Goal: Task Accomplishment & Management: Manage account settings

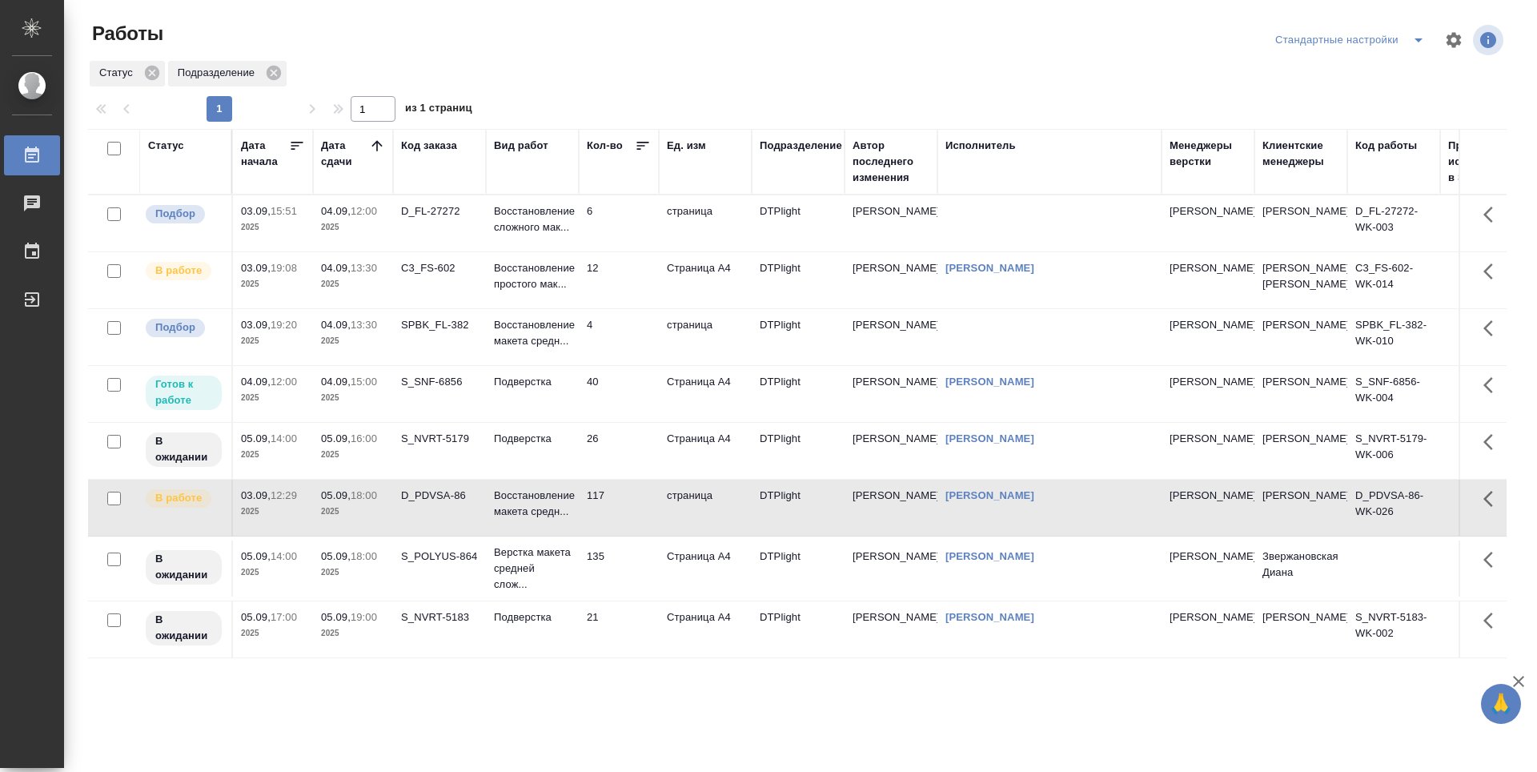
click at [631, 308] on td "12" at bounding box center [619, 280] width 80 height 56
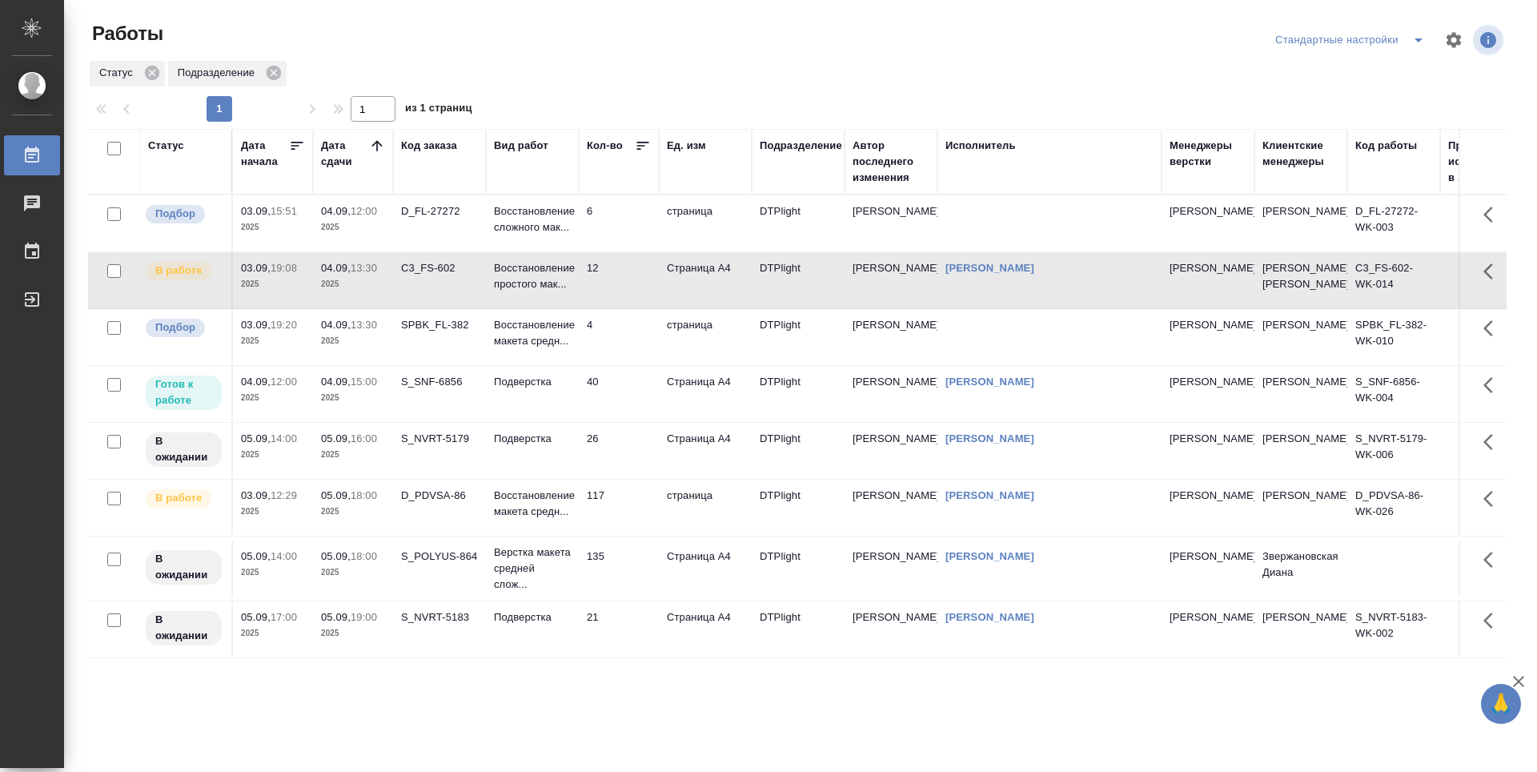
click at [608, 422] on td "40" at bounding box center [619, 394] width 80 height 56
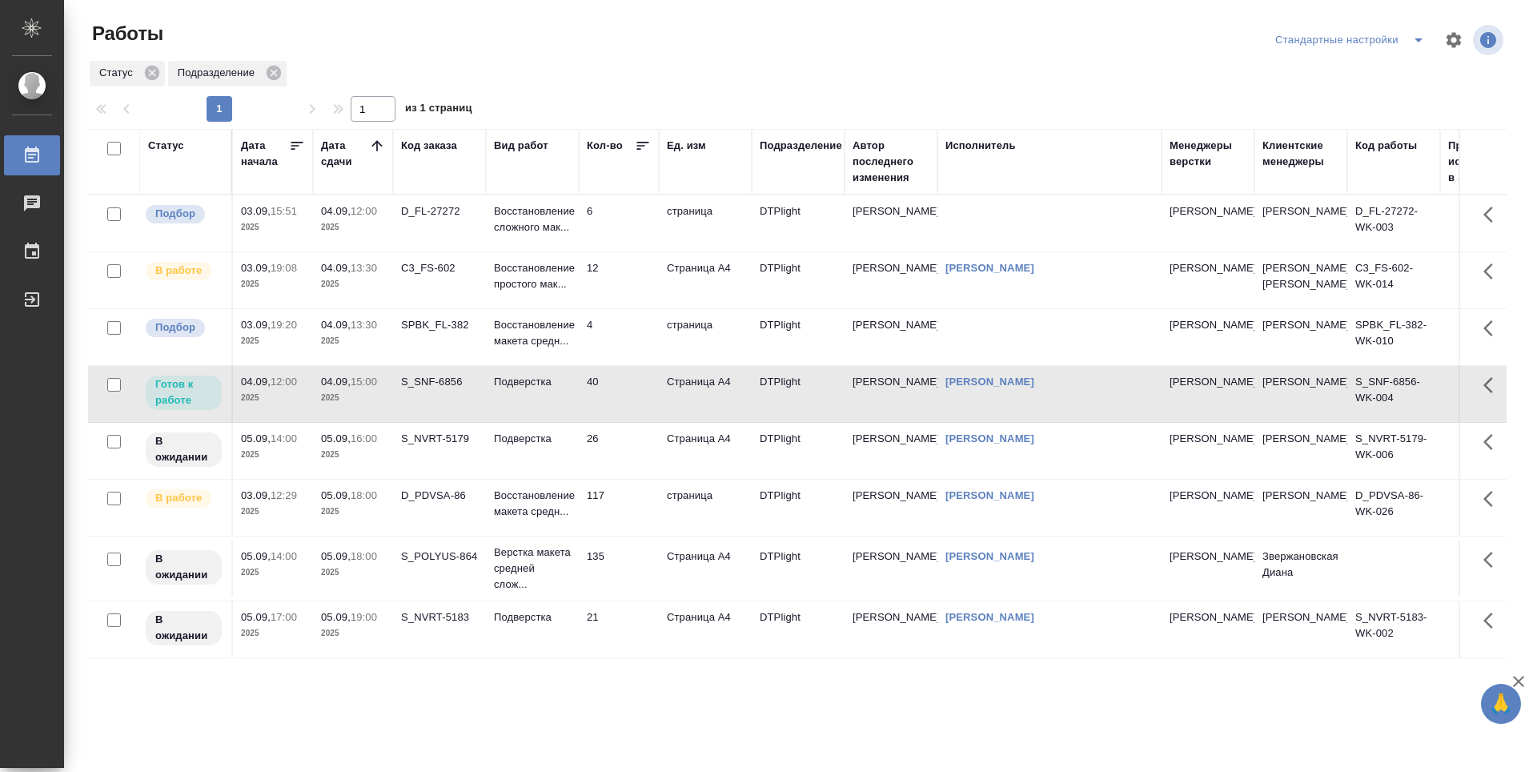
click at [608, 422] on td "40" at bounding box center [619, 394] width 80 height 56
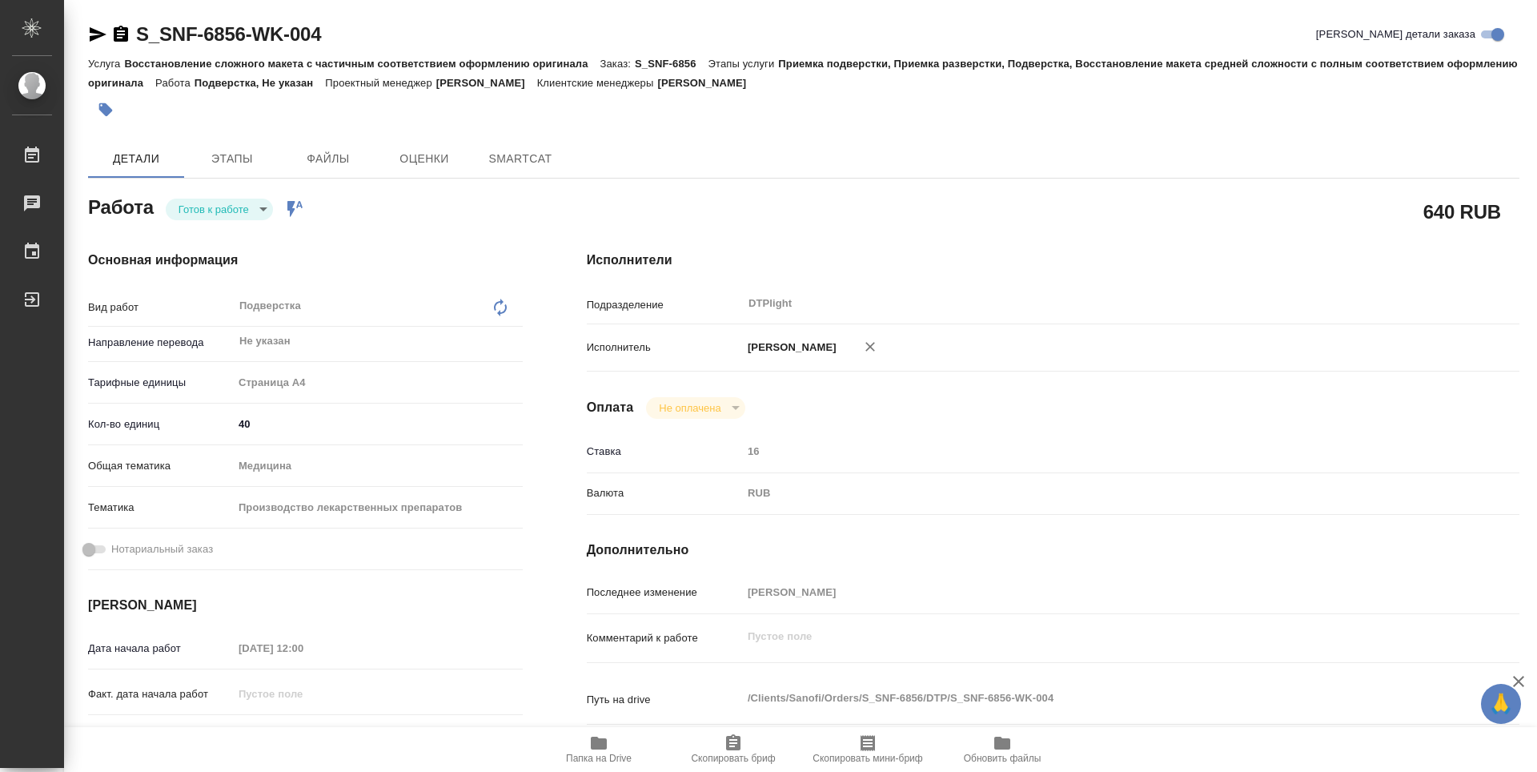
type textarea "x"
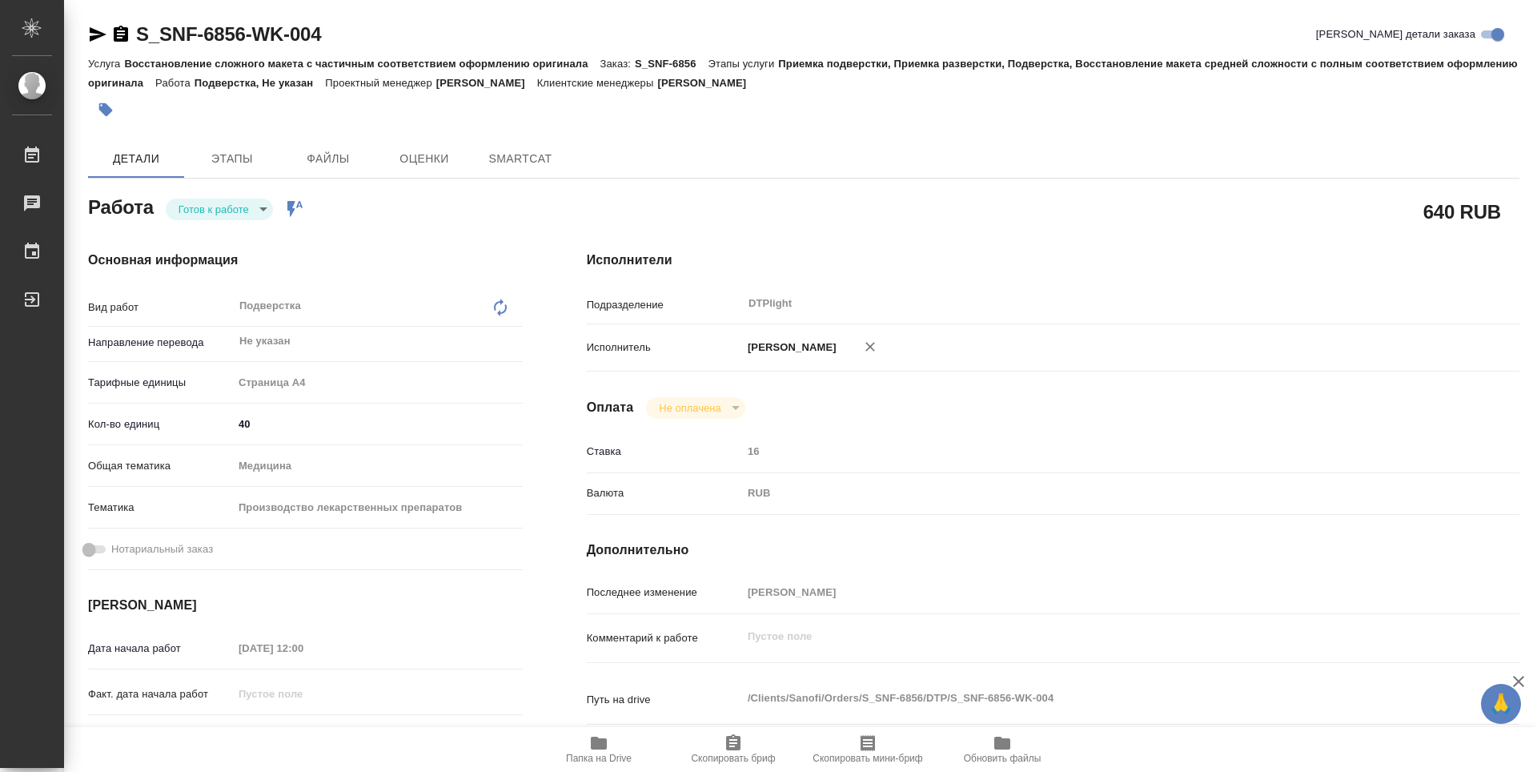
type textarea "x"
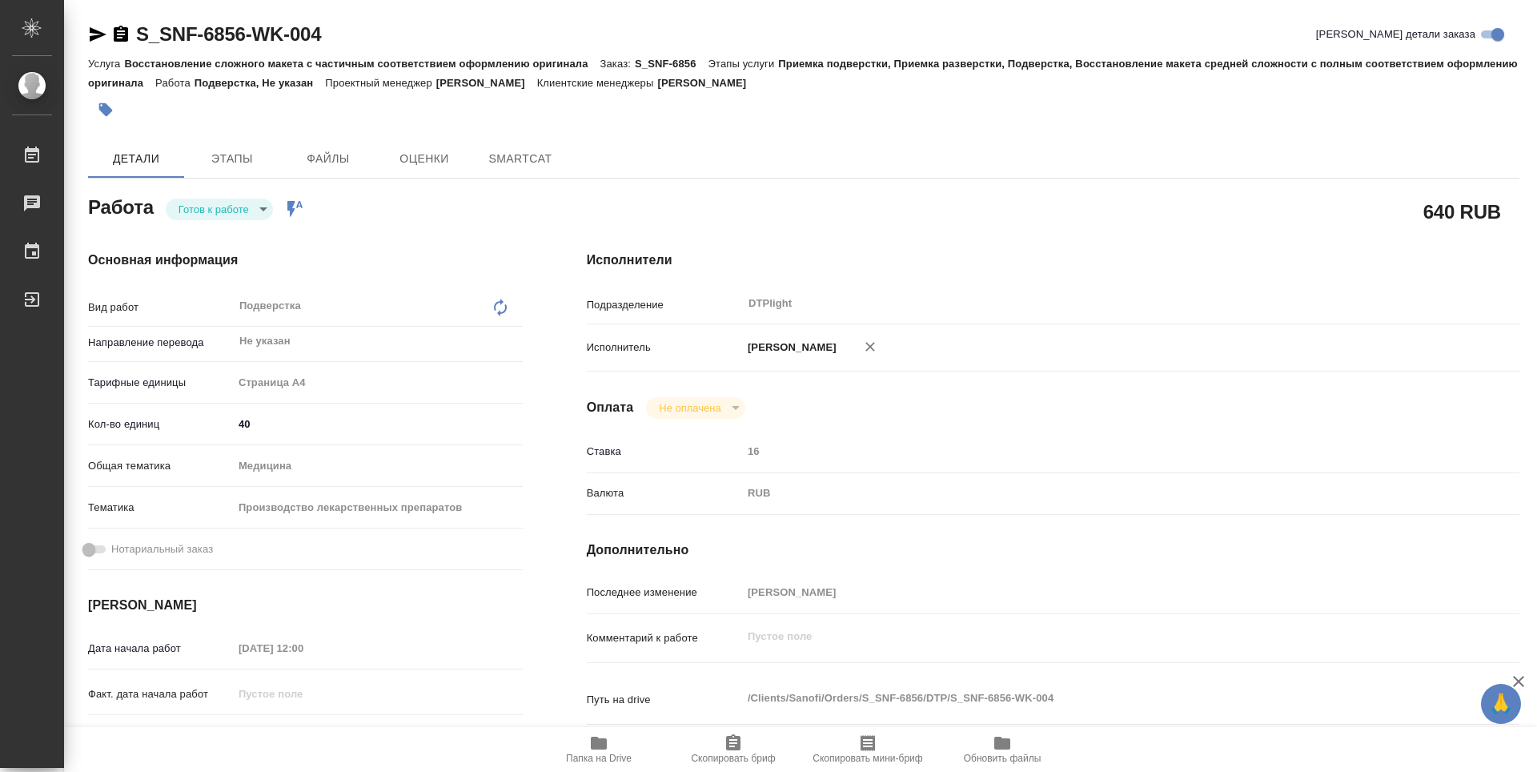
type textarea "x"
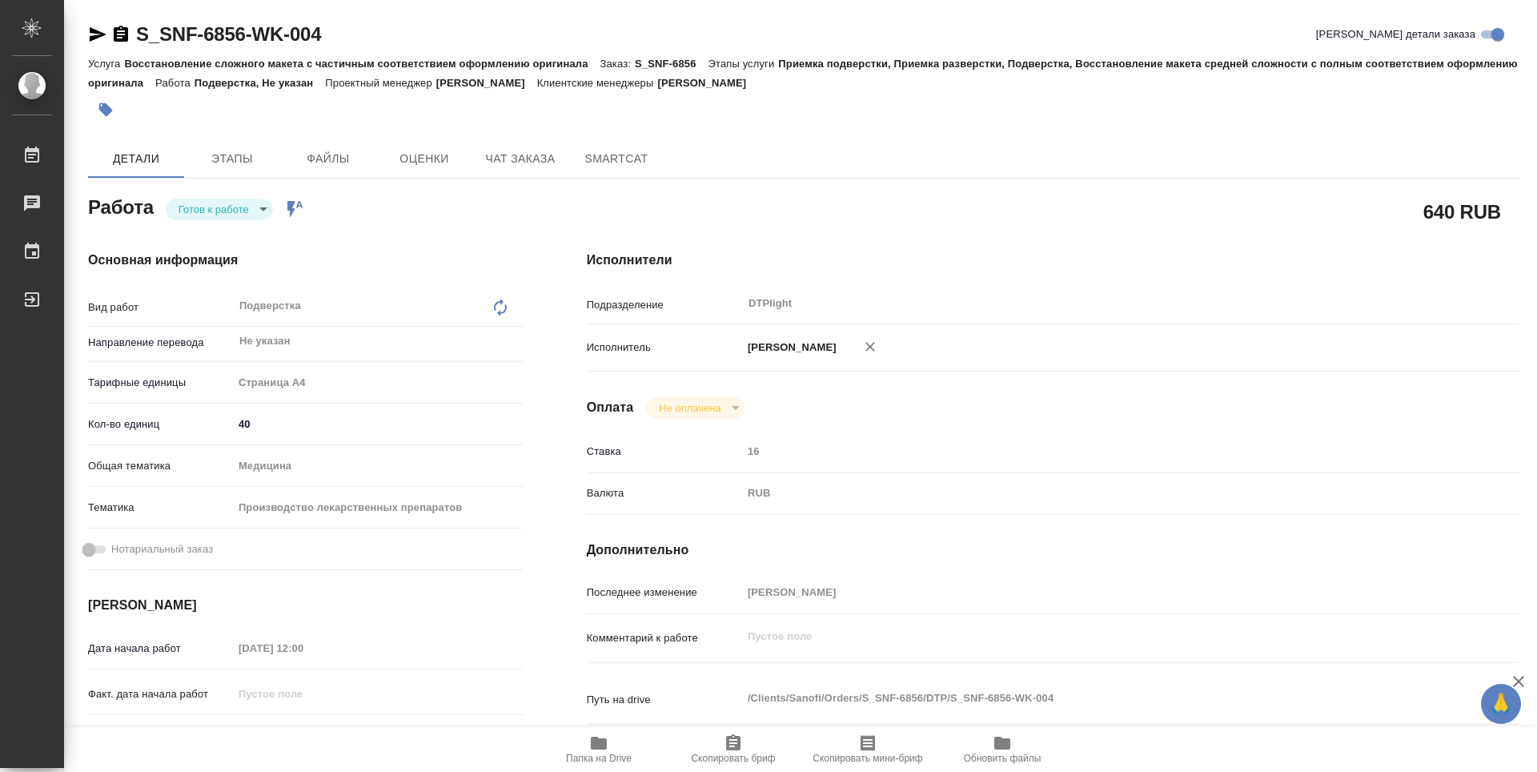
type textarea "x"
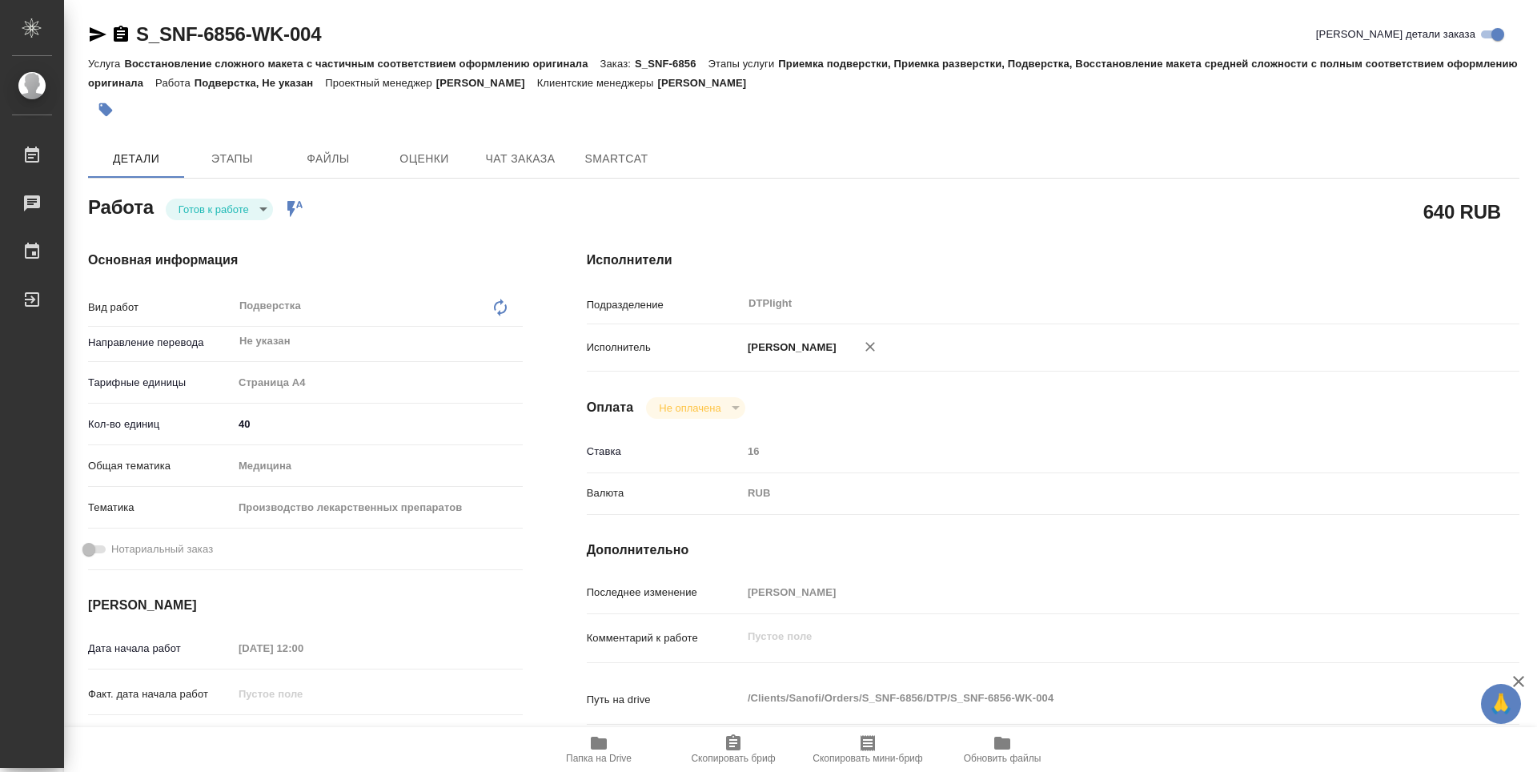
type textarea "x"
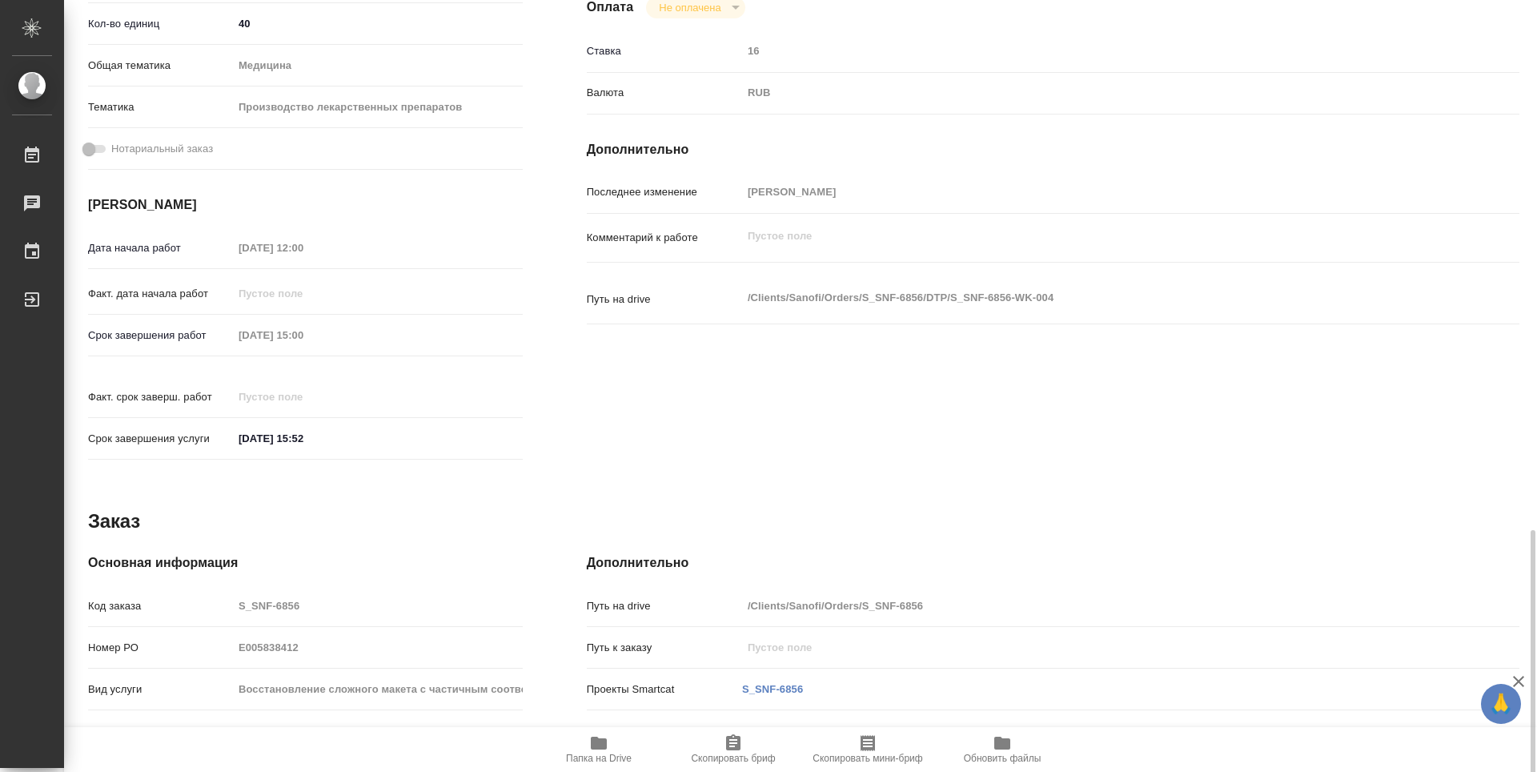
scroll to position [594, 0]
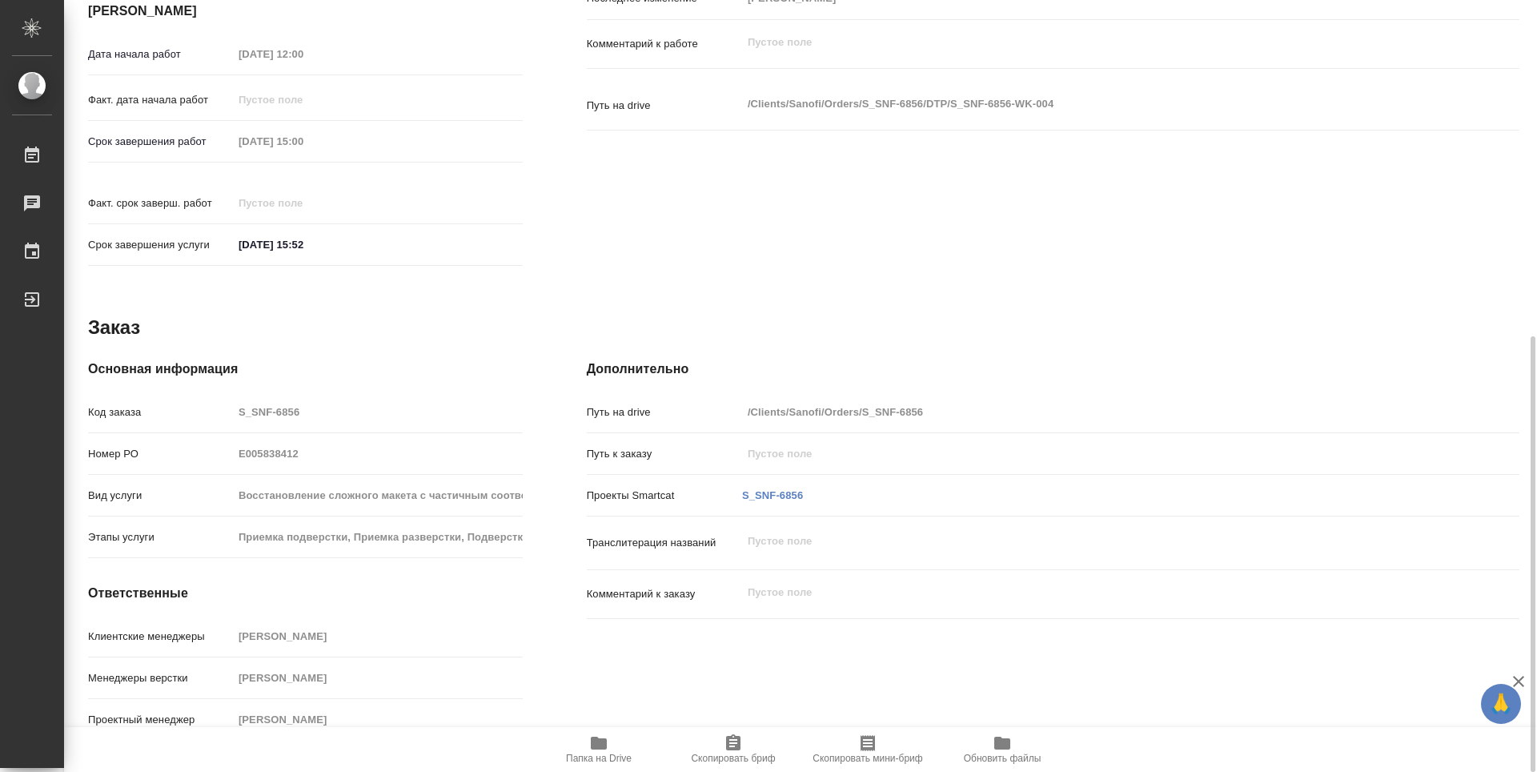
click at [606, 766] on button "Папка на Drive" at bounding box center [599, 749] width 135 height 45
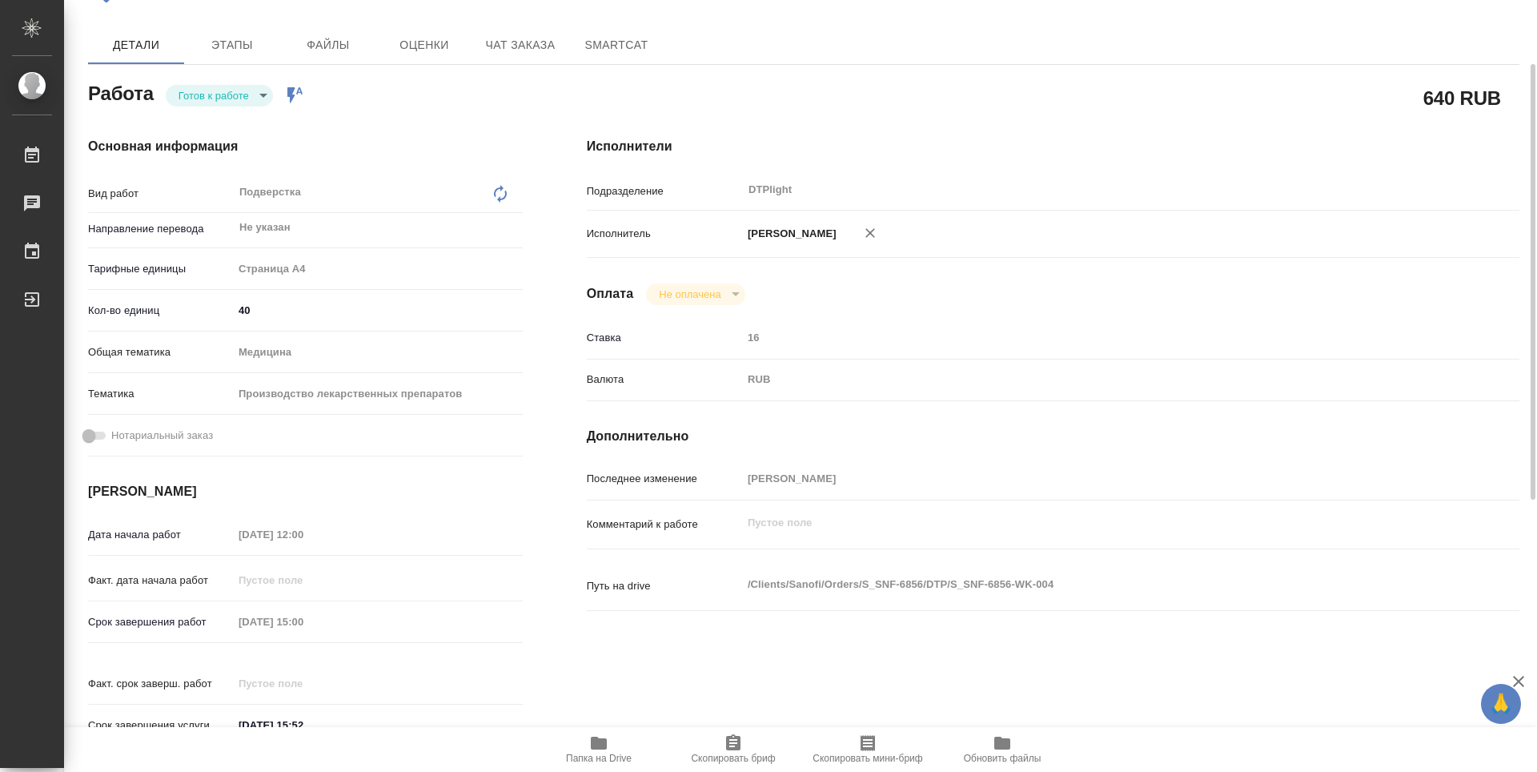
scroll to position [0, 0]
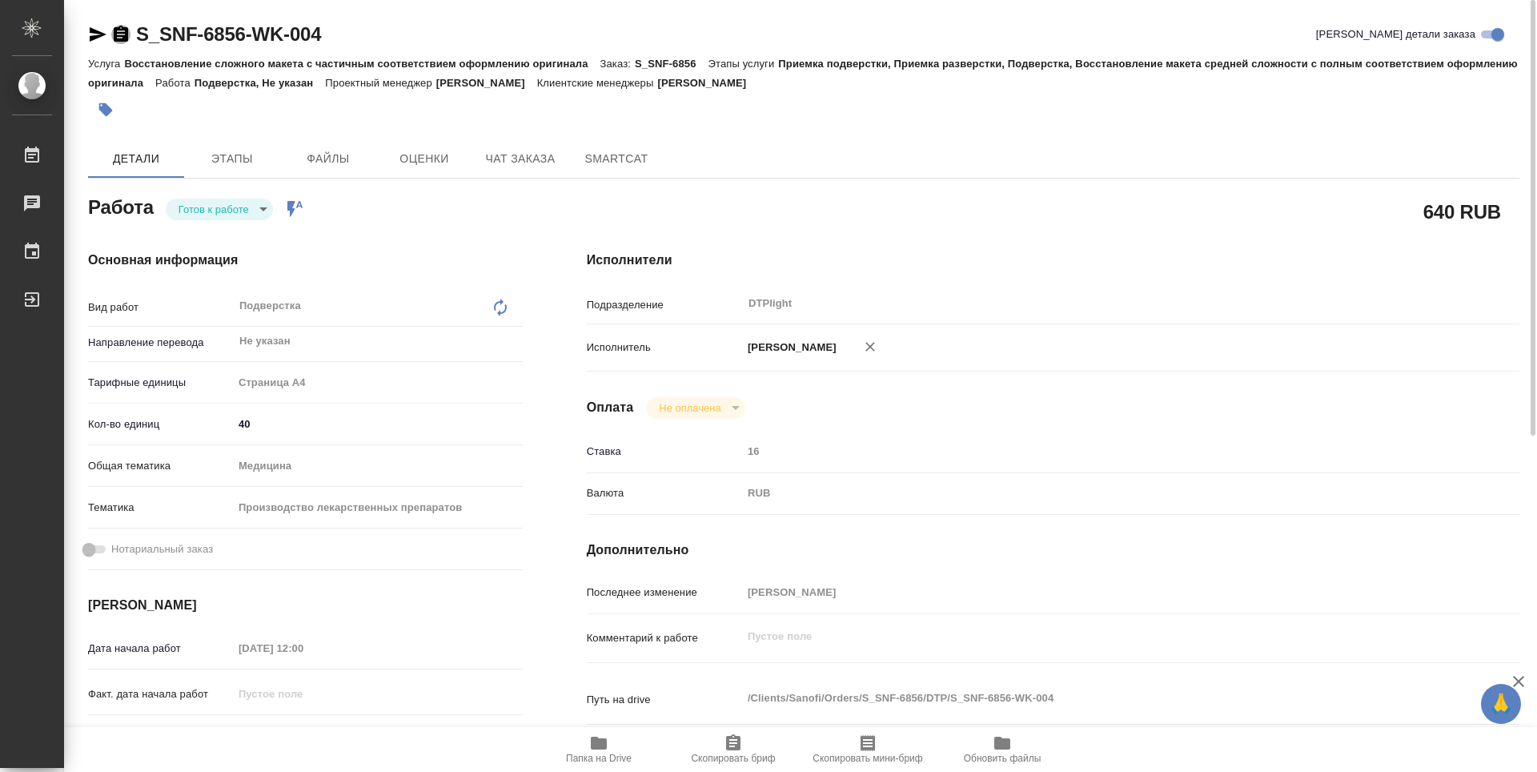
click at [125, 33] on icon "button" at bounding box center [121, 34] width 14 height 16
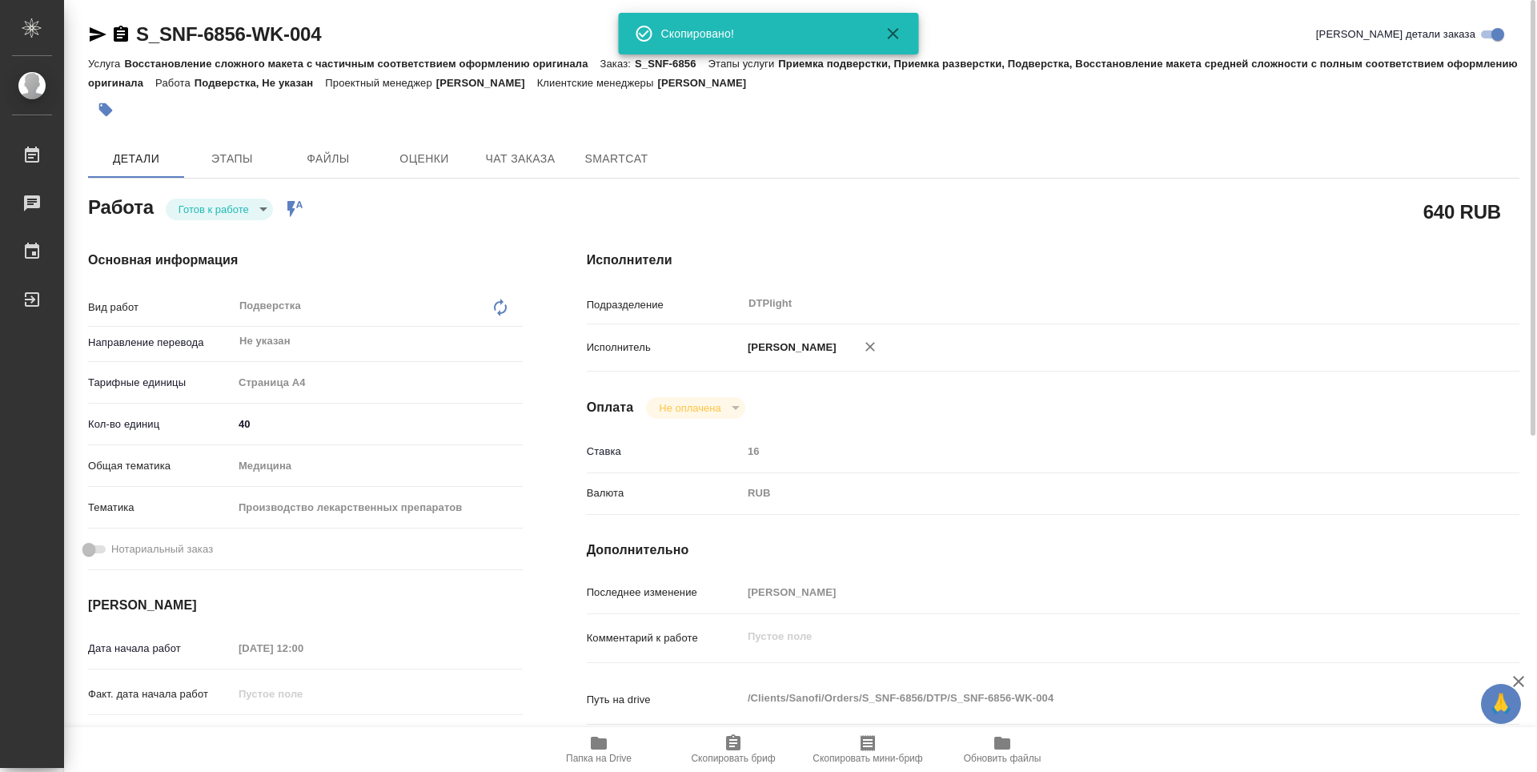
click at [256, 206] on body "🙏 .cls-1 fill:#fff; AWATERA Guselnikov Roman Работы 0 Чаты График Выйти S_SNF-6…" at bounding box center [768, 386] width 1537 height 772
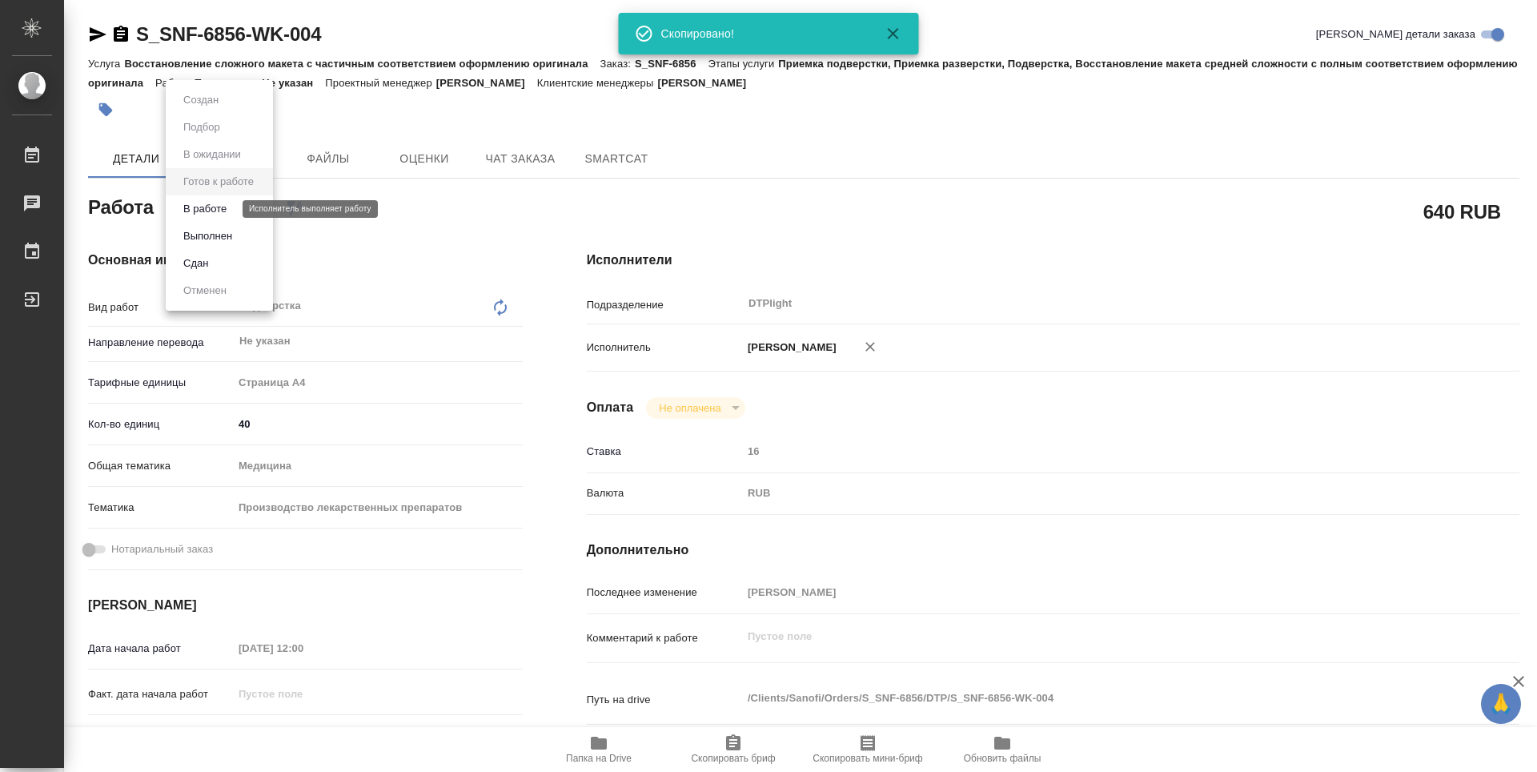
click at [216, 214] on button "В работе" at bounding box center [205, 209] width 53 height 18
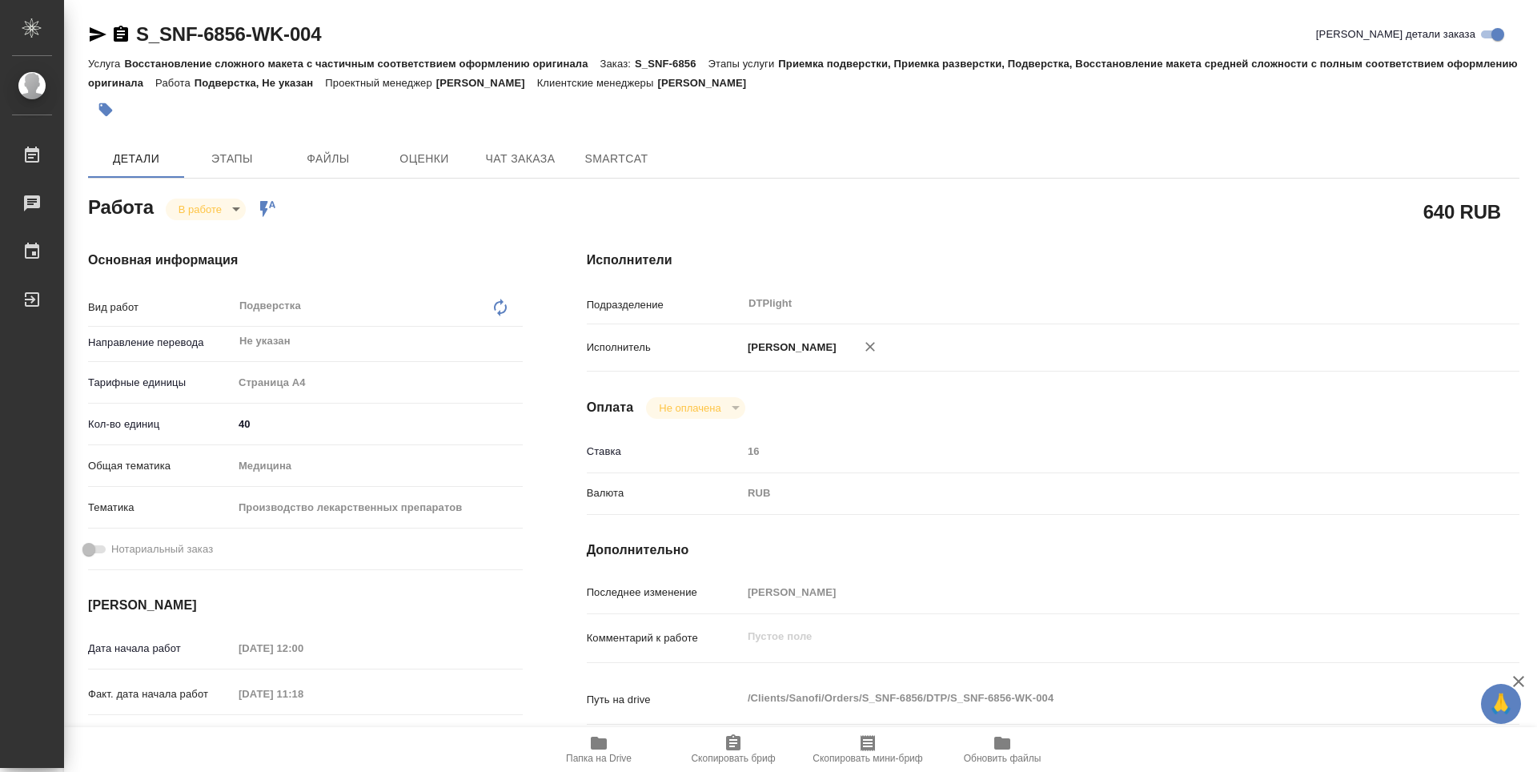
type textarea "x"
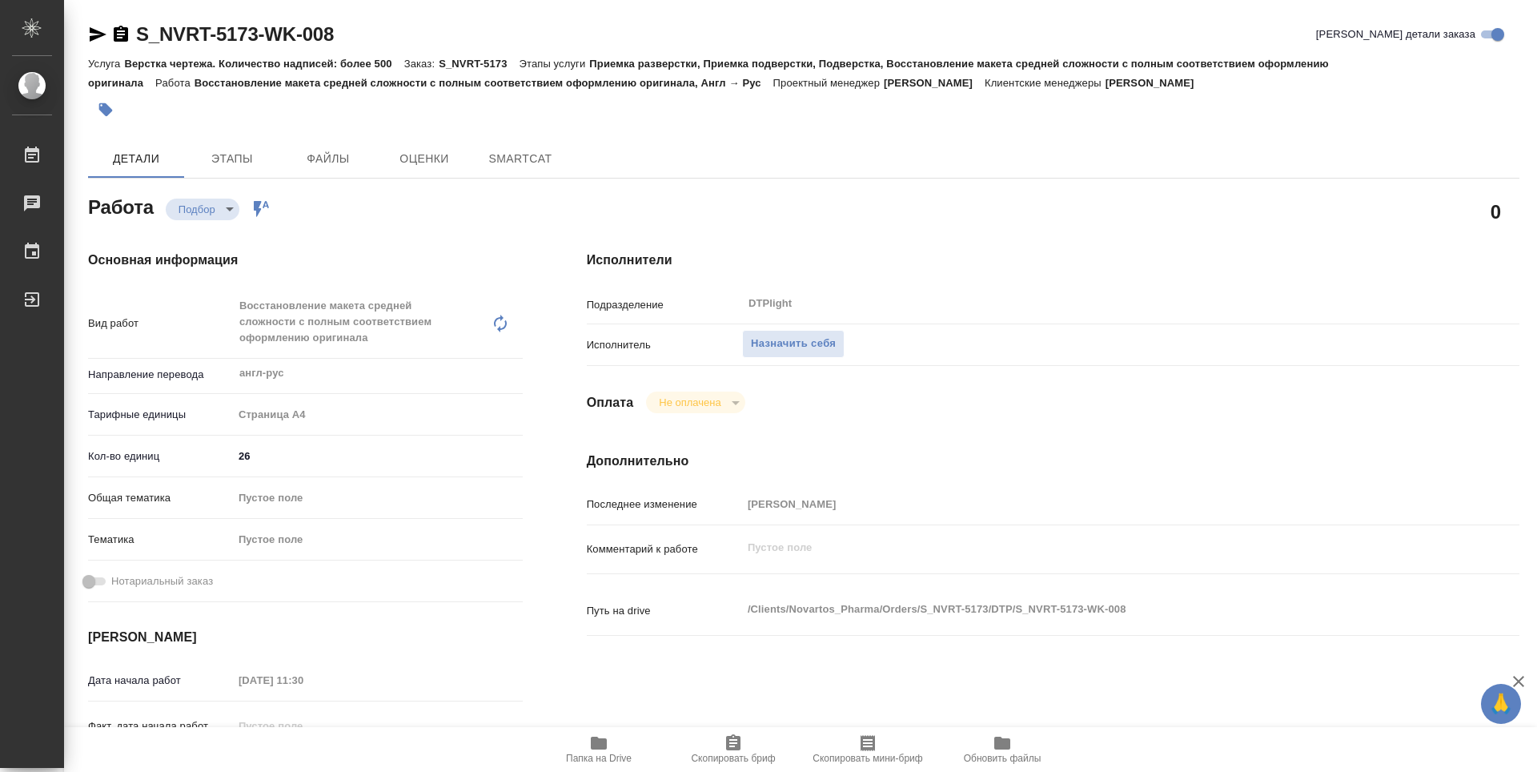
type textarea "x"
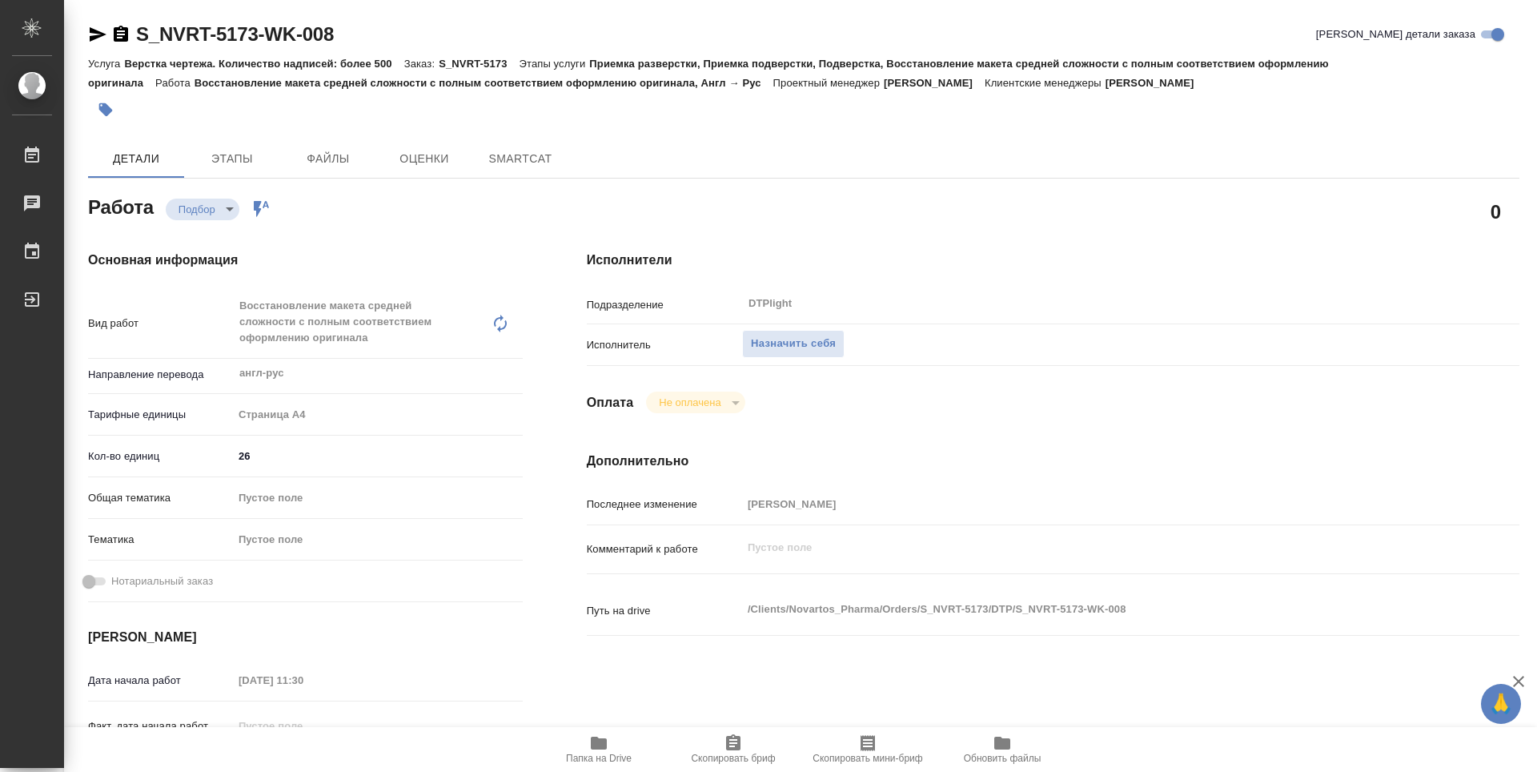
type textarea "x"
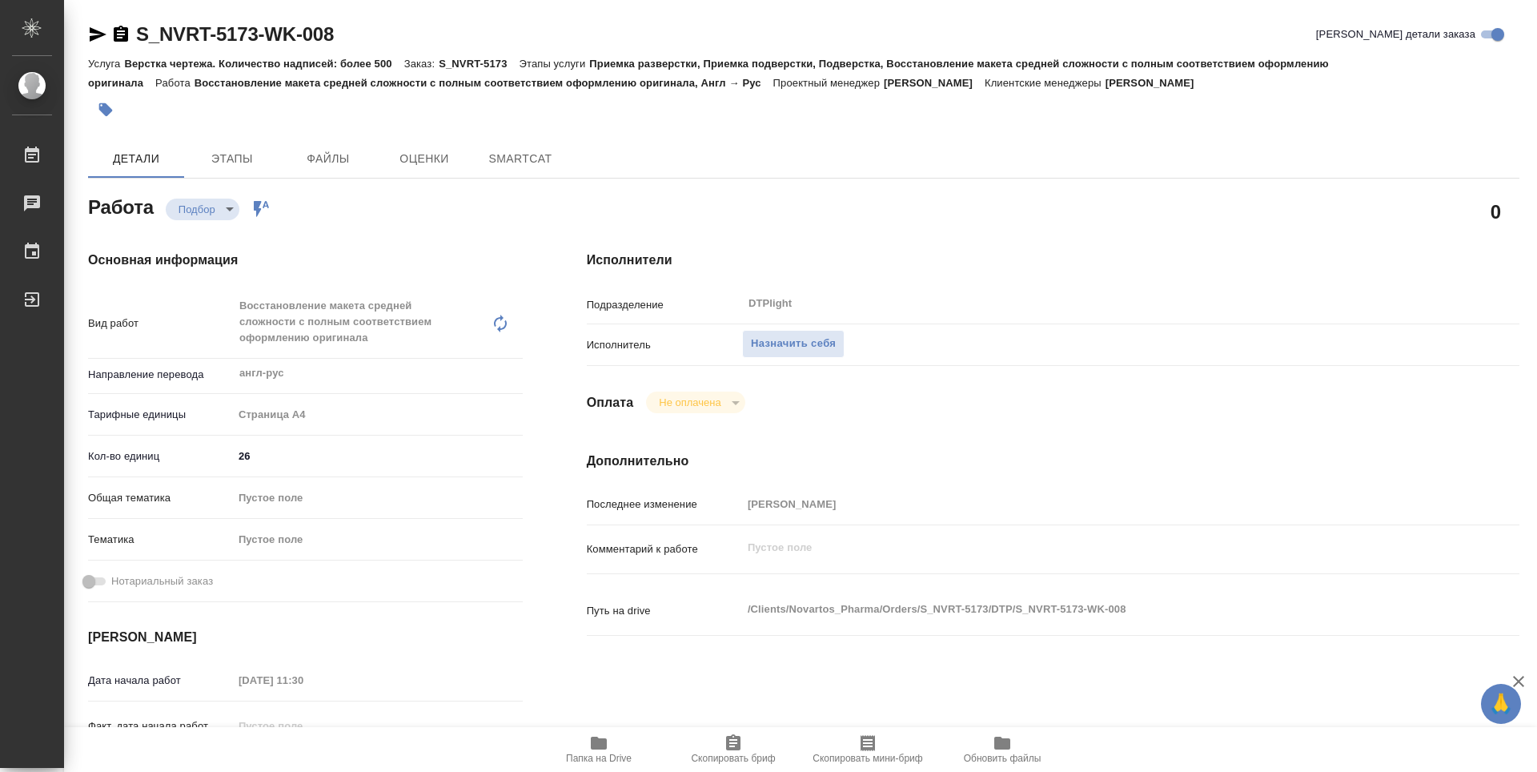
scroll to position [160, 0]
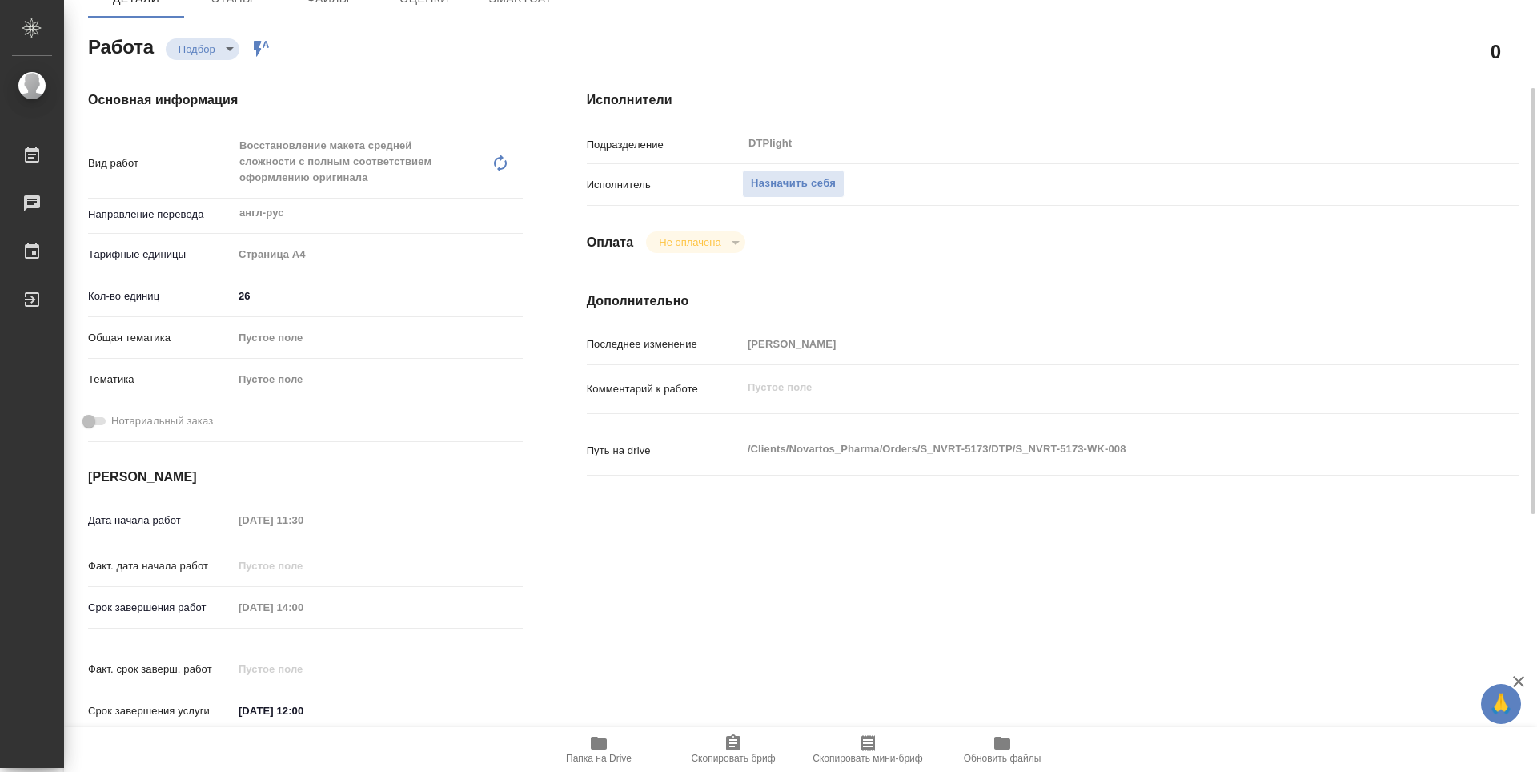
type textarea "x"
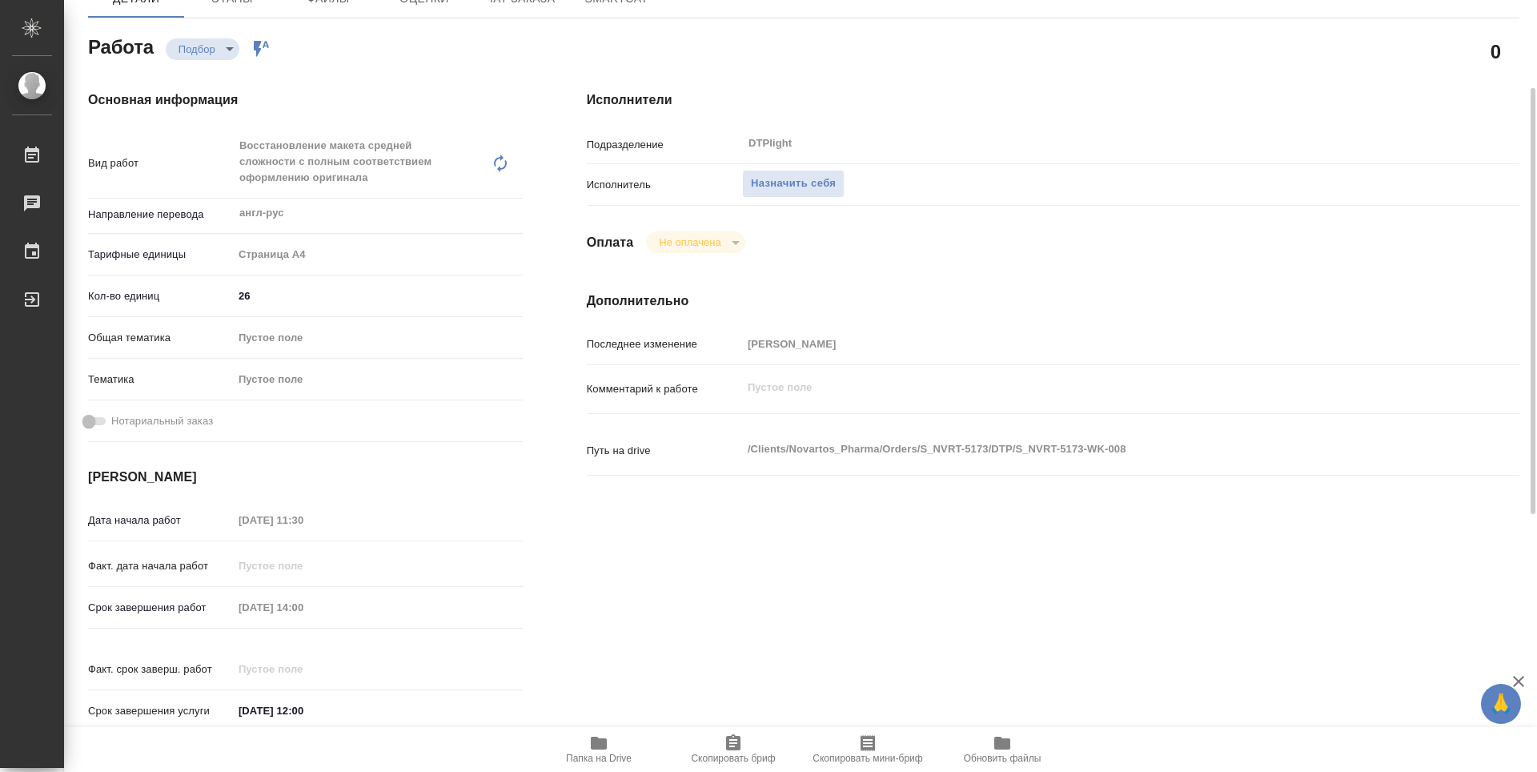
click at [593, 746] on span "Папка на Drive" at bounding box center [598, 748] width 115 height 30
type textarea "x"
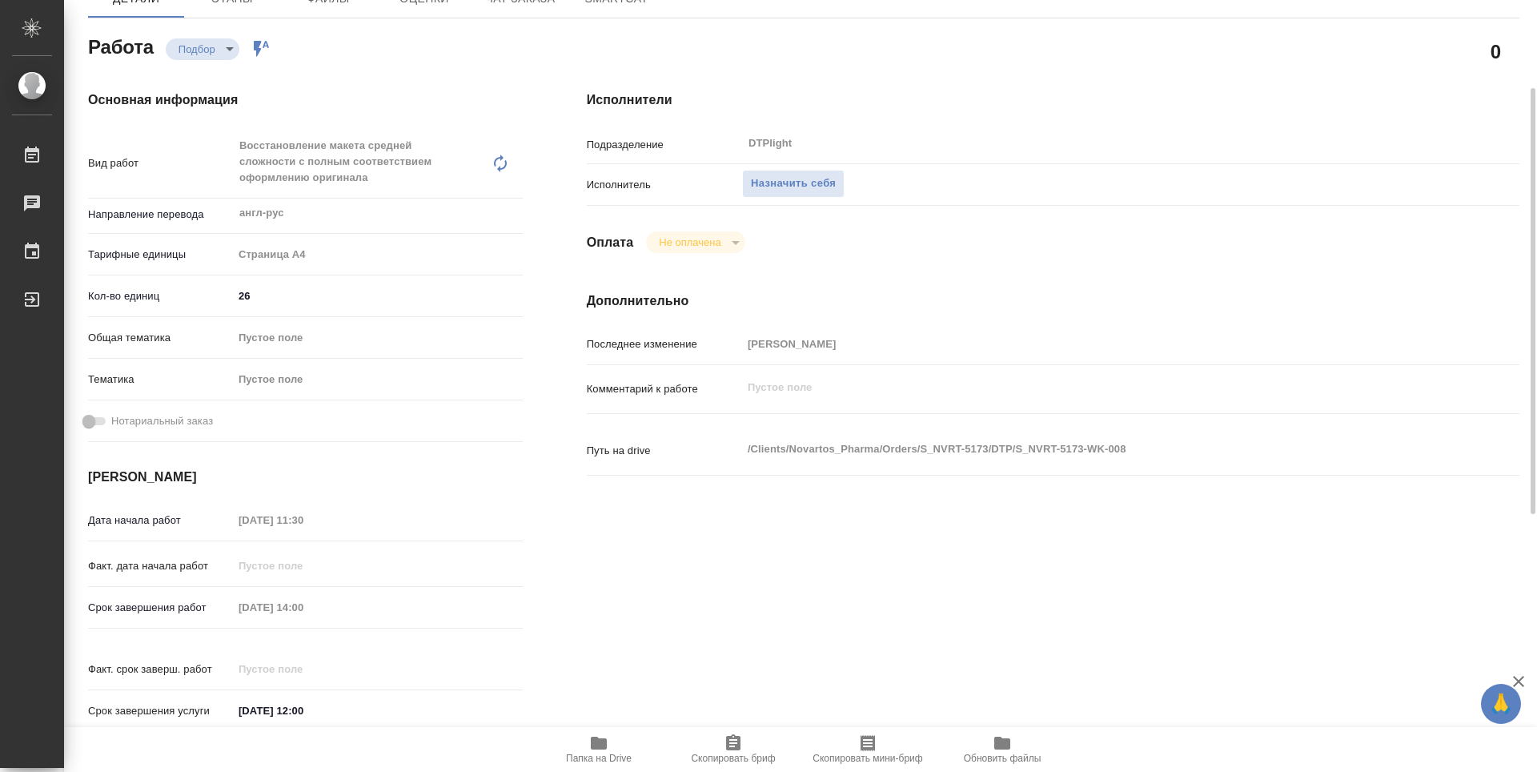
type textarea "x"
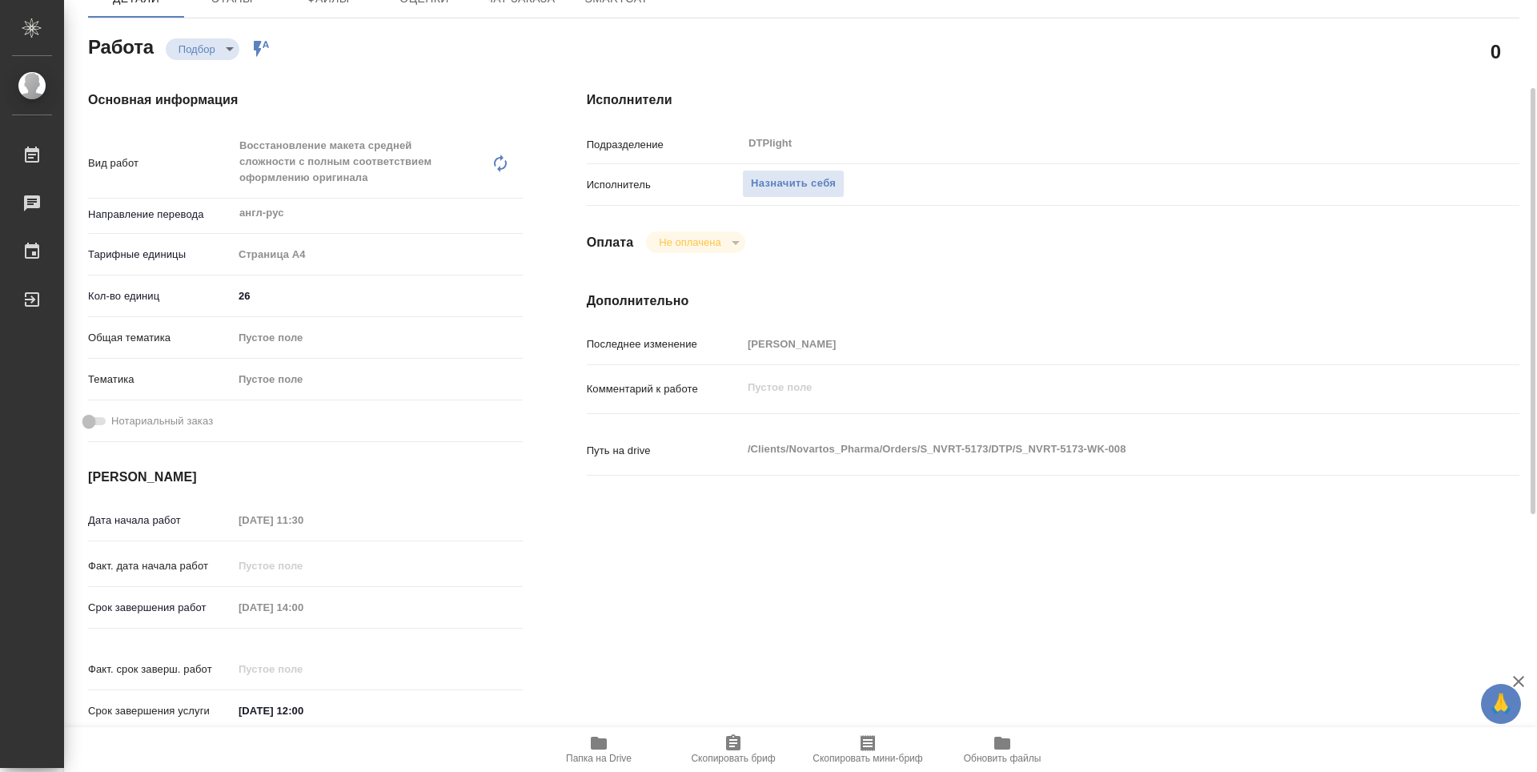
type textarea "x"
click at [766, 172] on button "Назначить себя" at bounding box center [793, 184] width 102 height 28
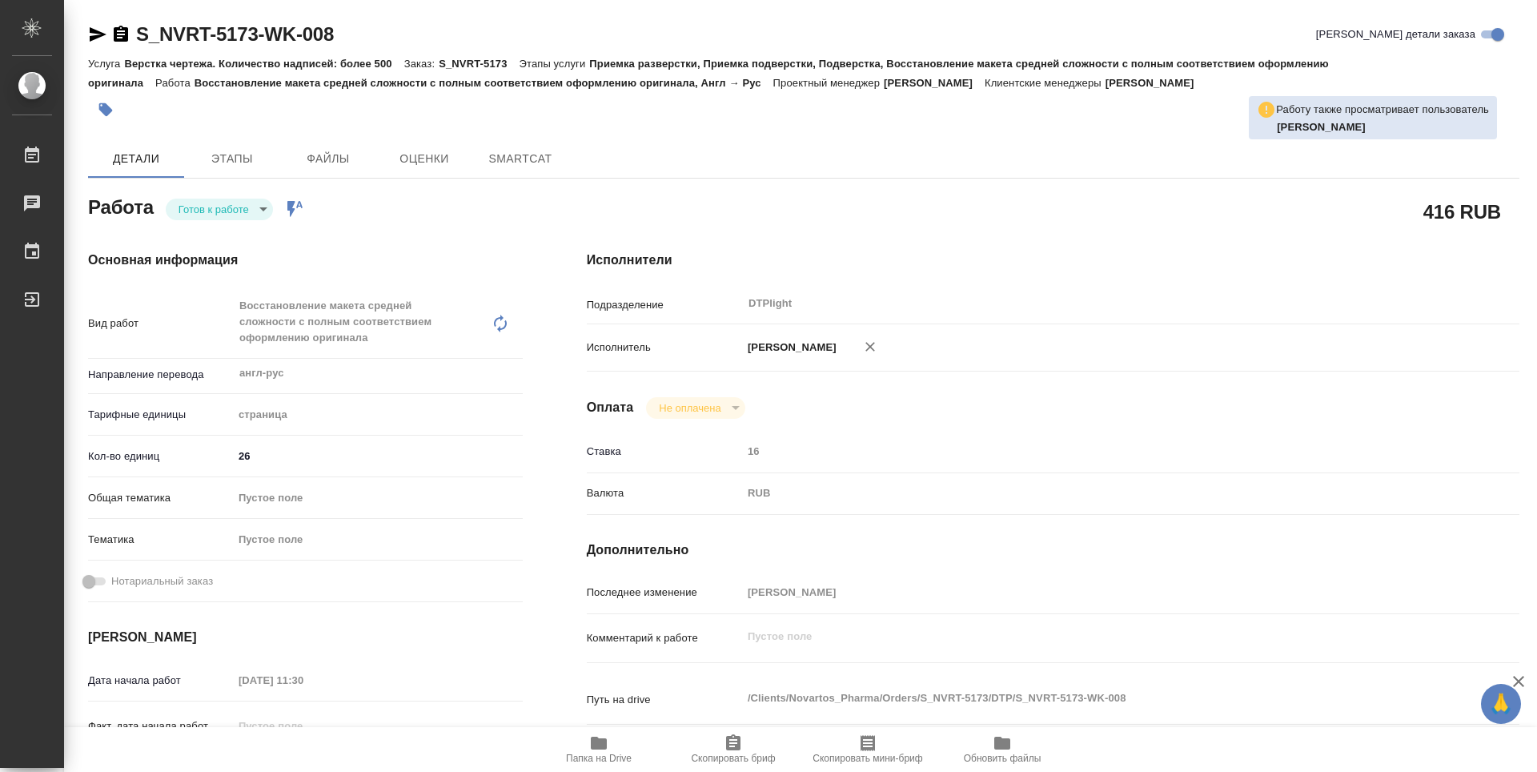
type textarea "x"
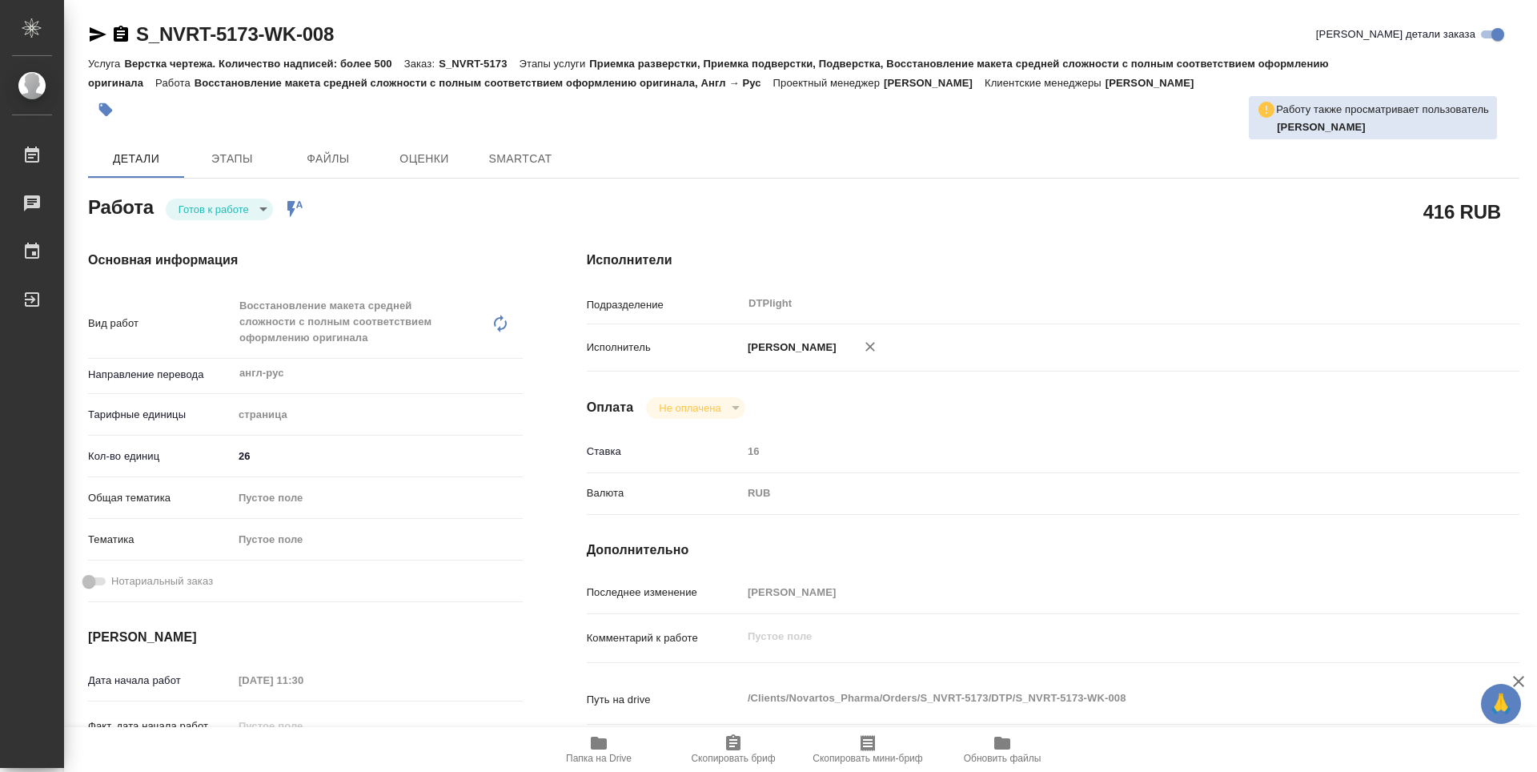
type textarea "x"
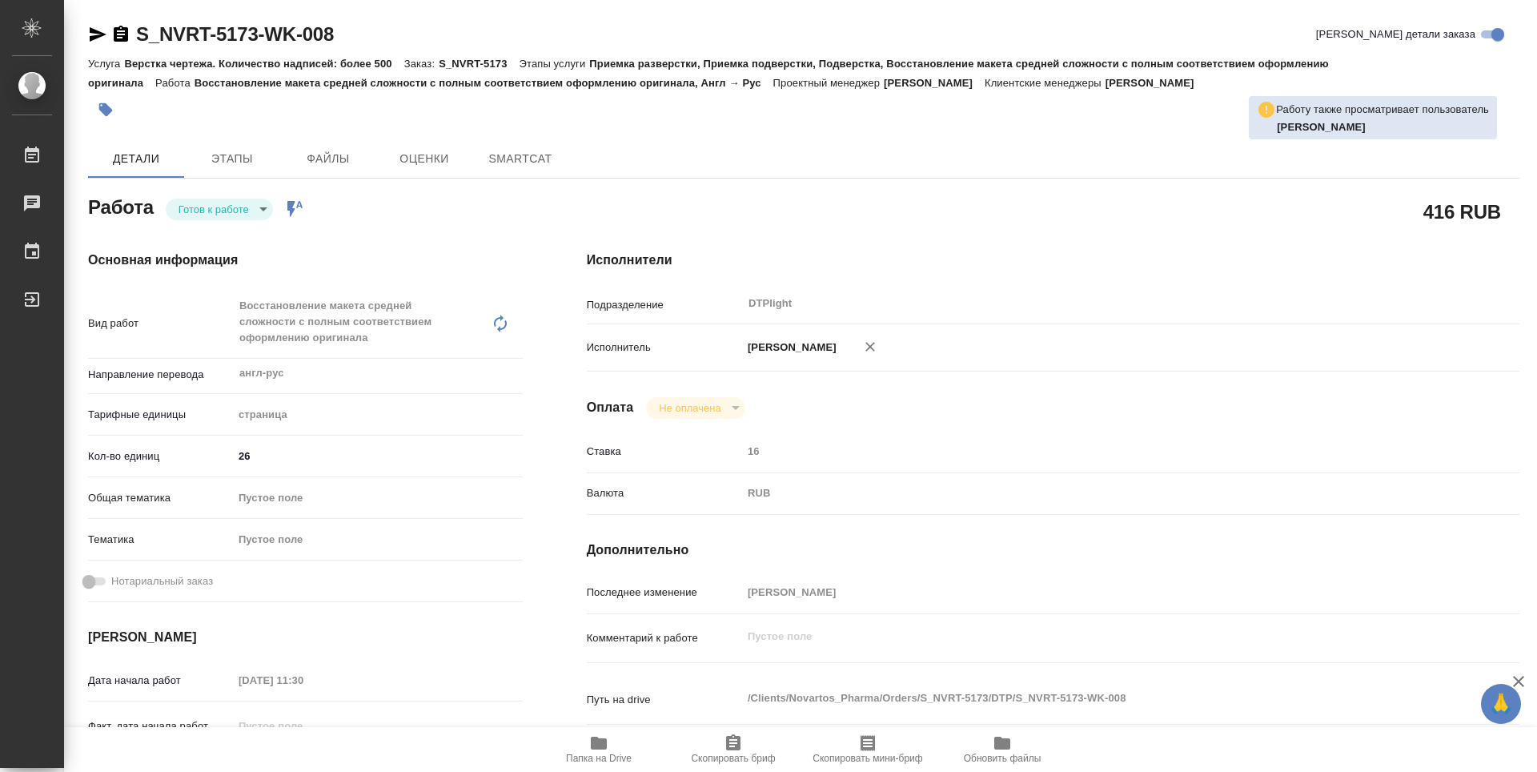
type textarea "x"
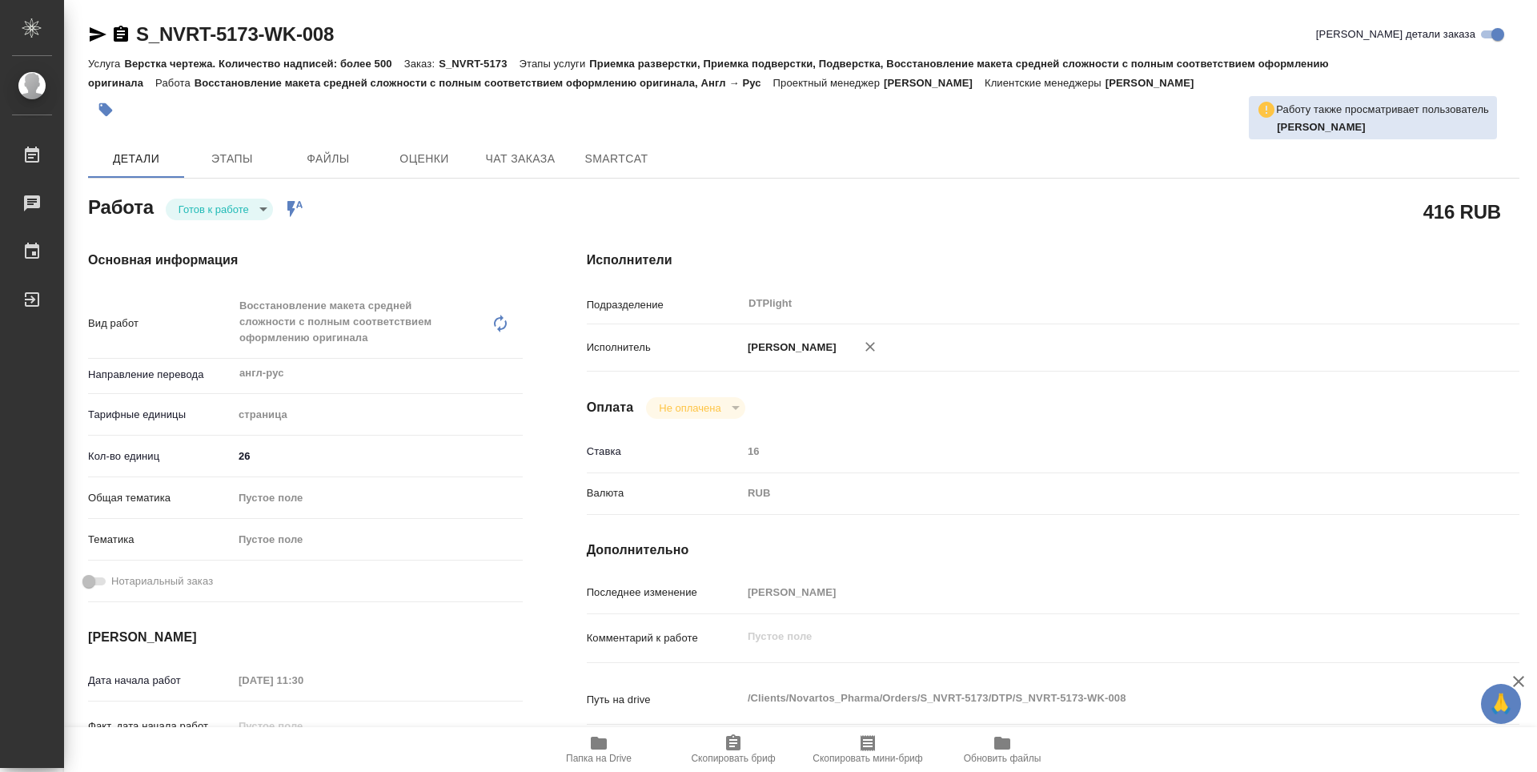
click at [259, 209] on body "🙏 .cls-1 fill:#fff; AWATERA Guselnikov Roman Работы Чаты График Выйти S_NVRT-51…" at bounding box center [768, 386] width 1537 height 772
click at [197, 203] on button "В работе" at bounding box center [205, 209] width 53 height 18
type textarea "x"
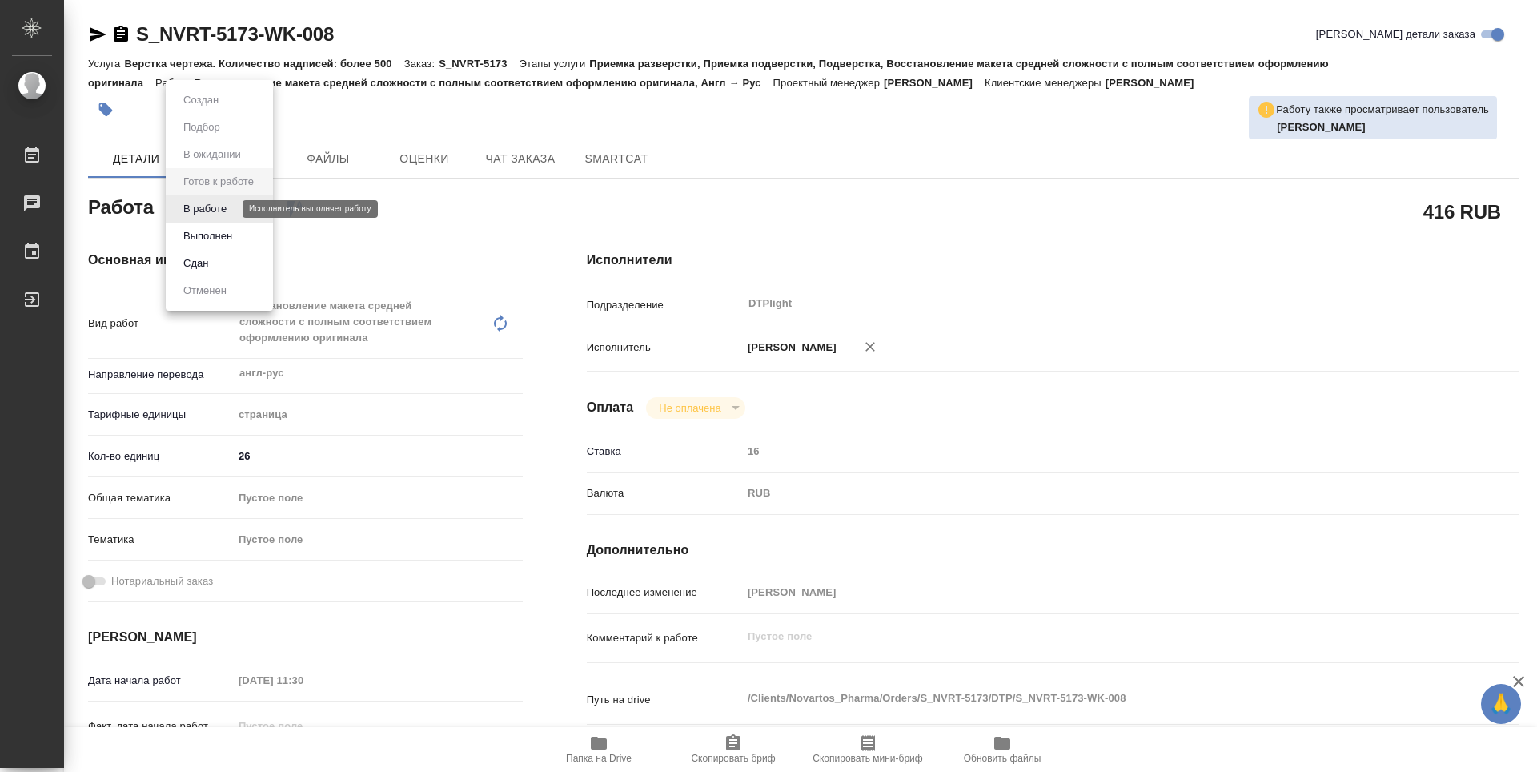
type textarea "x"
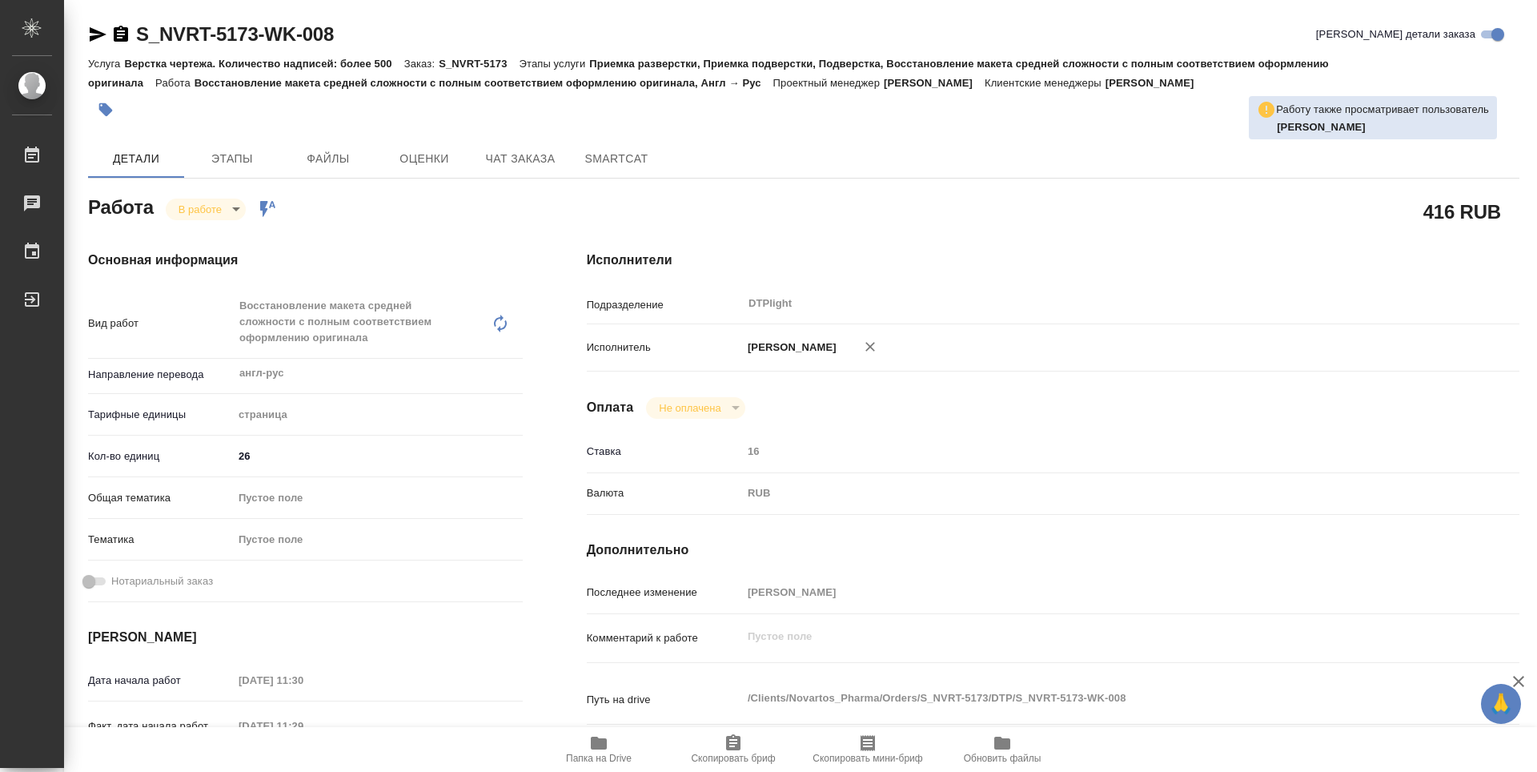
type textarea "x"
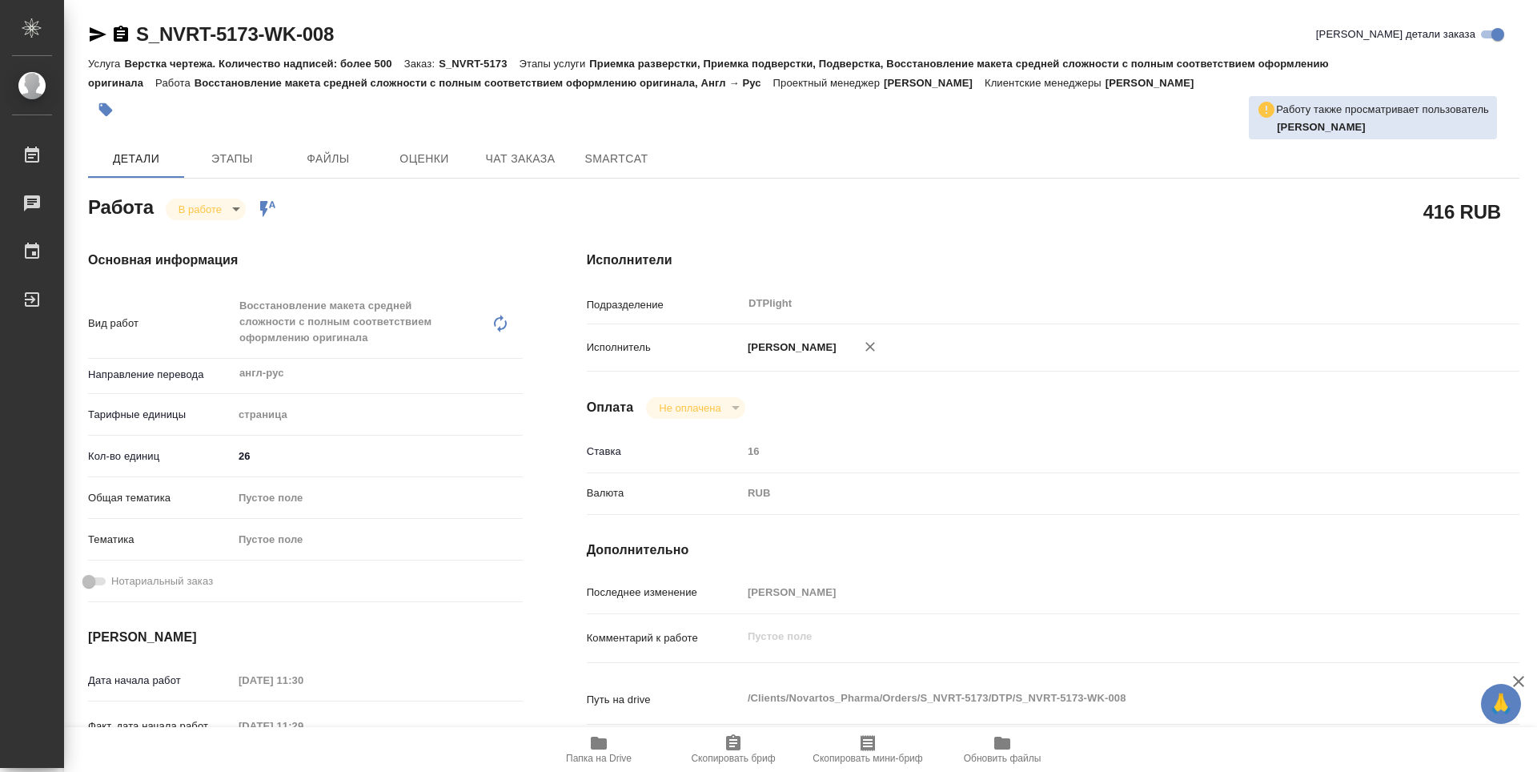
type textarea "x"
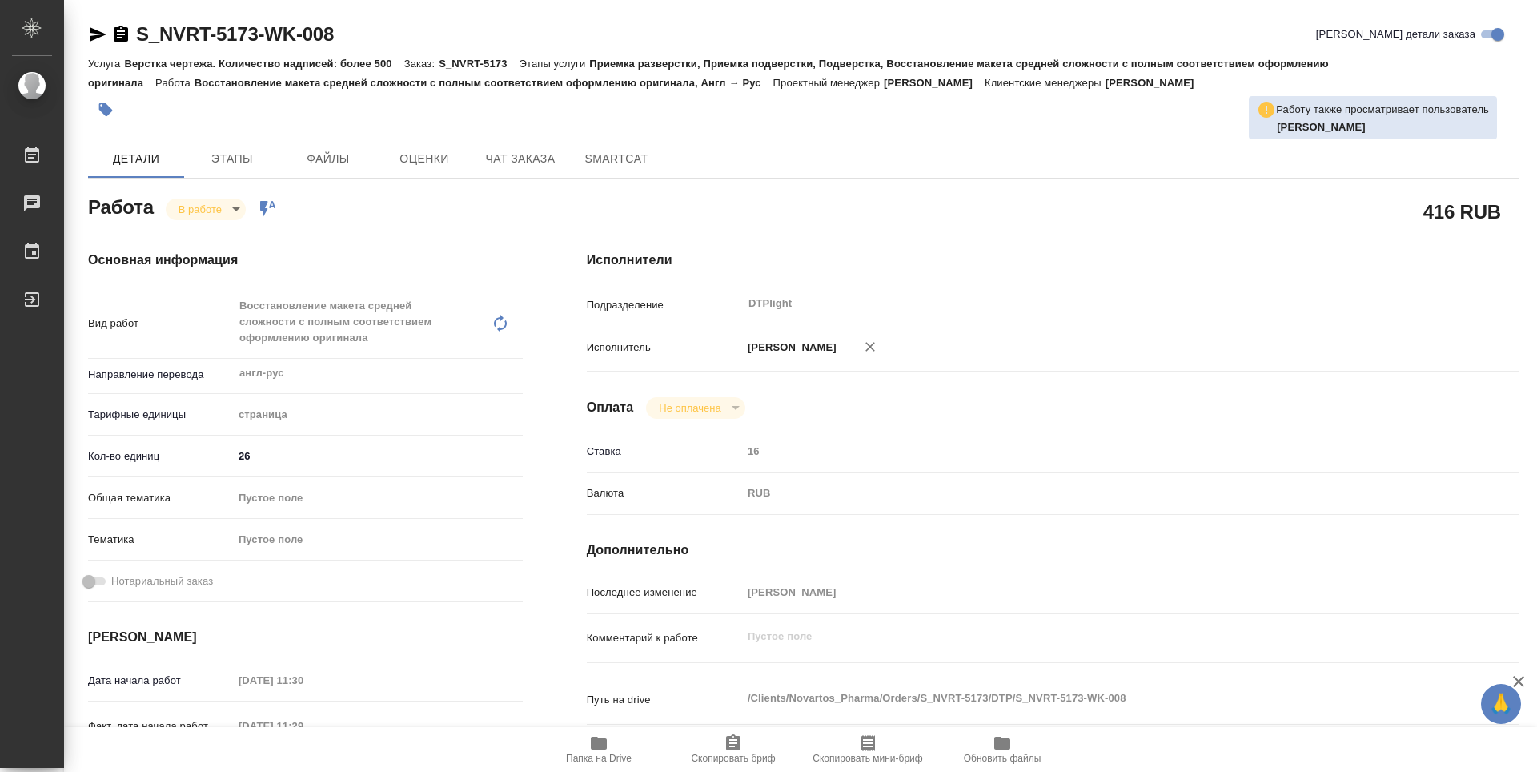
type textarea "x"
click at [123, 34] on icon "button" at bounding box center [120, 34] width 19 height 19
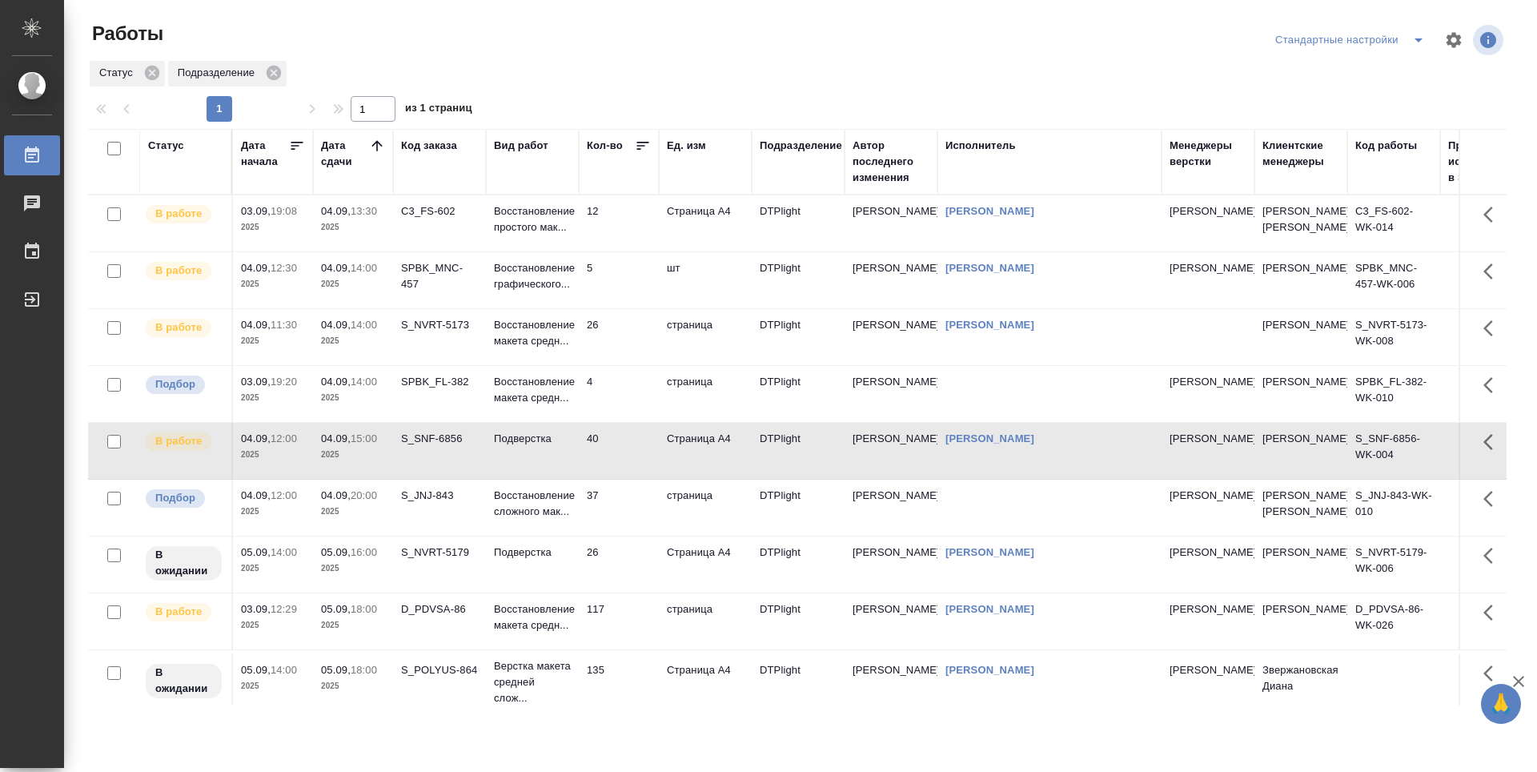
click at [612, 232] on td "12" at bounding box center [619, 223] width 80 height 56
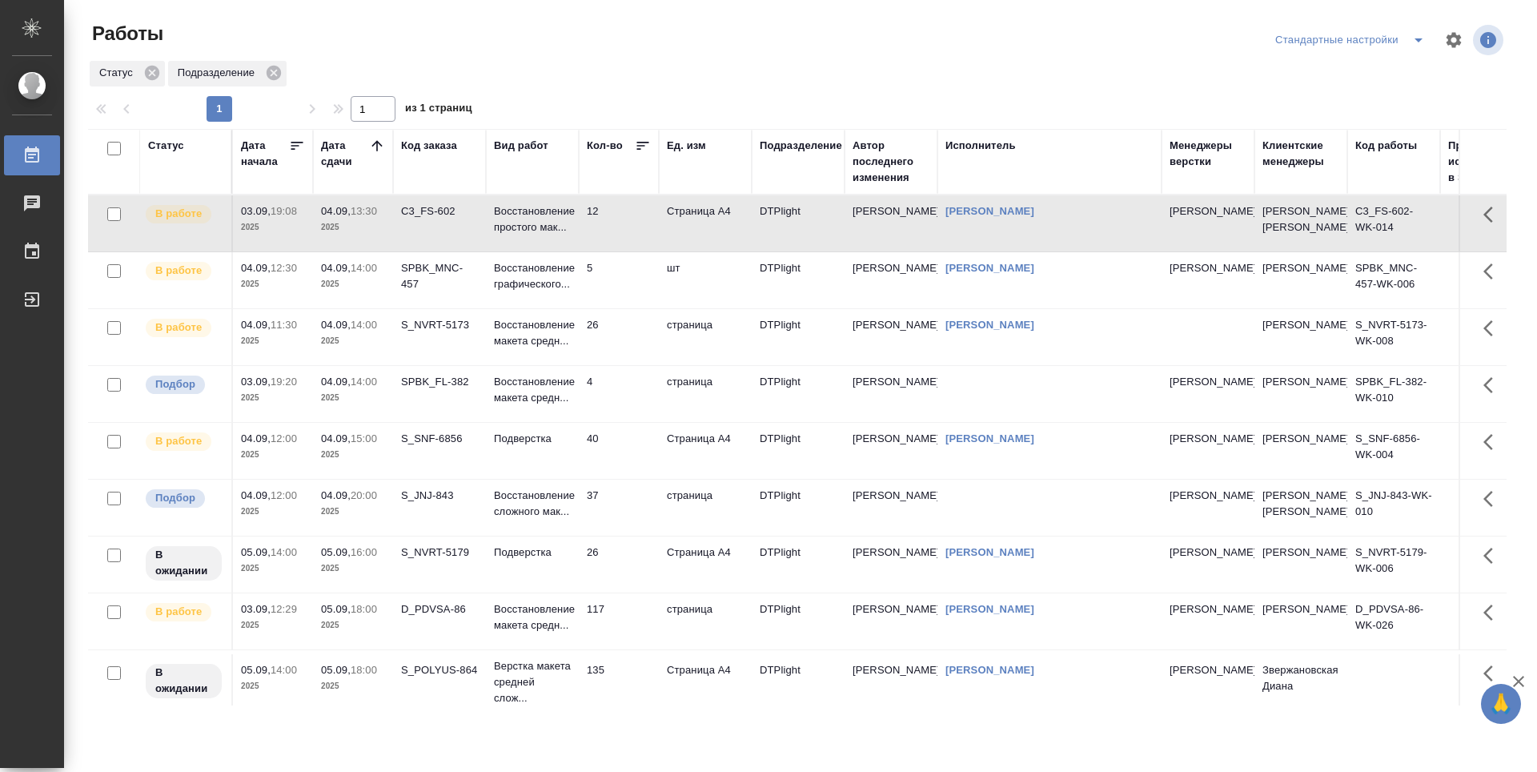
click at [612, 232] on td "12" at bounding box center [619, 223] width 80 height 56
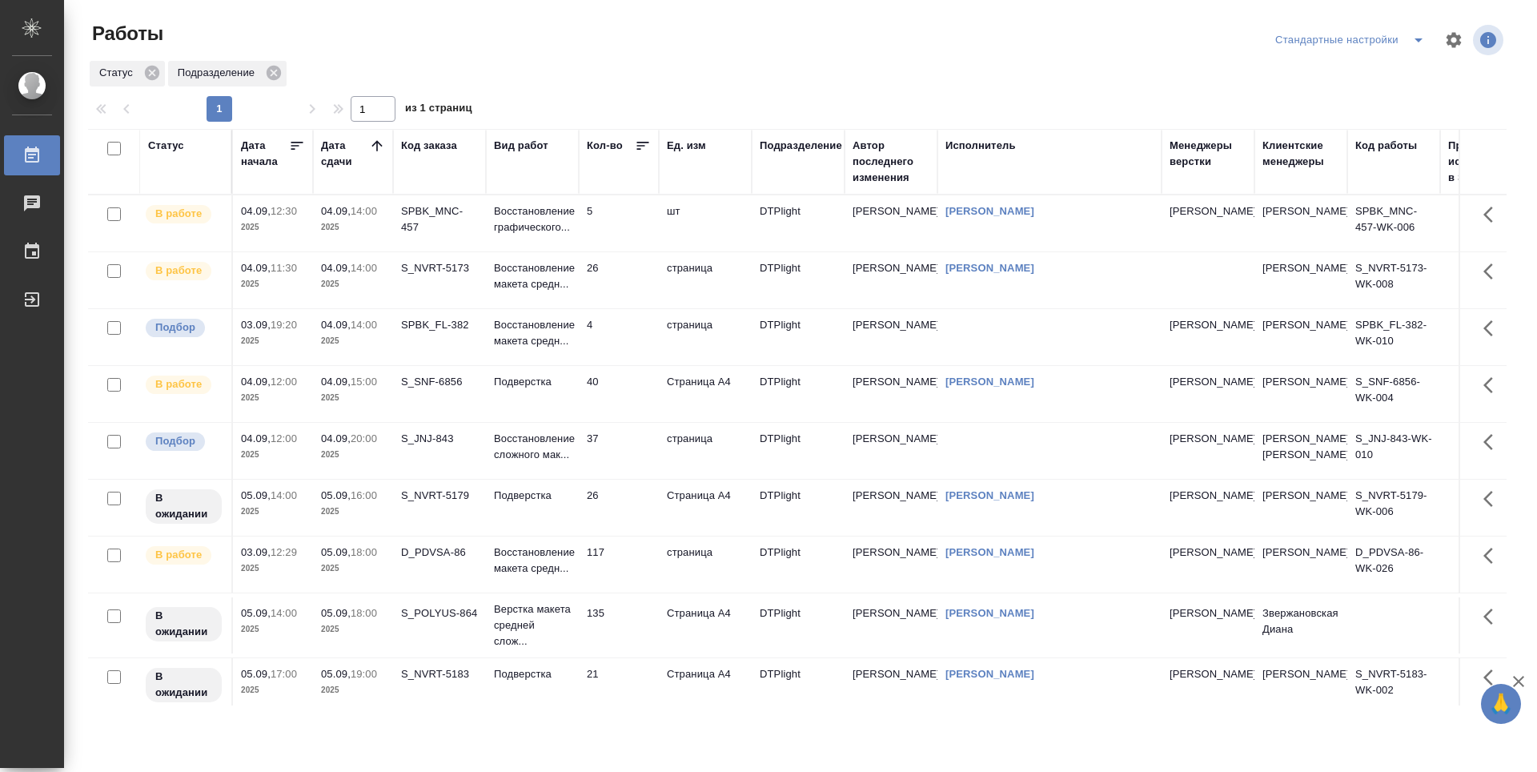
click at [618, 653] on td "135" at bounding box center [619, 625] width 80 height 56
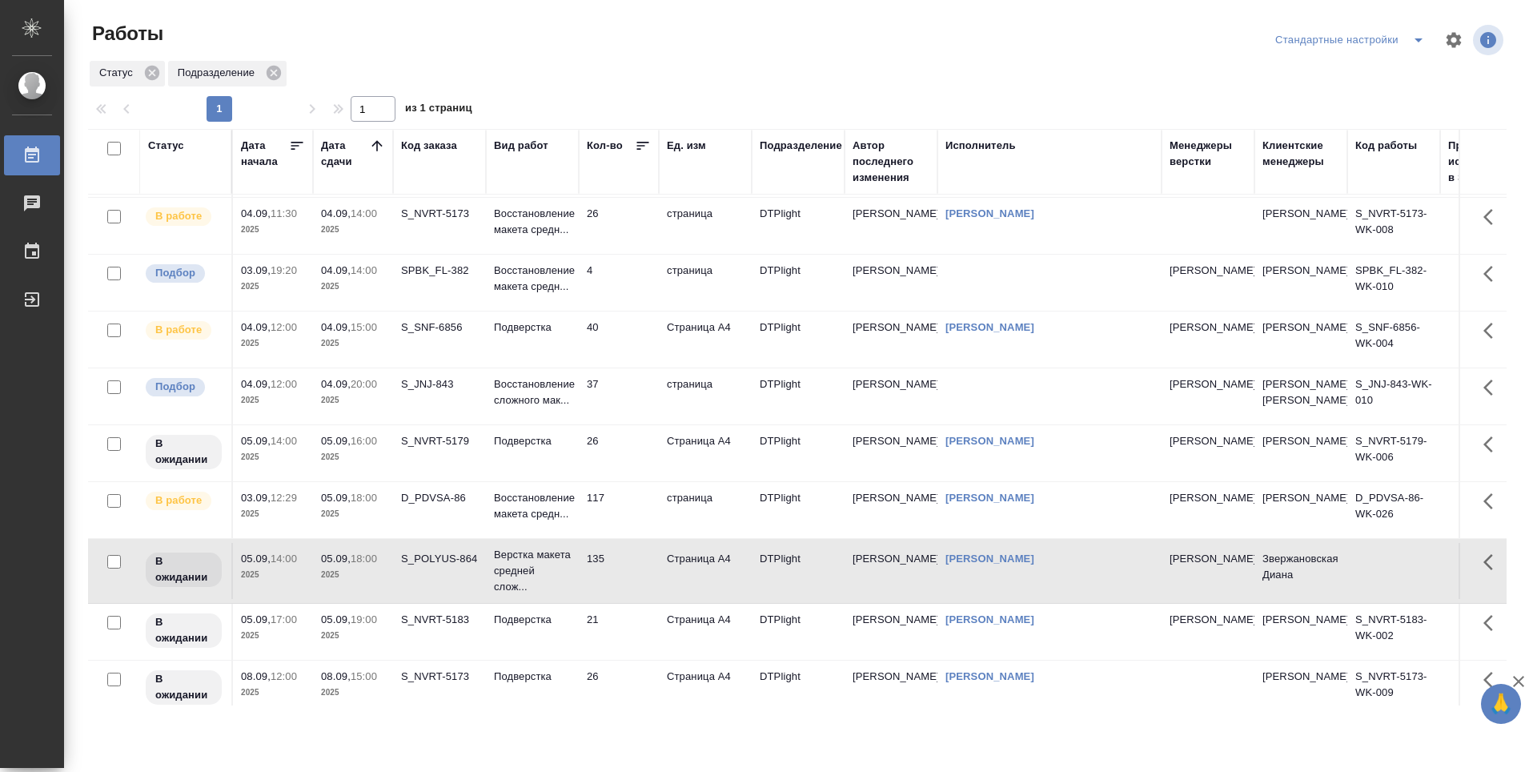
scroll to position [111, 0]
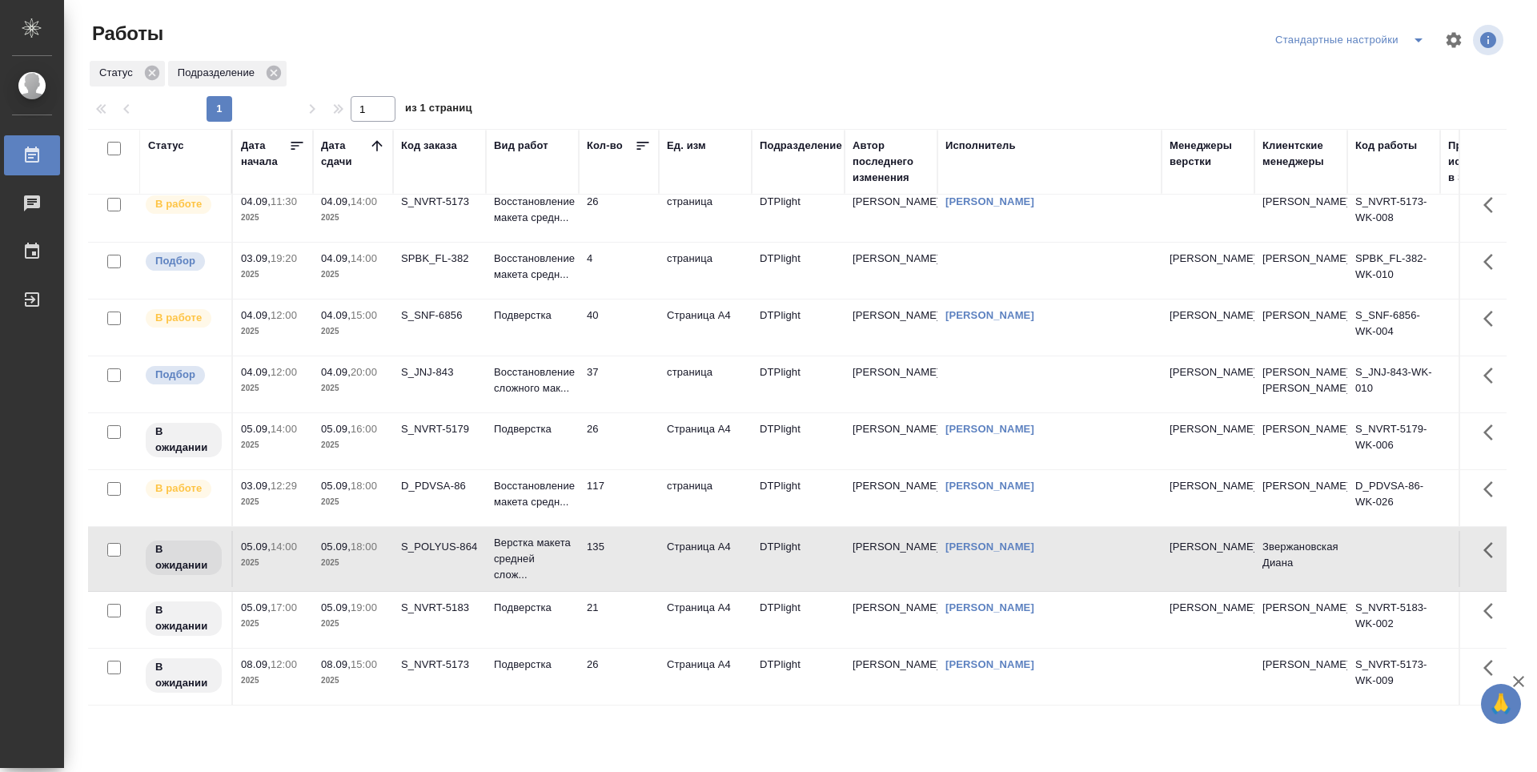
click at [633, 613] on td "21" at bounding box center [619, 620] width 80 height 56
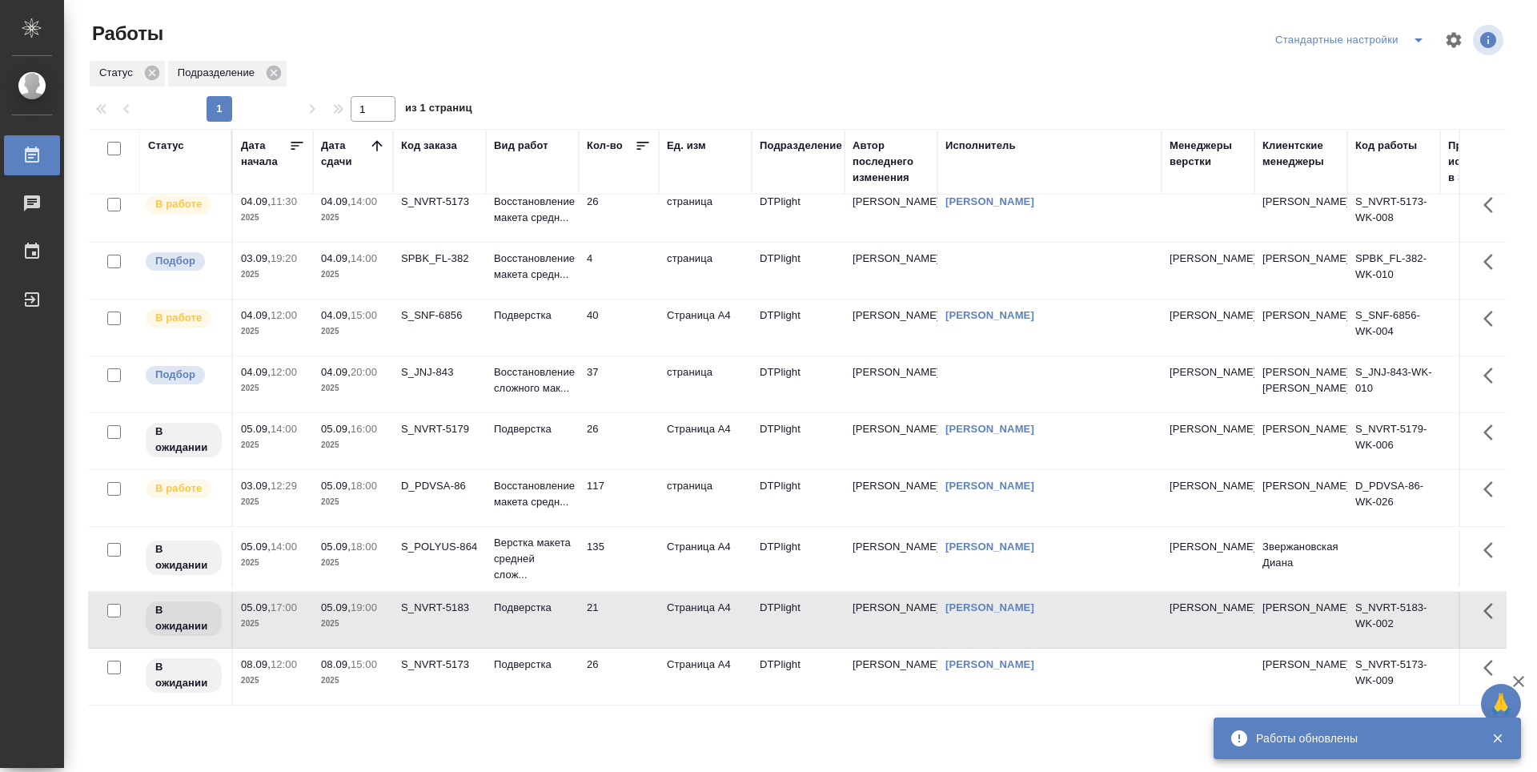
scroll to position [0, 0]
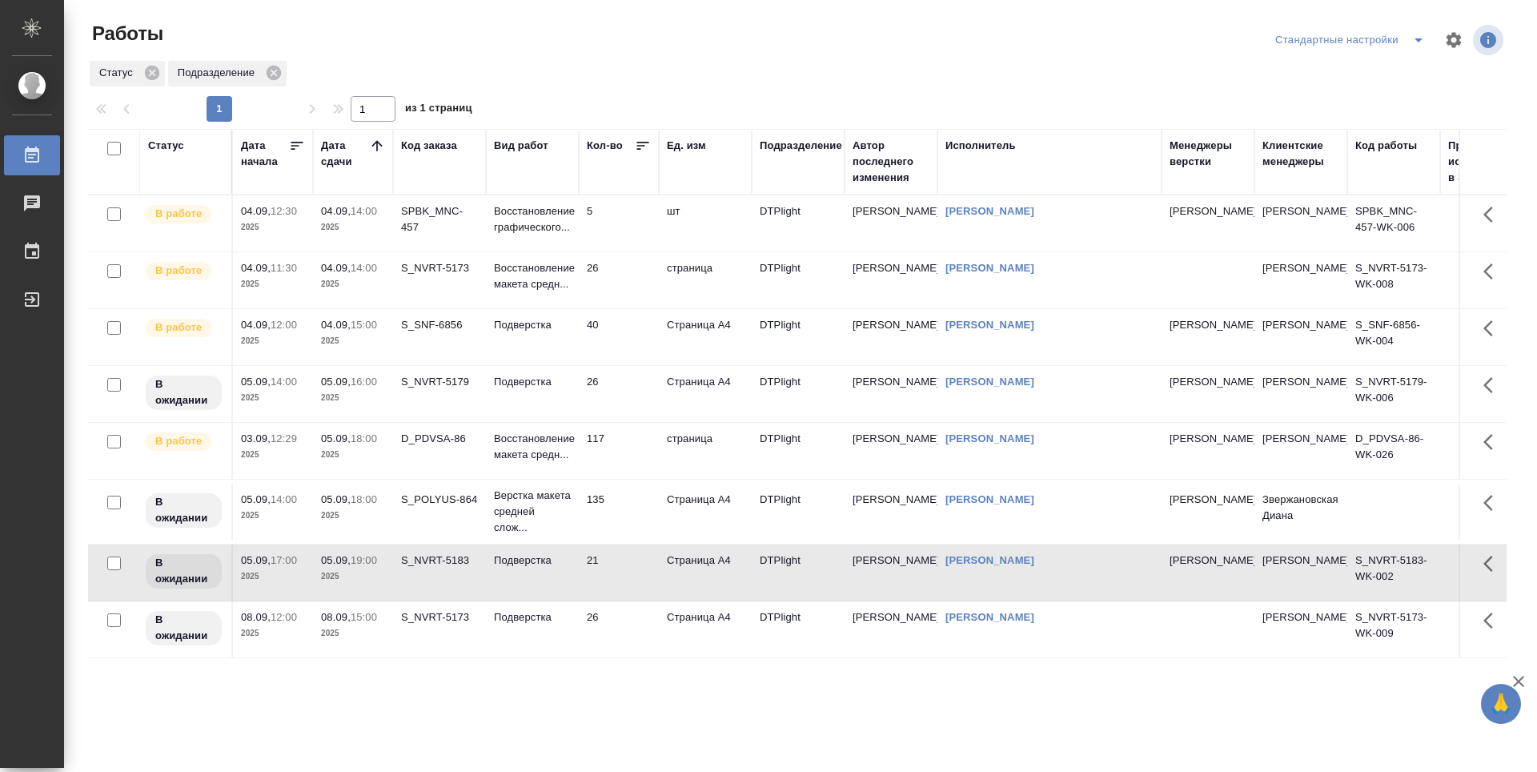
click at [640, 217] on td "5" at bounding box center [619, 223] width 80 height 56
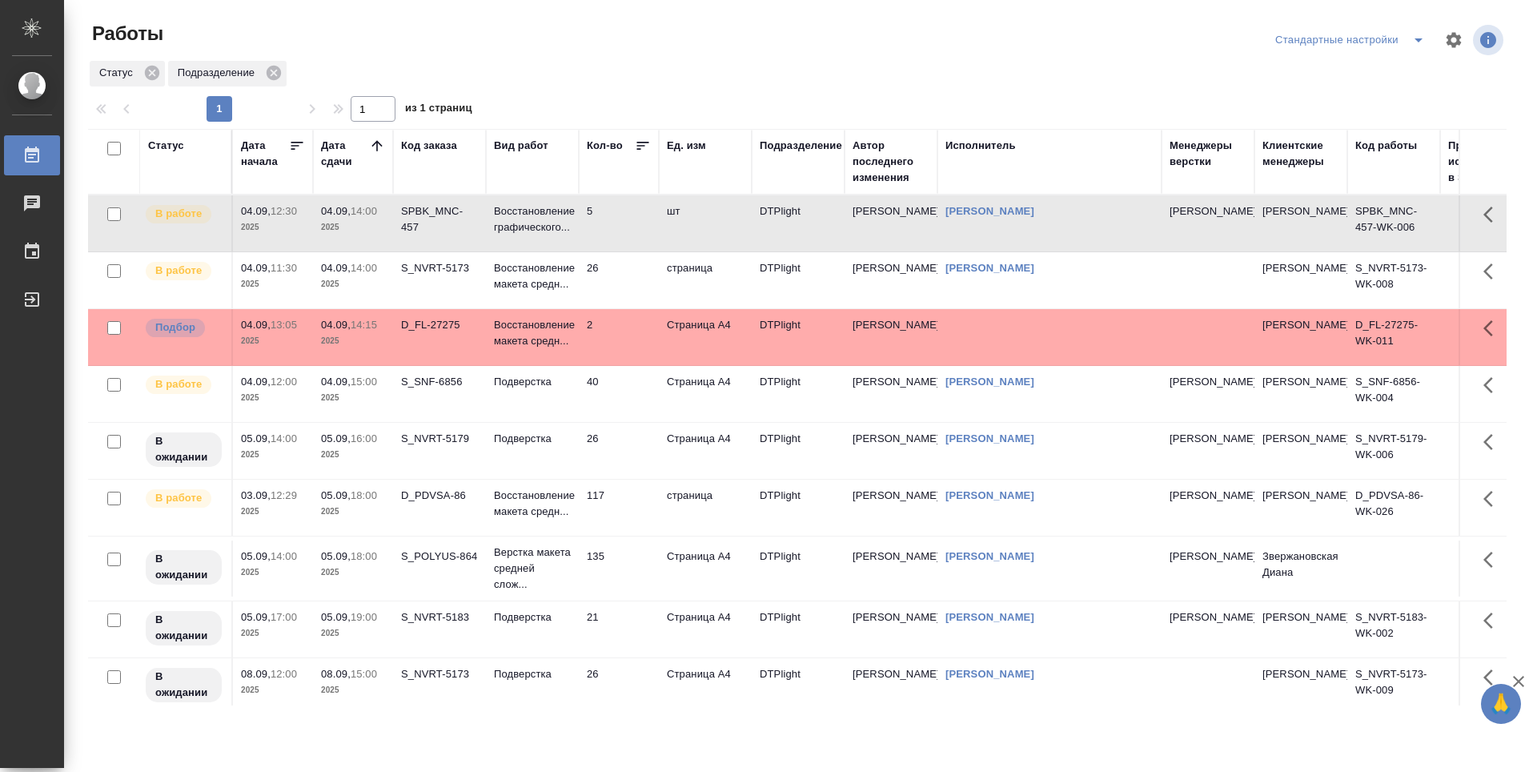
click at [621, 282] on td "26" at bounding box center [619, 280] width 80 height 56
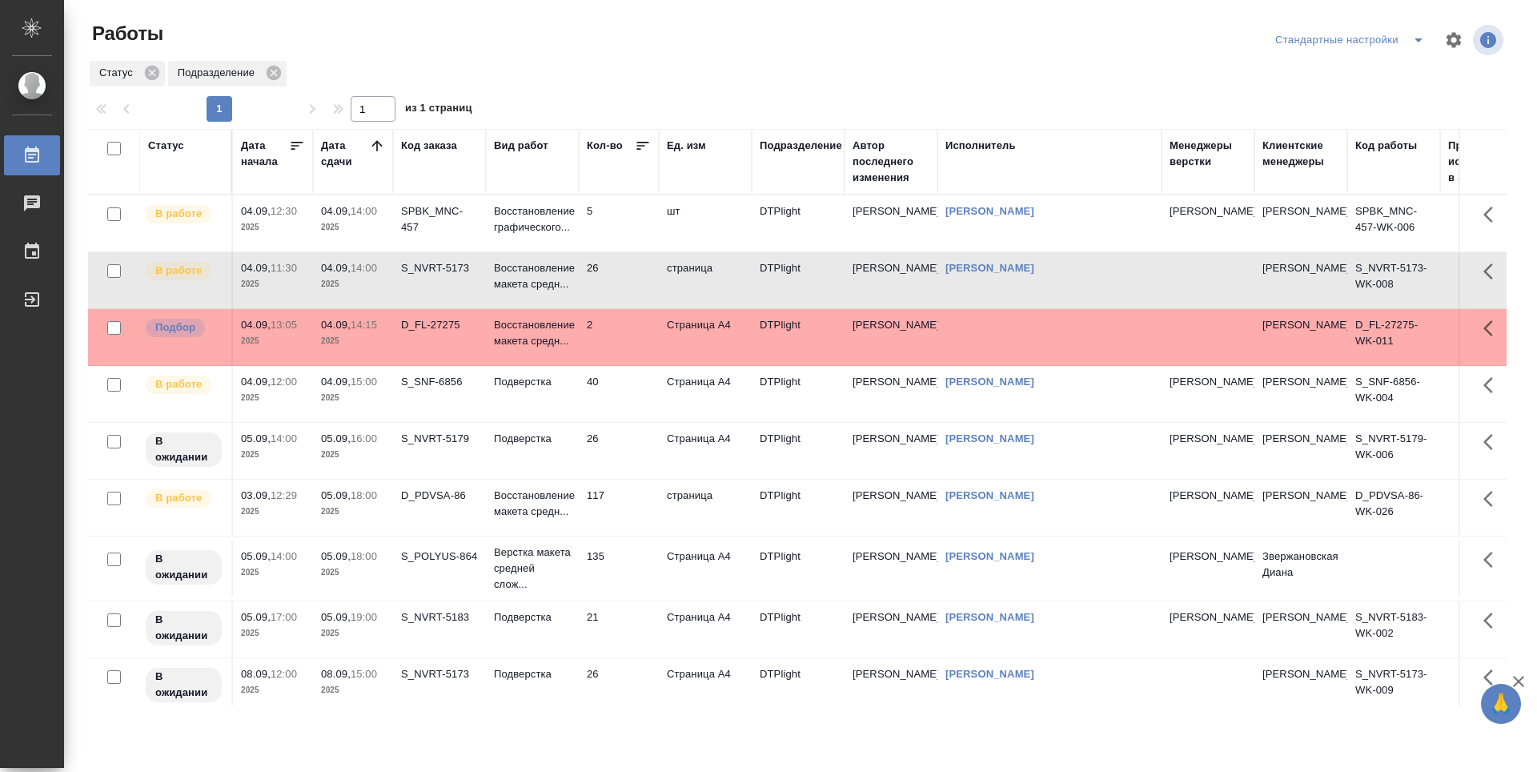
click at [625, 282] on td "26" at bounding box center [619, 280] width 80 height 56
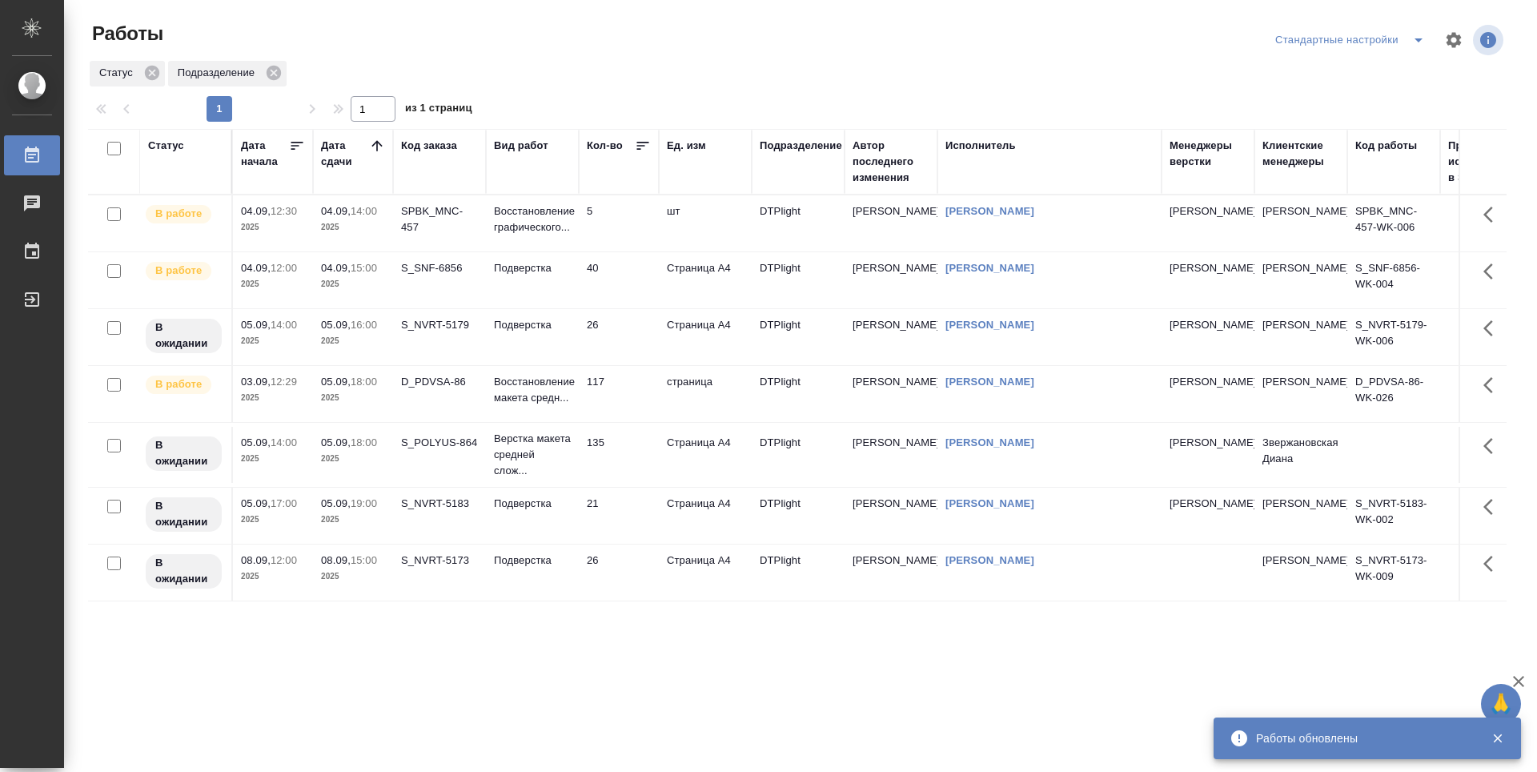
click at [613, 216] on td "5" at bounding box center [619, 223] width 80 height 56
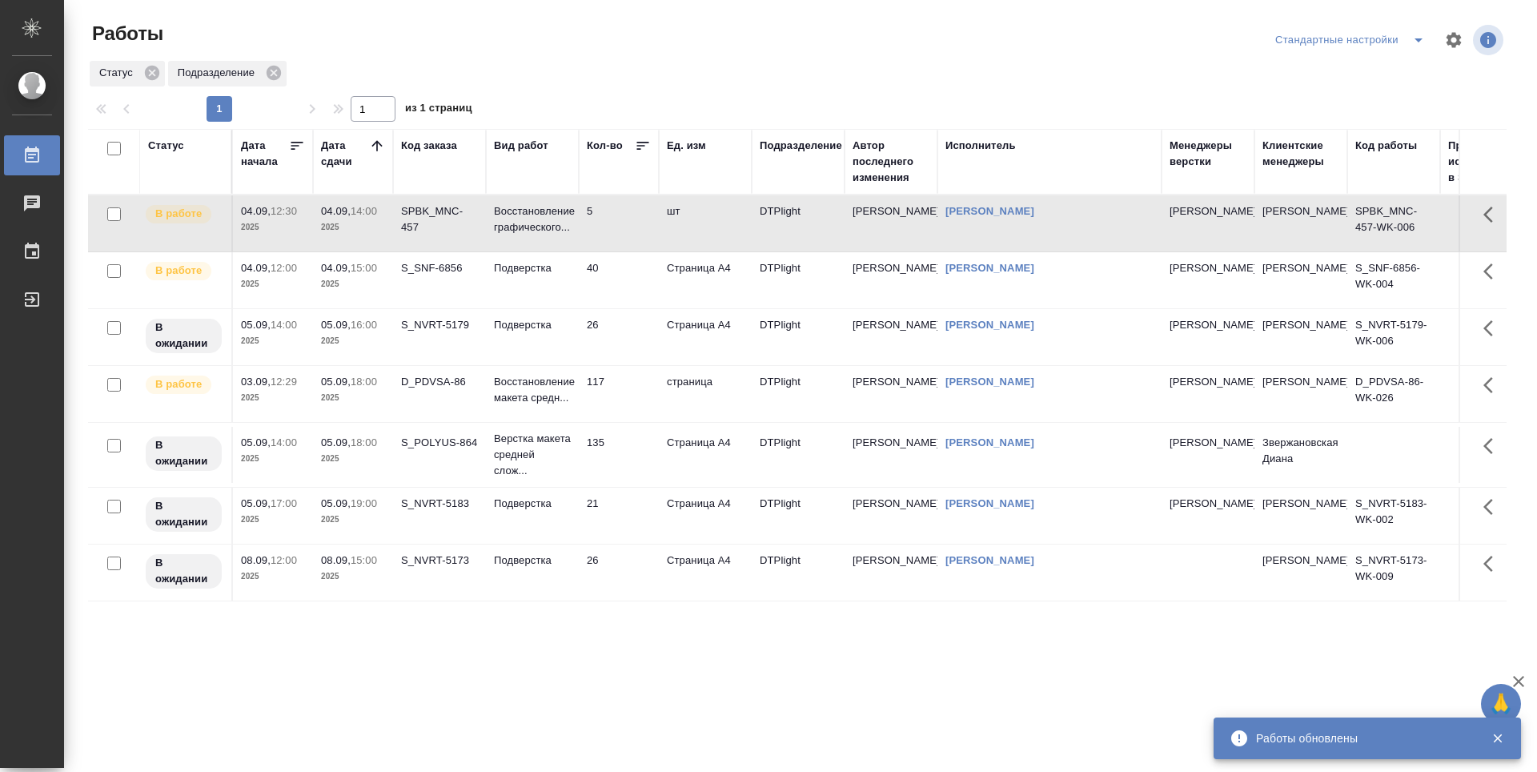
click at [613, 216] on td "5" at bounding box center [619, 223] width 80 height 56
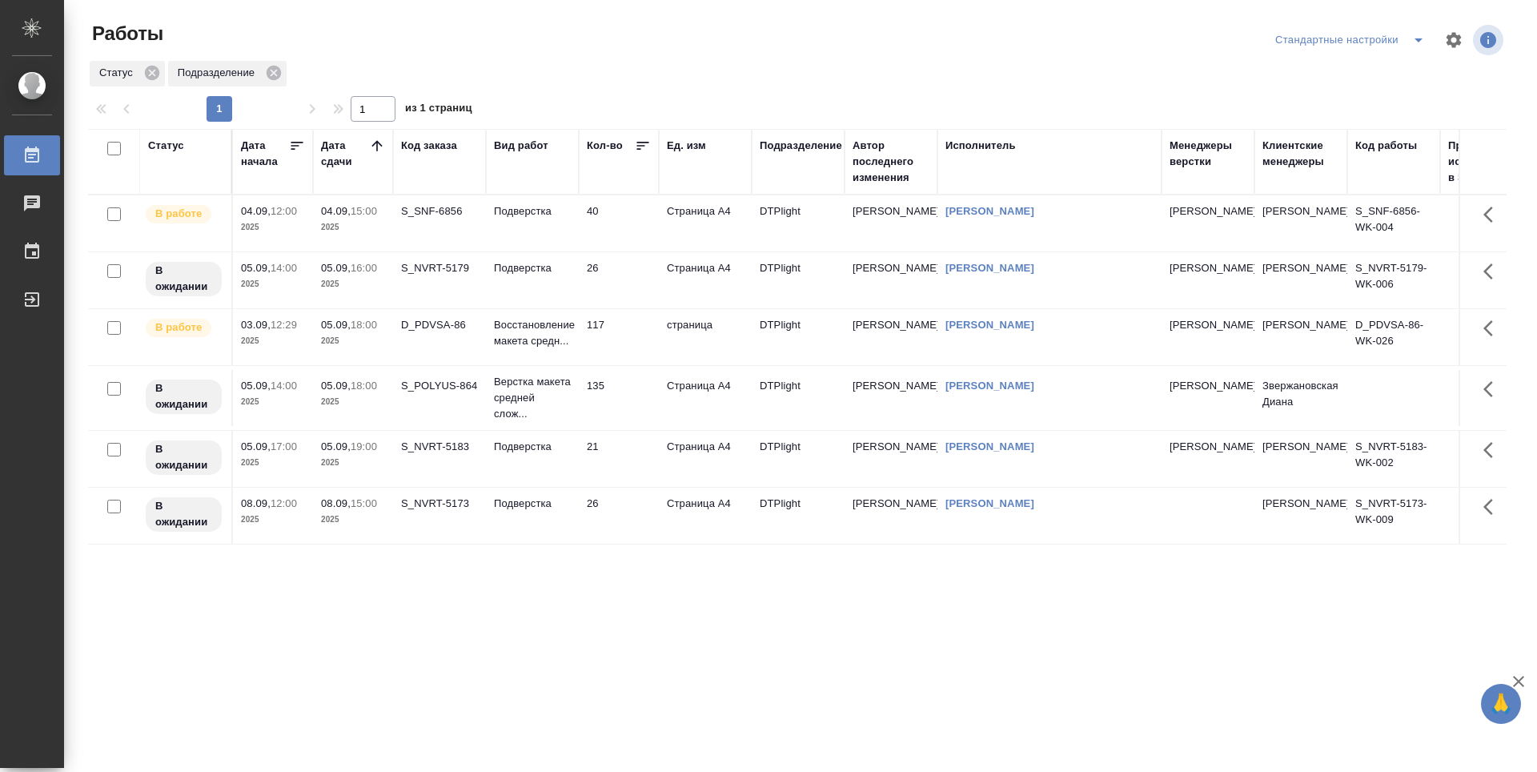
click at [636, 210] on td "40" at bounding box center [619, 223] width 80 height 56
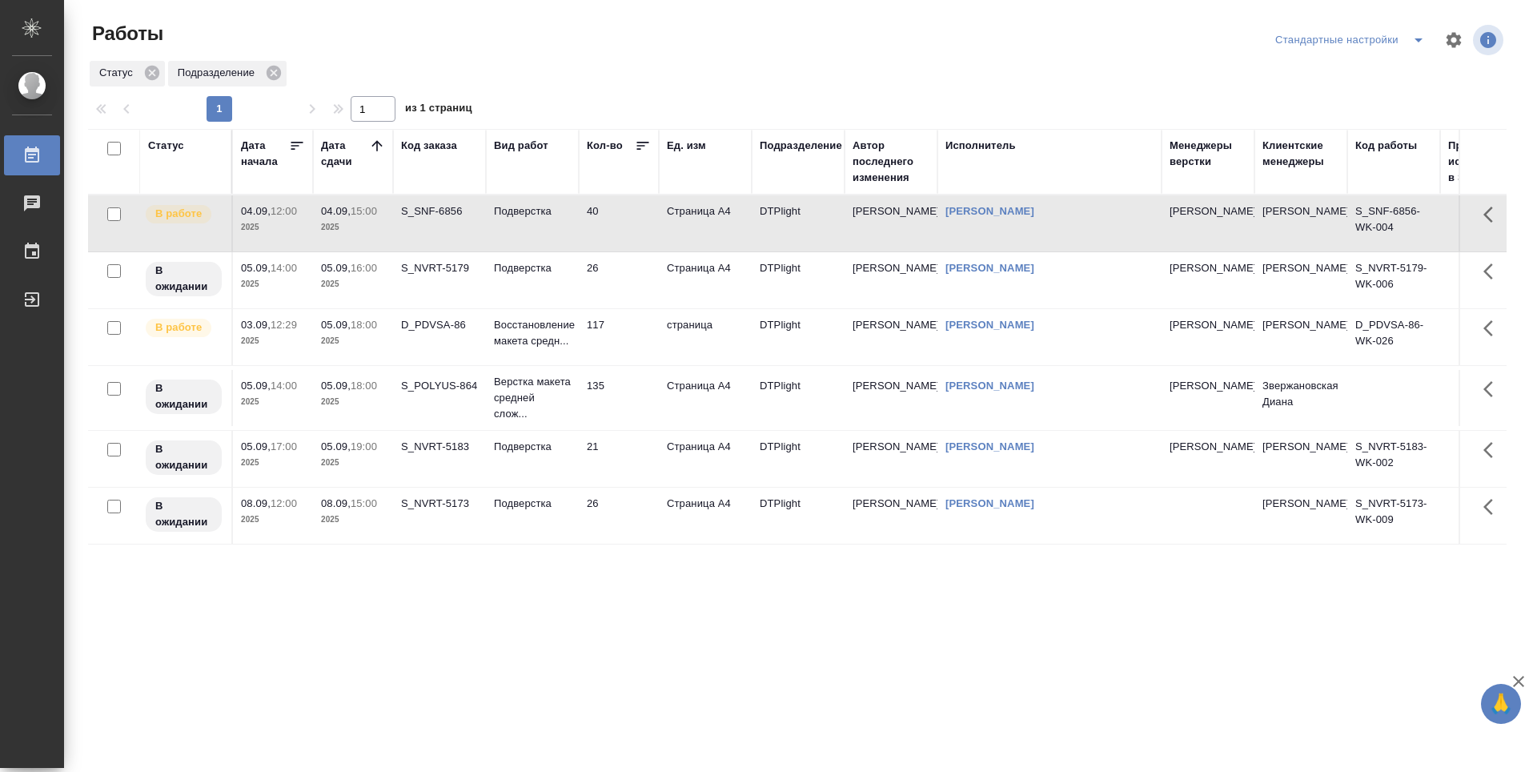
click at [632, 274] on td "26" at bounding box center [619, 280] width 80 height 56
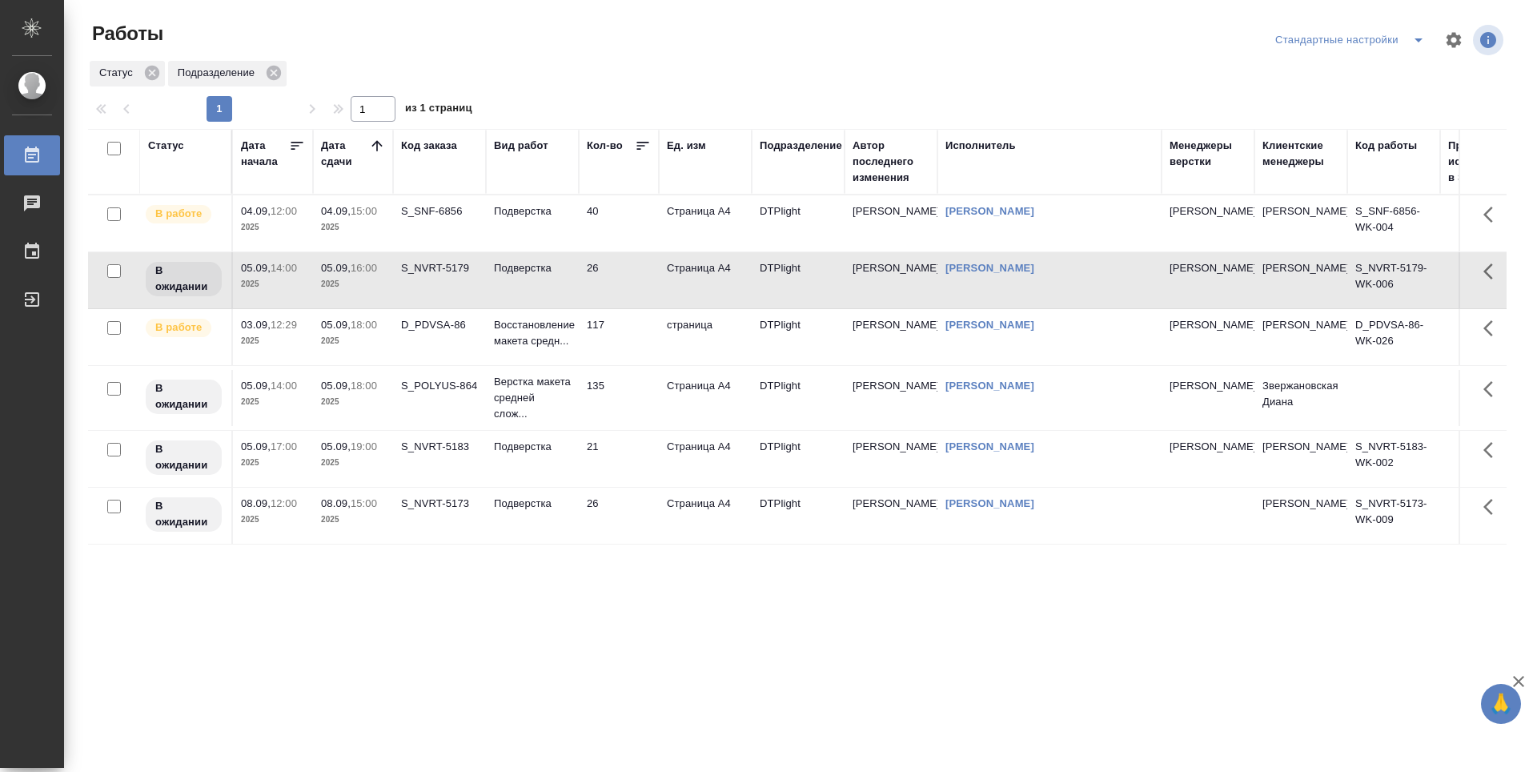
click at [629, 336] on td "117" at bounding box center [619, 337] width 80 height 56
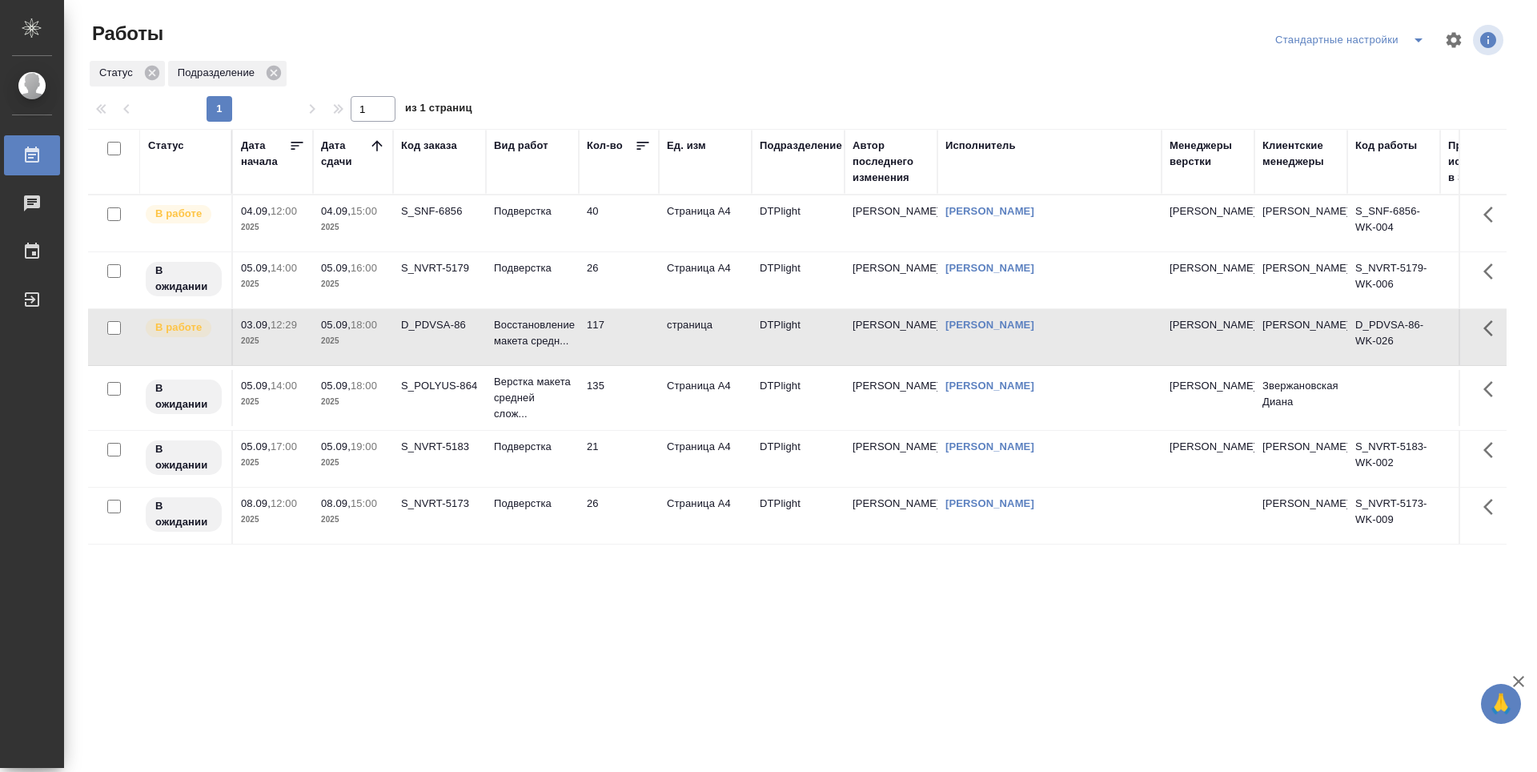
click at [633, 385] on td "135" at bounding box center [619, 398] width 80 height 56
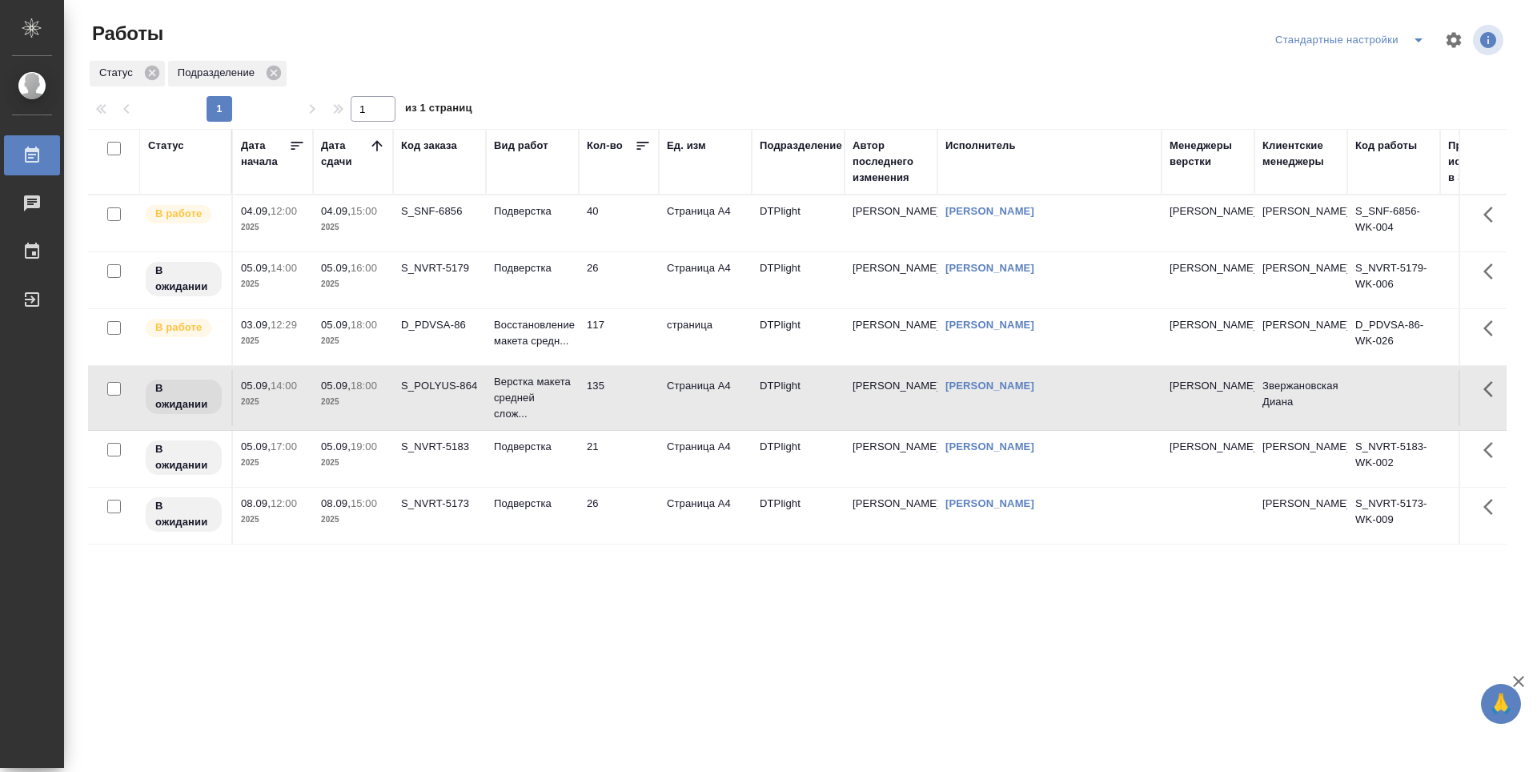
click at [630, 446] on td "21" at bounding box center [619, 459] width 80 height 56
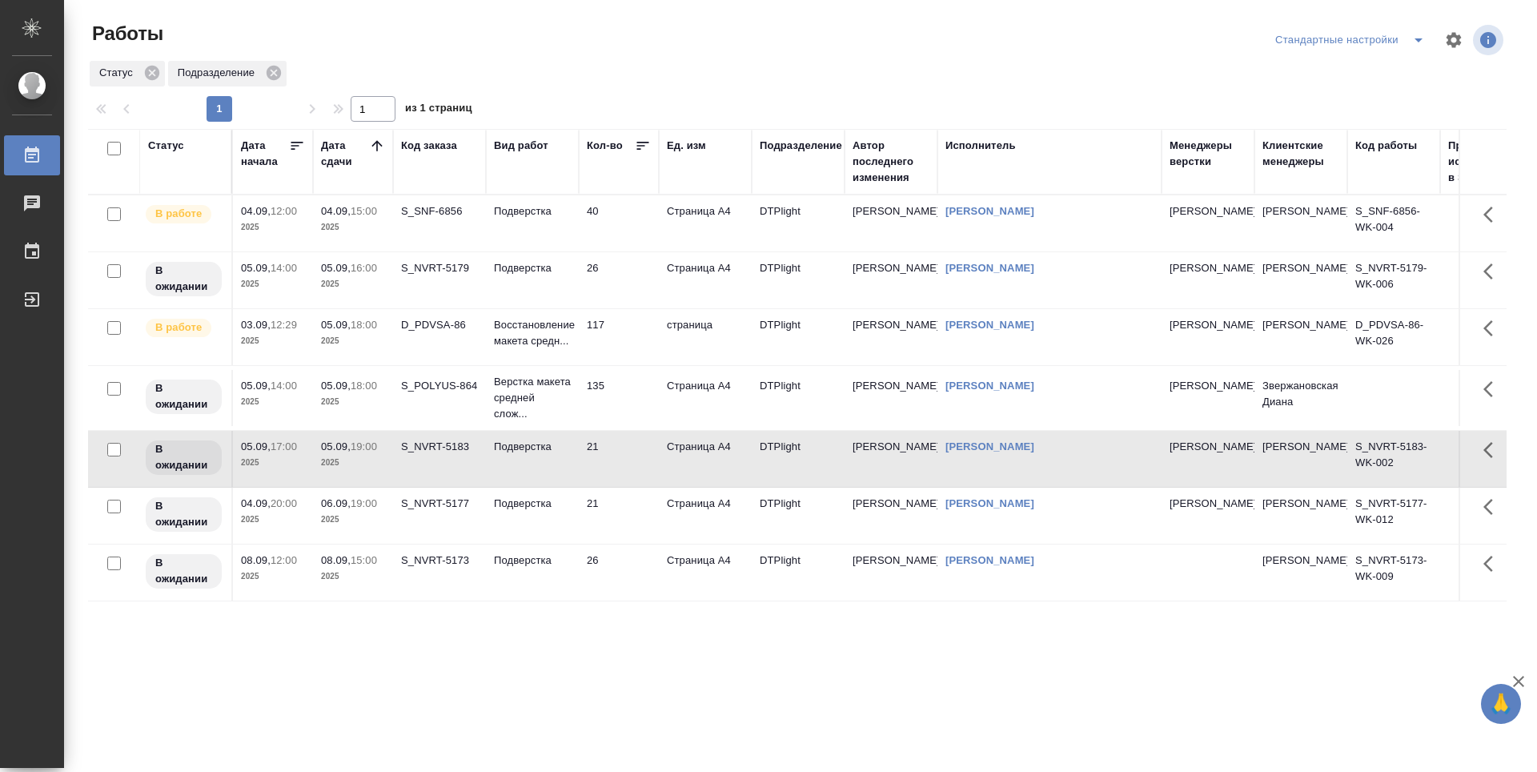
click at [478, 617] on div "Статус Дата начала Дата сдачи Код заказа Вид работ Кол-во Ед. изм Подразделение…" at bounding box center [797, 417] width 1419 height 577
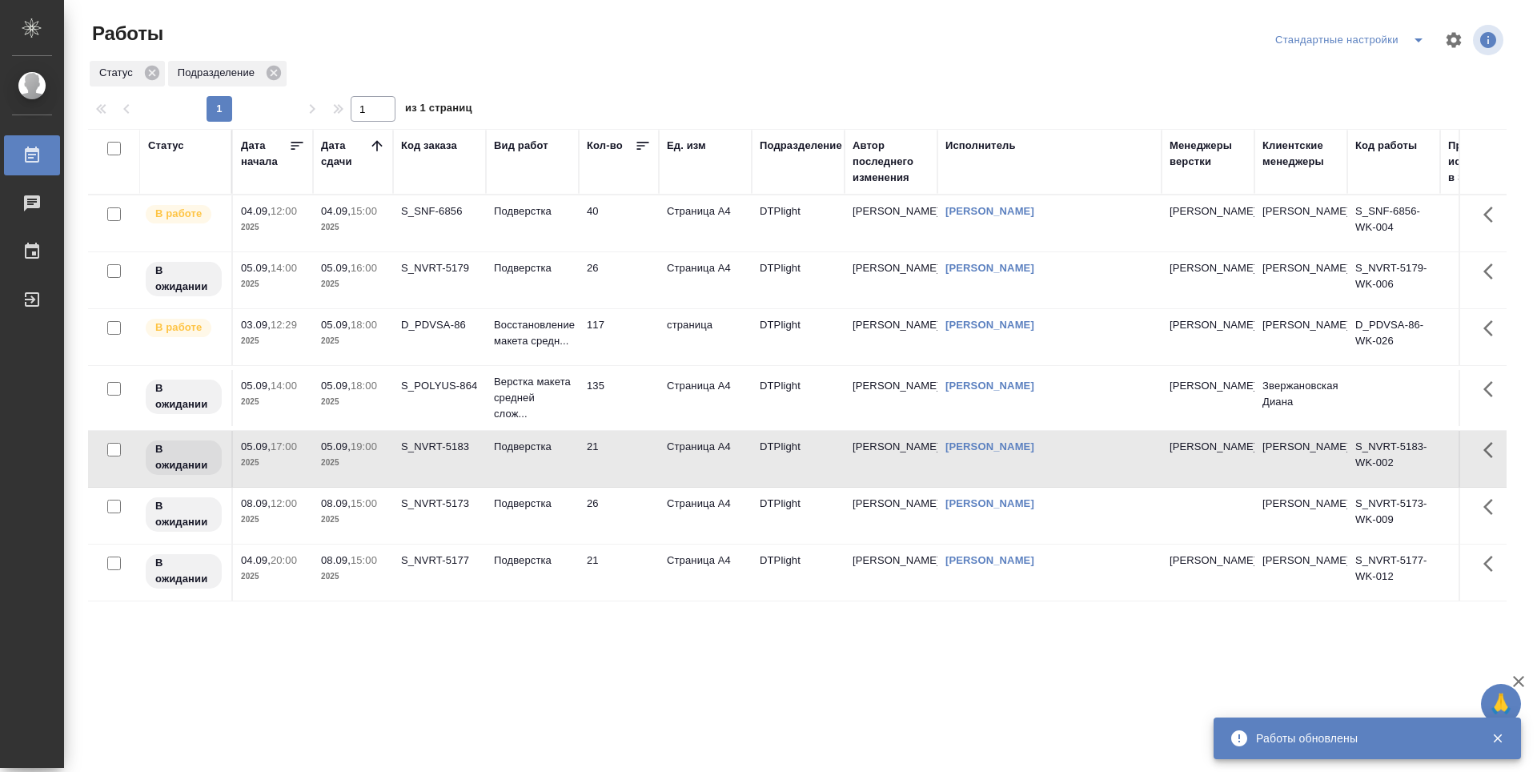
drag, startPoint x: 361, startPoint y: 237, endPoint x: 500, endPoint y: 286, distance: 147.6
click at [361, 236] on td "04.09, 15:00 2025" at bounding box center [353, 223] width 80 height 56
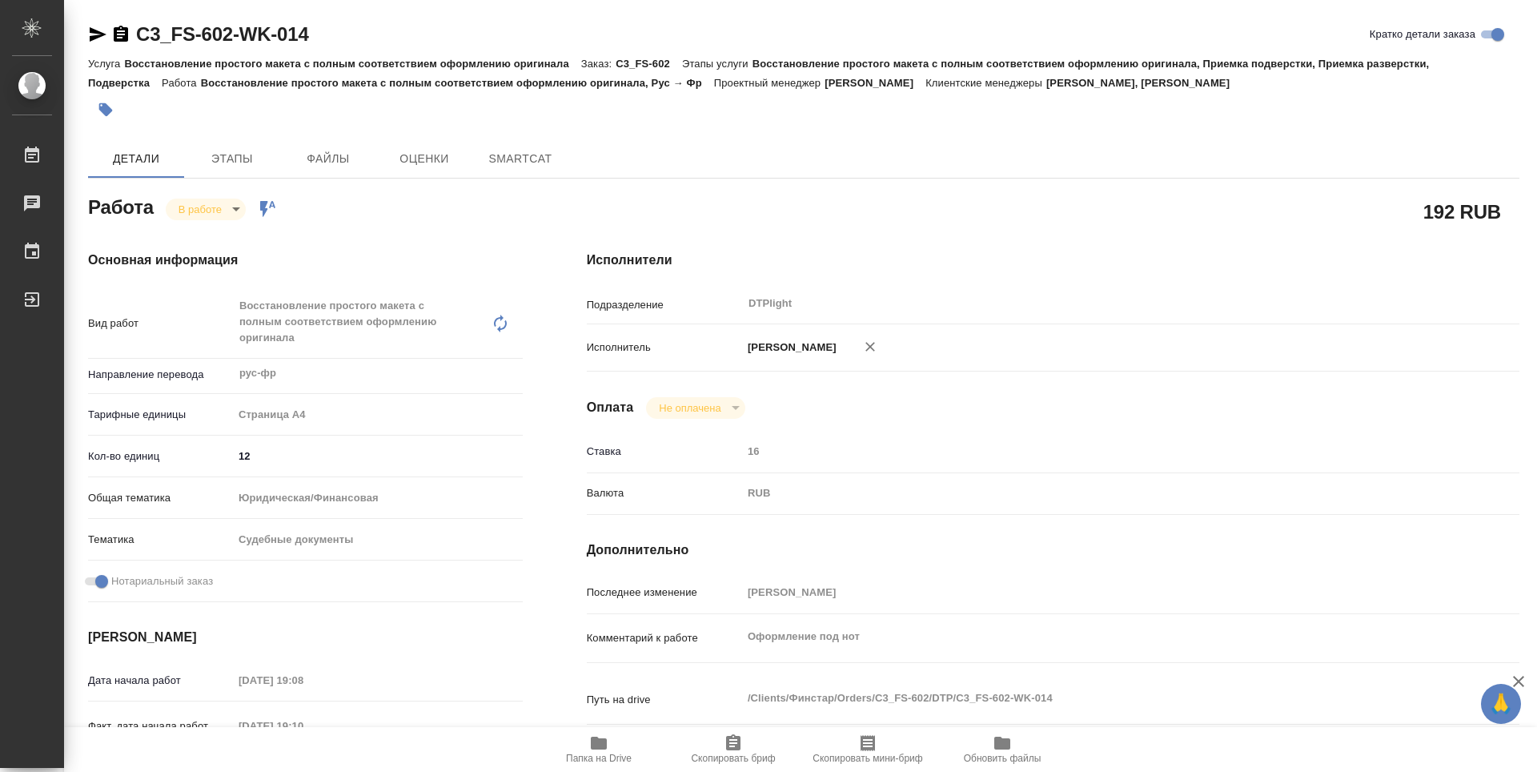
type textarea "x"
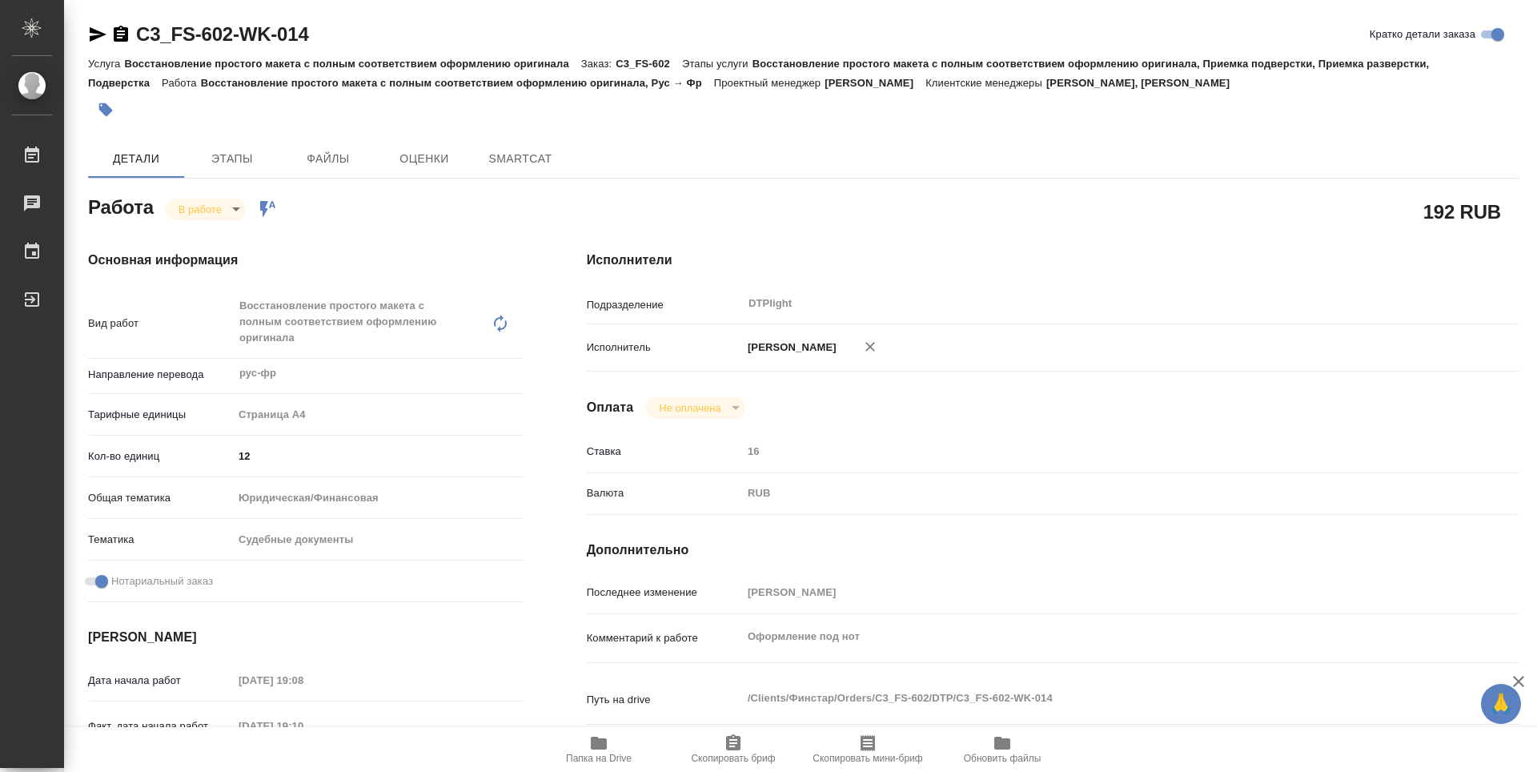
type textarea "x"
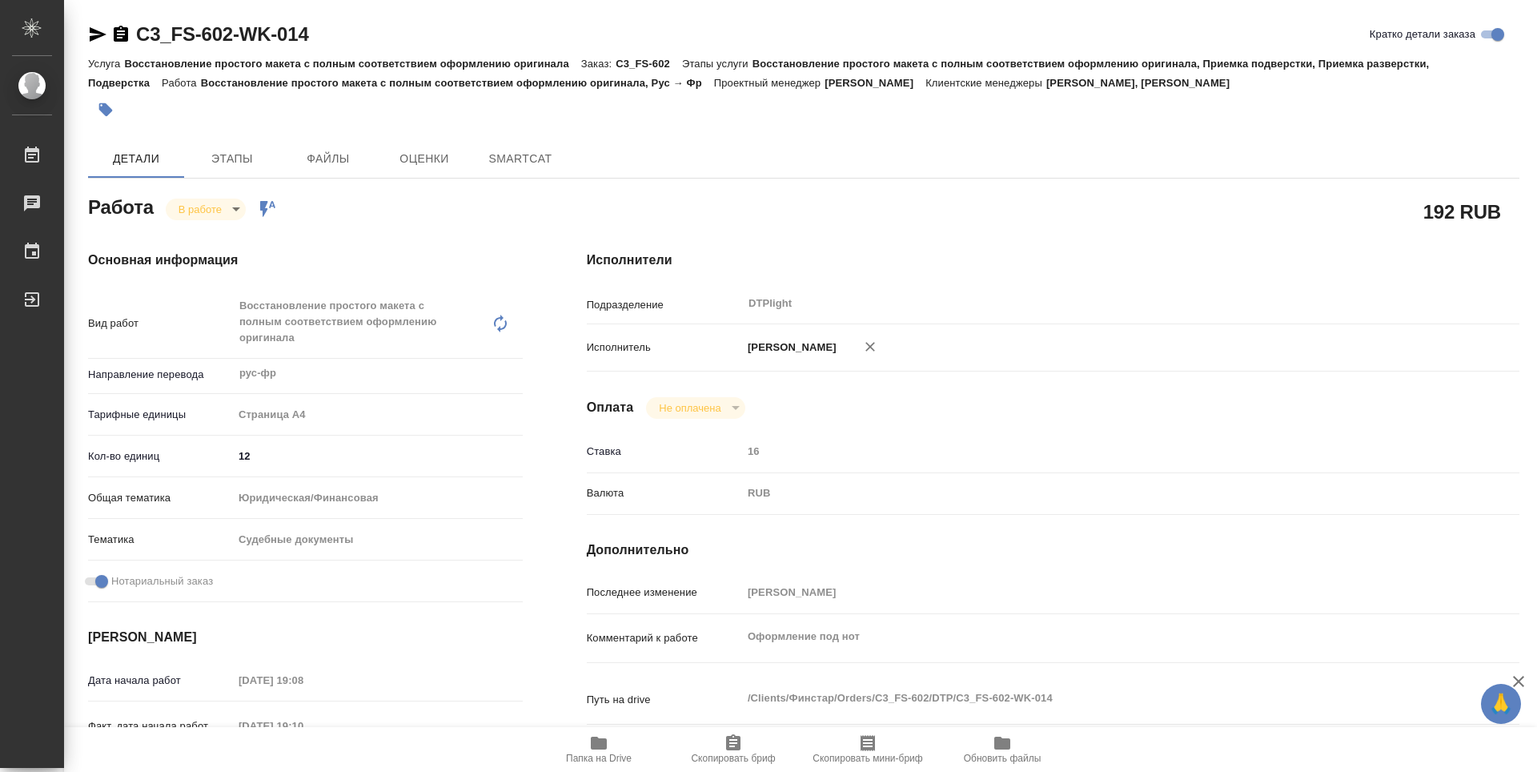
type textarea "x"
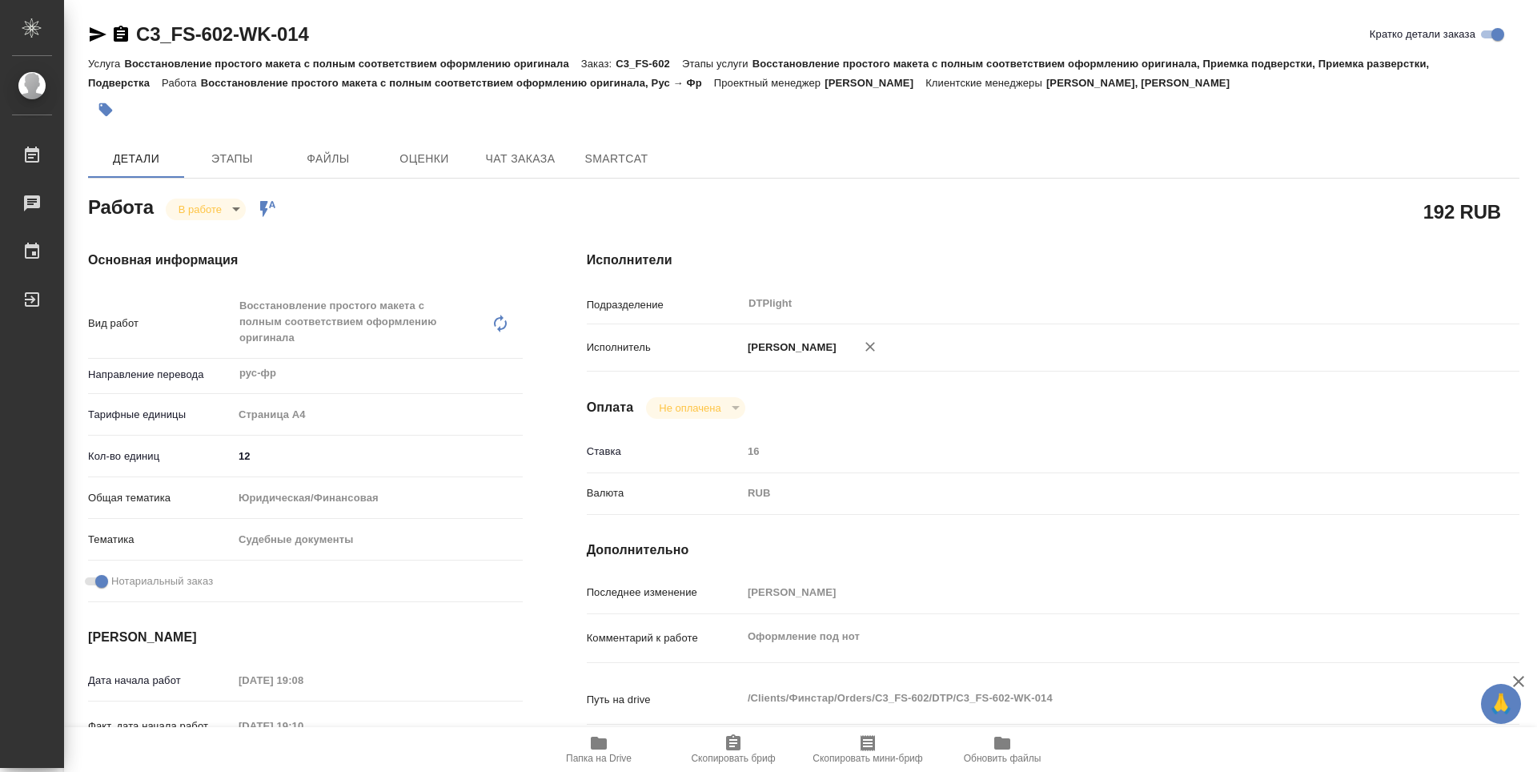
type textarea "x"
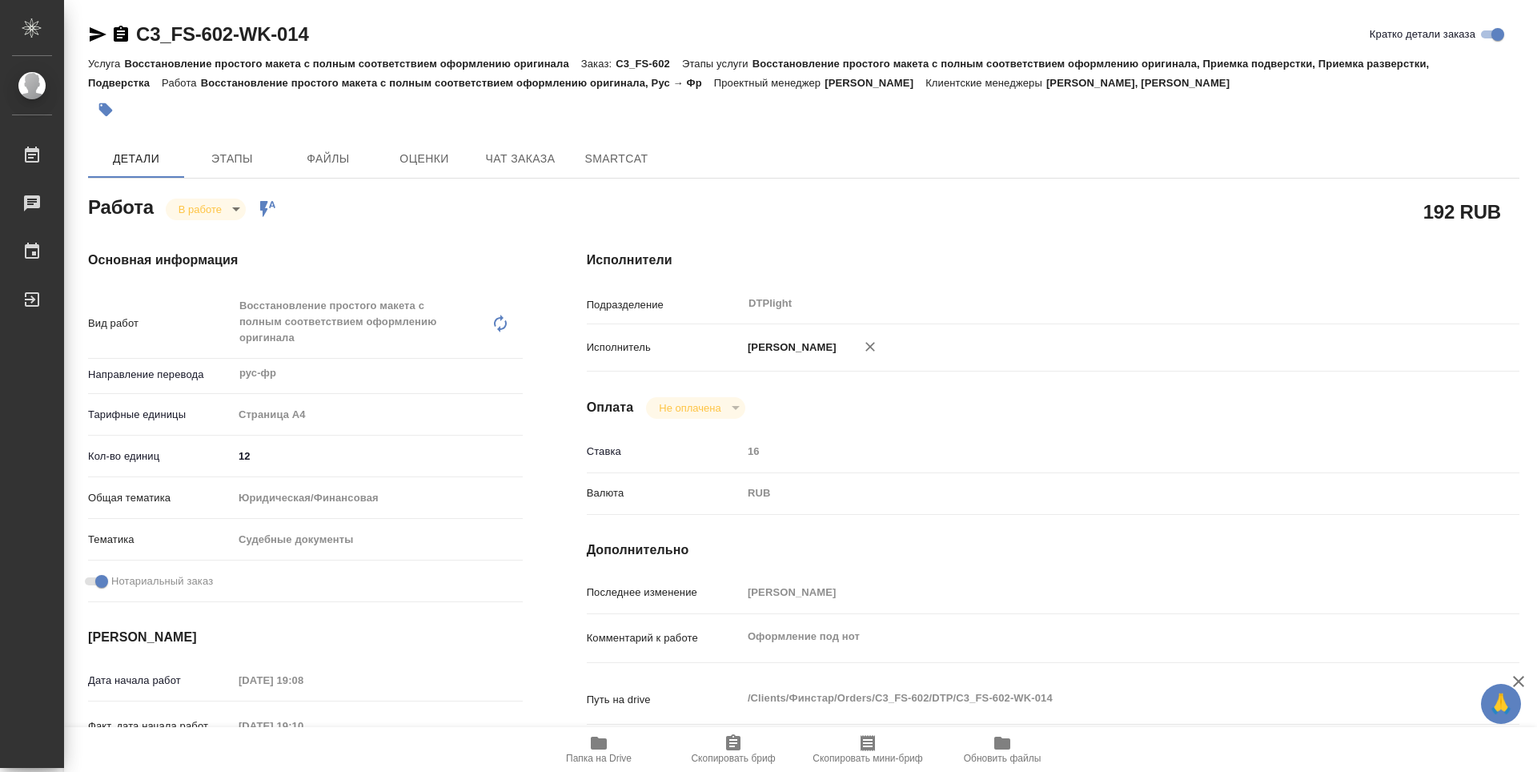
type textarea "x"
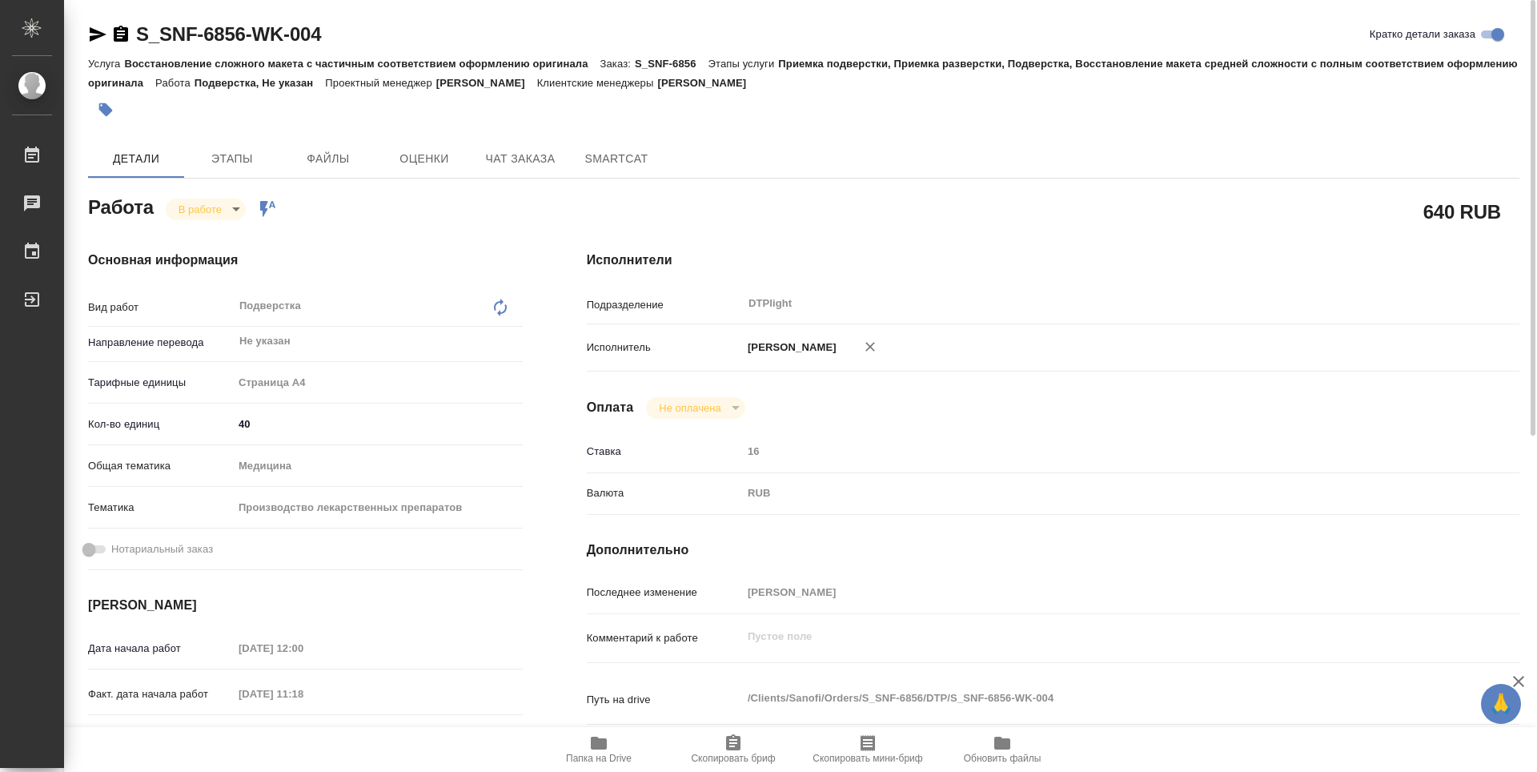
click at [778, 115] on div at bounding box center [565, 109] width 954 height 35
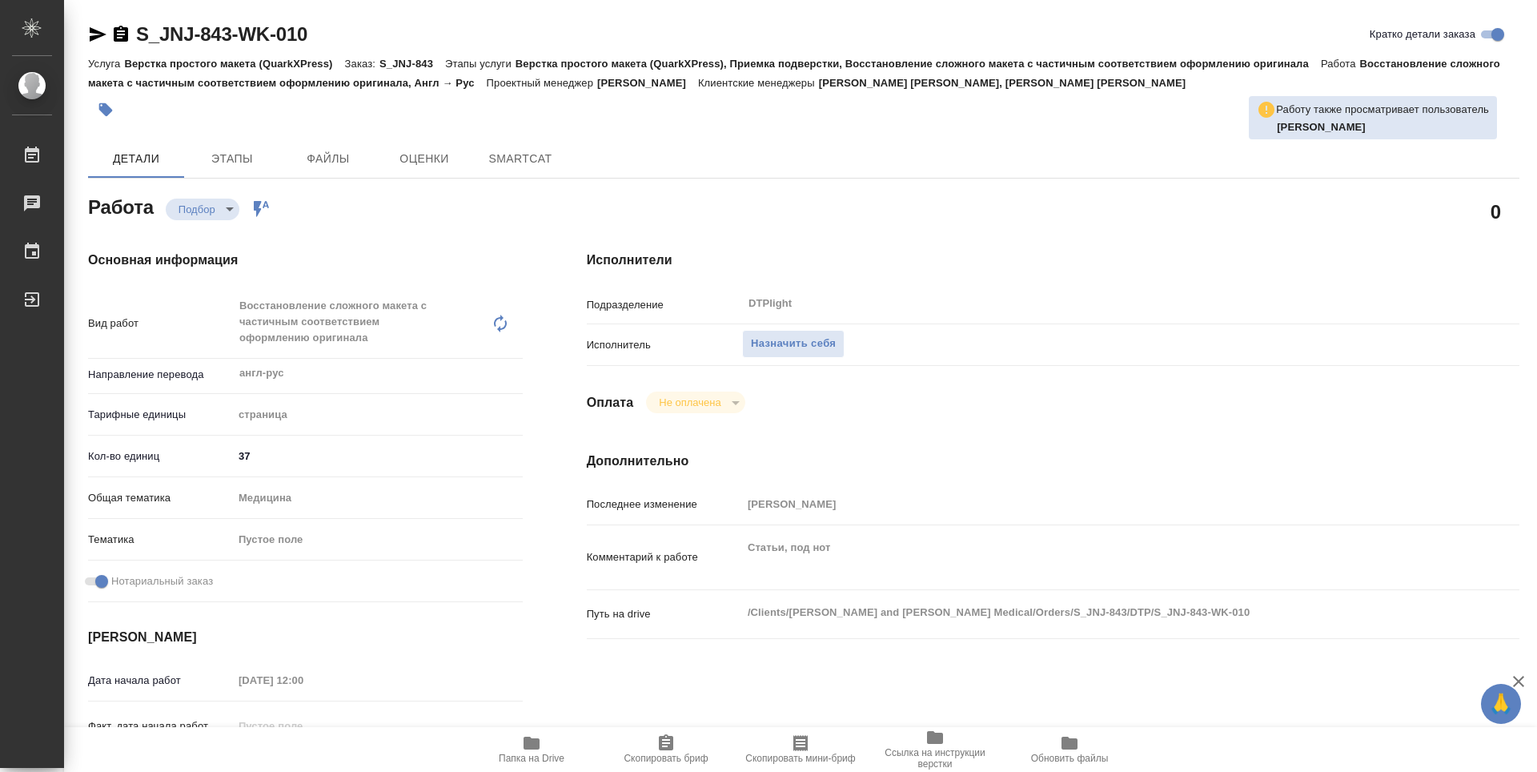
type textarea "x"
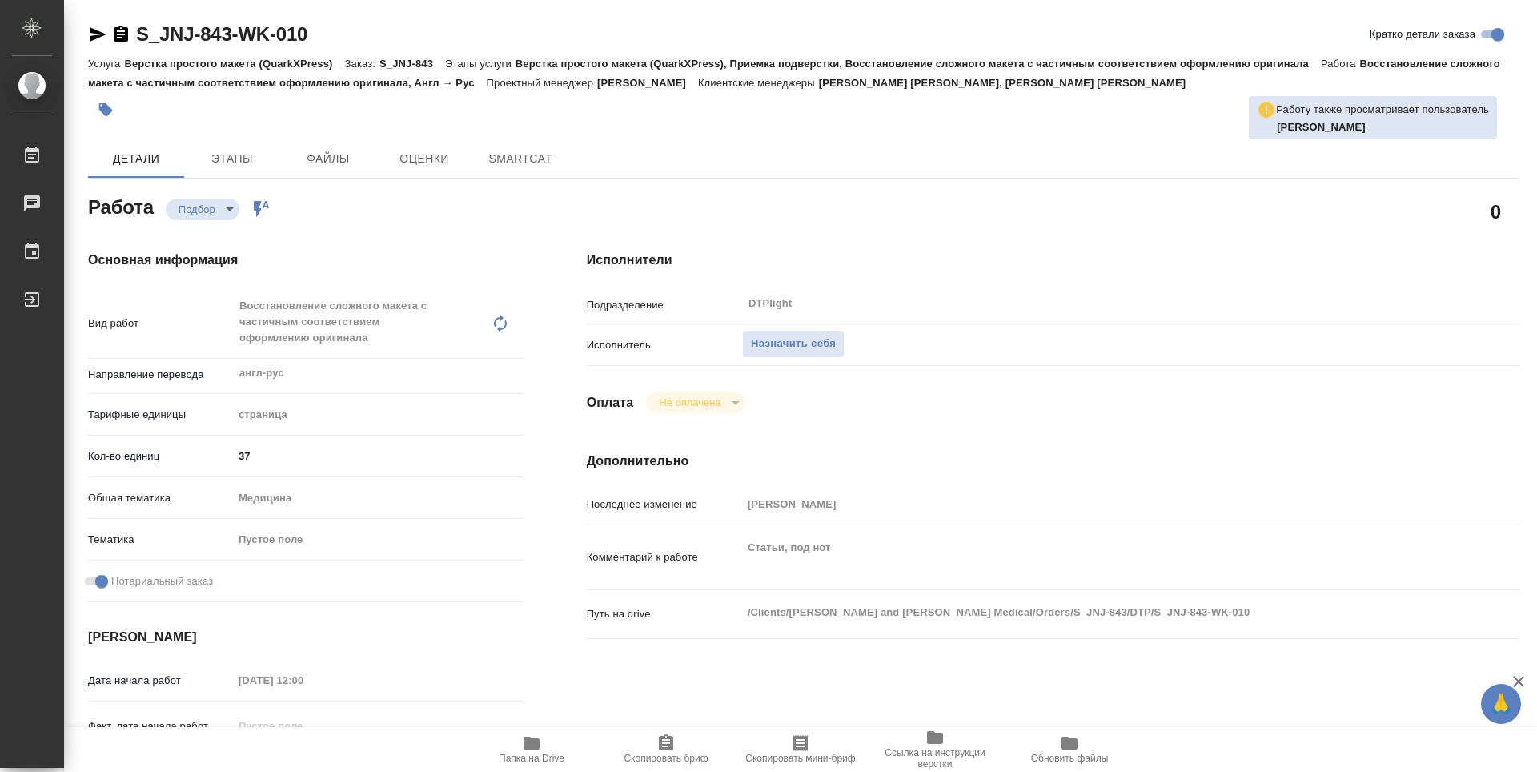
type textarea "x"
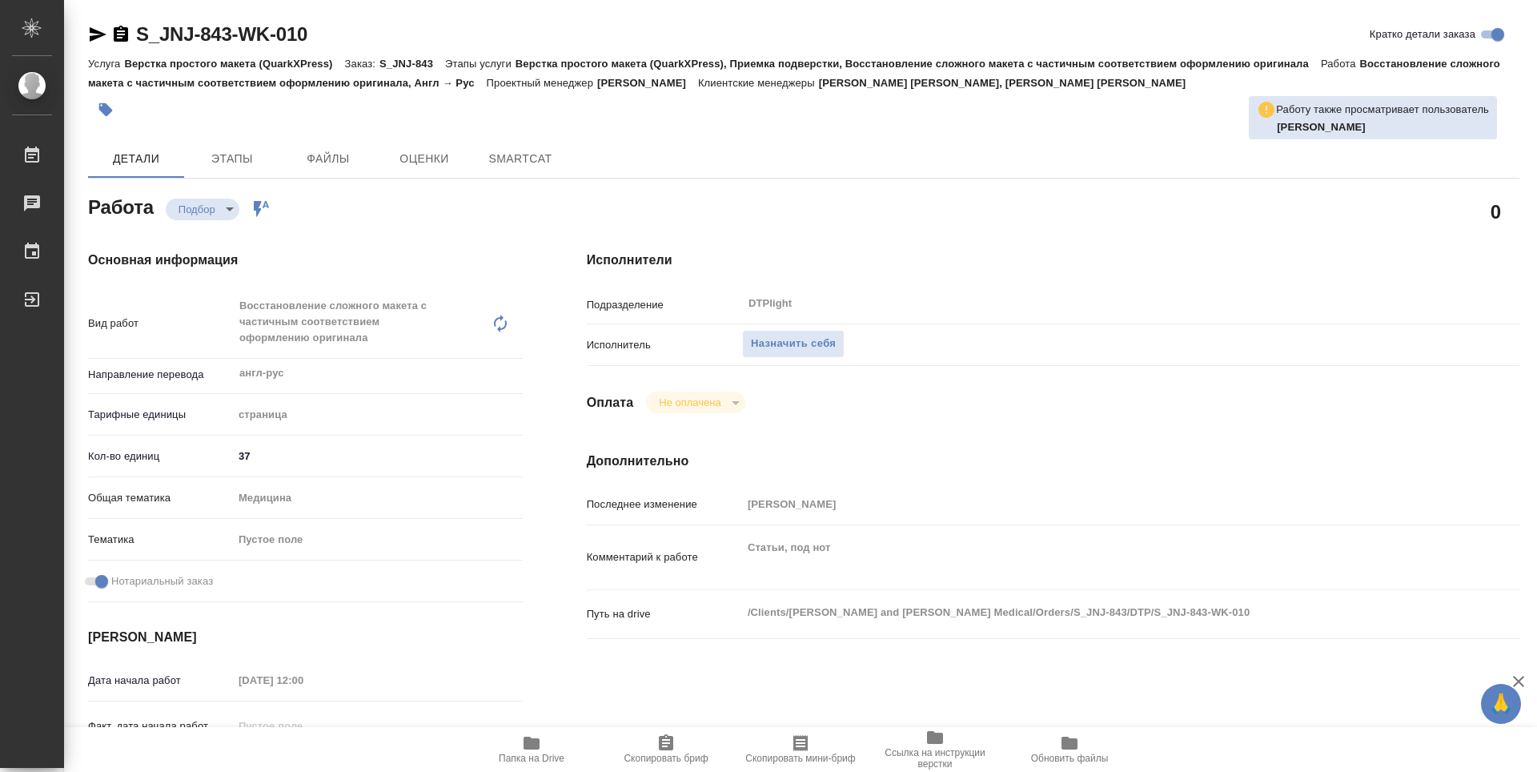
scroll to position [80, 0]
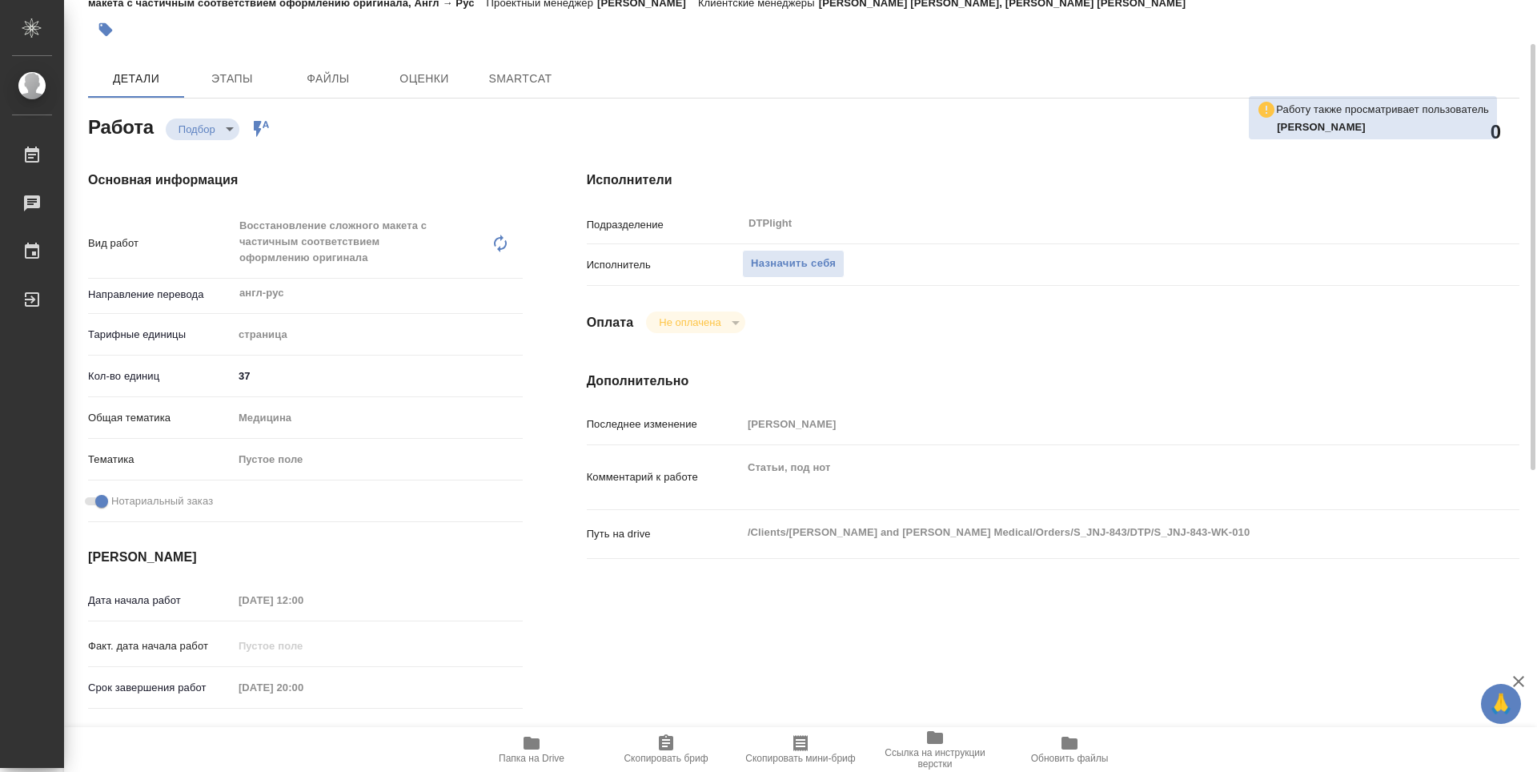
type textarea "x"
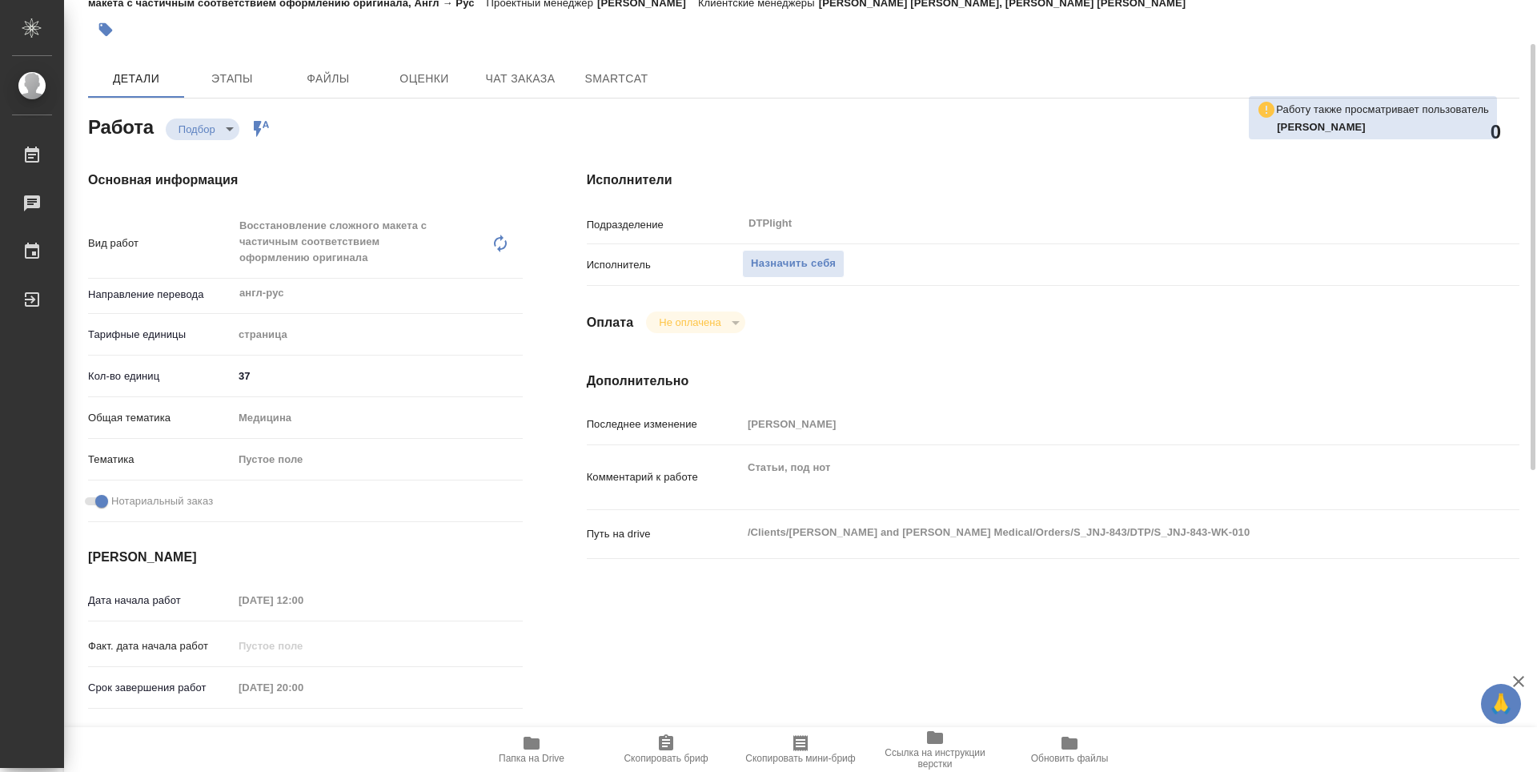
click at [554, 747] on span "Папка на Drive" at bounding box center [531, 748] width 115 height 30
type textarea "x"
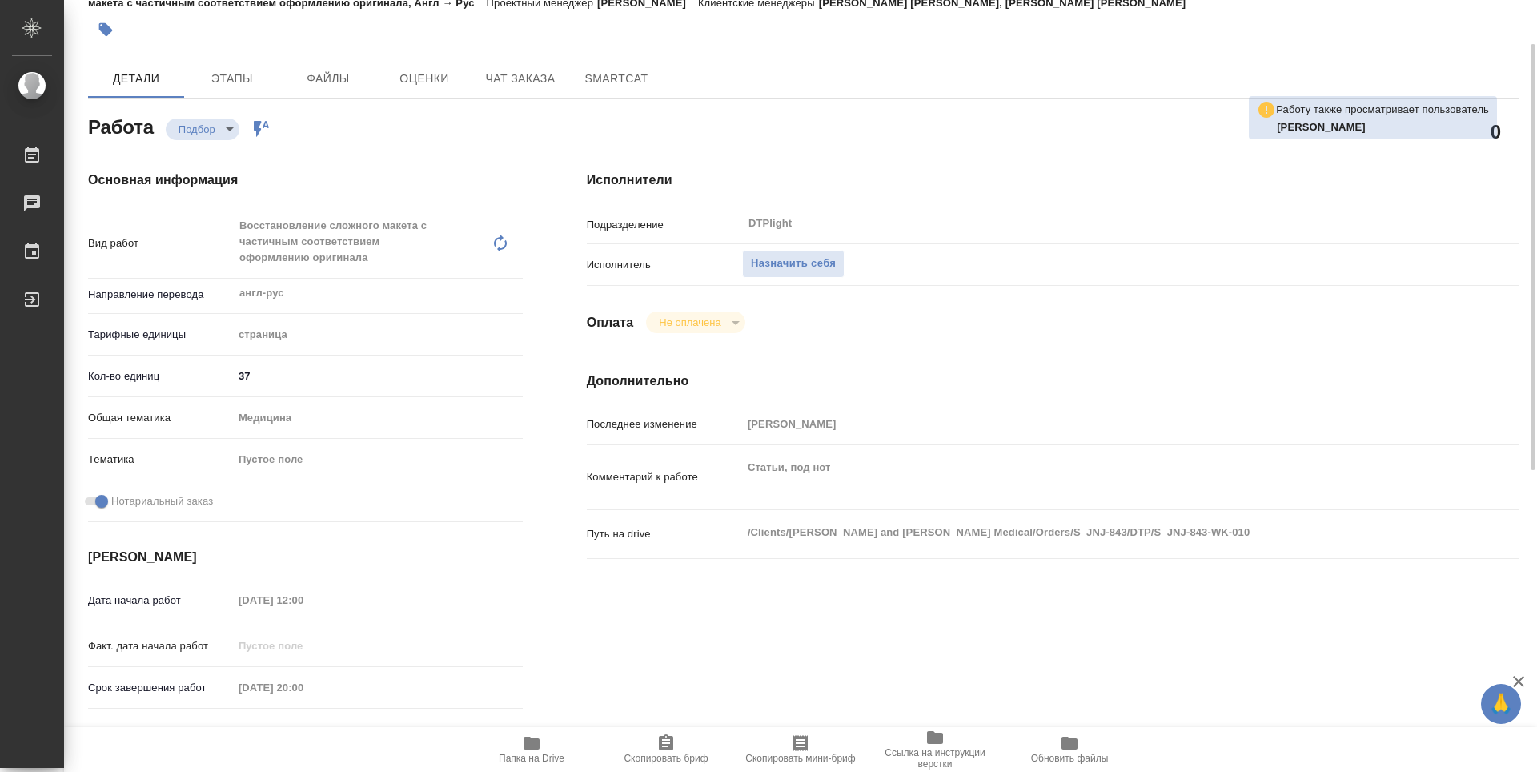
type textarea "x"
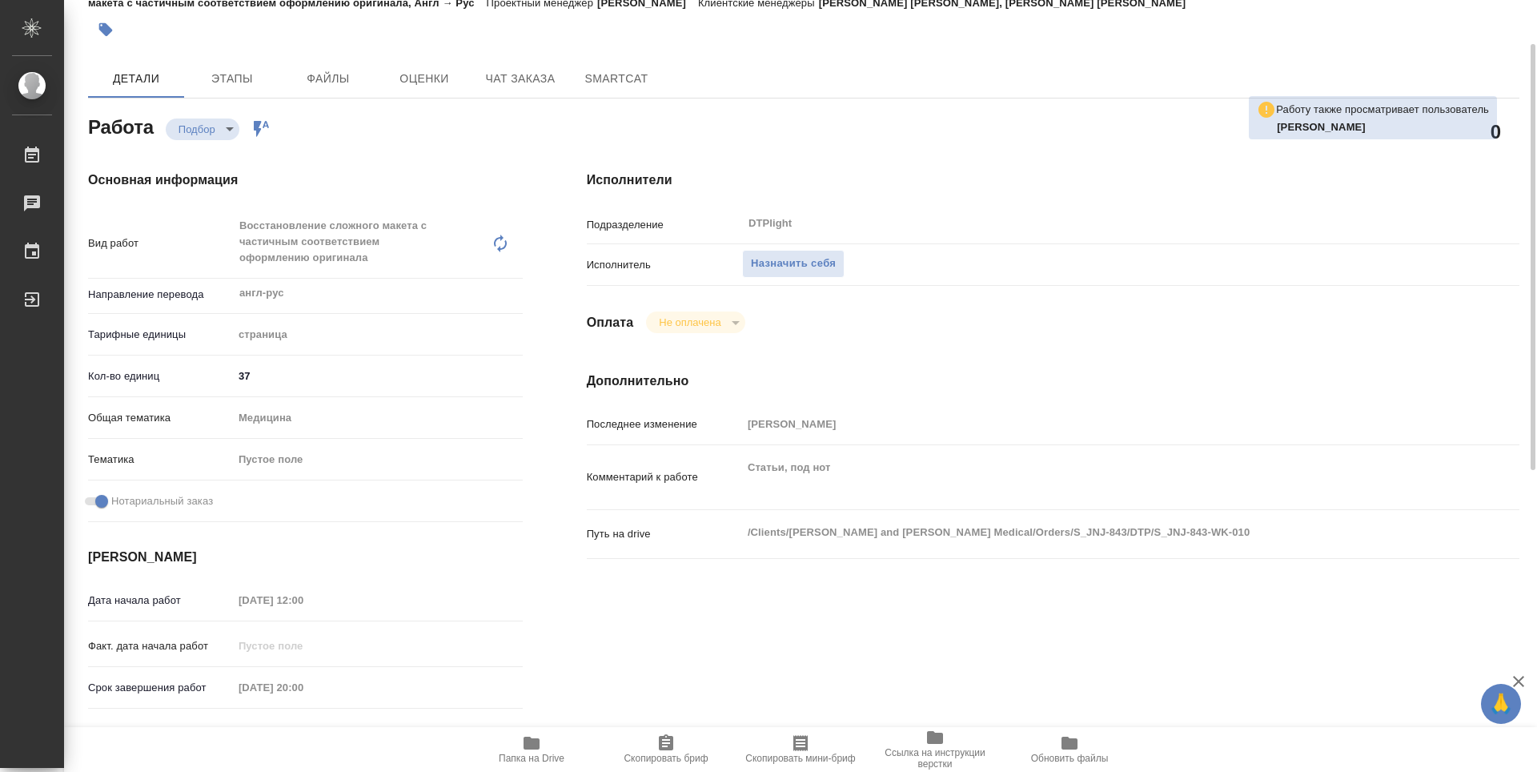
type textarea "x"
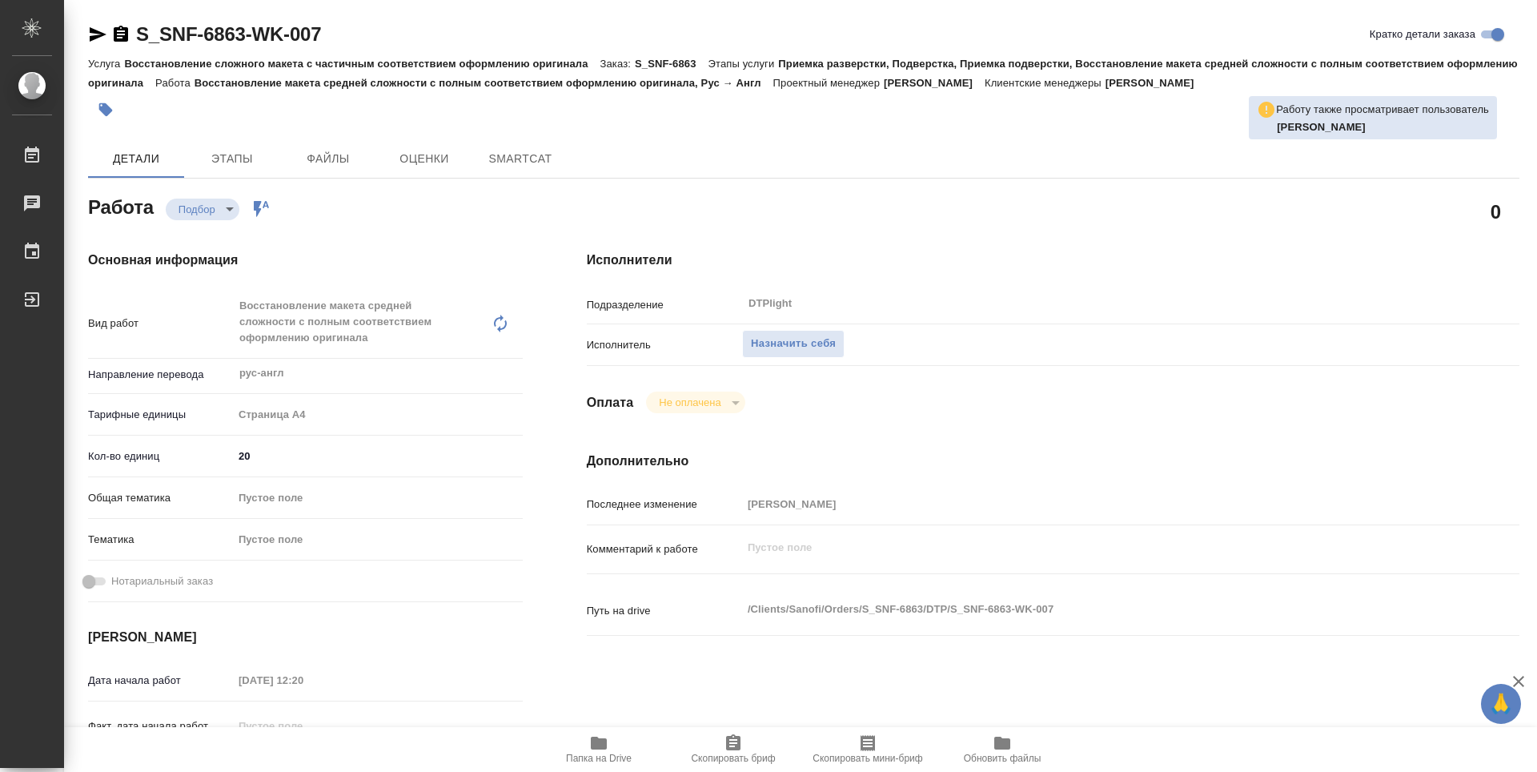
type textarea "x"
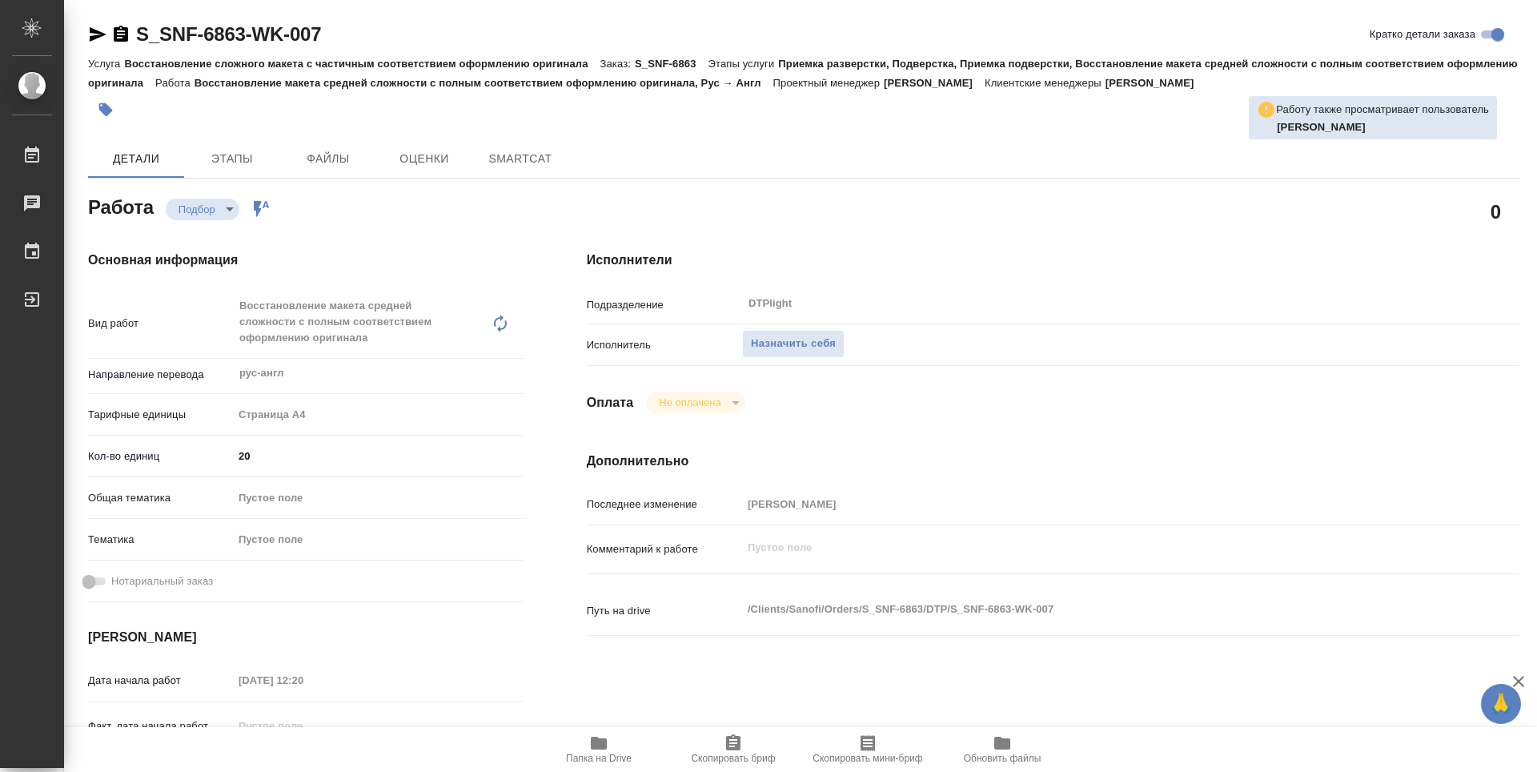
type textarea "x"
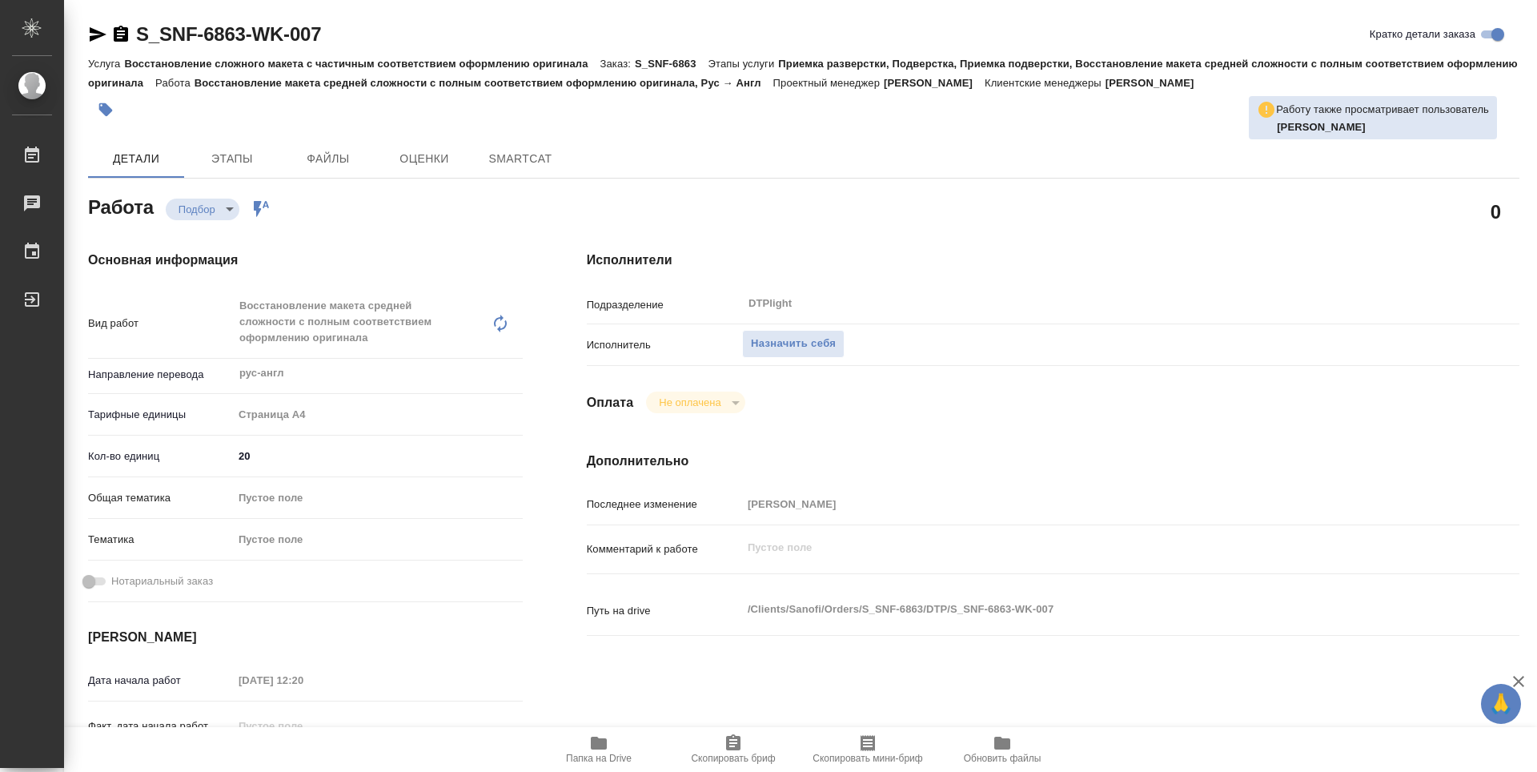
scroll to position [80, 0]
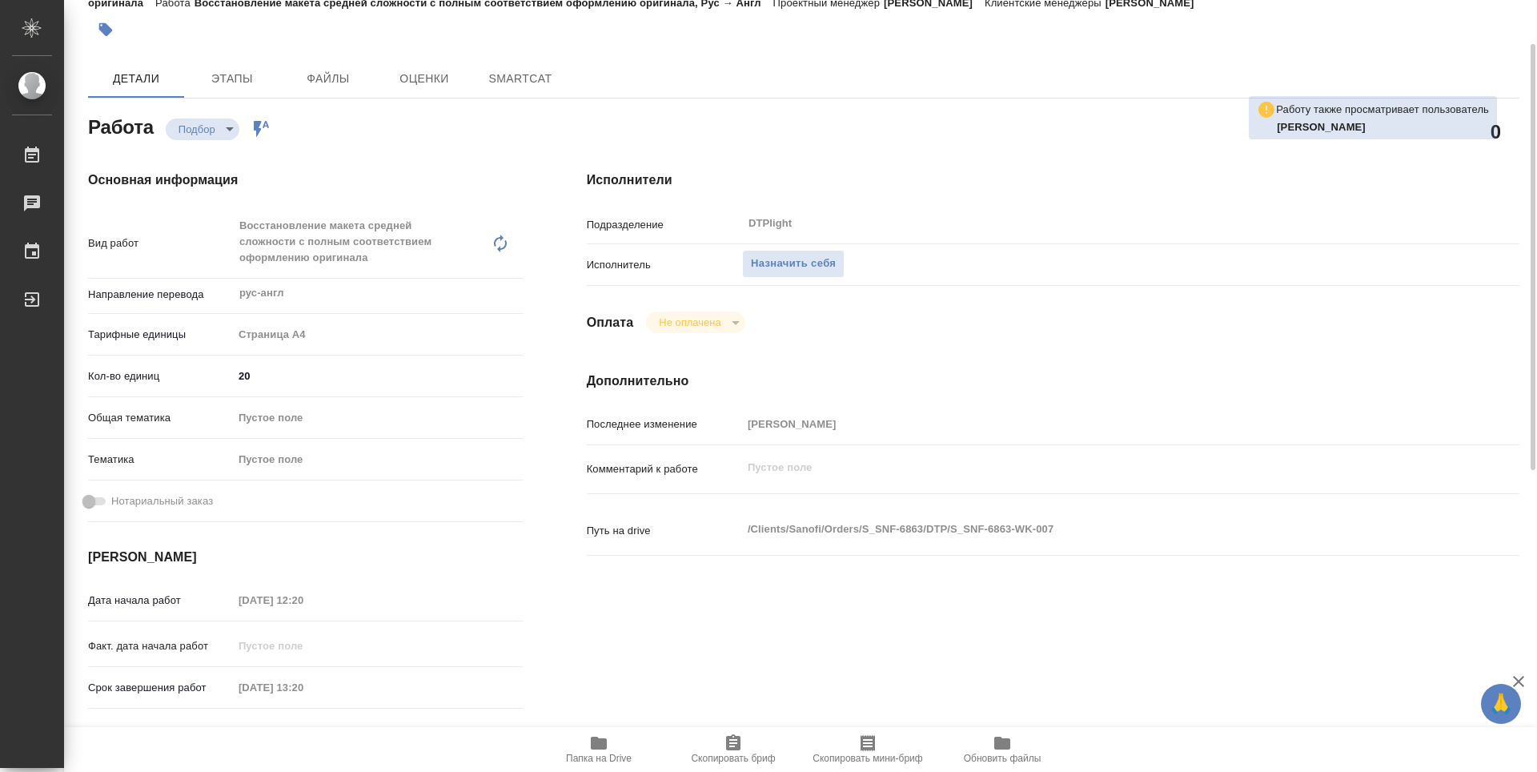
type textarea "x"
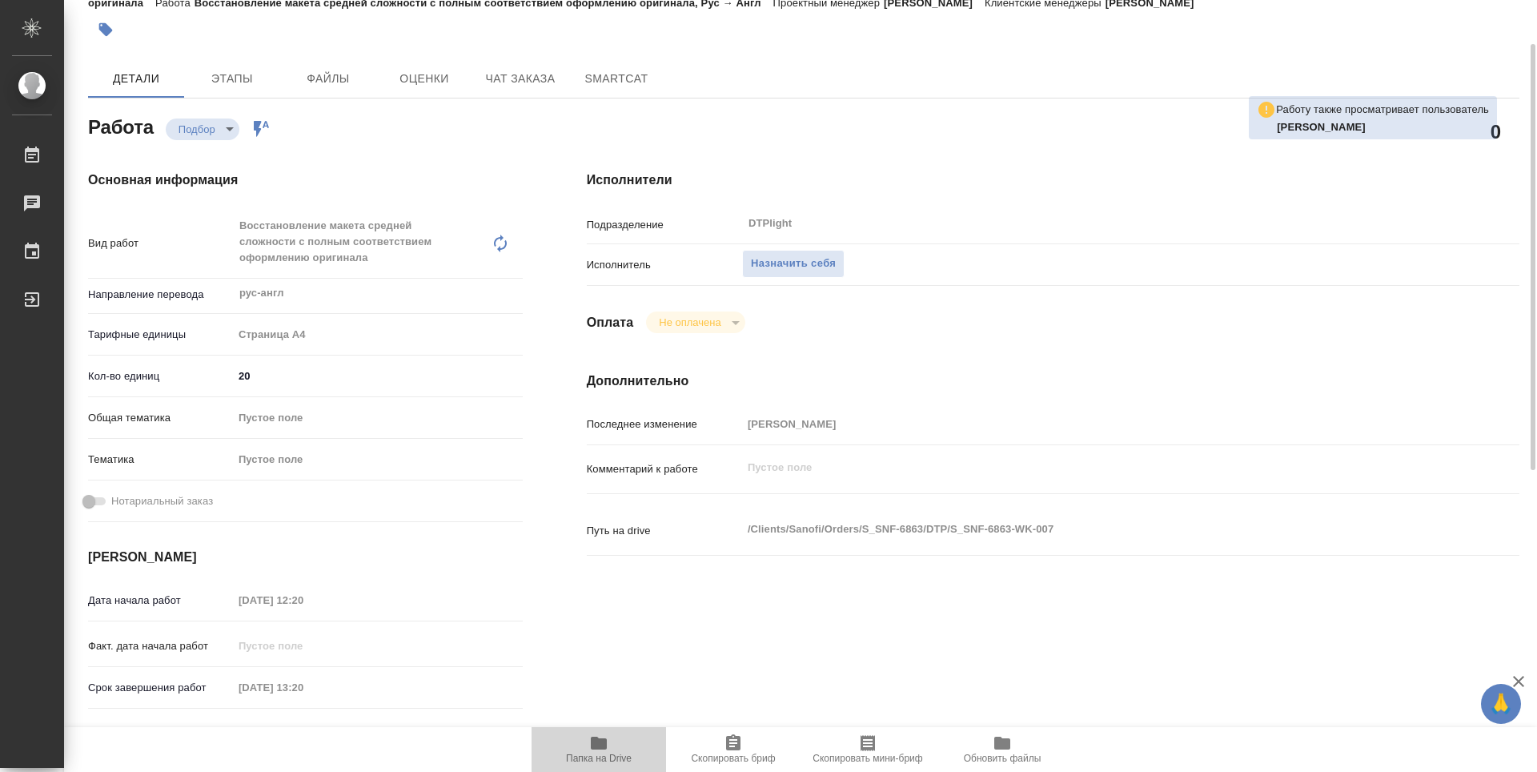
click at [597, 736] on icon "button" at bounding box center [598, 742] width 19 height 19
type textarea "x"
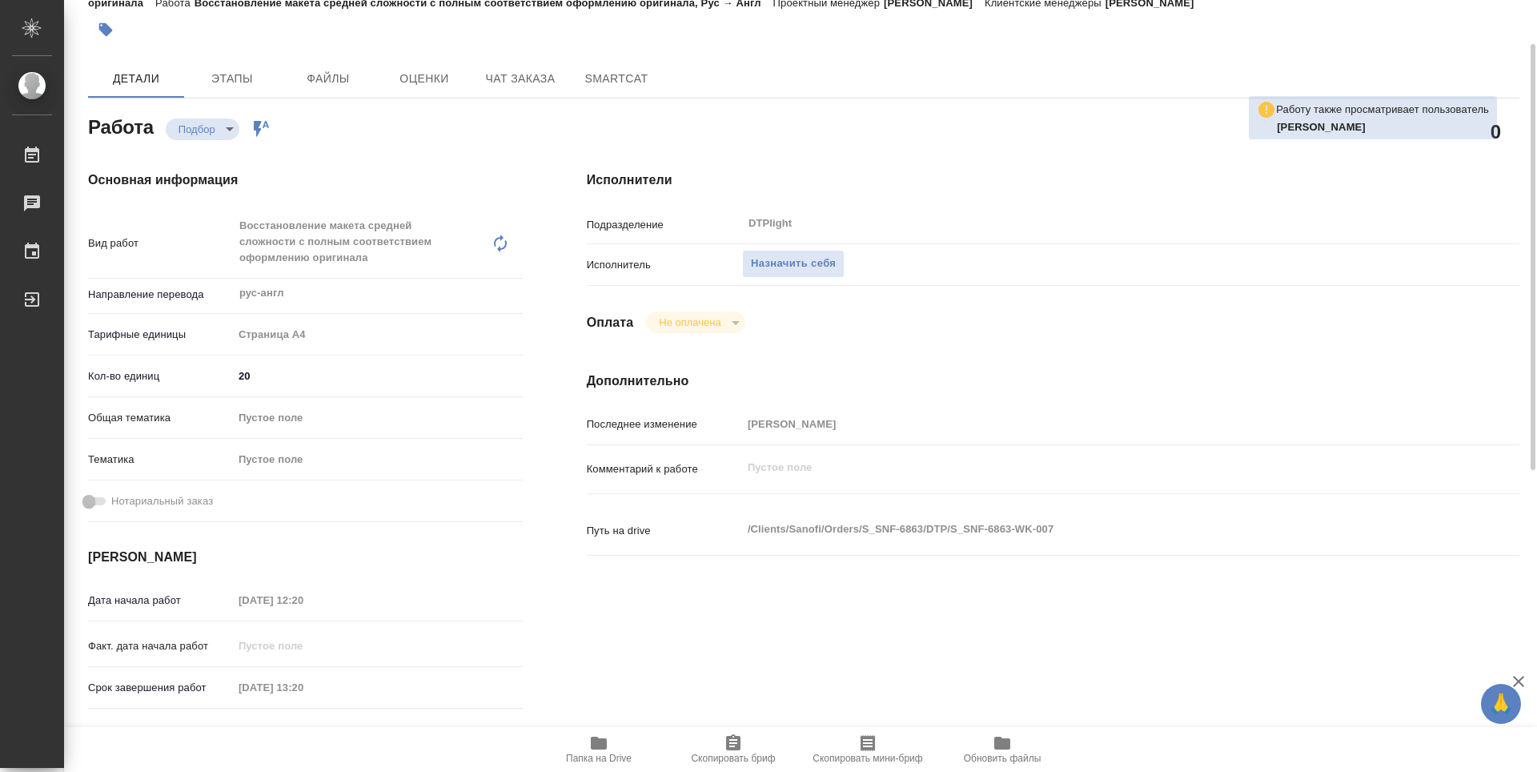
type textarea "x"
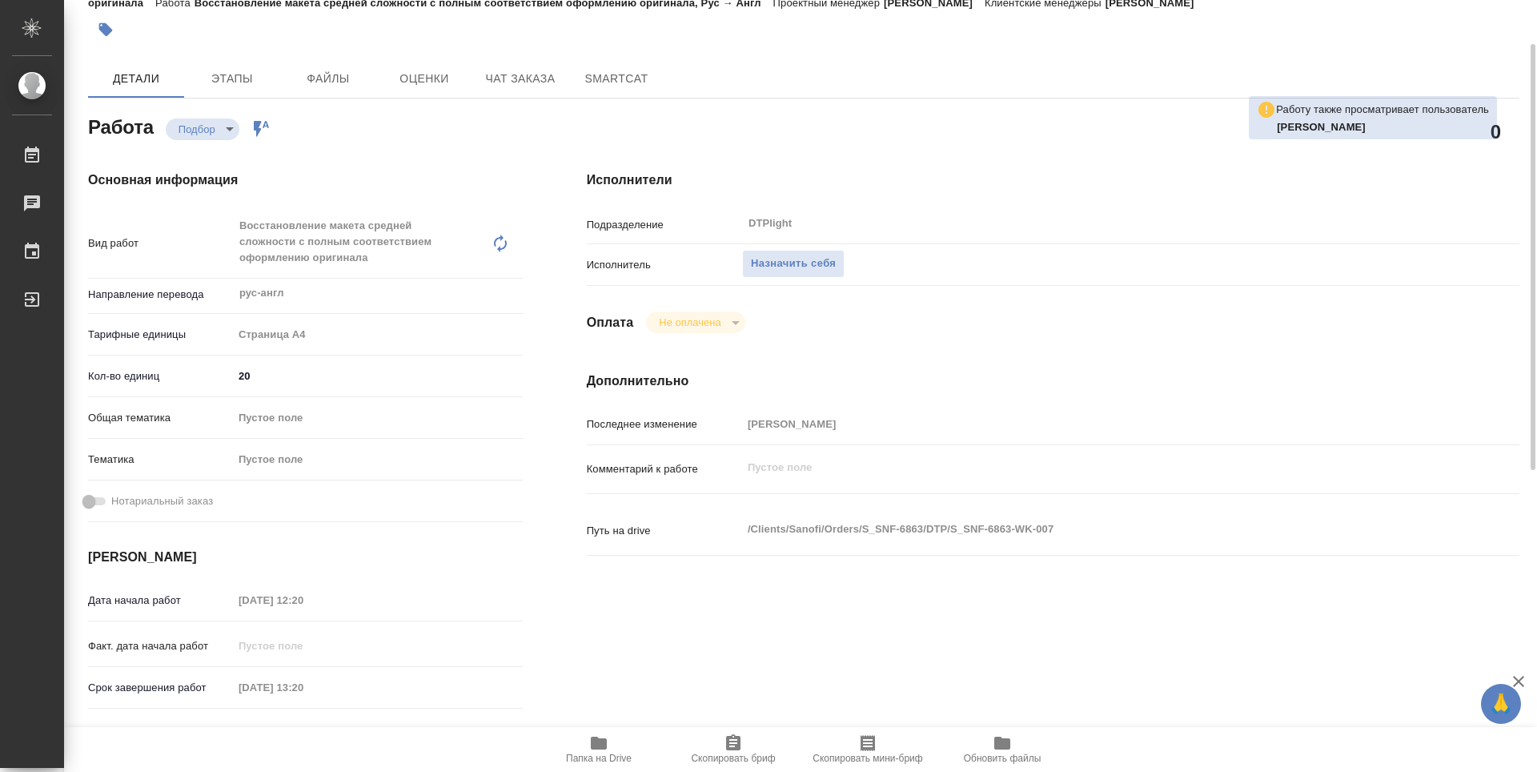
type textarea "x"
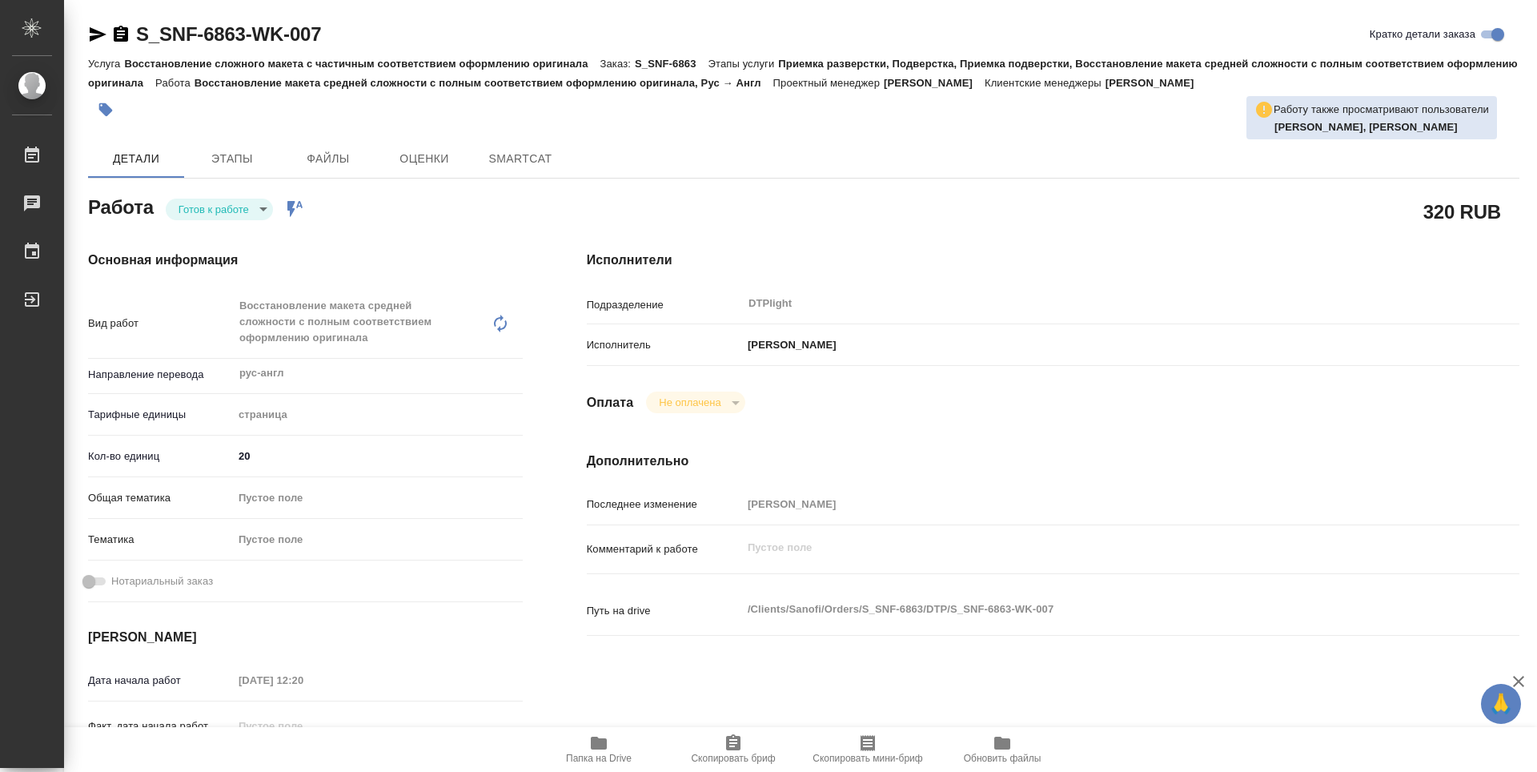
type textarea "x"
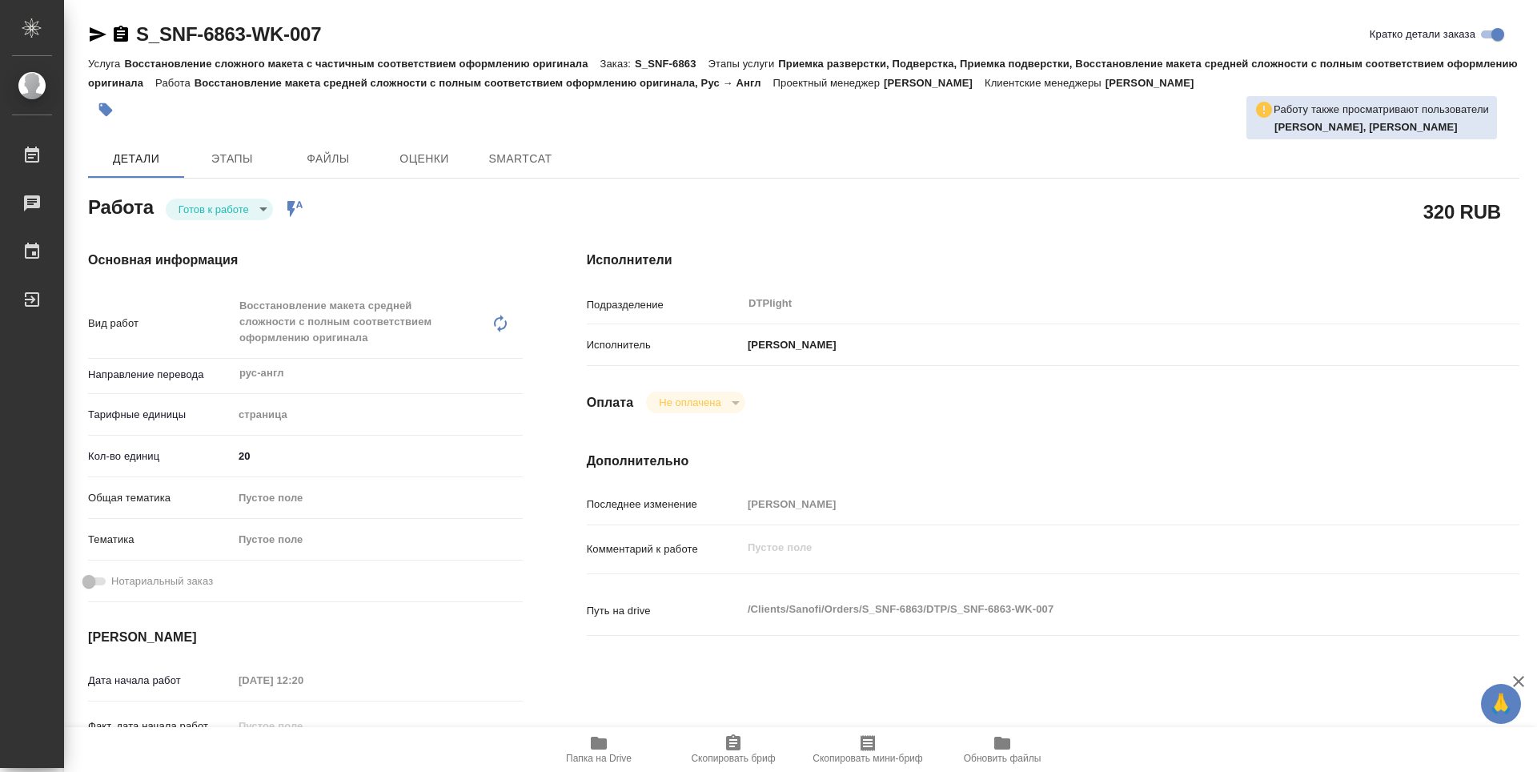
type textarea "x"
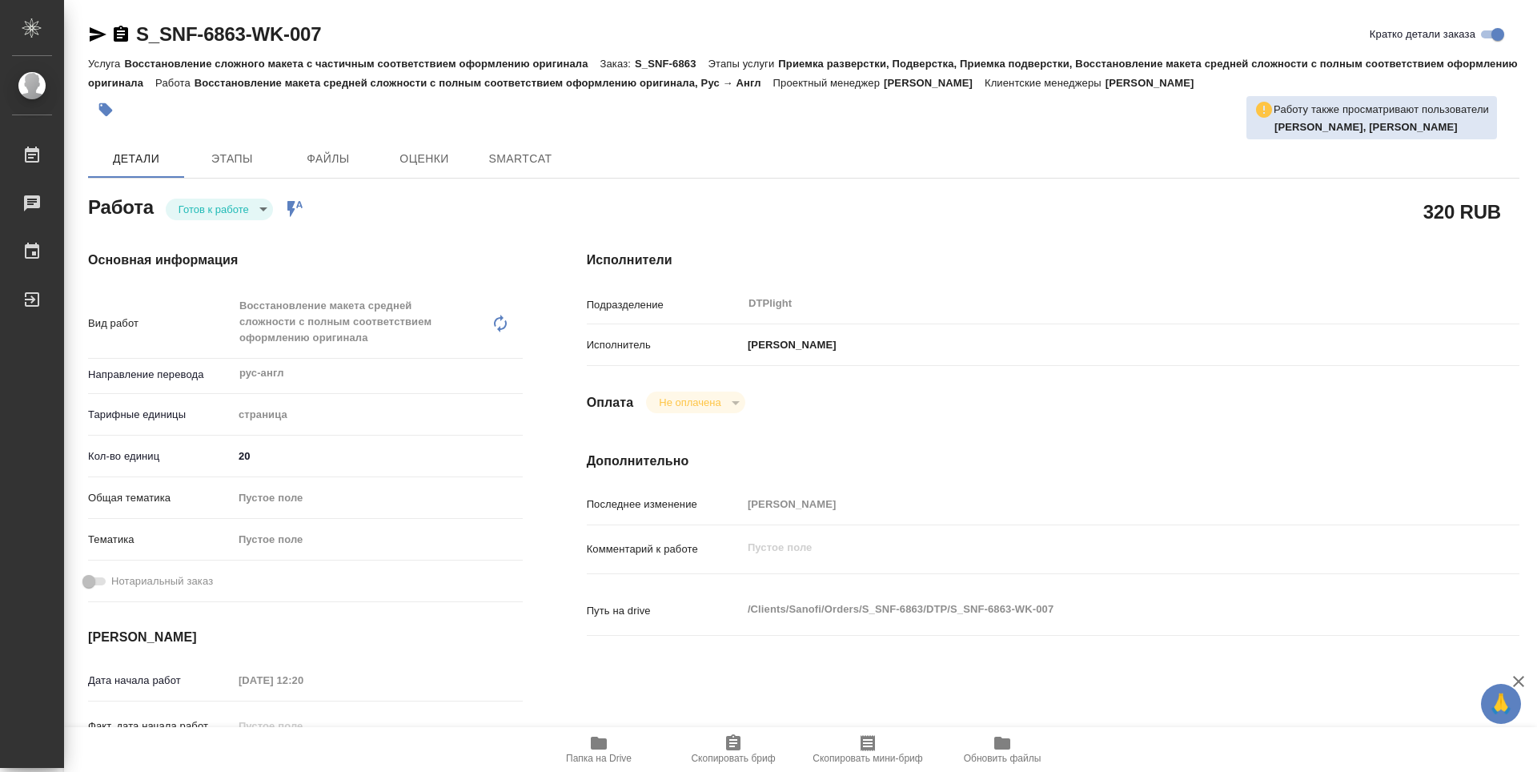
type textarea "x"
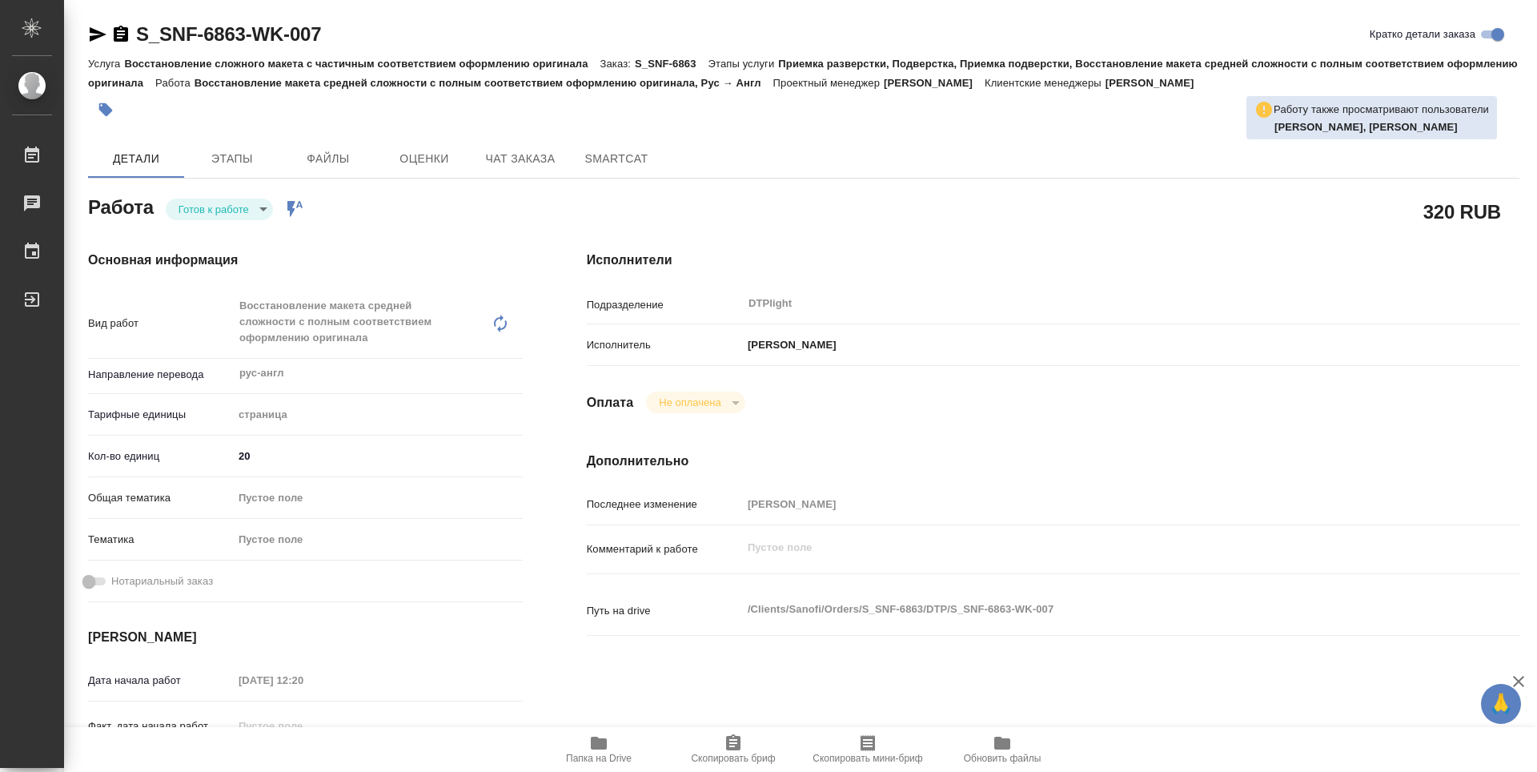
type textarea "x"
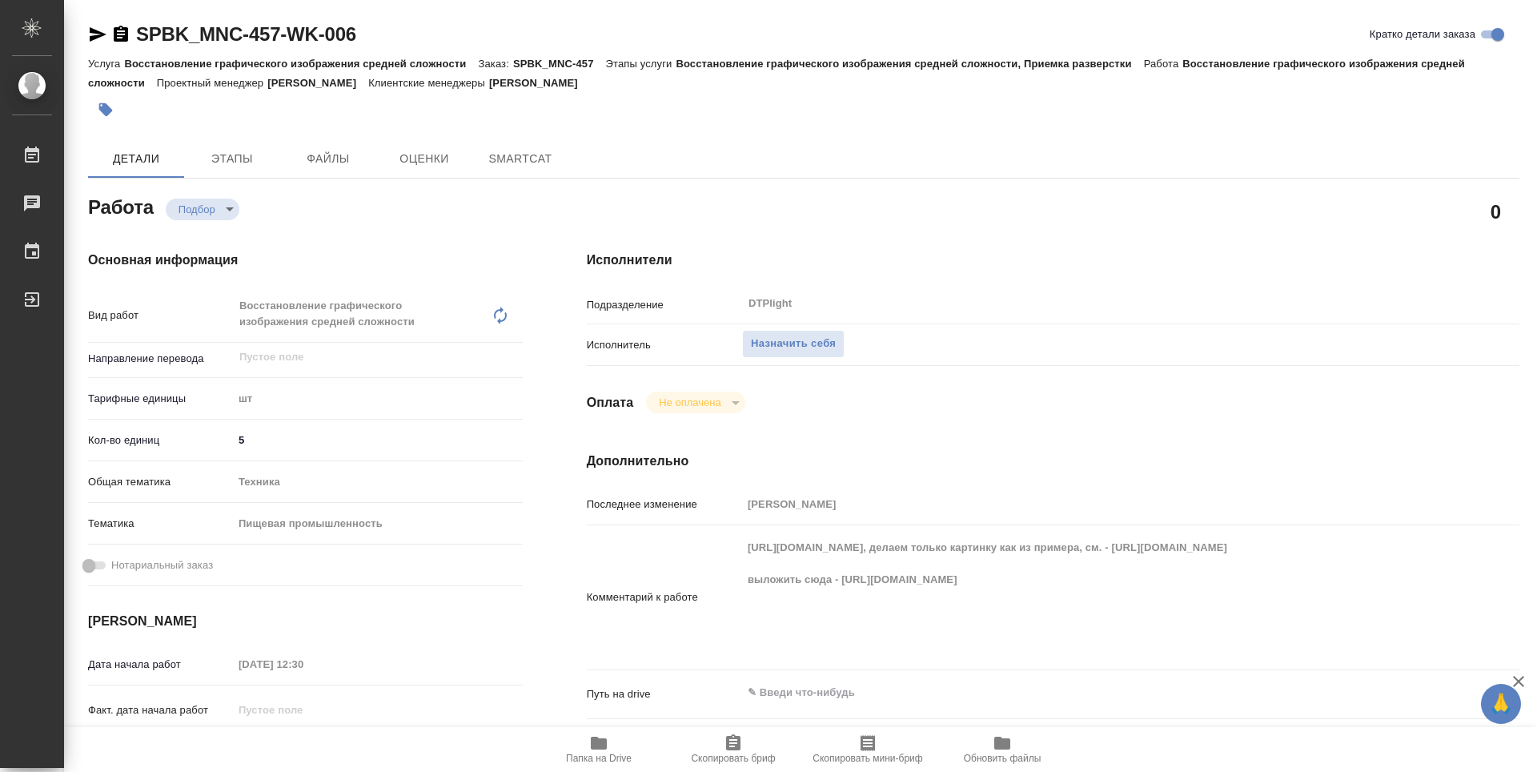
type textarea "x"
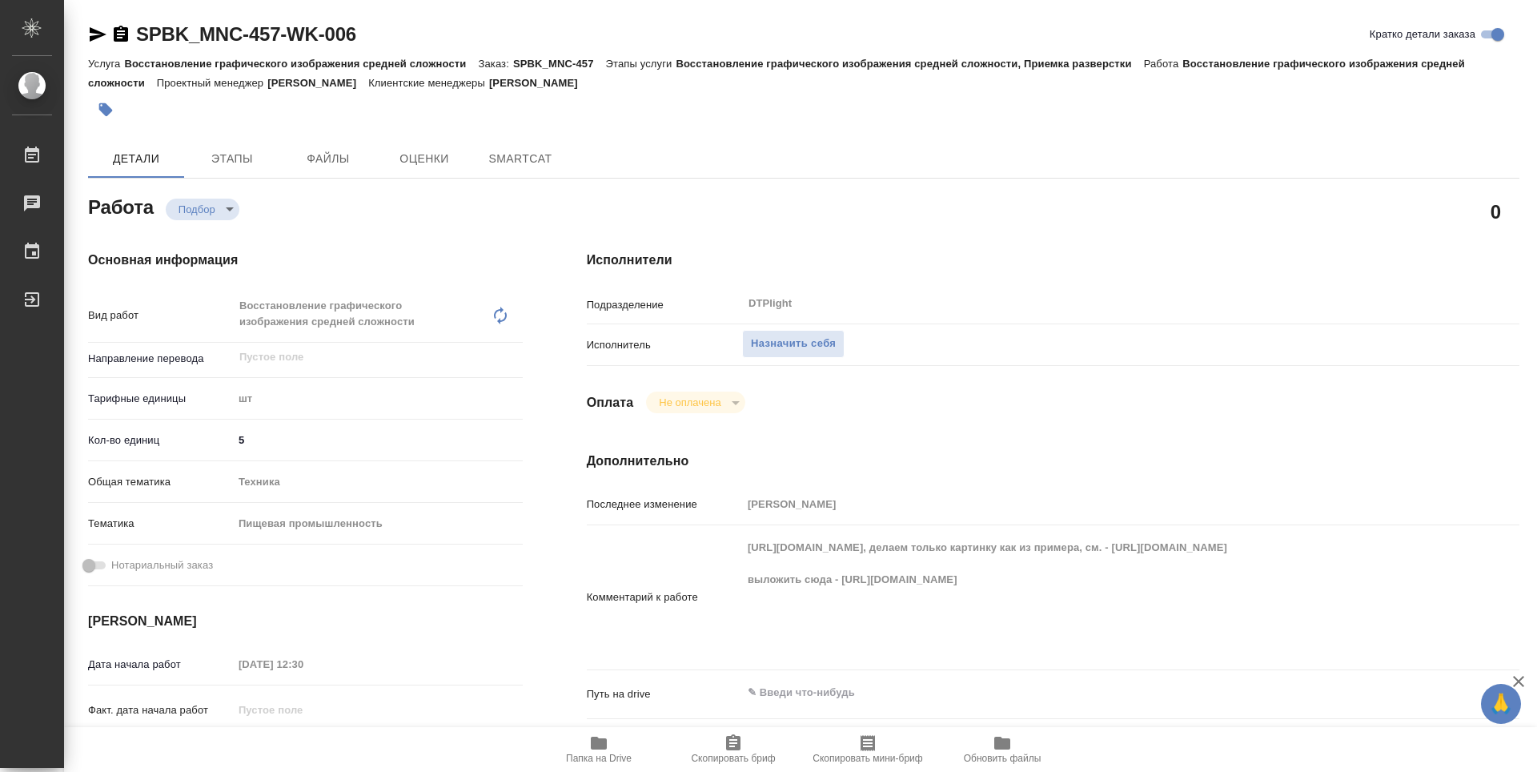
type textarea "x"
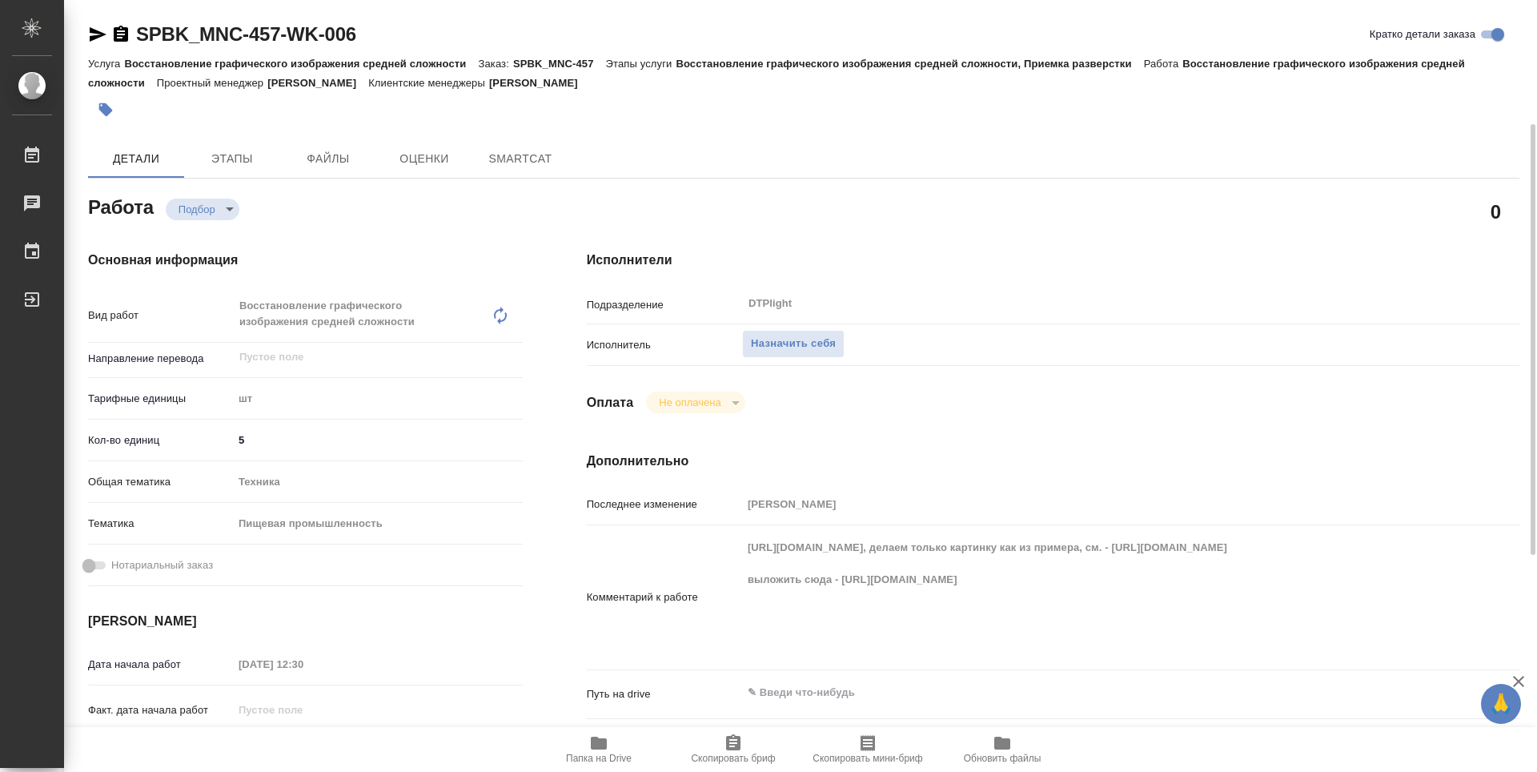
scroll to position [240, 0]
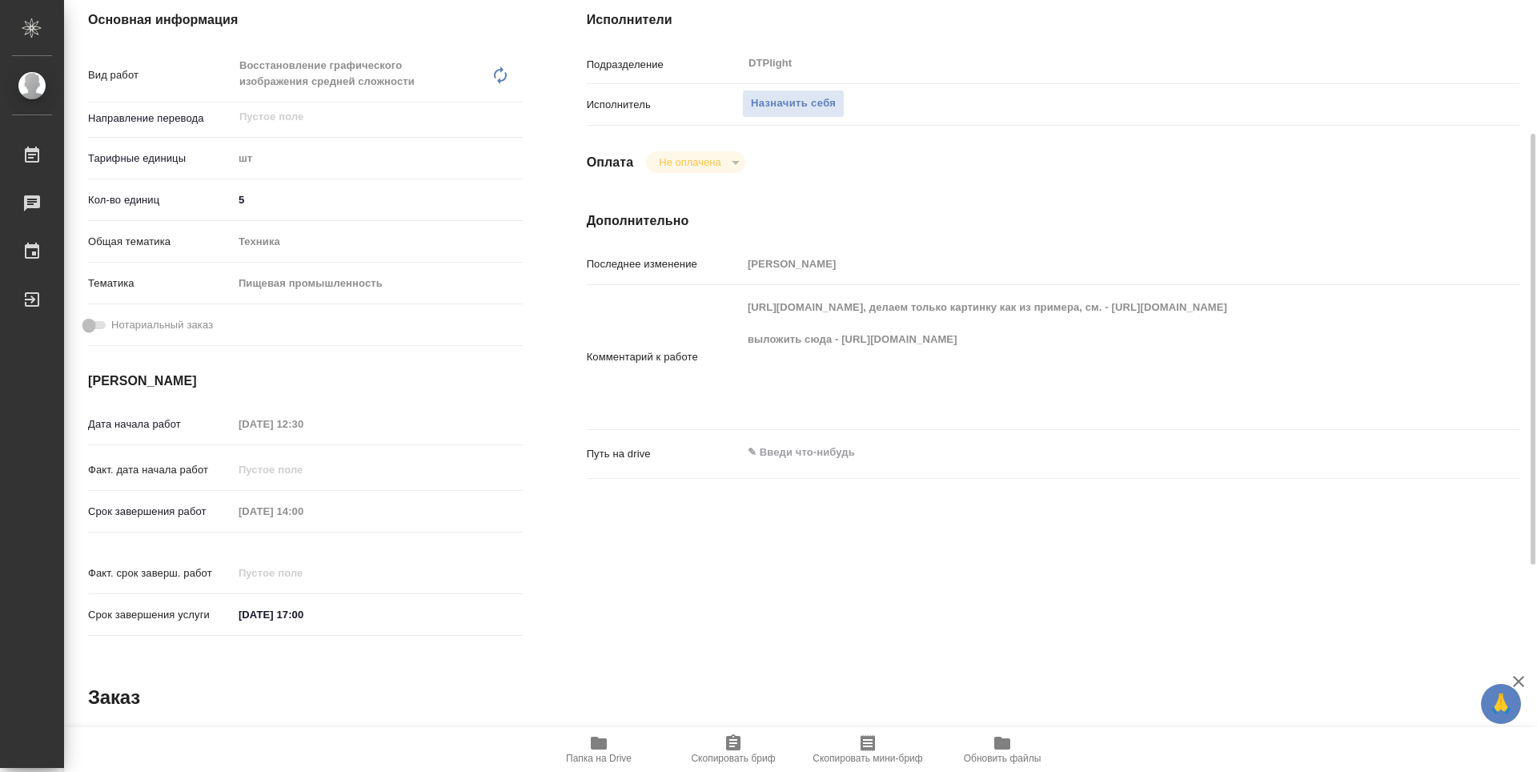
type textarea "x"
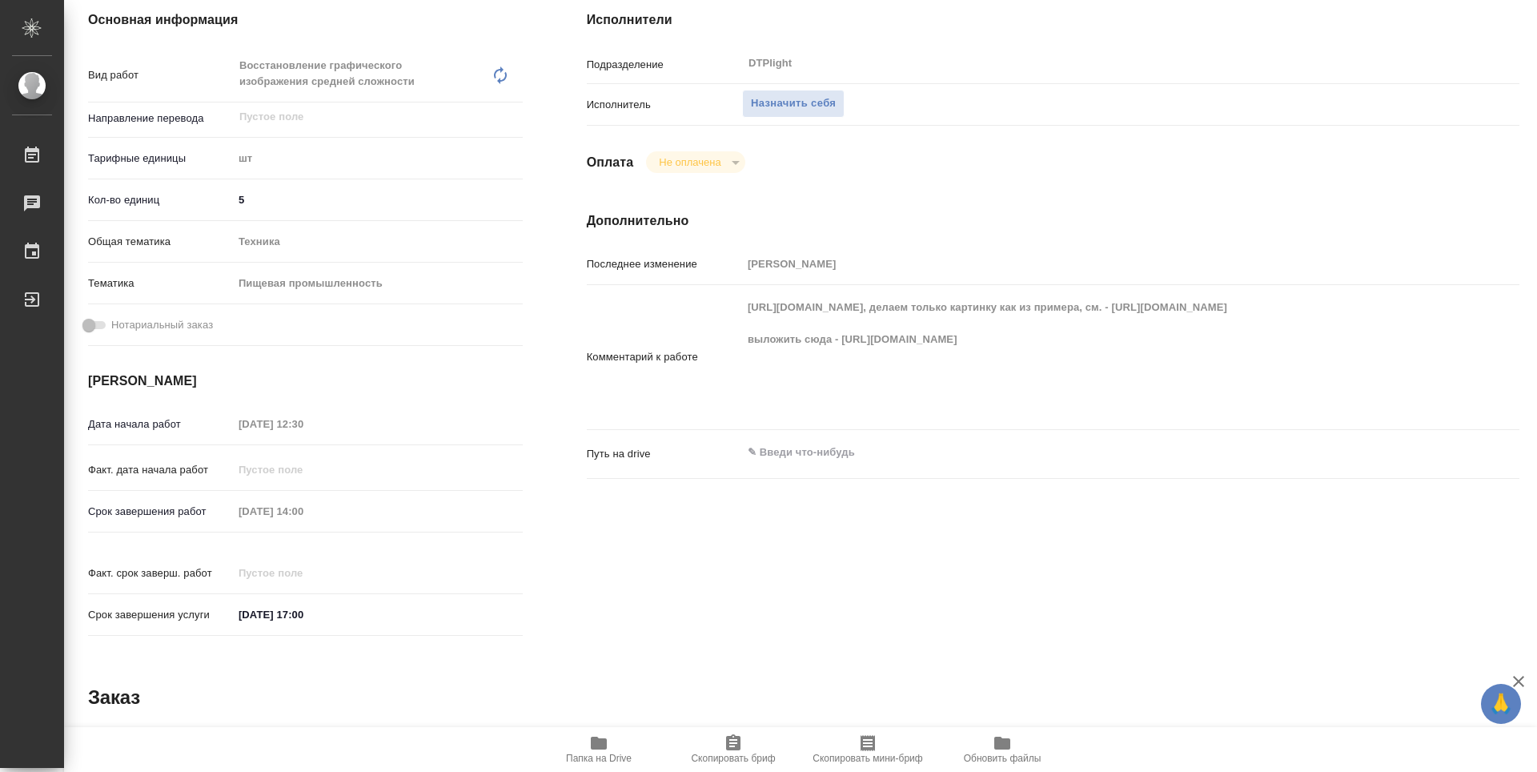
type textarea "x"
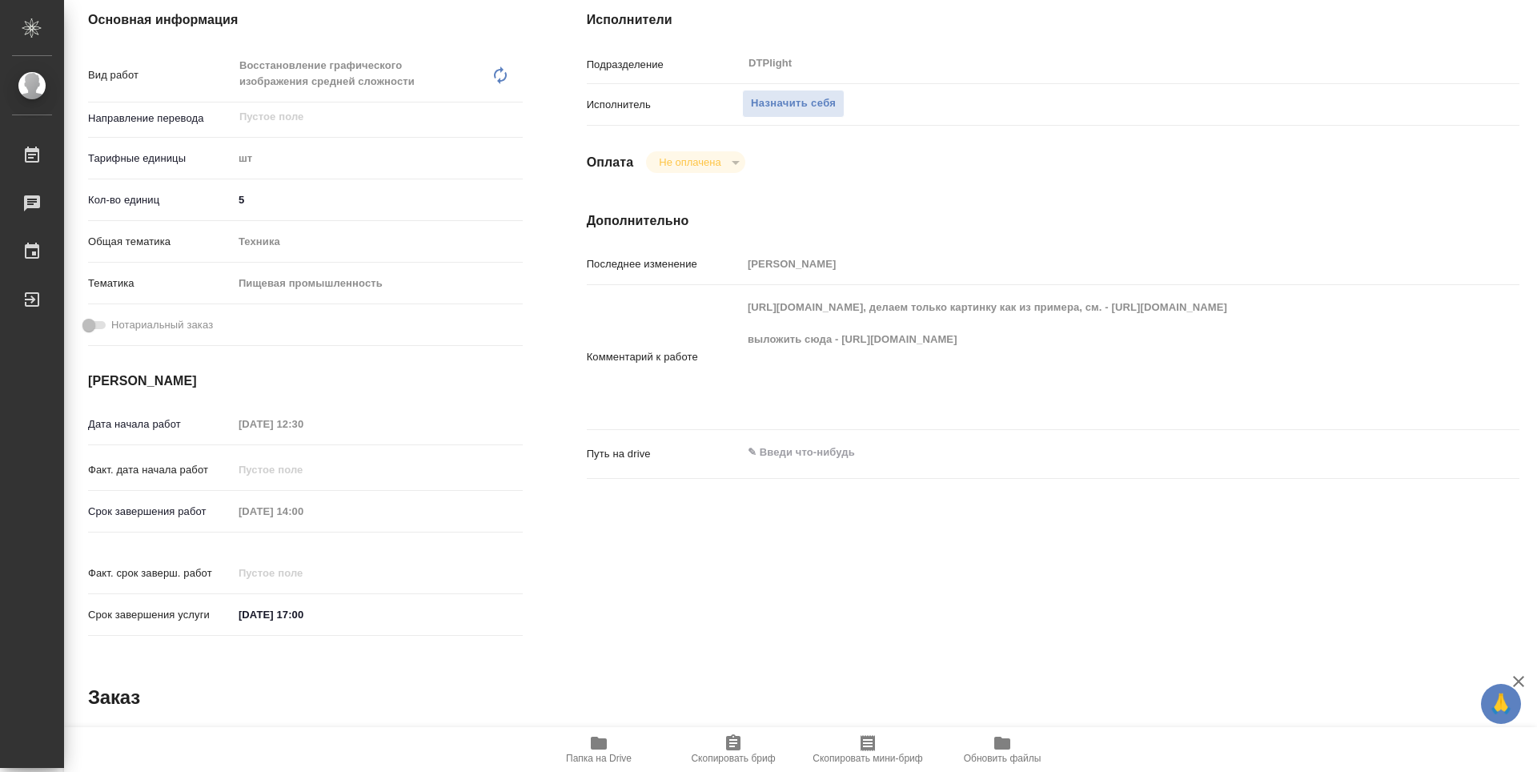
type textarea "x"
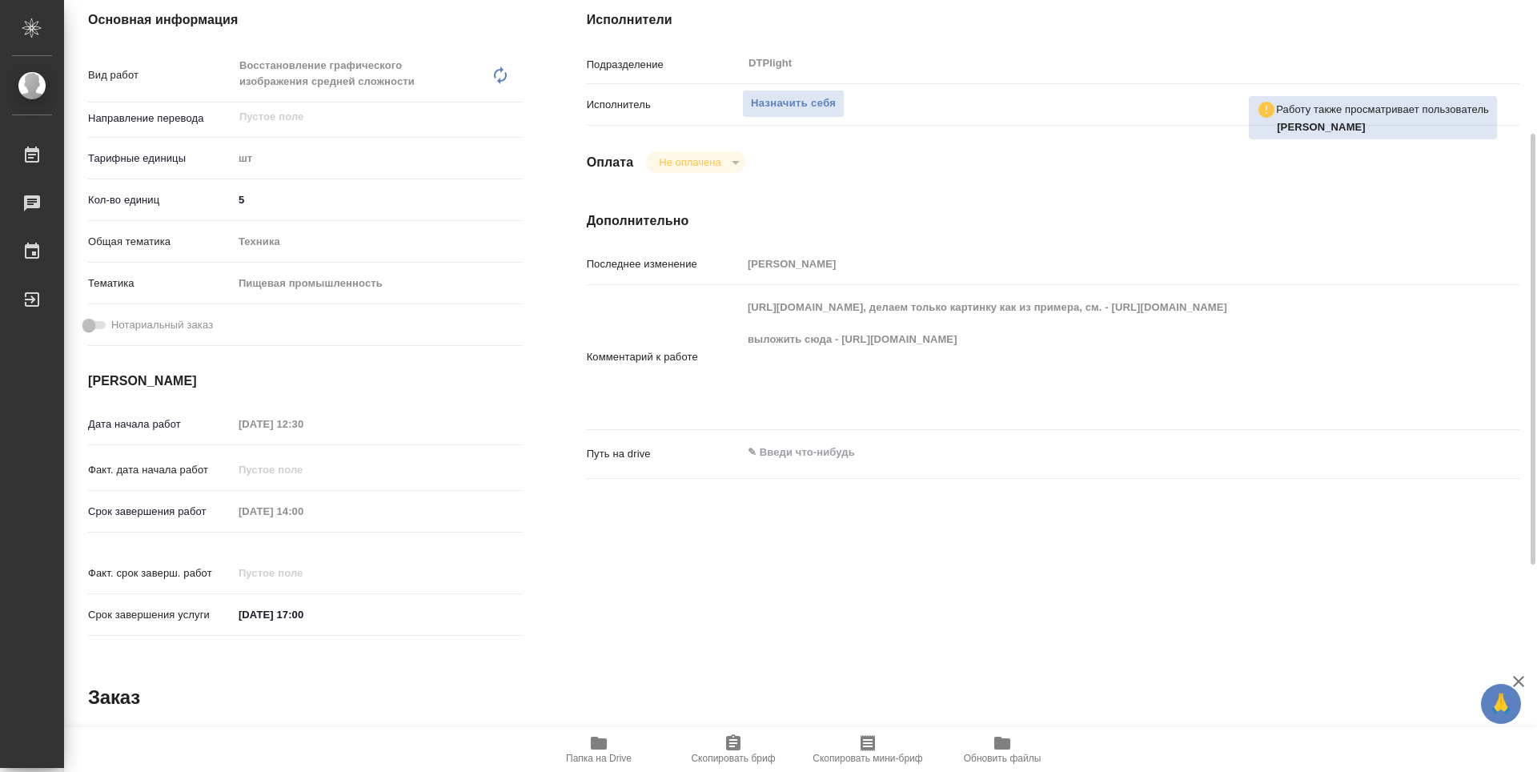
scroll to position [80, 0]
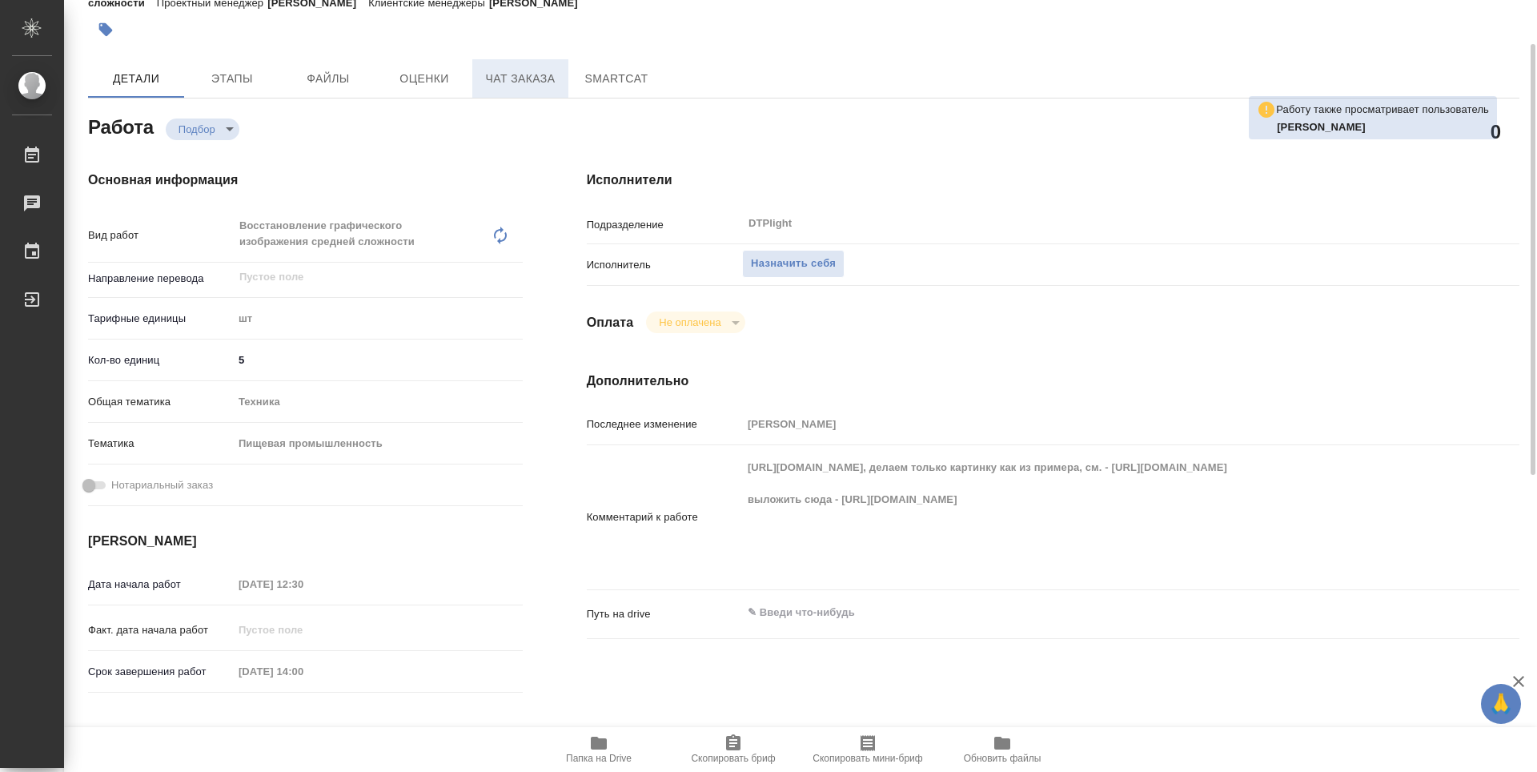
click at [516, 92] on button "Чат заказа" at bounding box center [520, 78] width 96 height 38
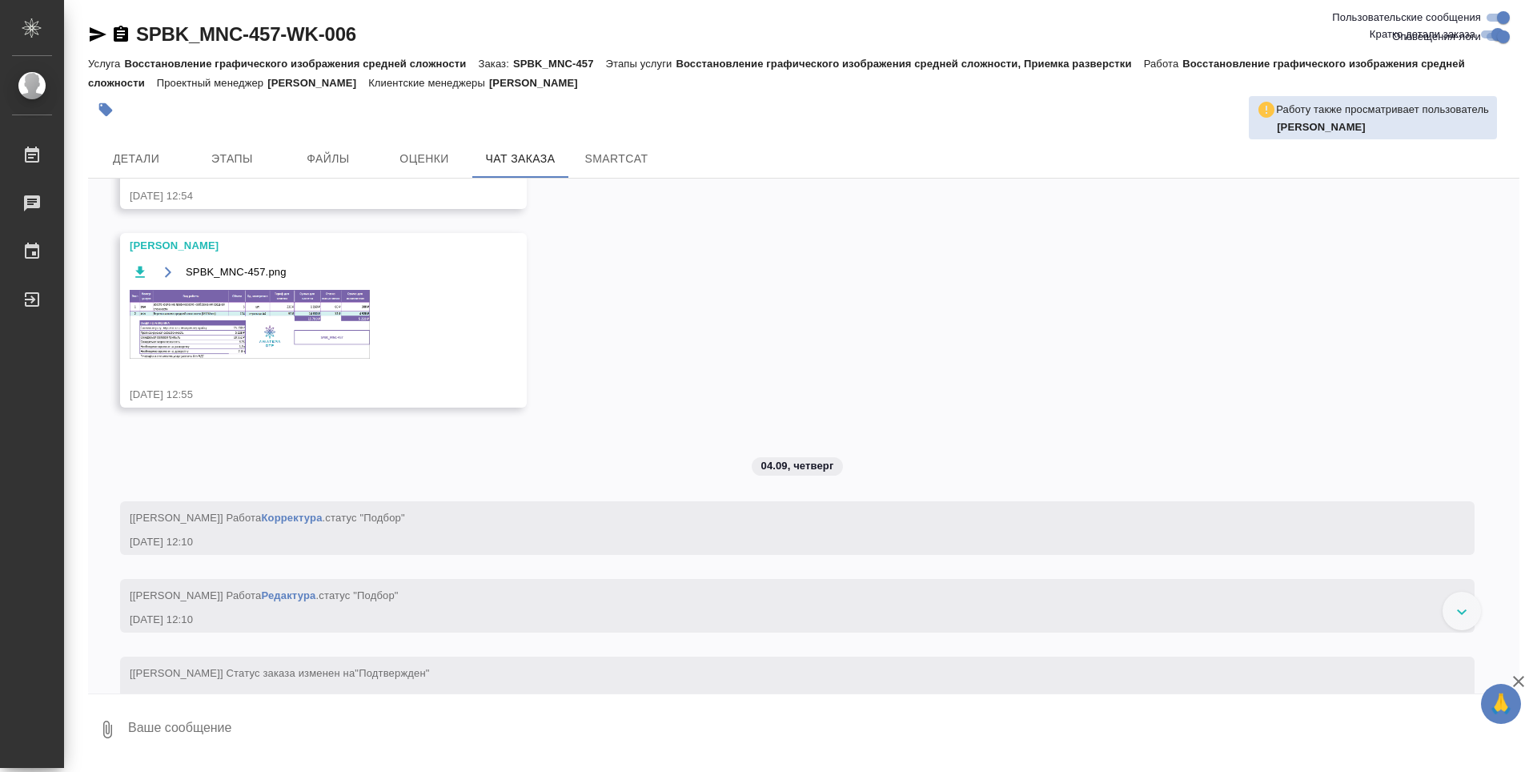
scroll to position [812, 0]
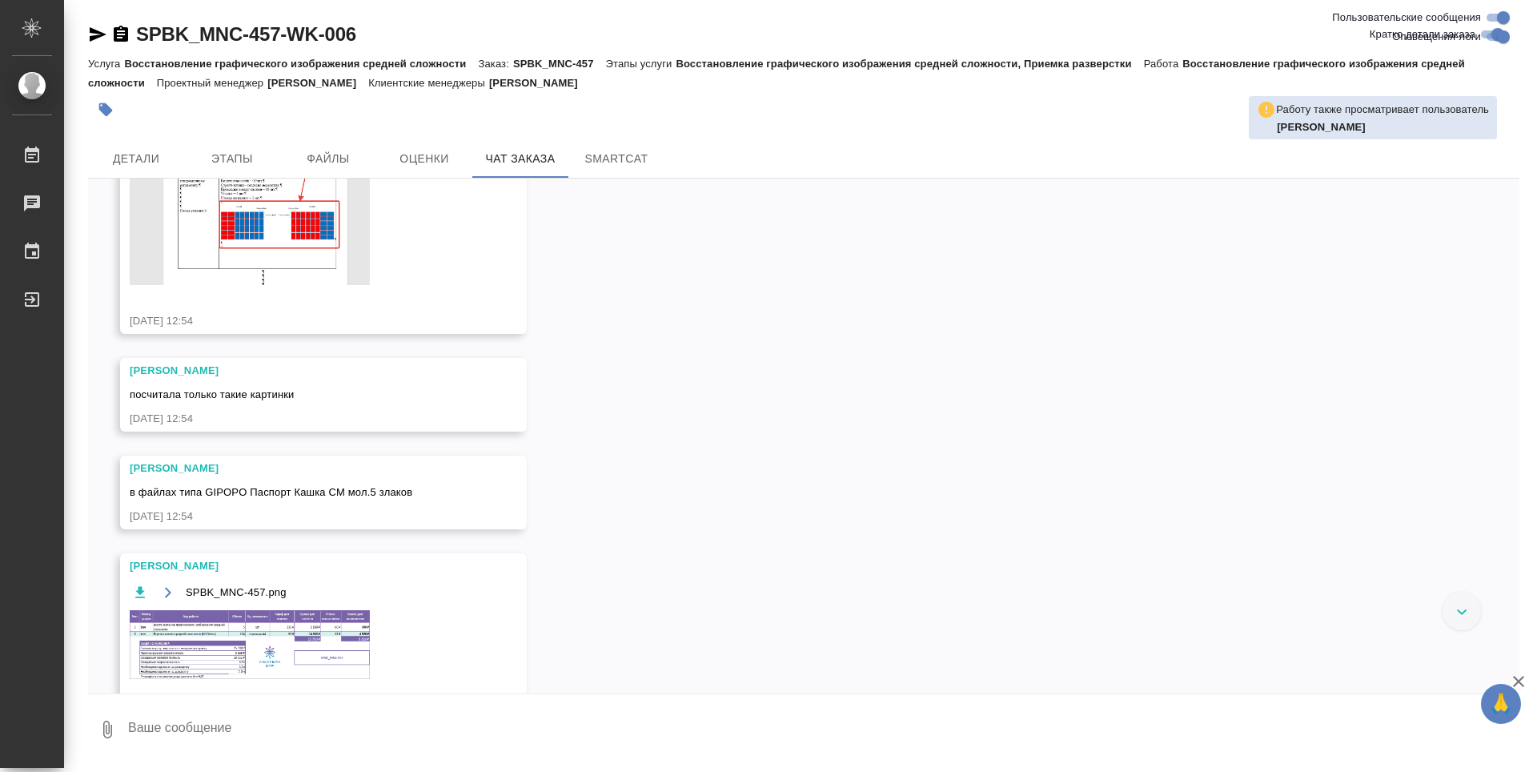
click at [263, 622] on img at bounding box center [250, 644] width 240 height 68
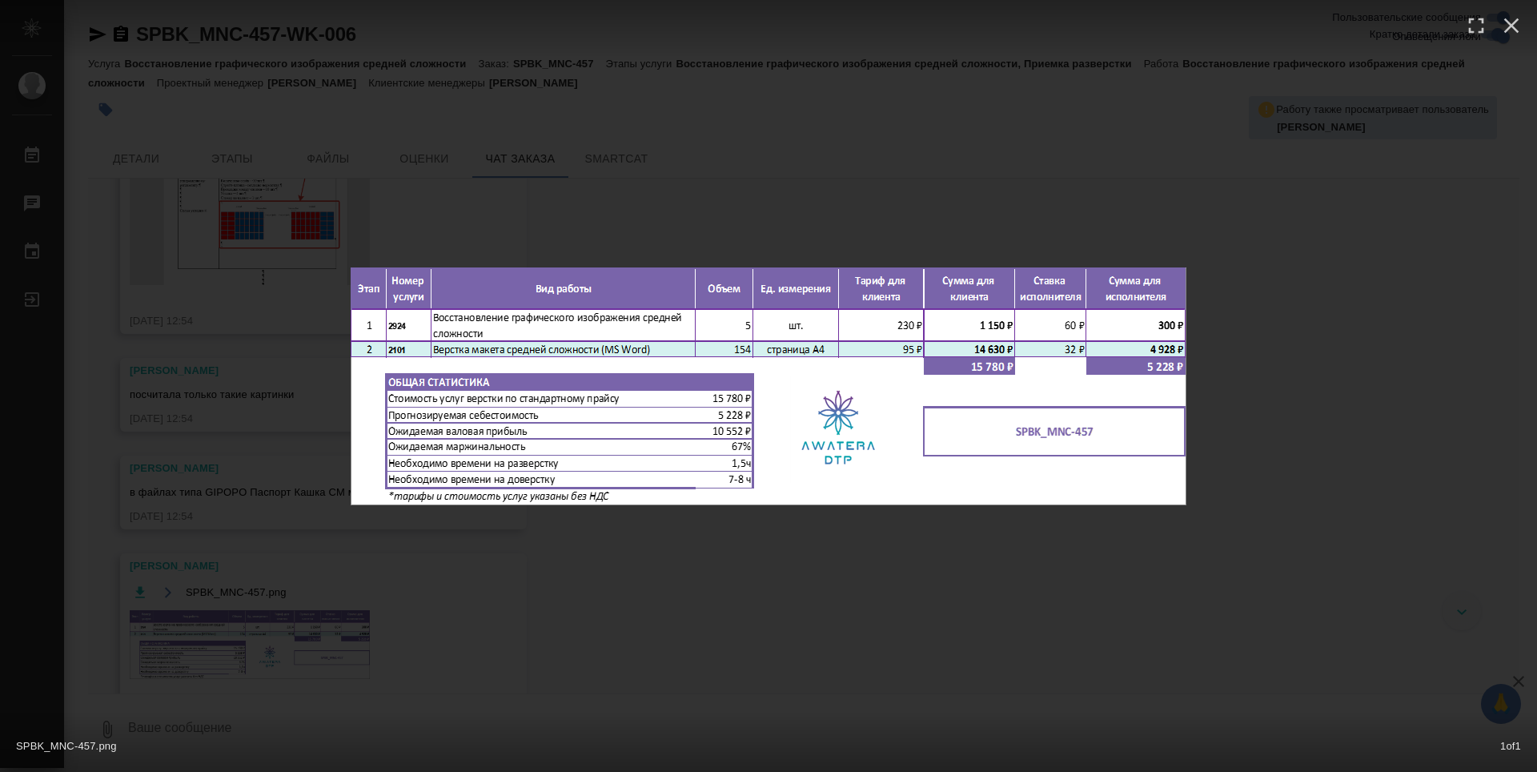
click at [593, 553] on div "SPBK_MNC-457.png 1 of 1" at bounding box center [768, 386] width 1537 height 772
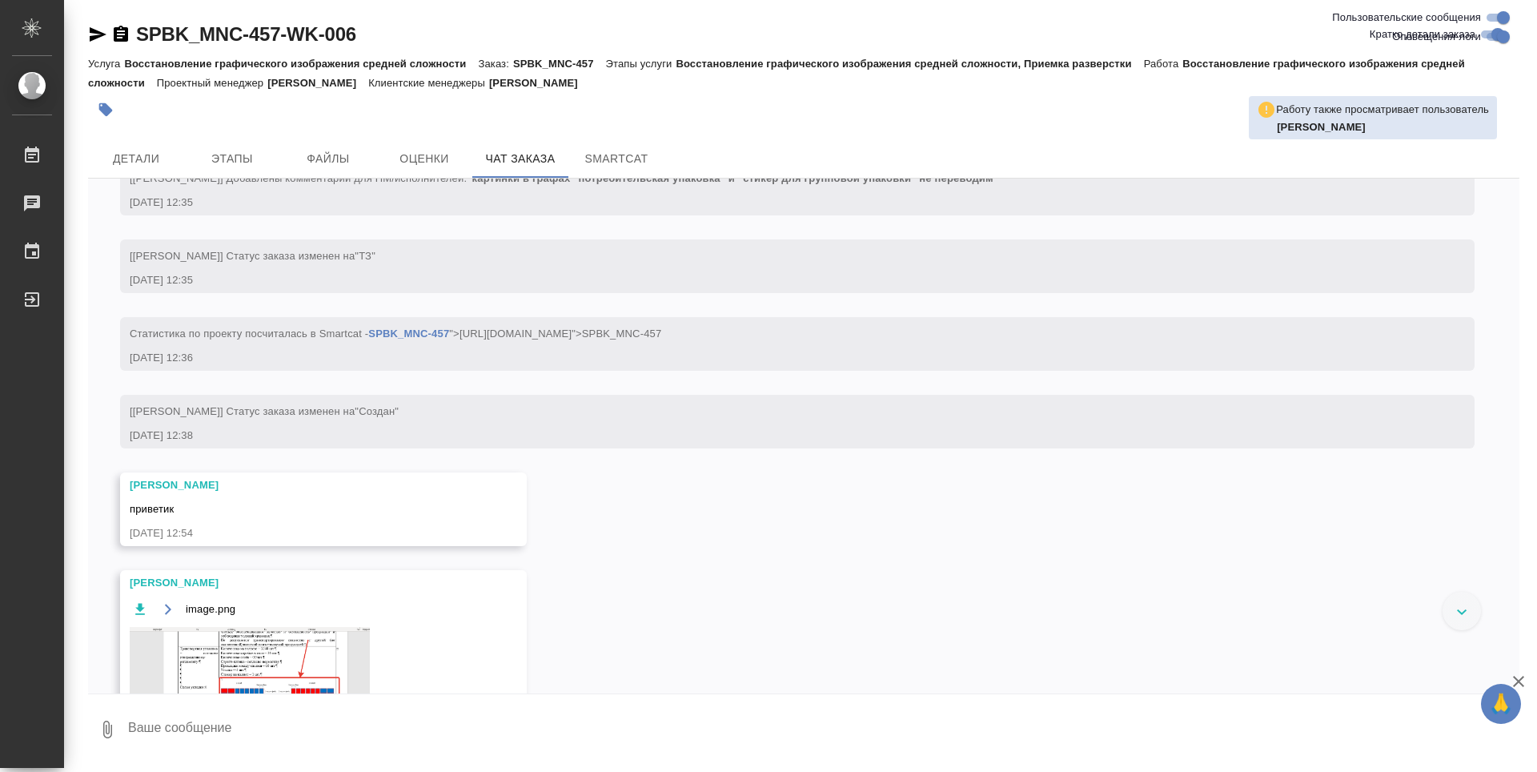
scroll to position [332, 0]
click at [161, 177] on button "Детали" at bounding box center [136, 158] width 96 height 38
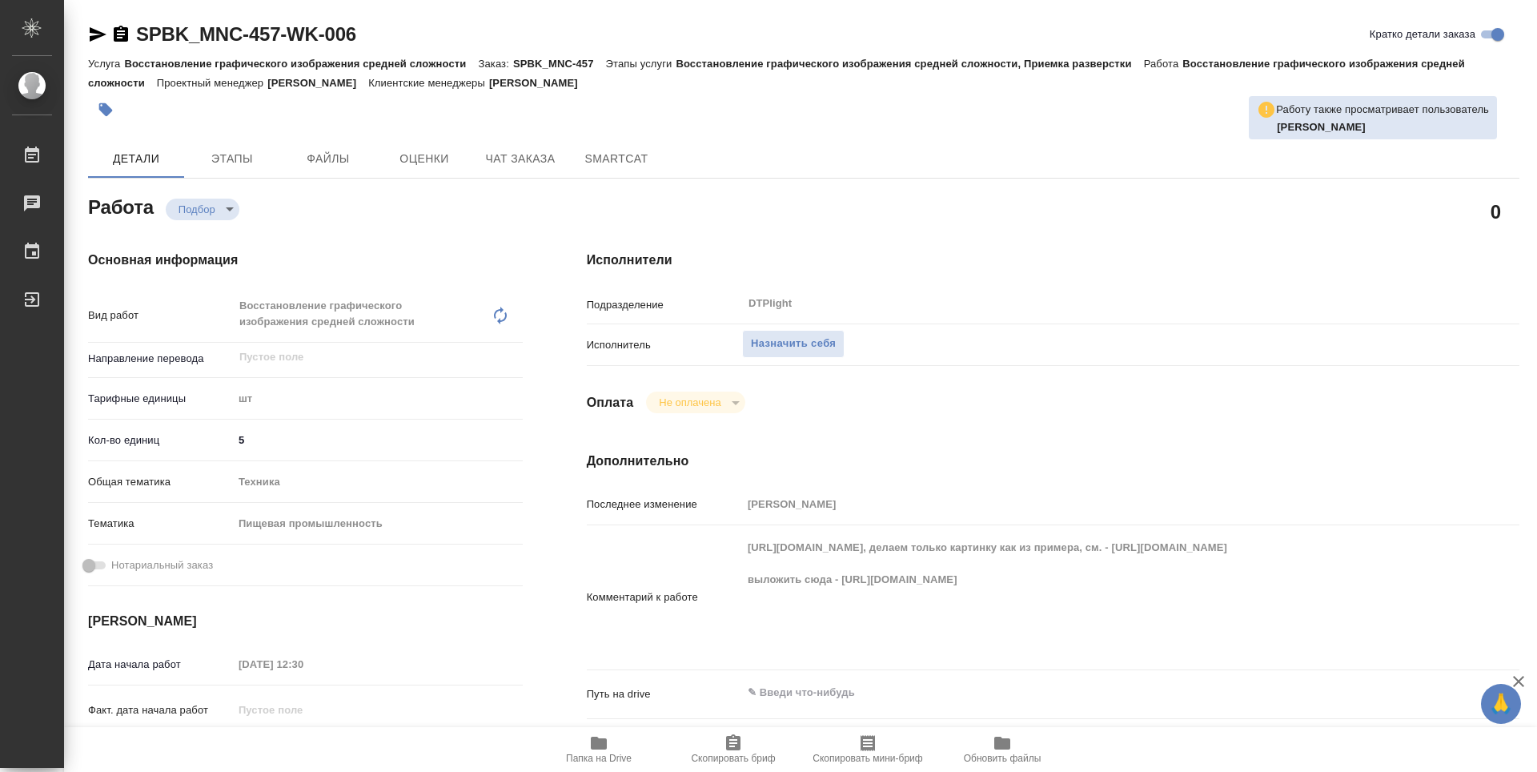
type textarea "x"
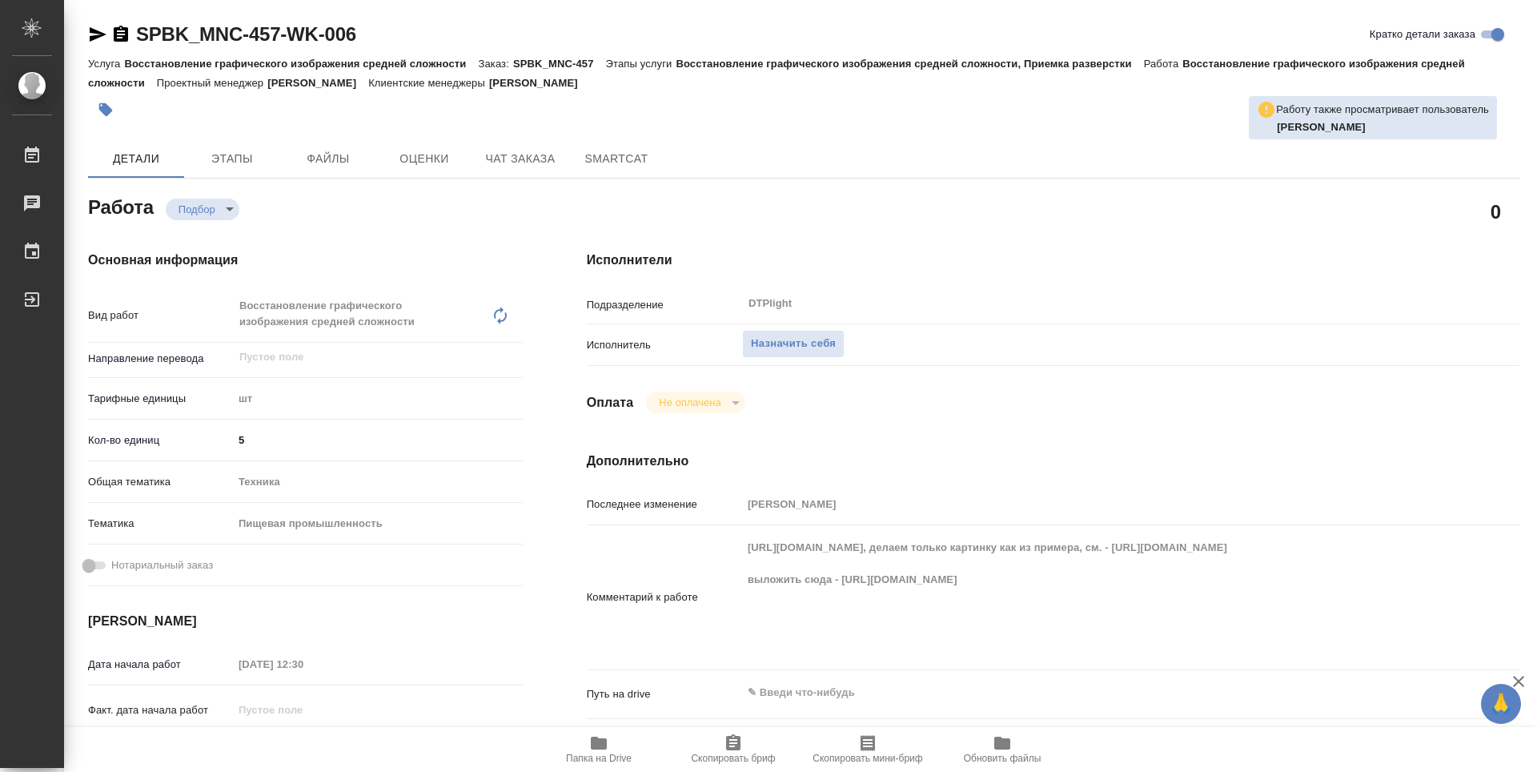
type textarea "x"
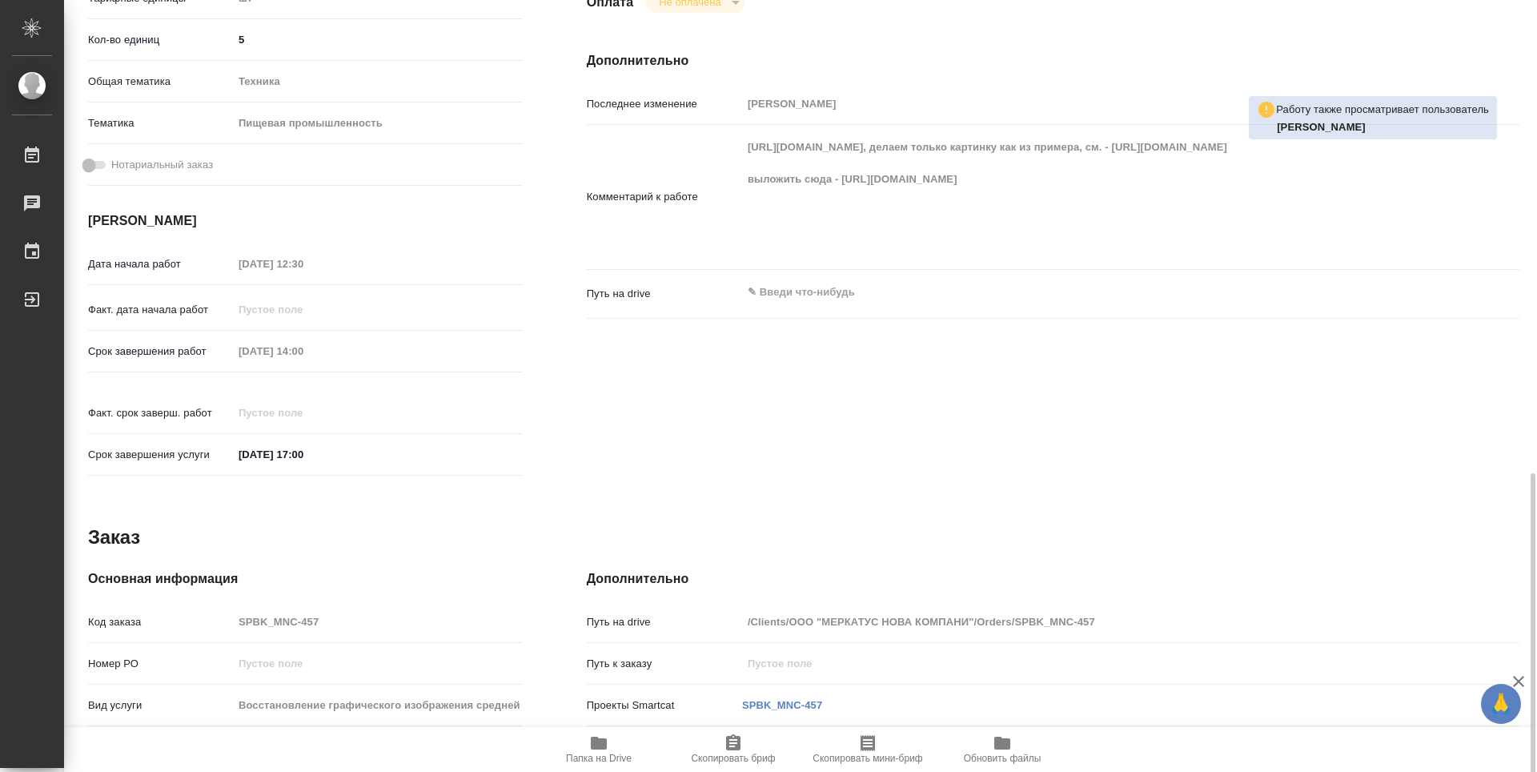
type textarea "x"
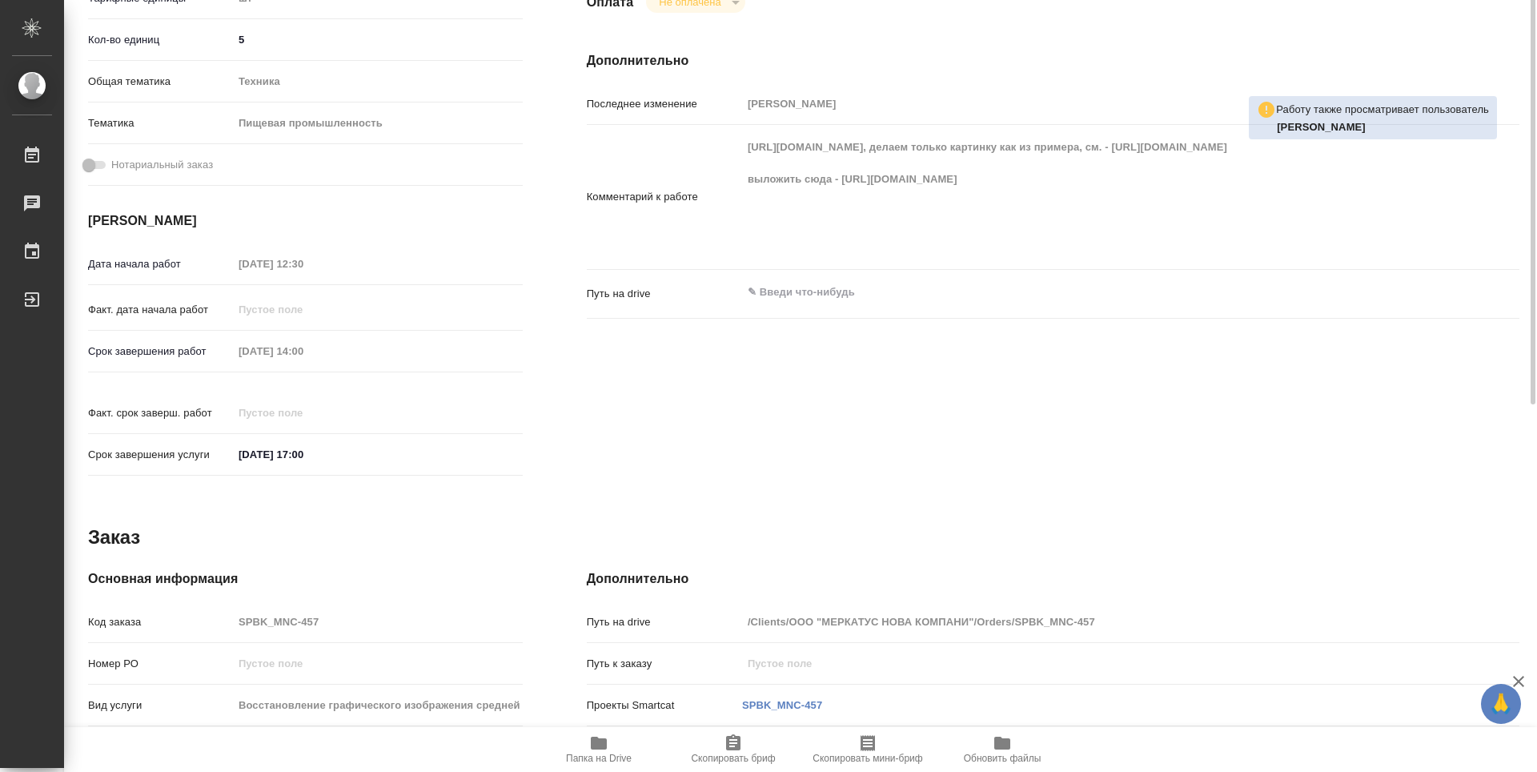
scroll to position [160, 0]
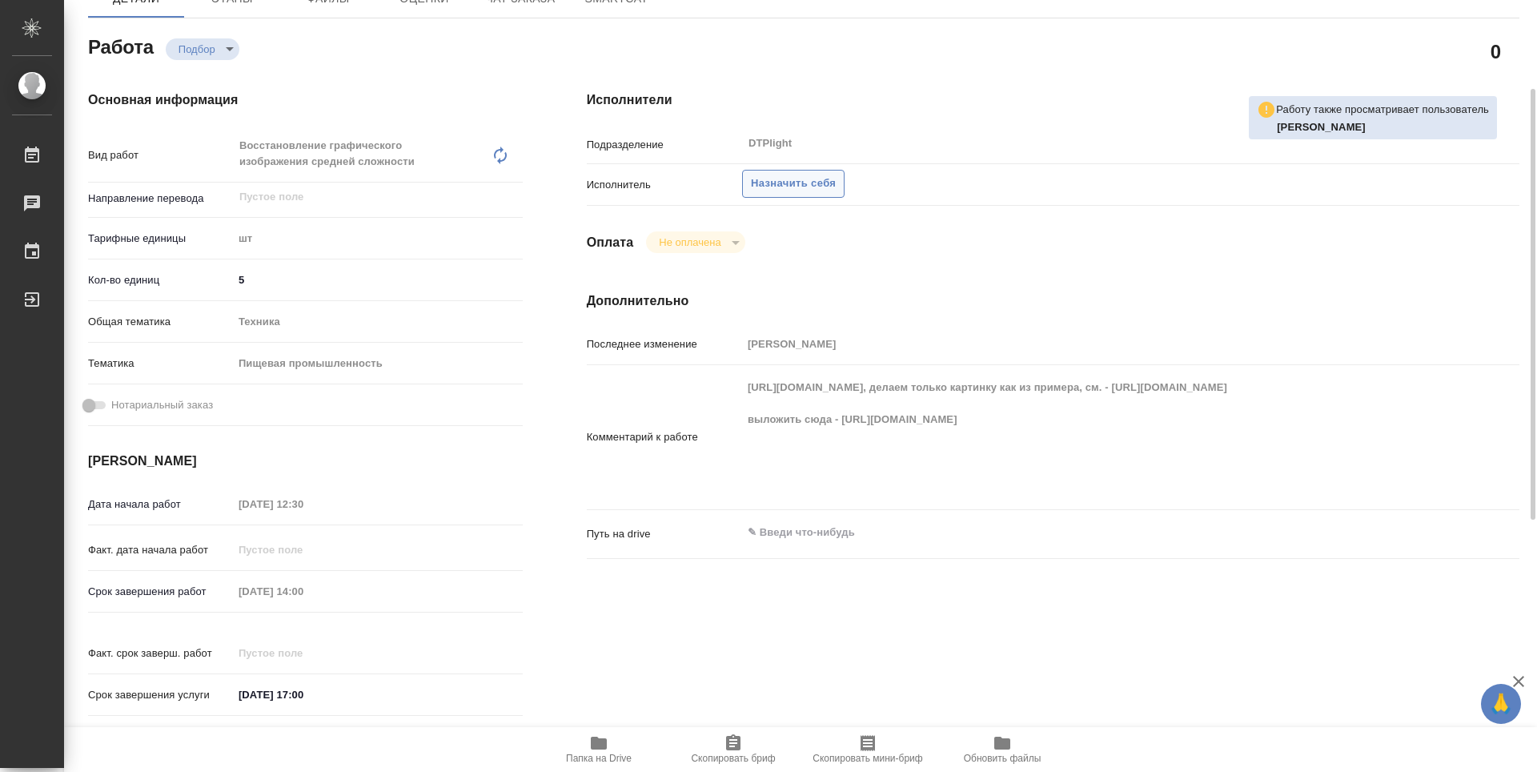
click at [815, 179] on span "Назначить себя" at bounding box center [793, 184] width 85 height 18
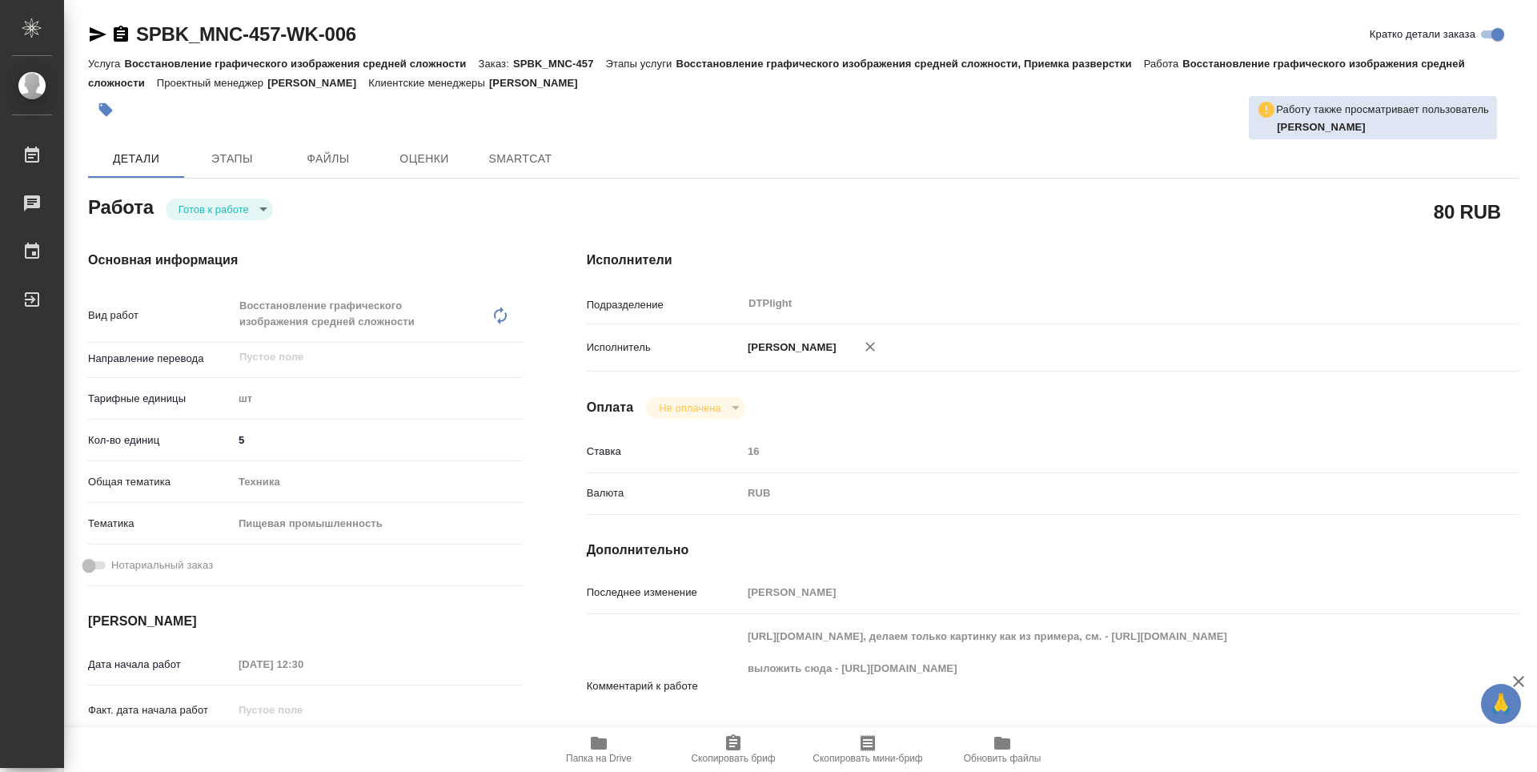
type textarea "x"
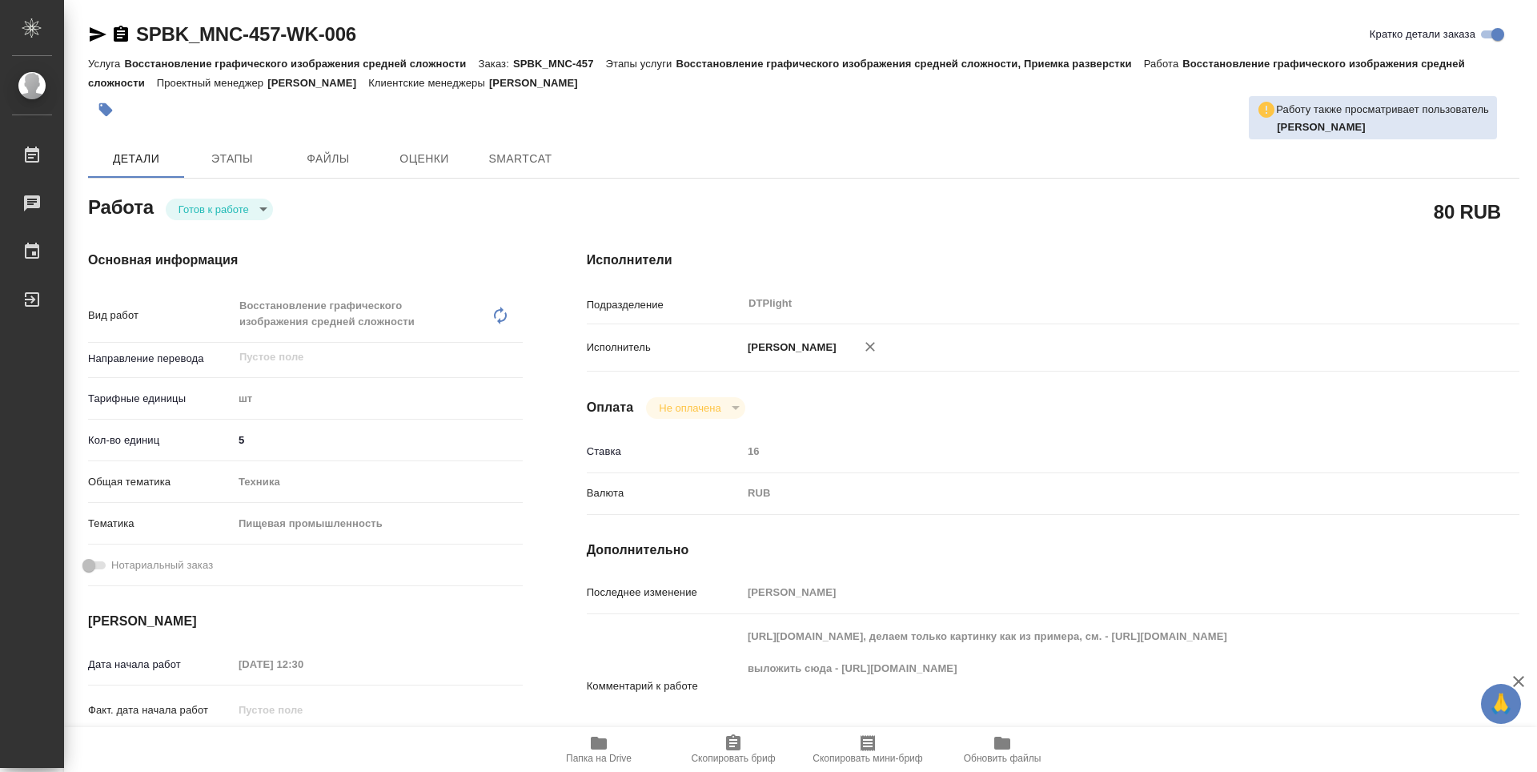
type textarea "x"
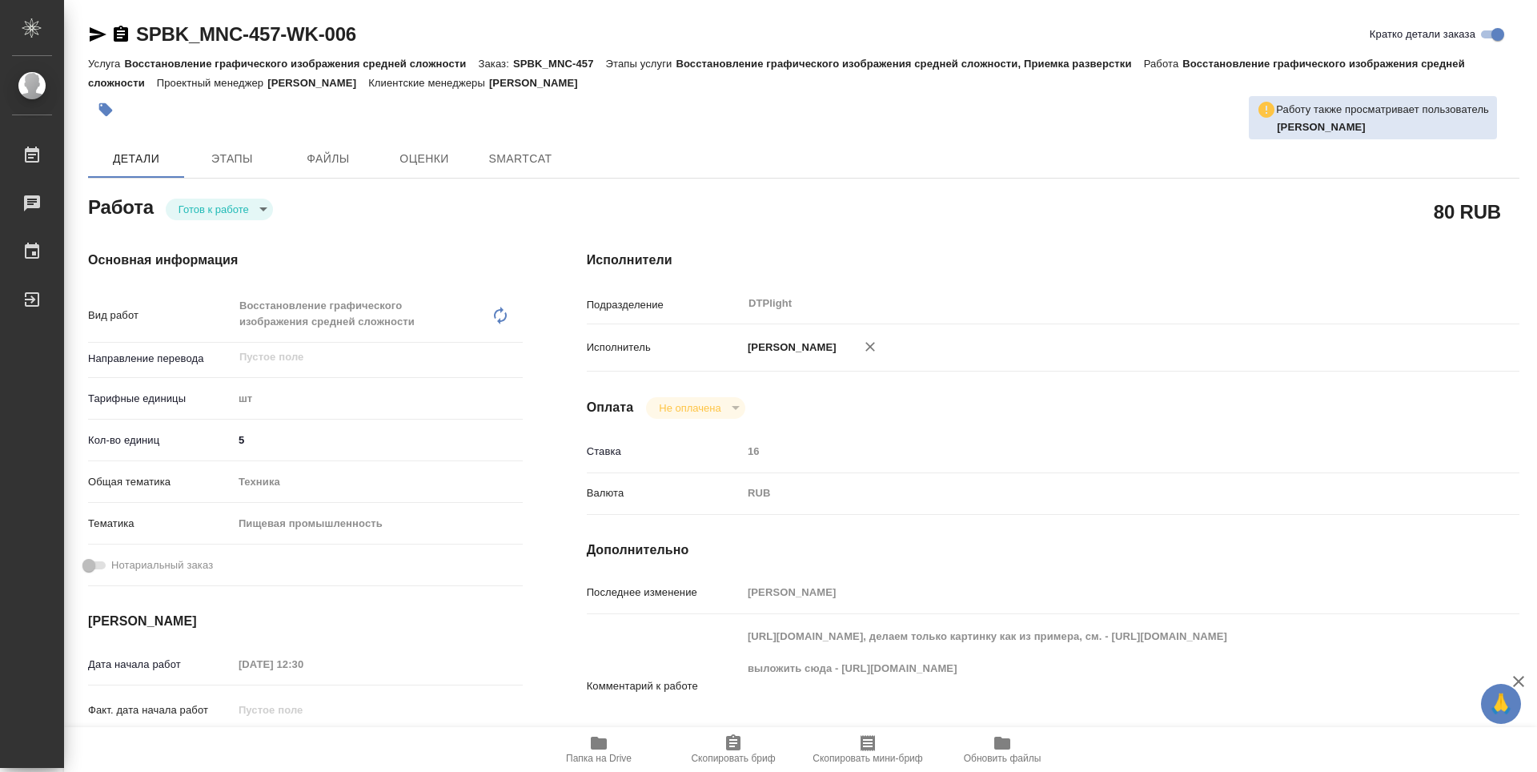
type textarea "x"
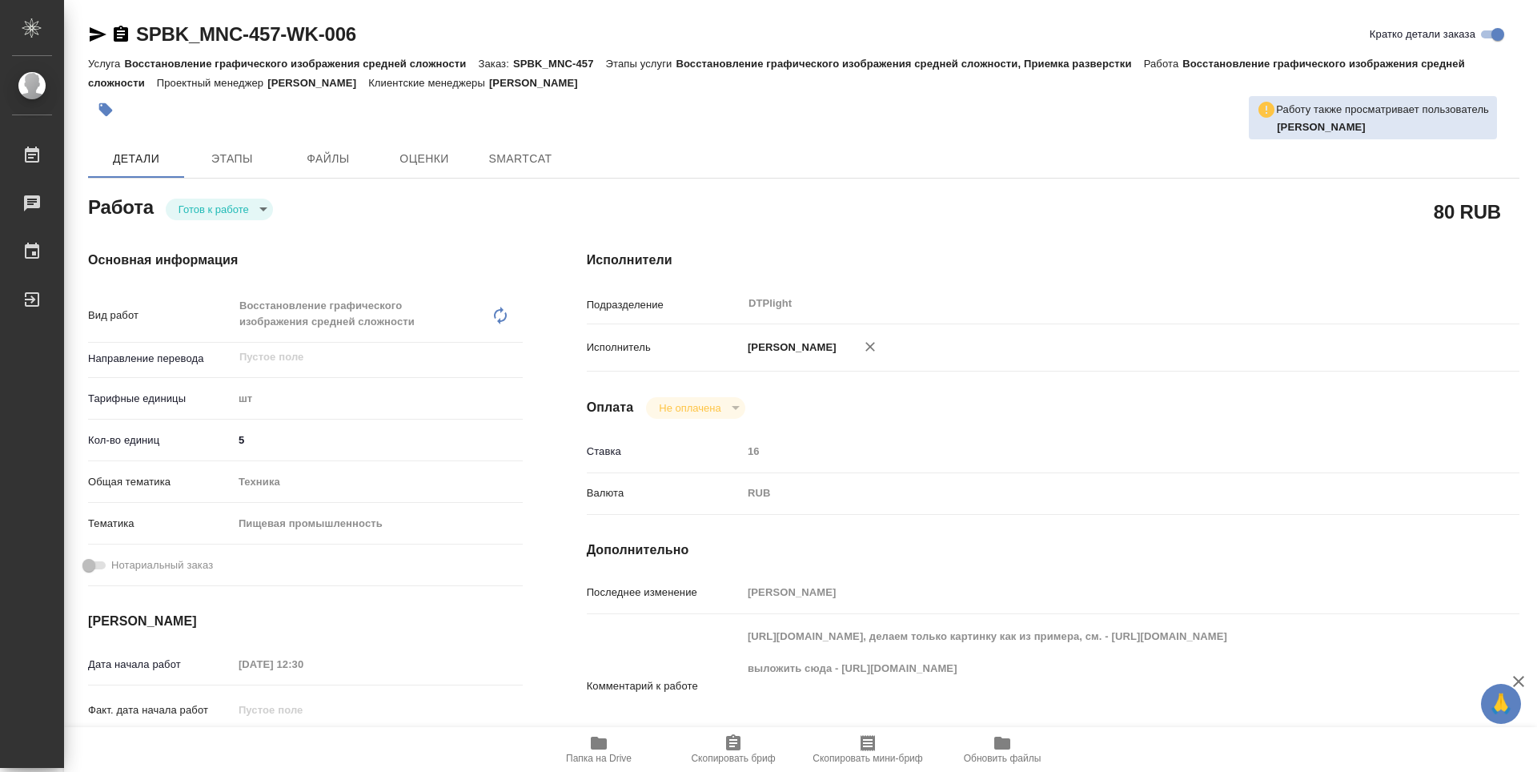
type textarea "x"
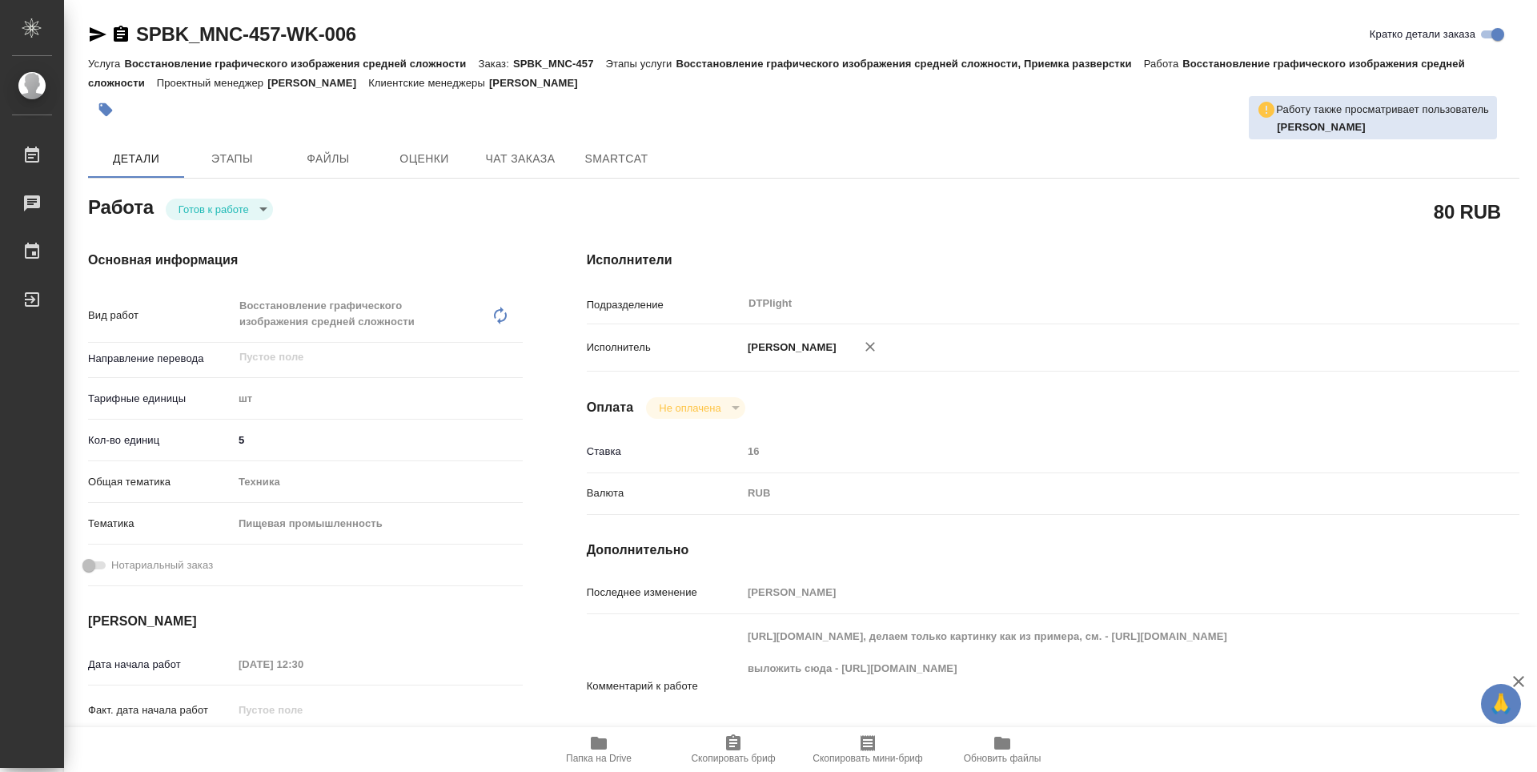
type textarea "x"
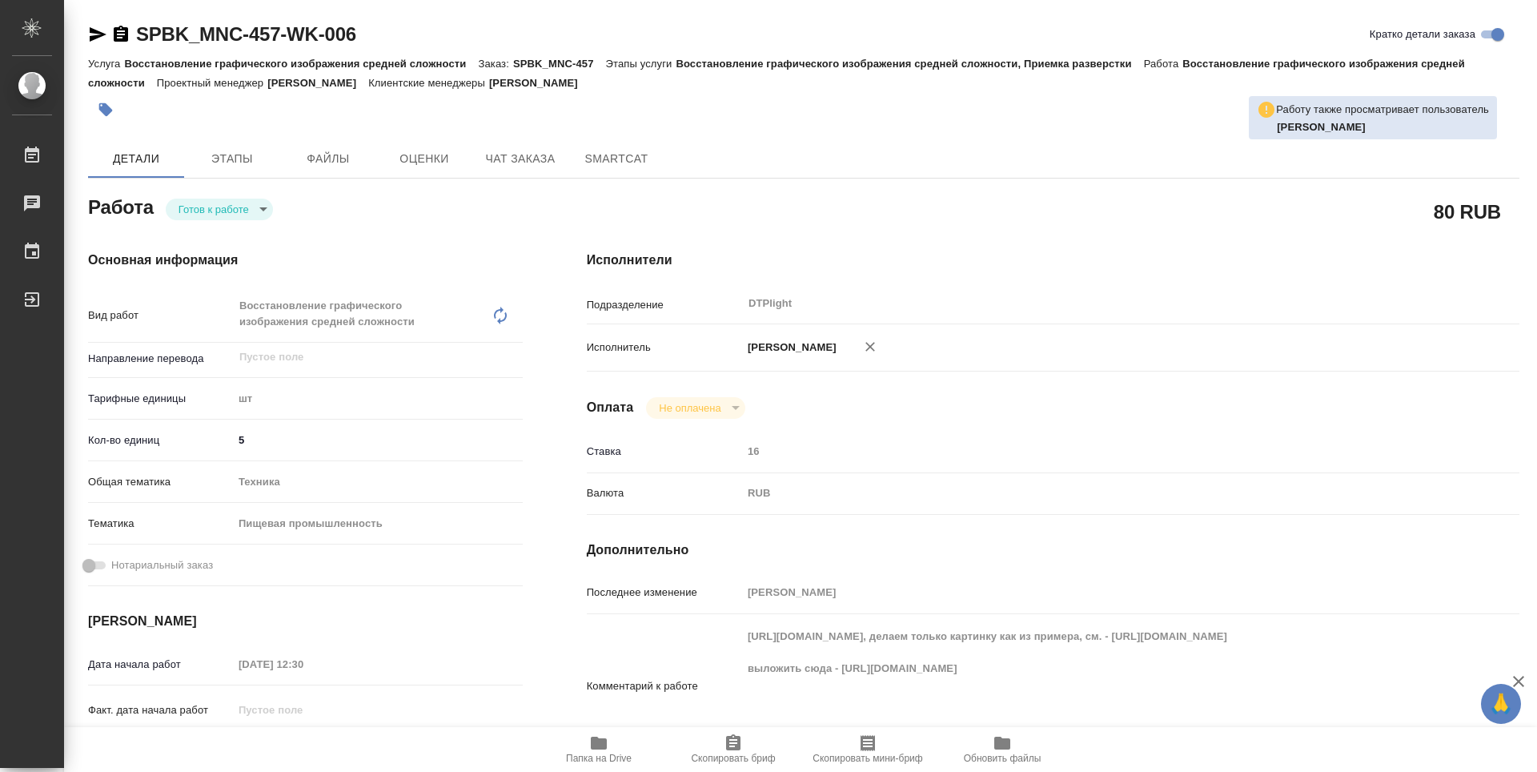
click at [255, 204] on body "🙏 .cls-1 fill:#fff; AWATERA Guselnikov Roman Работы Чаты График Выйти SPBK_MNC-…" at bounding box center [768, 386] width 1537 height 772
type textarea "x"
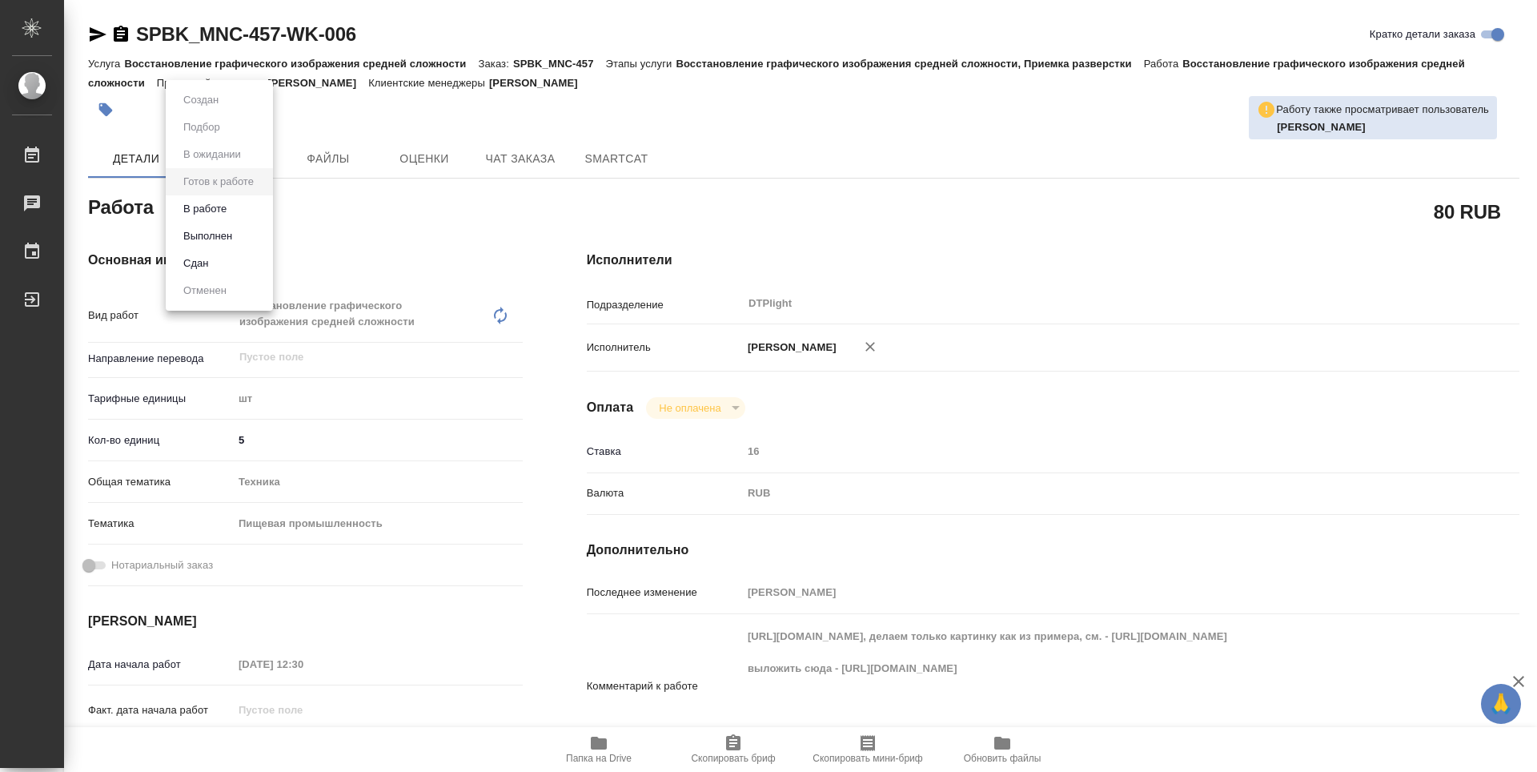
type textarea "x"
click at [229, 207] on button "В работе" at bounding box center [205, 209] width 53 height 18
type textarea "x"
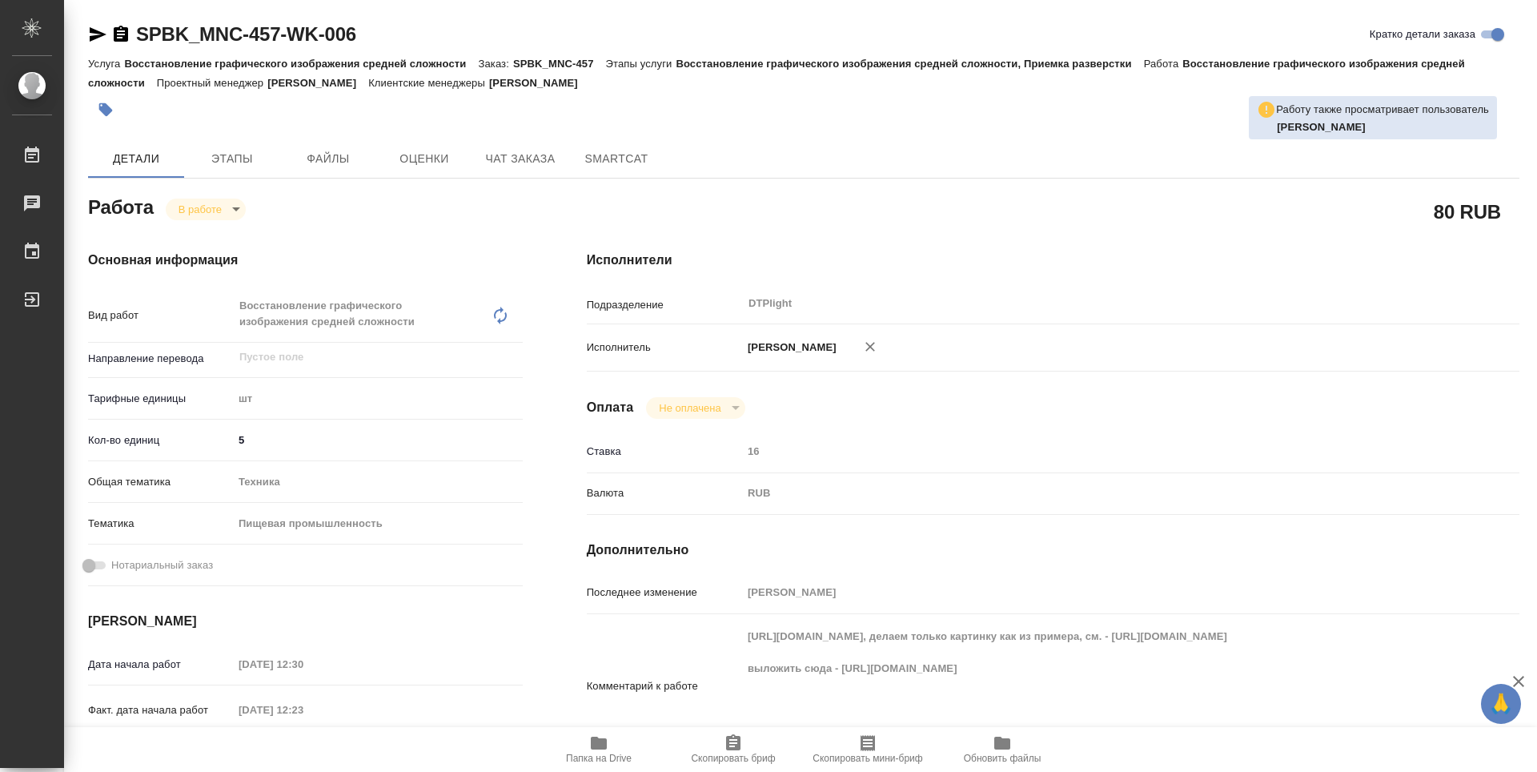
type textarea "x"
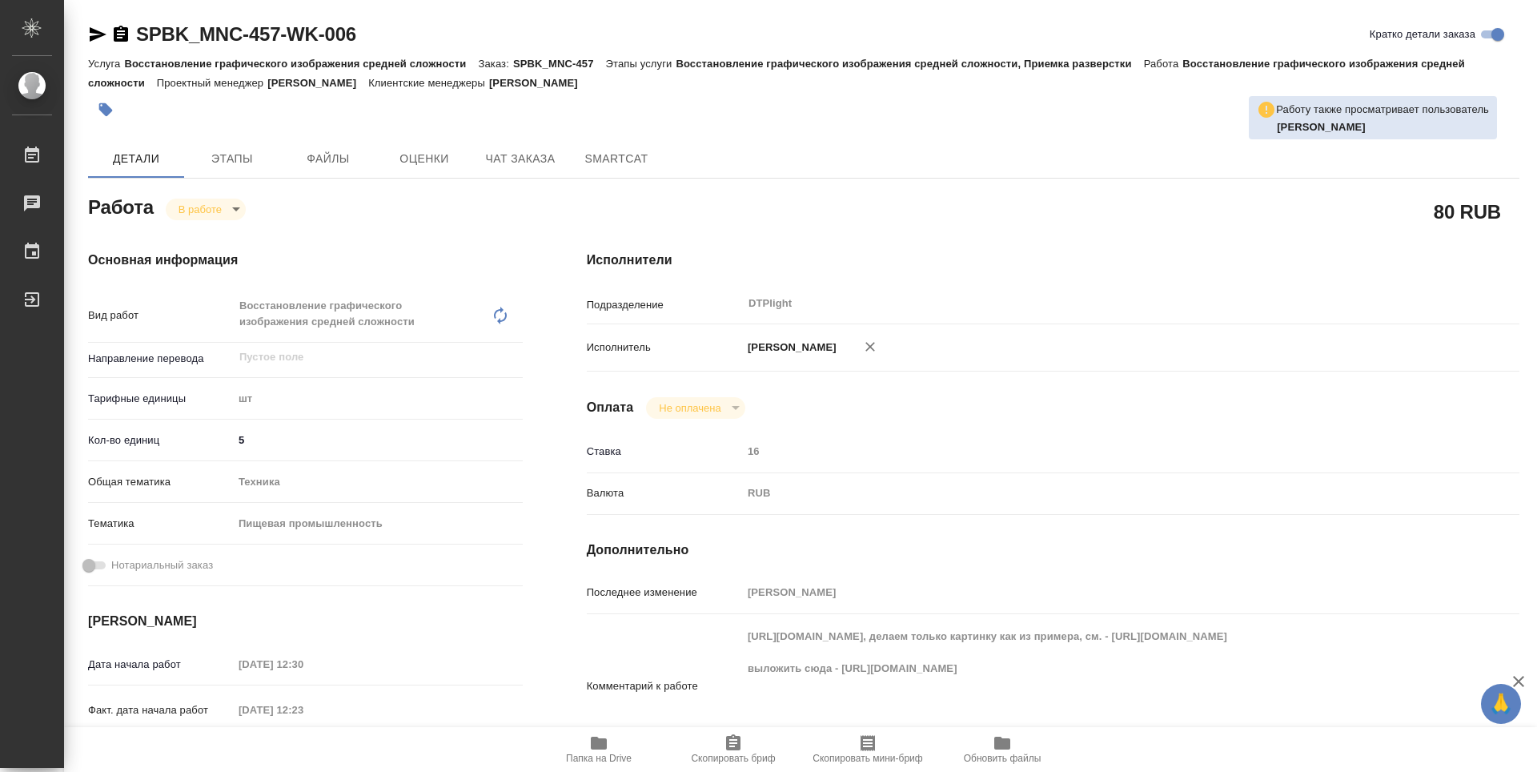
type textarea "x"
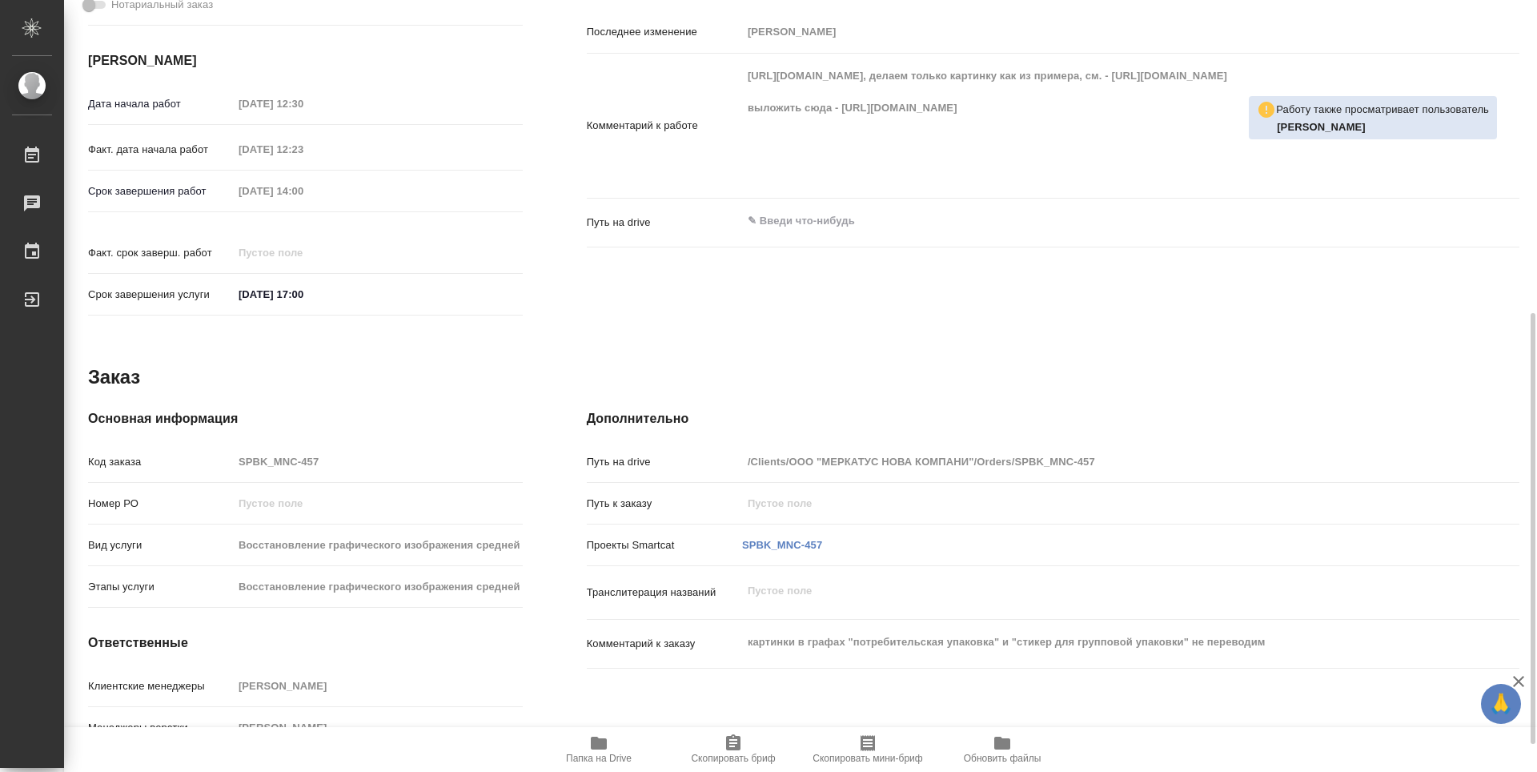
type textarea "x"
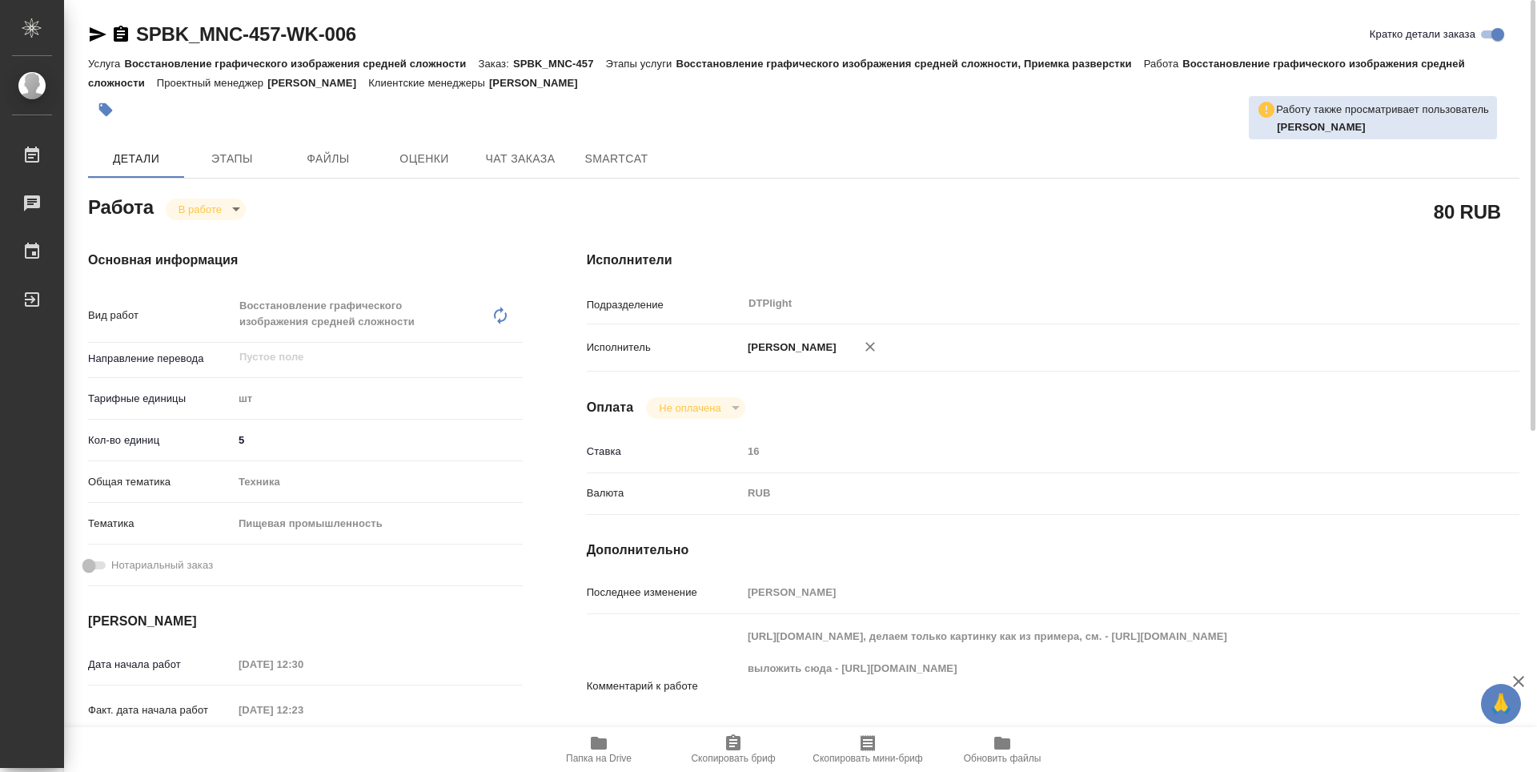
click at [123, 32] on icon "button" at bounding box center [121, 34] width 14 height 16
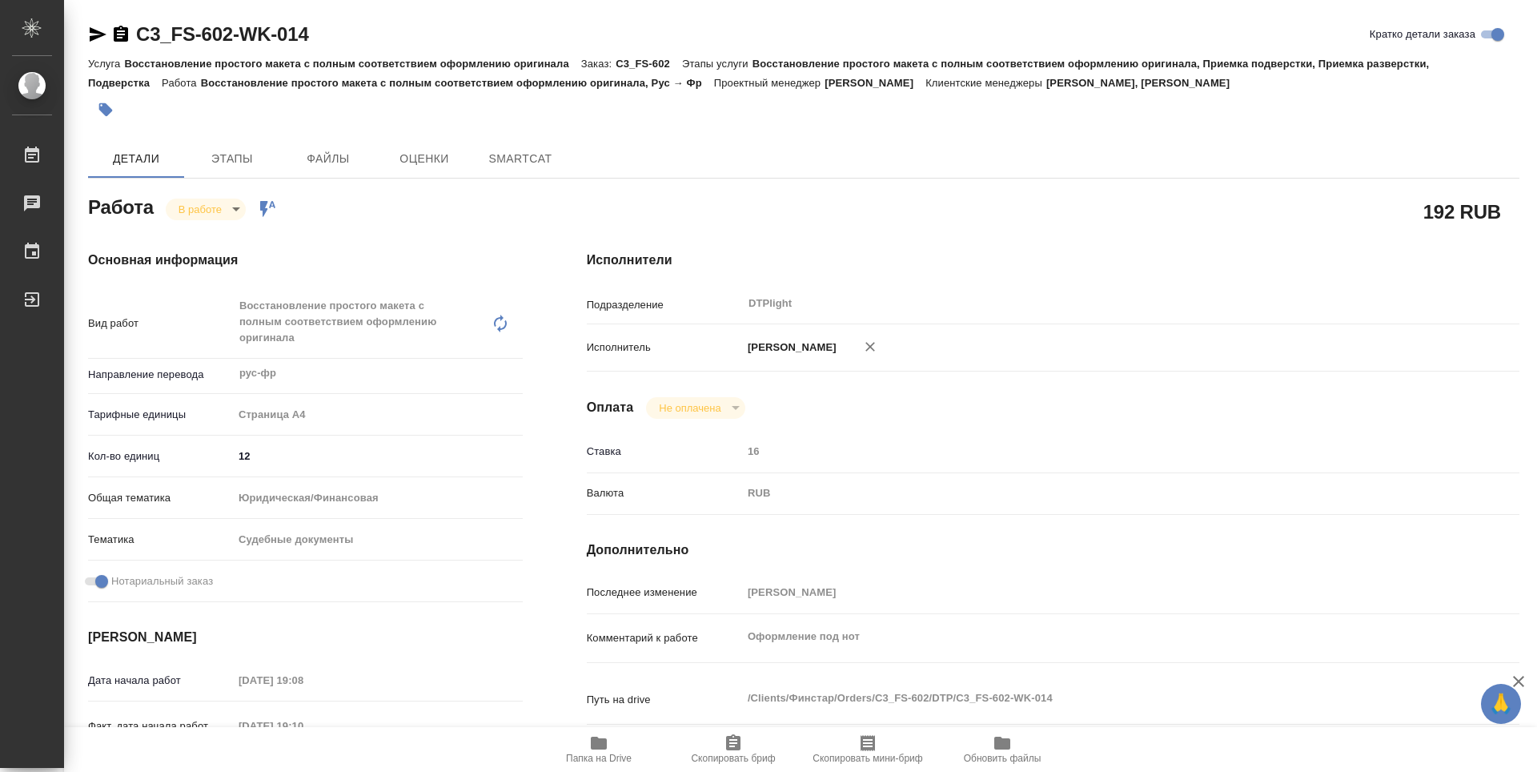
type textarea "x"
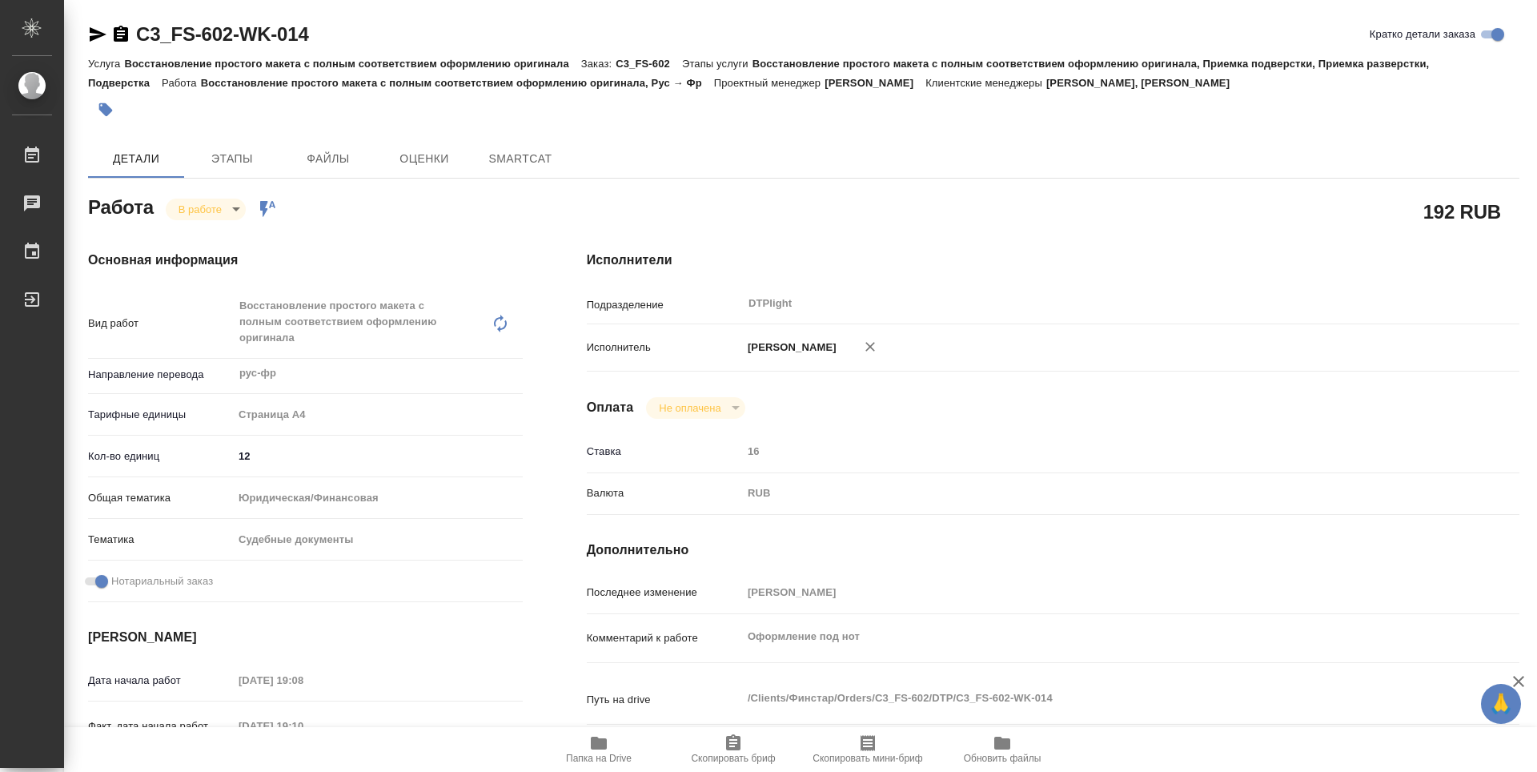
type textarea "x"
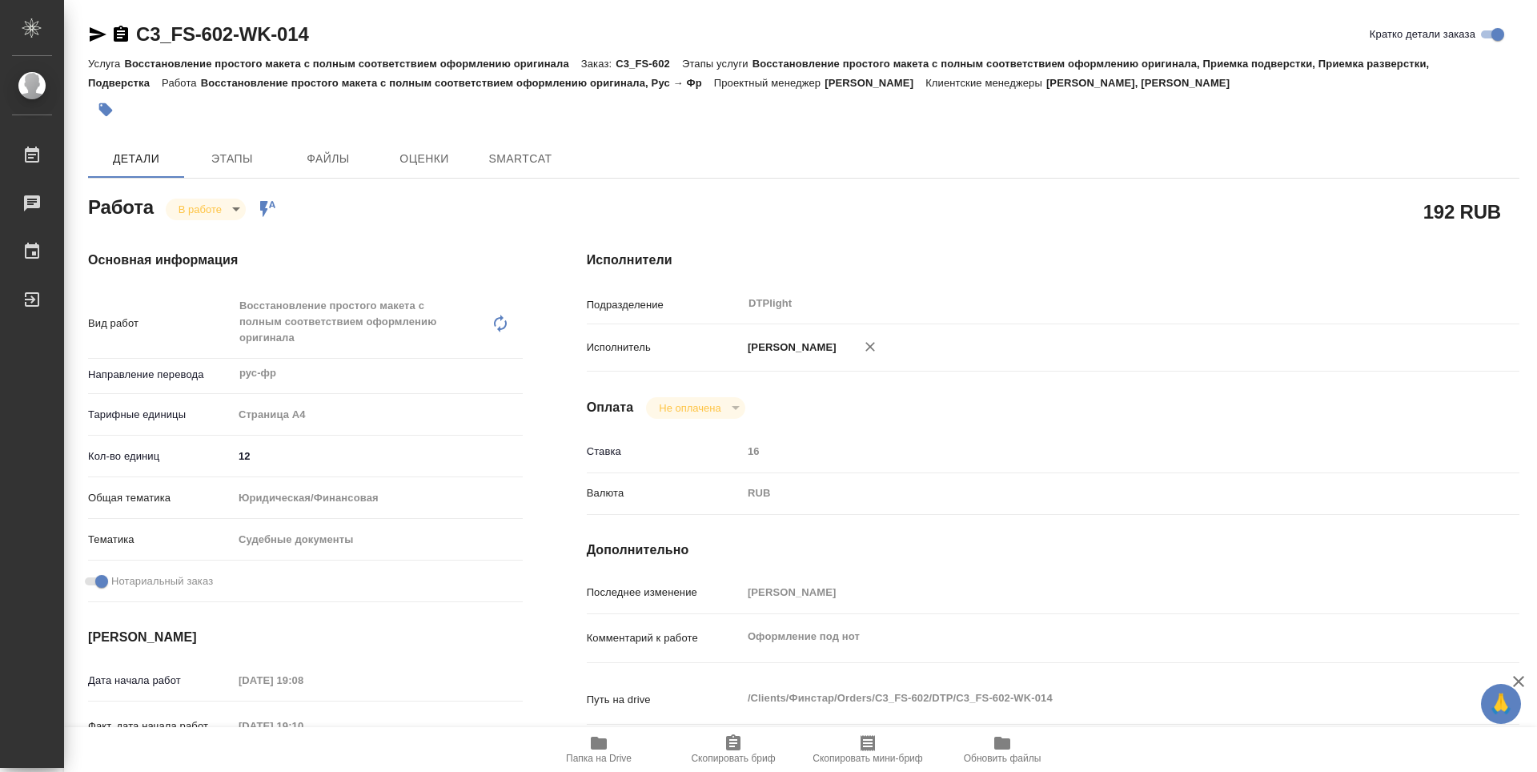
type textarea "x"
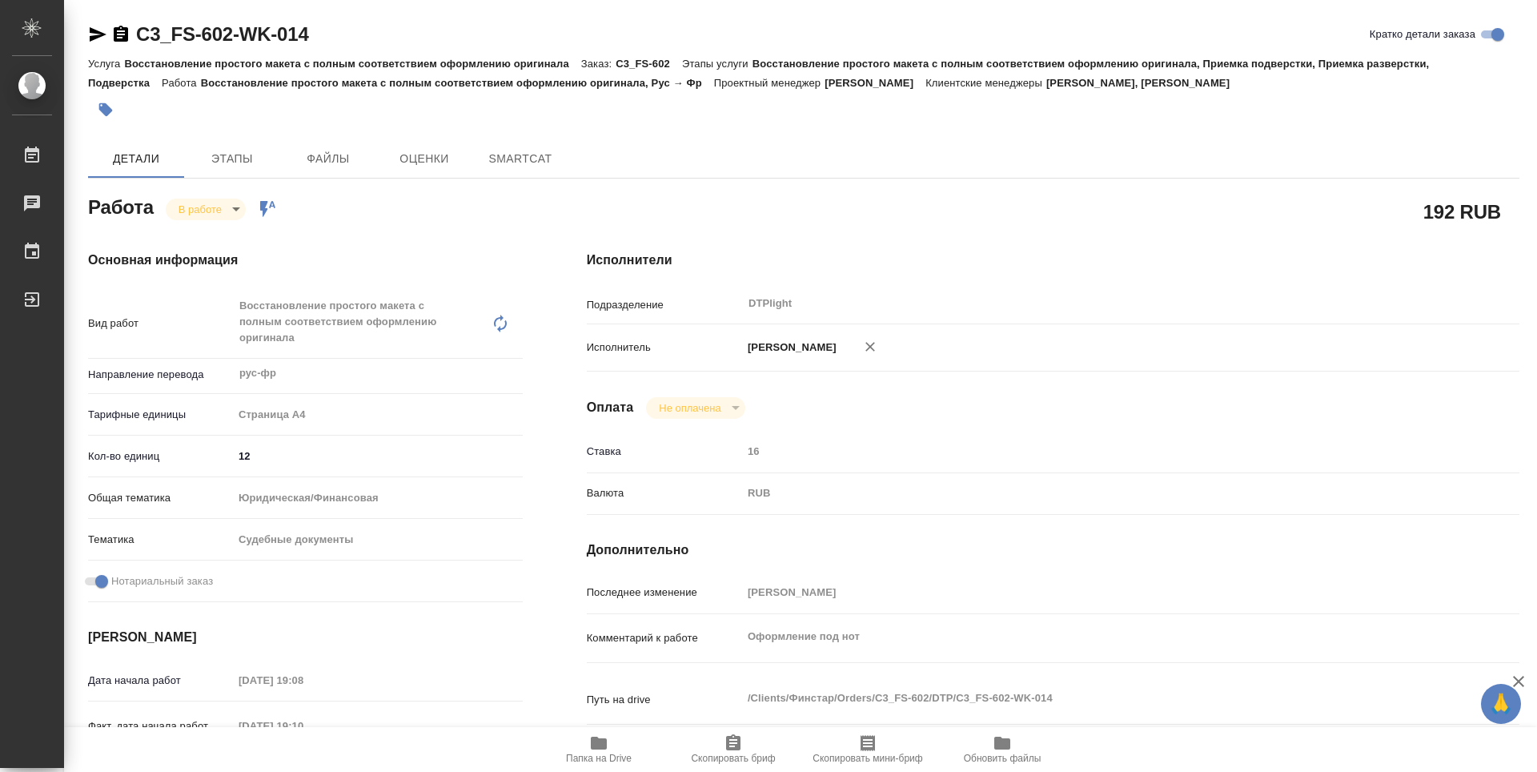
type textarea "x"
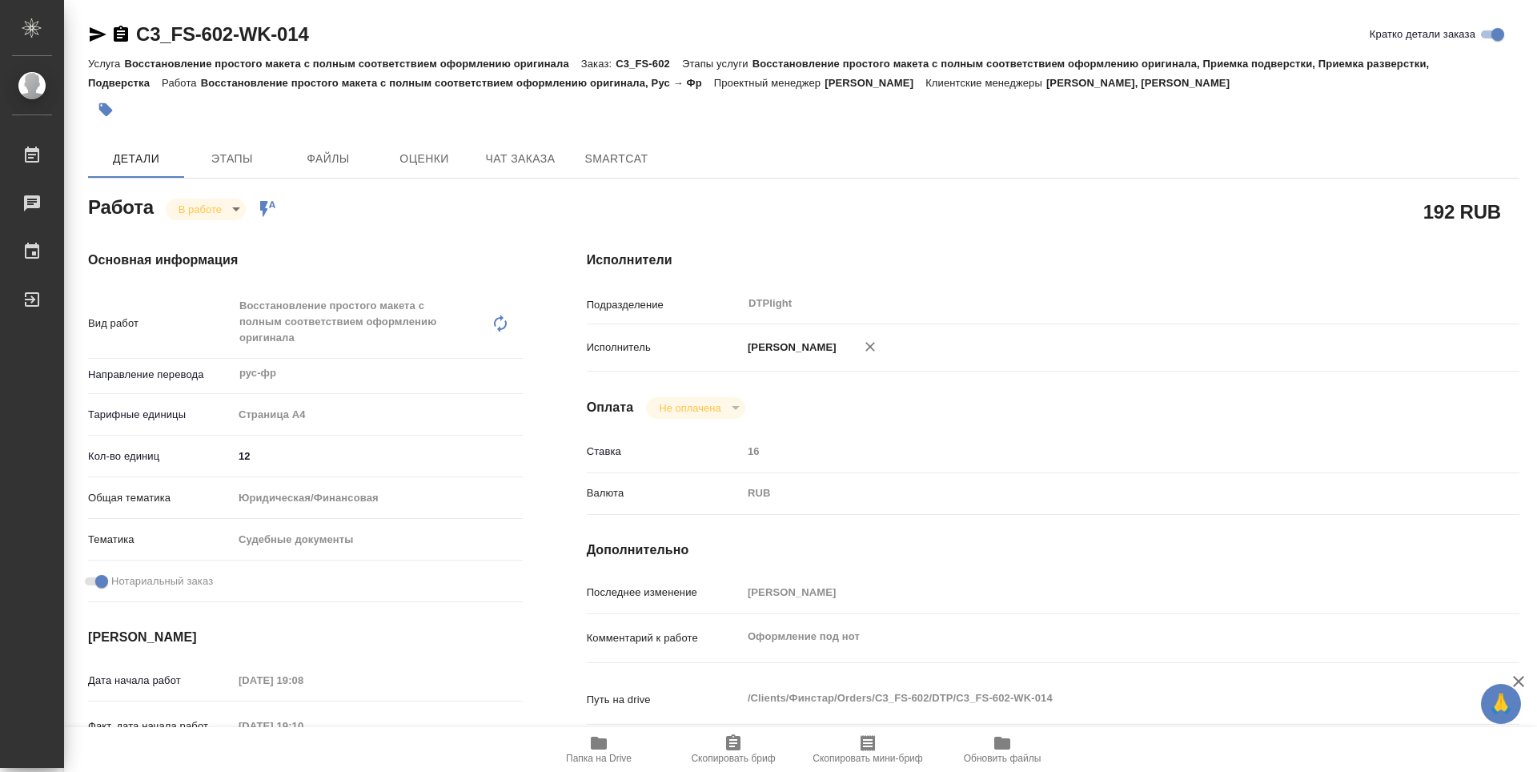
type textarea "x"
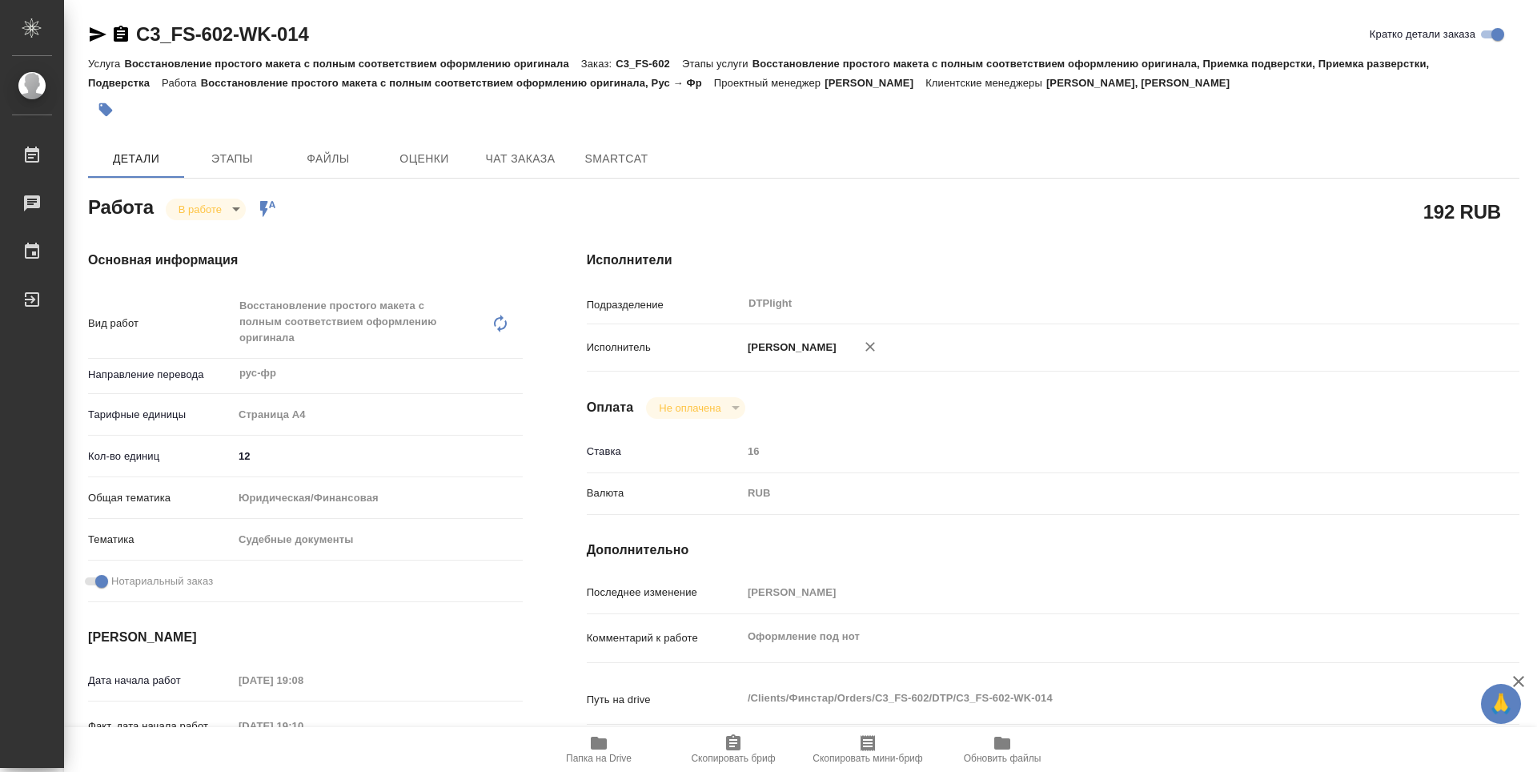
click at [605, 745] on icon "button" at bounding box center [599, 743] width 16 height 13
type textarea "x"
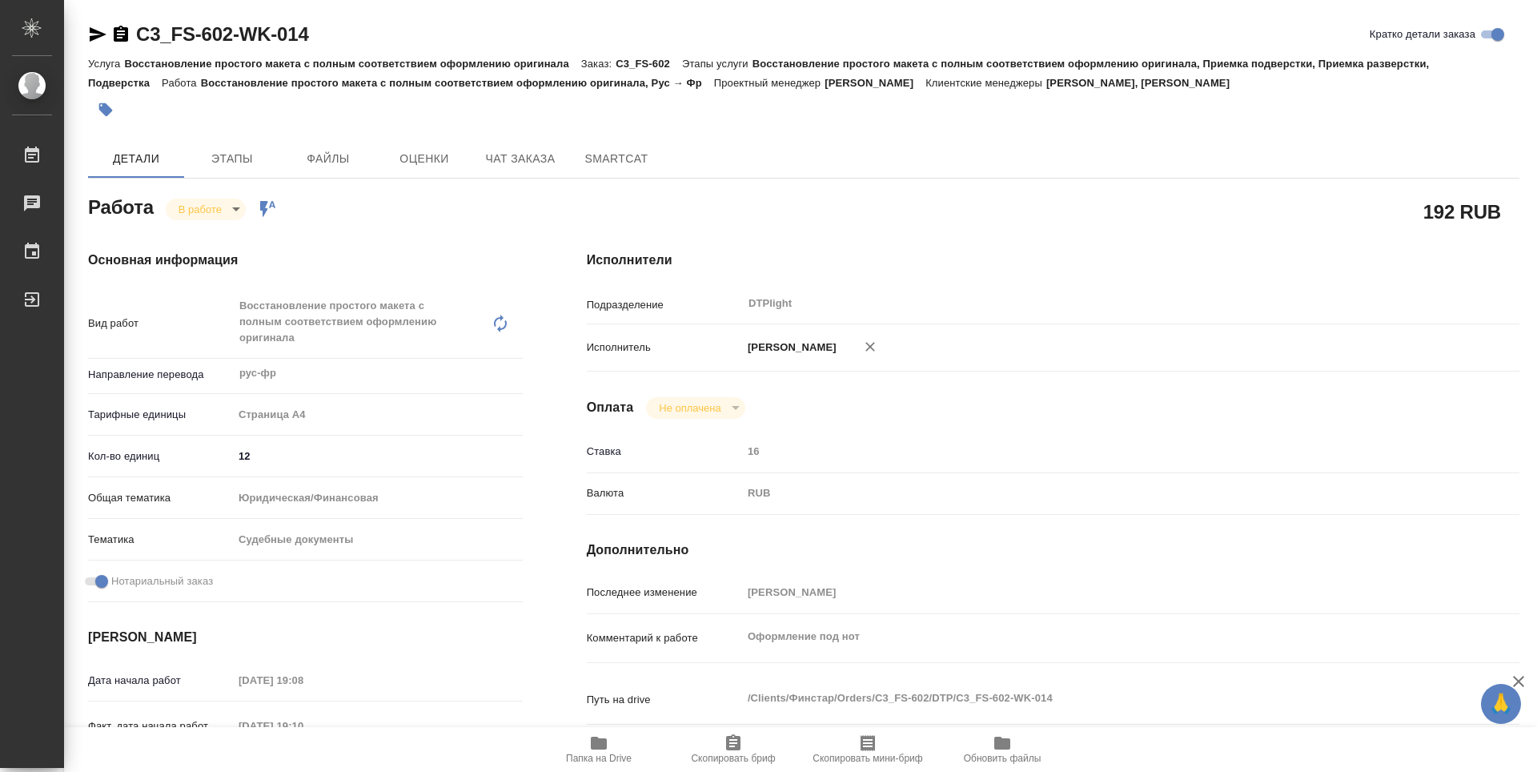
type textarea "x"
click at [239, 213] on body "🙏 .cls-1 fill:#fff; AWATERA Guselnikov Roman Работы 0 Чаты График Выйти C3_FS-6…" at bounding box center [768, 386] width 1537 height 772
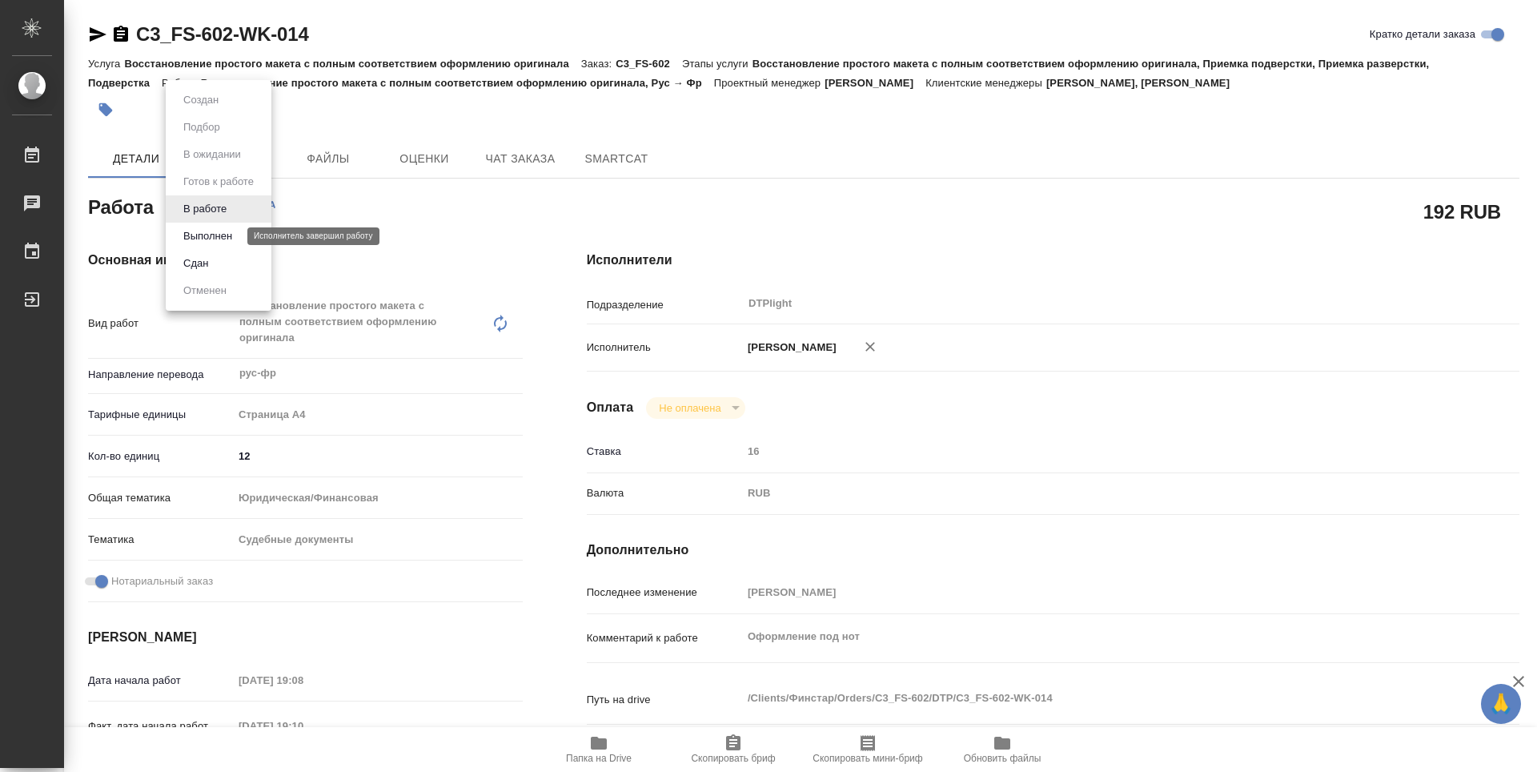
click at [215, 235] on button "Выполнен" at bounding box center [208, 236] width 58 height 18
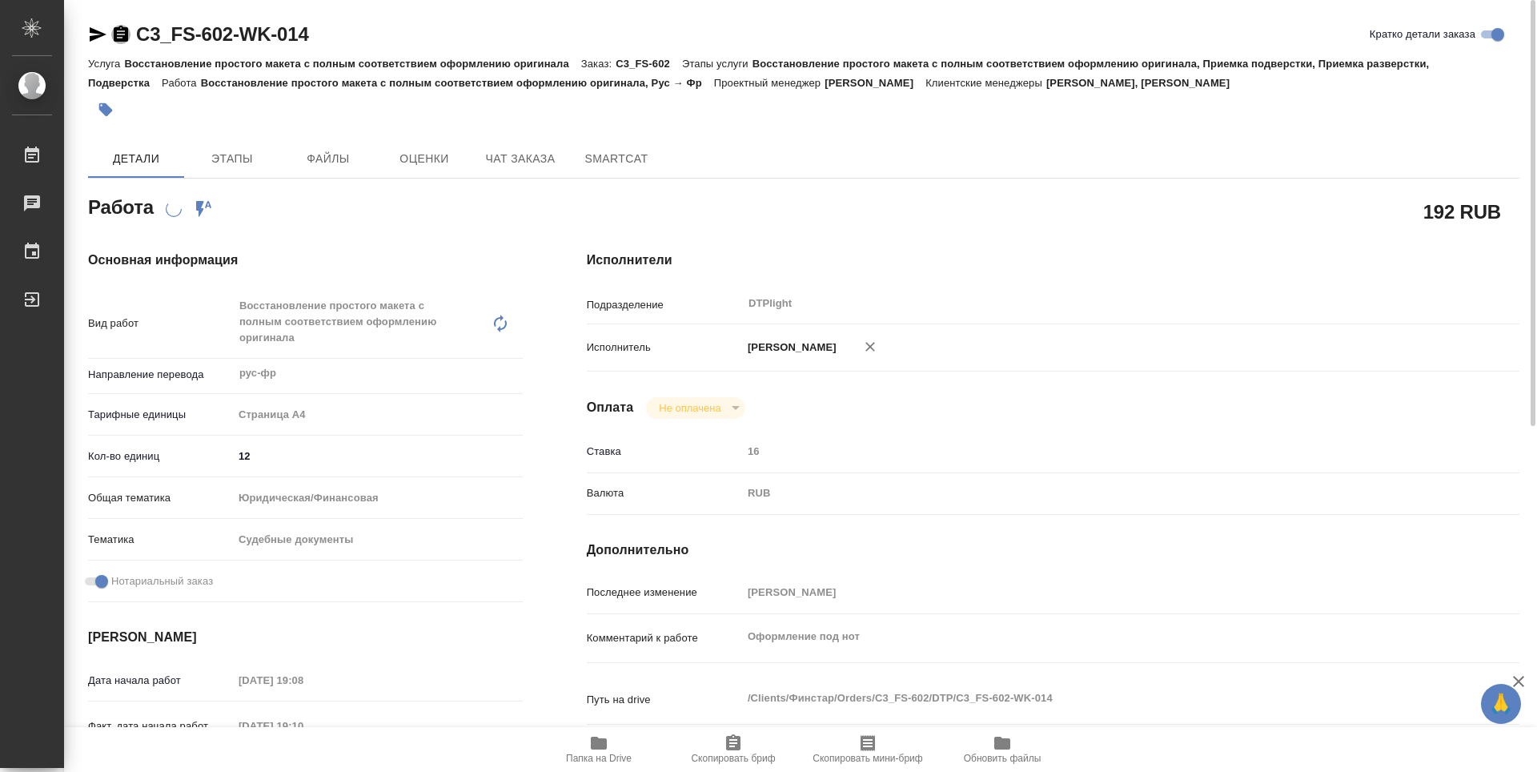
click at [126, 32] on icon "button" at bounding box center [121, 34] width 14 height 16
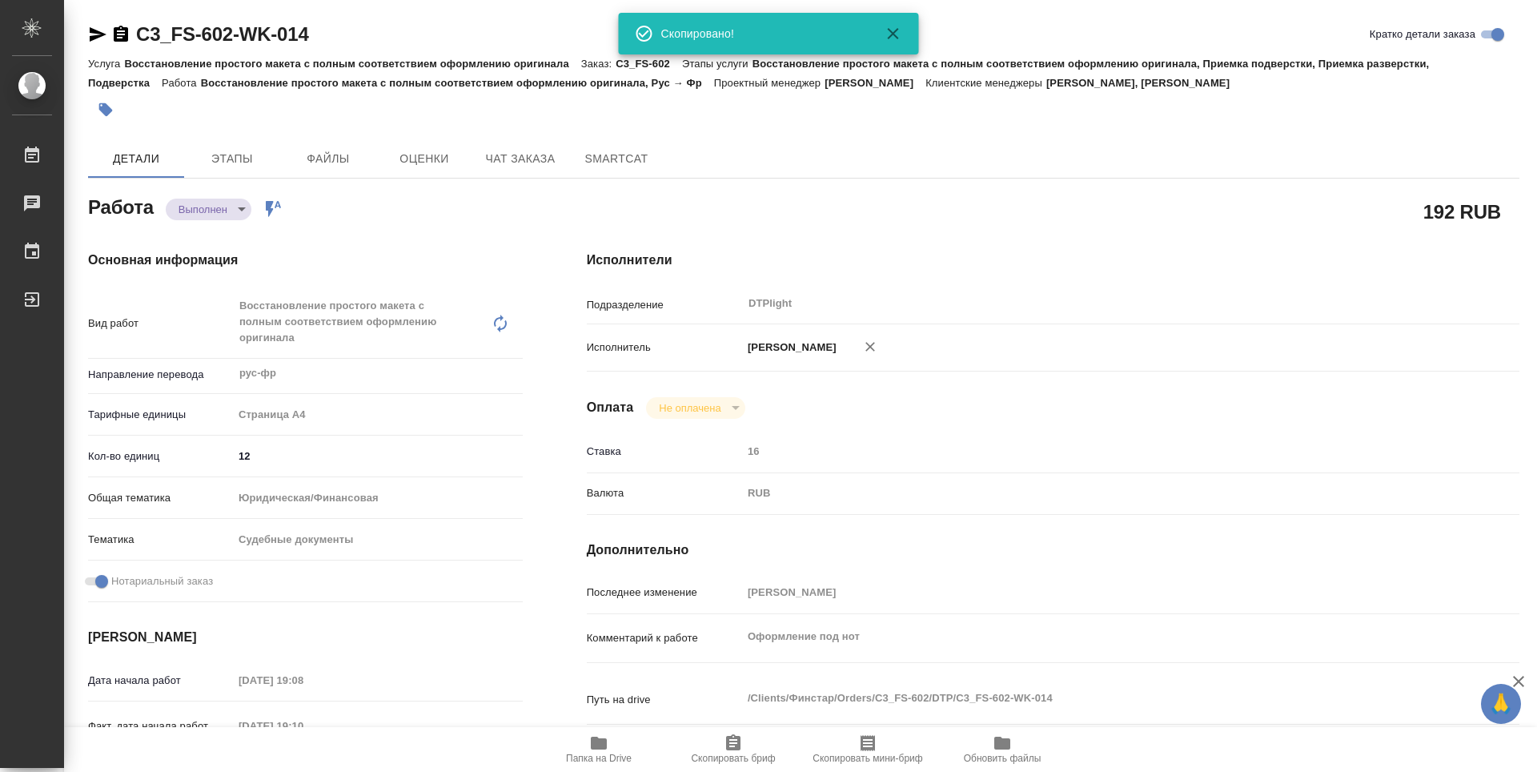
type textarea "x"
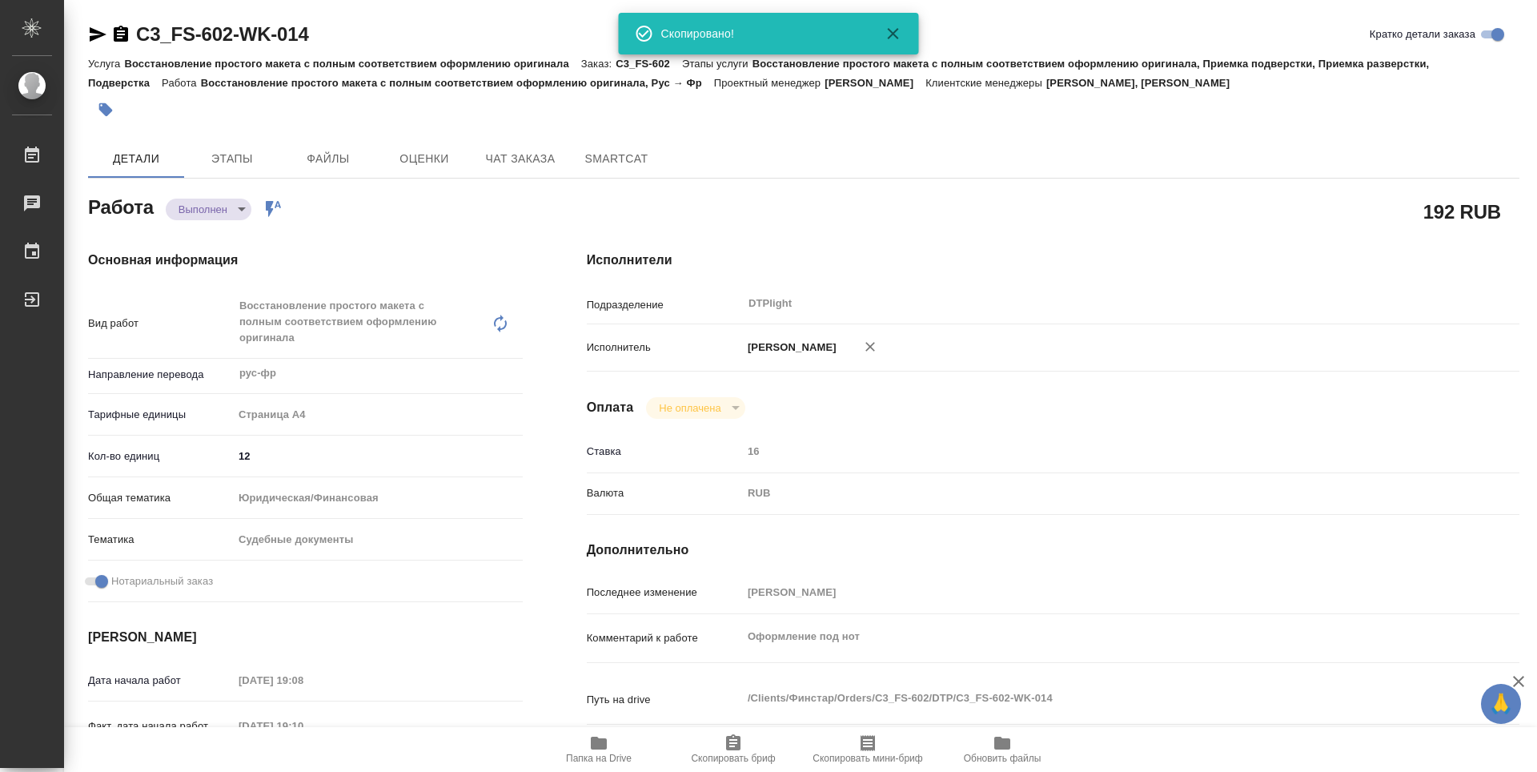
type textarea "x"
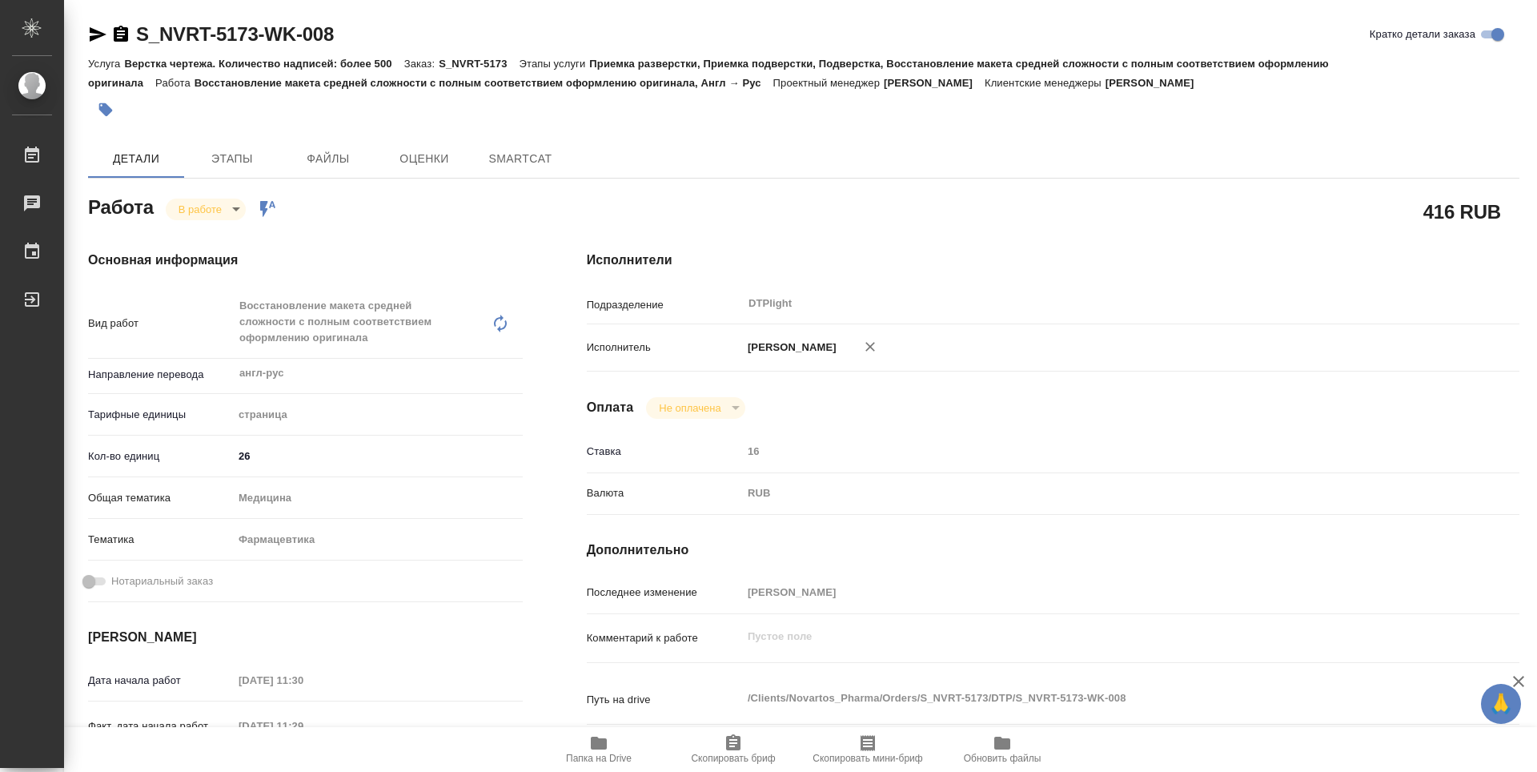
type textarea "x"
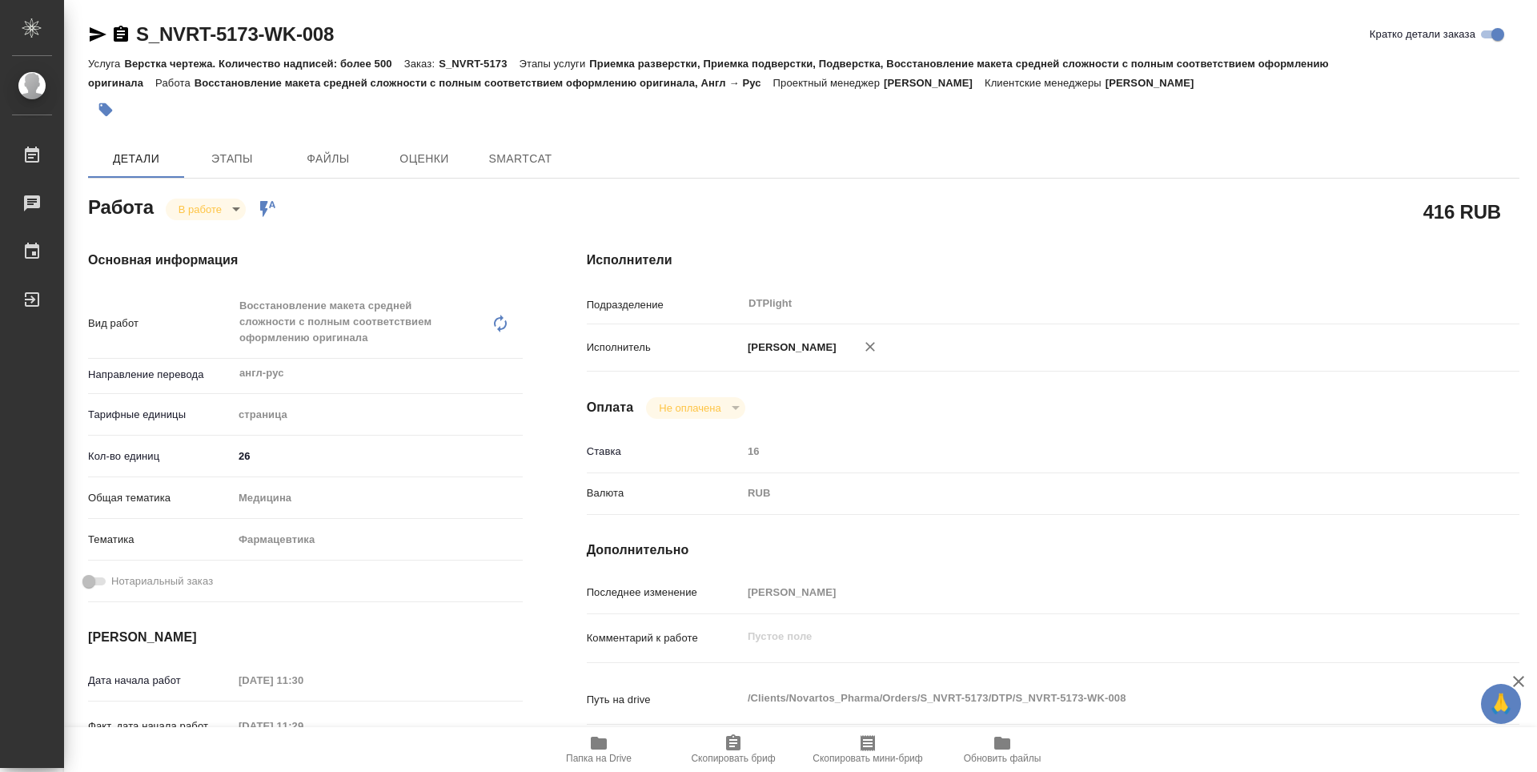
type textarea "x"
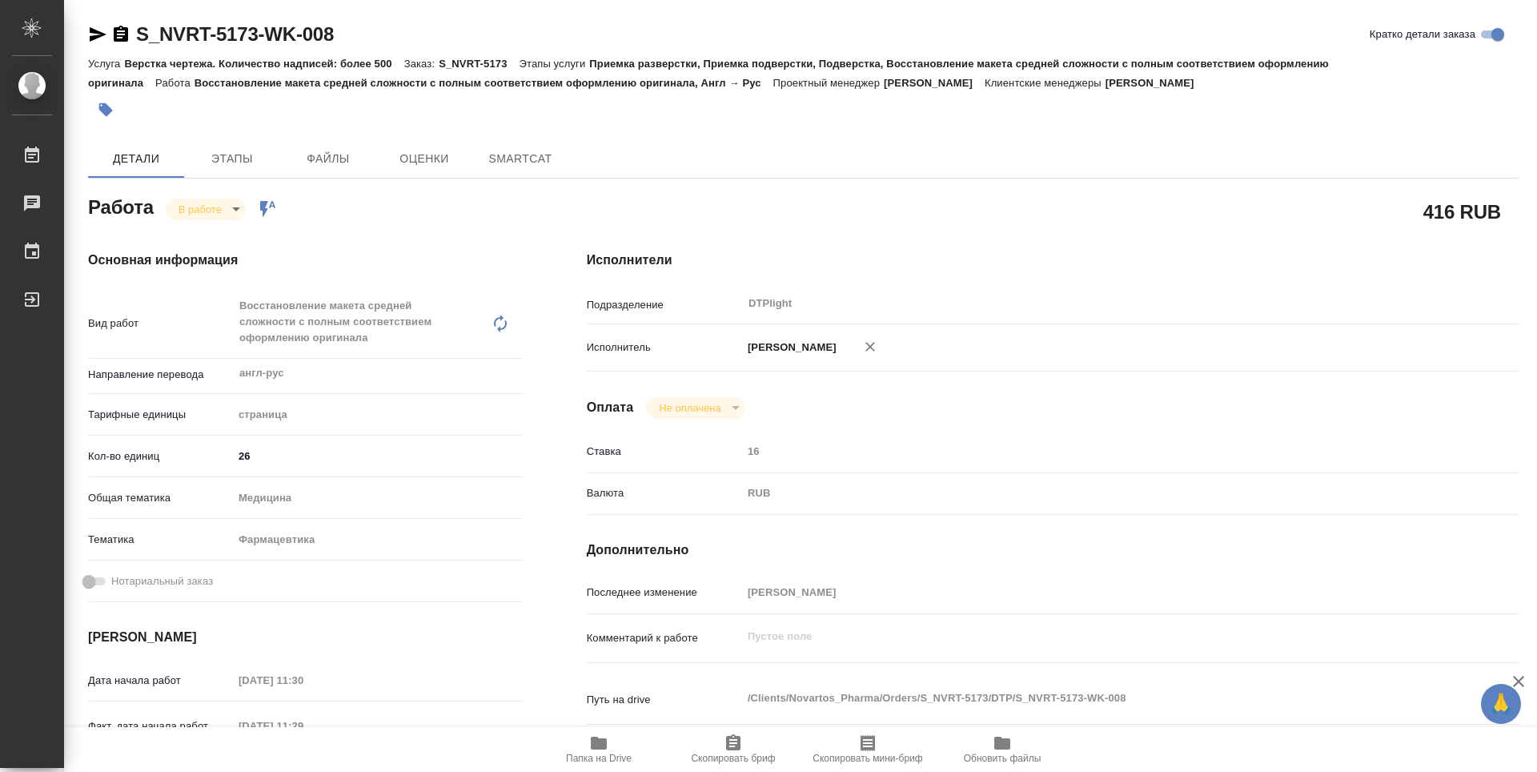
type textarea "x"
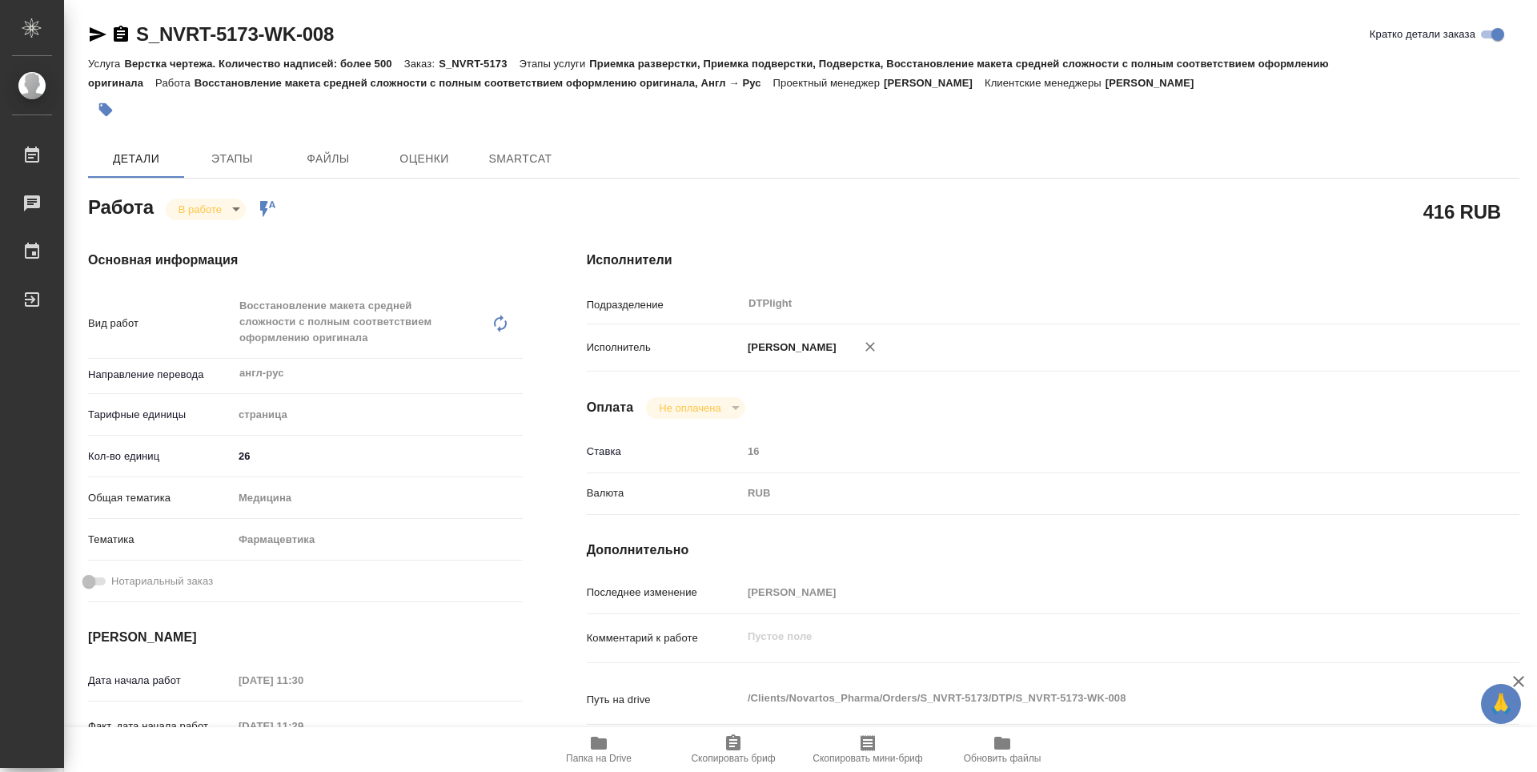
scroll to position [160, 0]
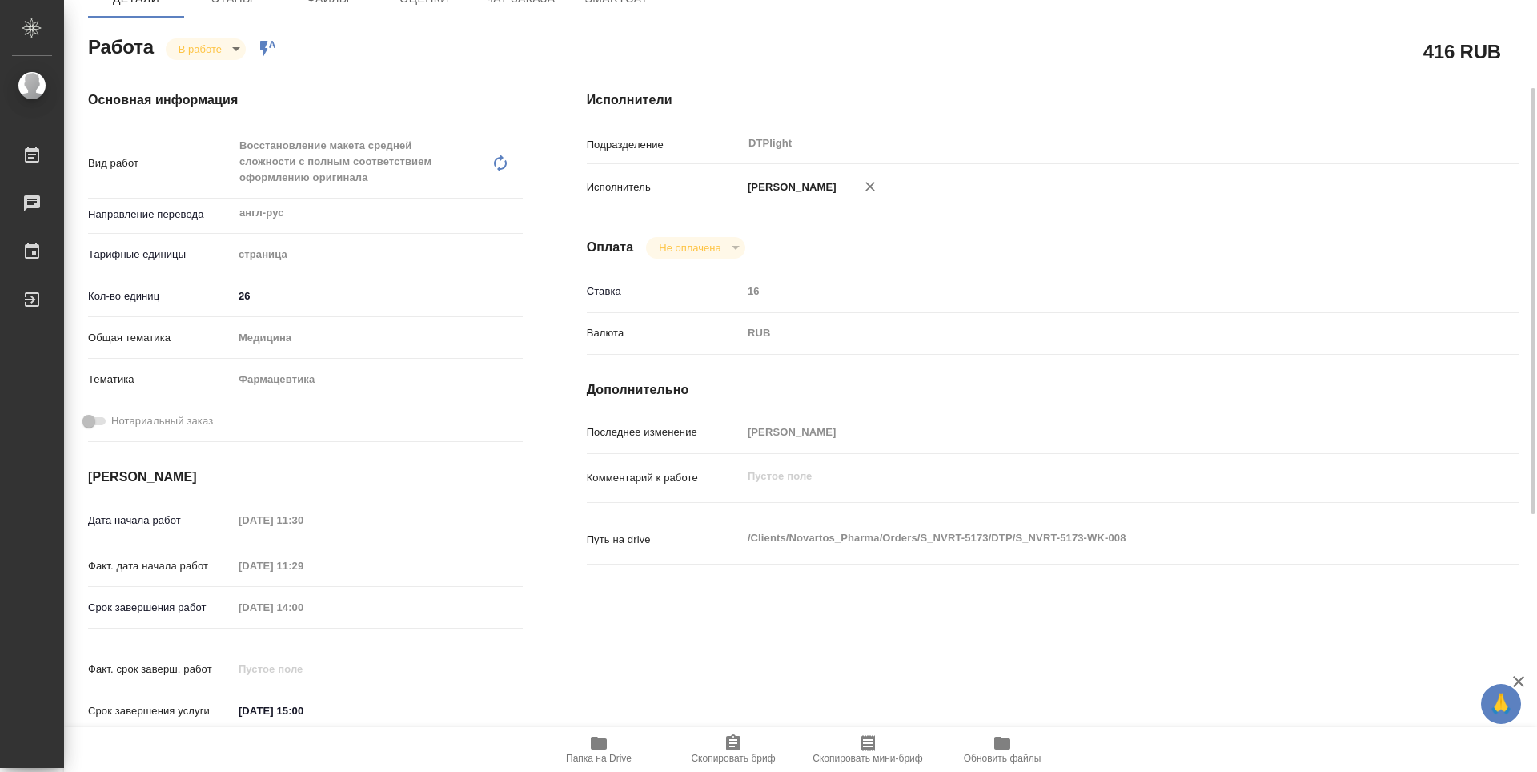
type textarea "x"
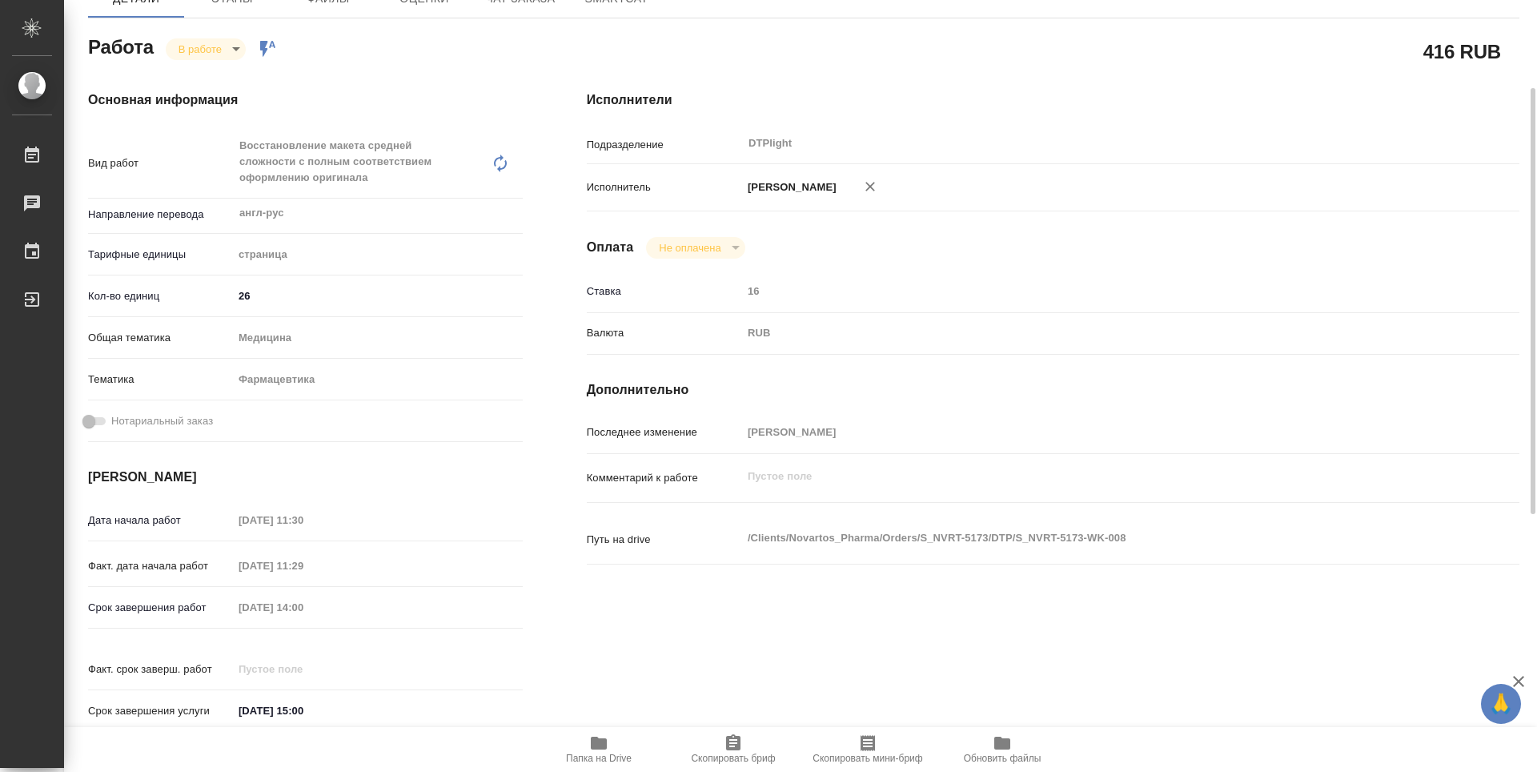
drag, startPoint x: 612, startPoint y: 742, endPoint x: 603, endPoint y: 709, distance: 34.8
click at [611, 742] on span "Папка на Drive" at bounding box center [598, 748] width 115 height 30
type textarea "x"
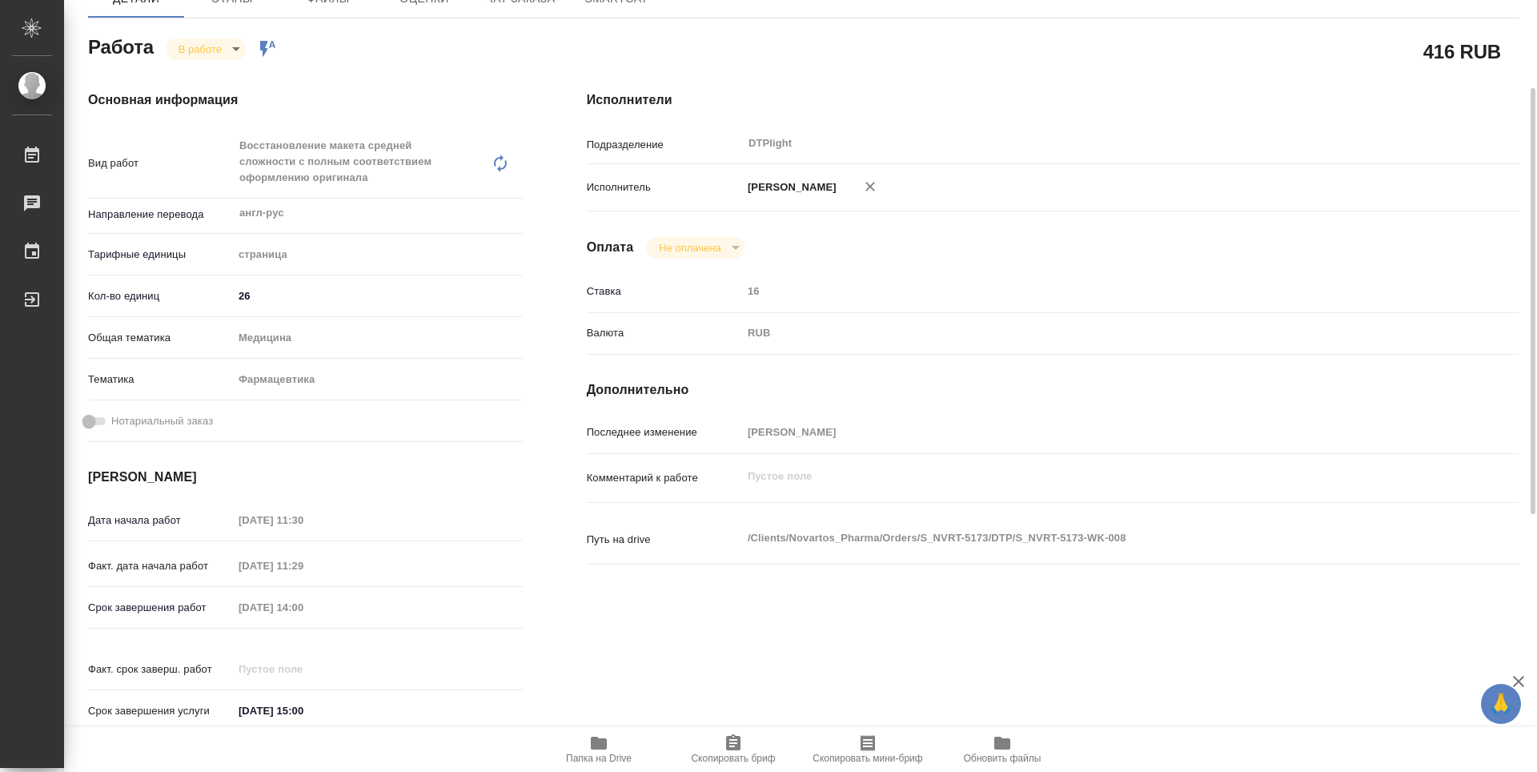
type textarea "x"
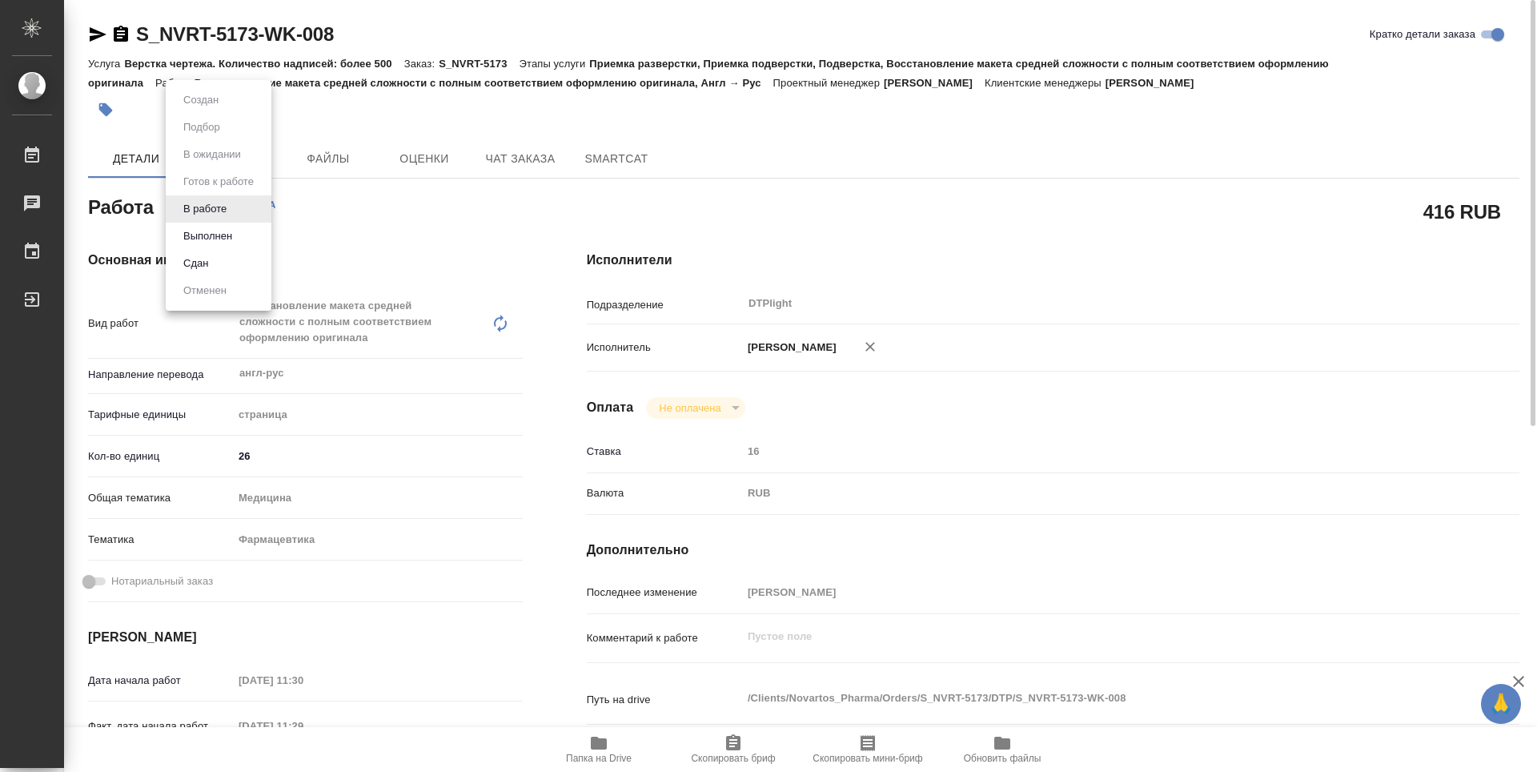
click at [239, 204] on body "🙏 .cls-1 fill:#fff; AWATERA Guselnikov Roman Работы 0 Чаты График Выйти S_NVRT-…" at bounding box center [768, 386] width 1537 height 772
click at [207, 231] on button "Выполнен" at bounding box center [208, 236] width 58 height 18
click at [123, 36] on icon "button" at bounding box center [121, 34] width 14 height 16
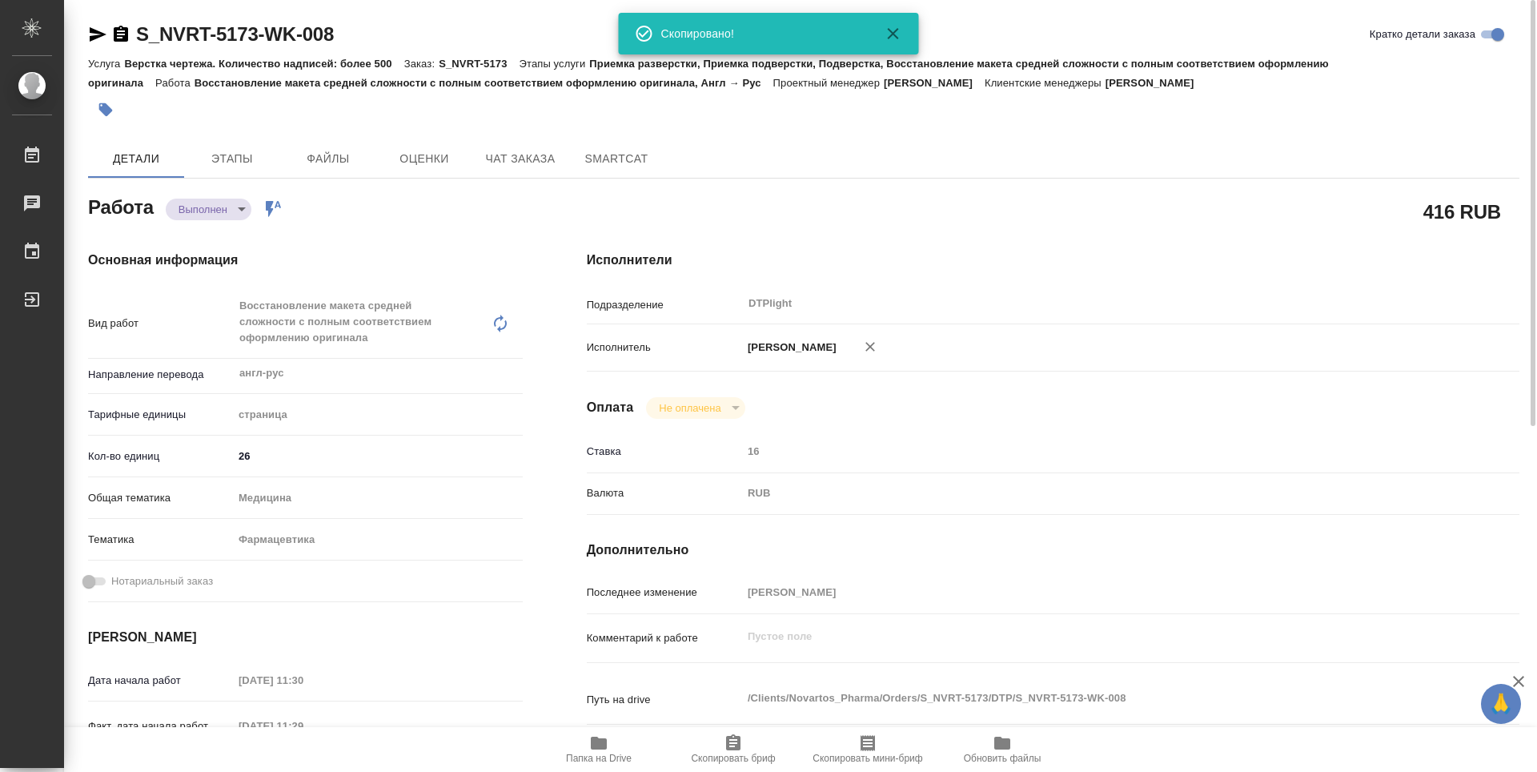
type textarea "x"
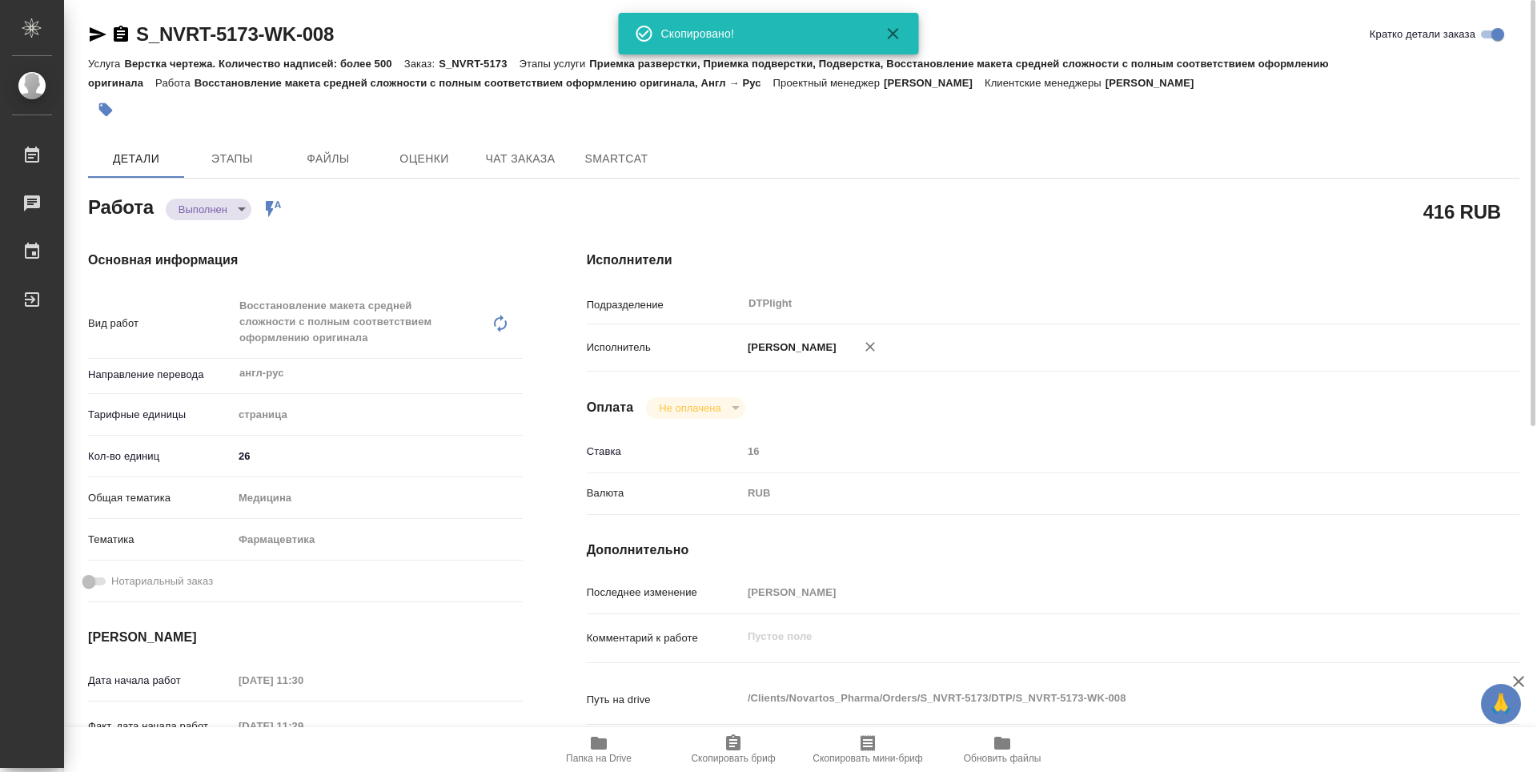
type textarea "x"
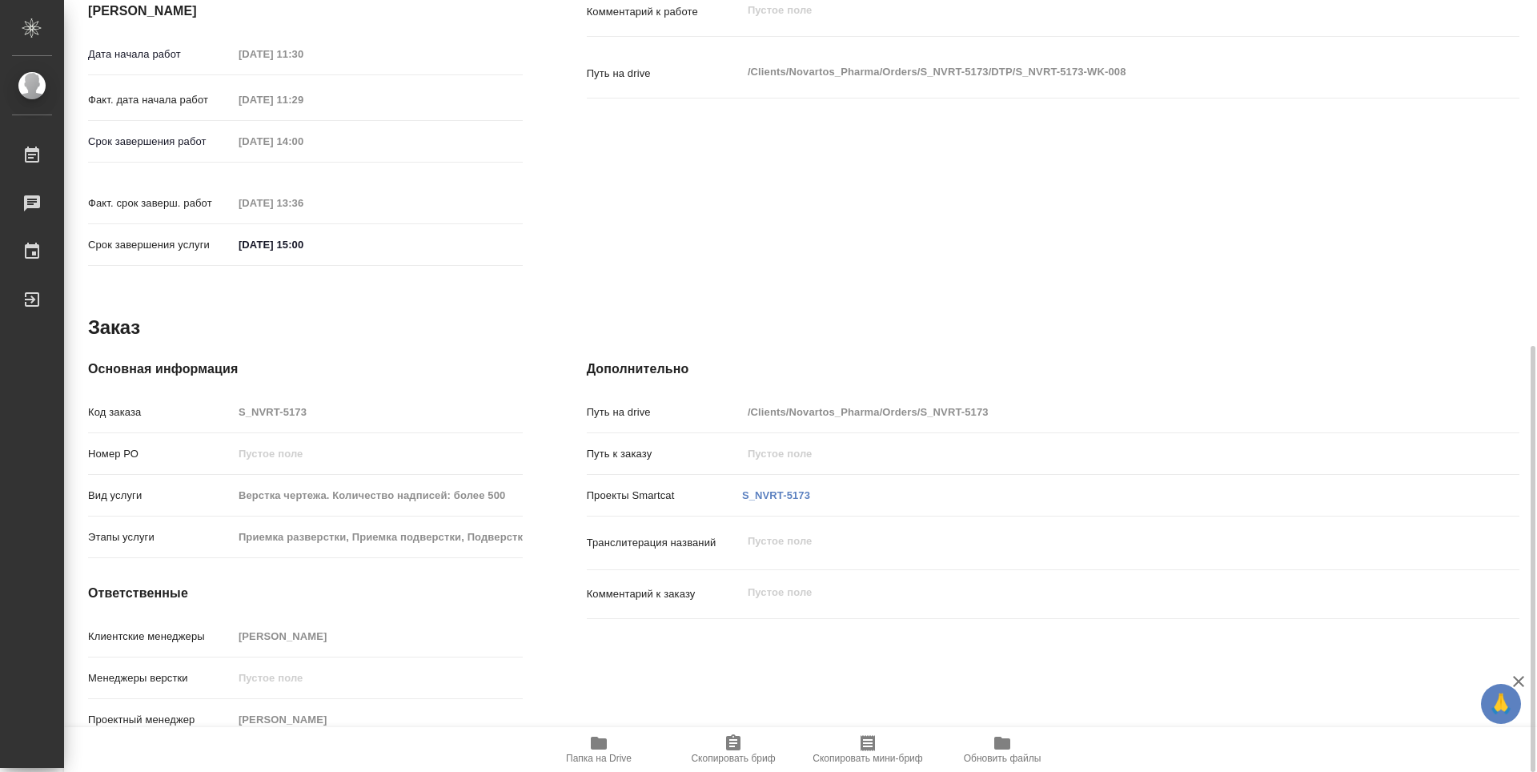
type textarea "x"
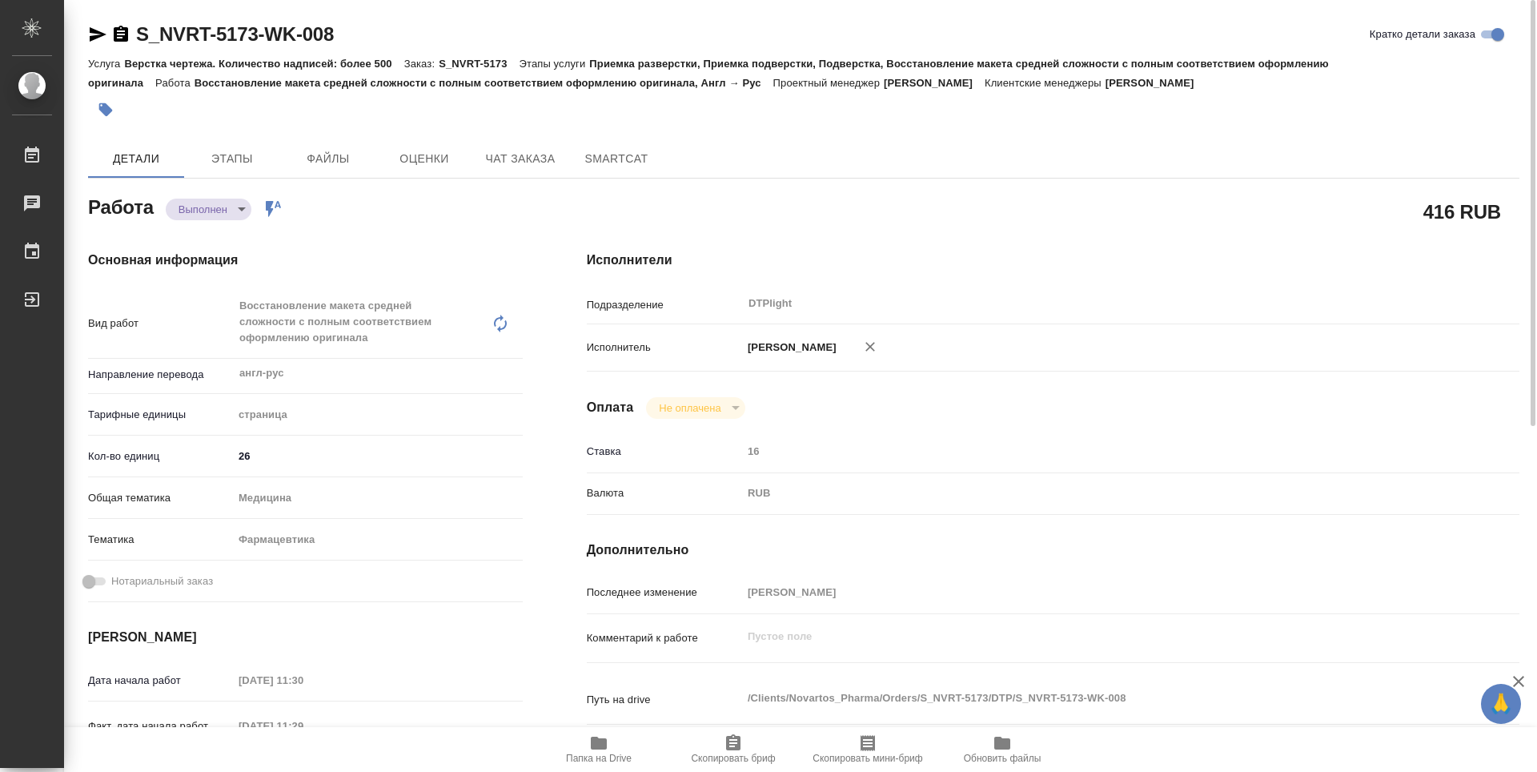
click at [249, 207] on body "🙏 .cls-1 fill:#fff; AWATERA Guselnikov Roman Работы 0 Чаты График Выйти S_NVRT-…" at bounding box center [768, 386] width 1537 height 772
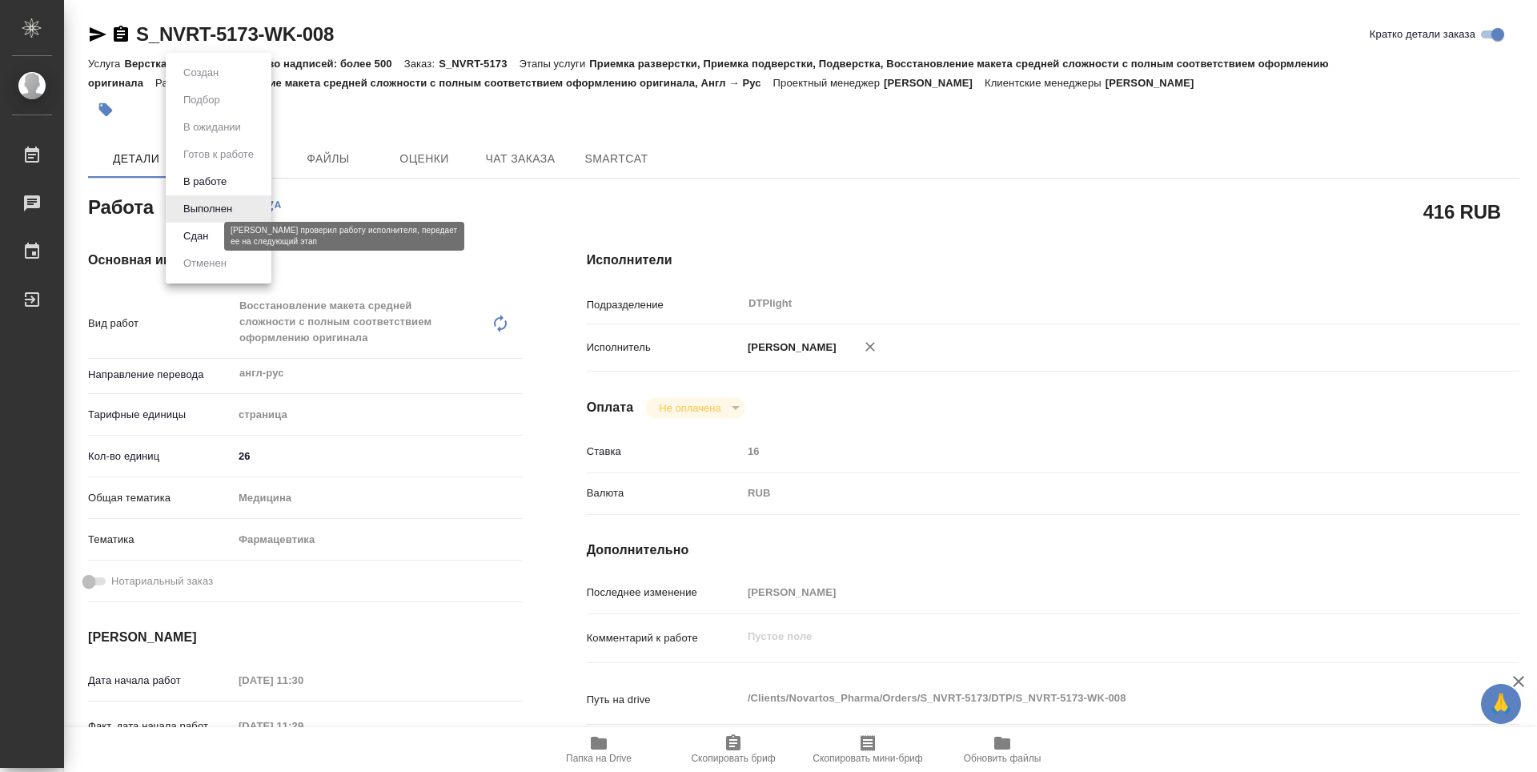
click at [211, 230] on button "Сдан" at bounding box center [196, 236] width 34 height 18
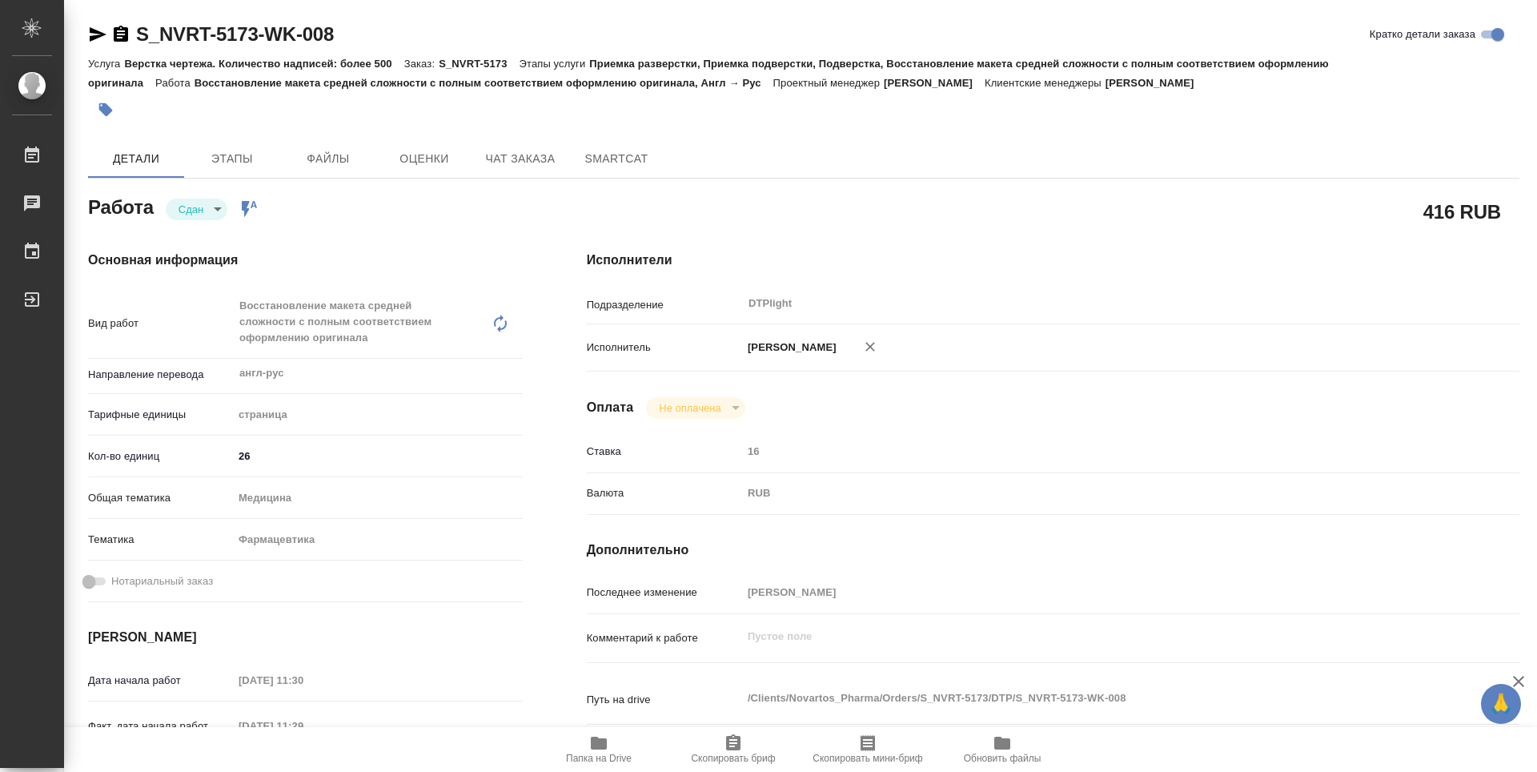
type textarea "x"
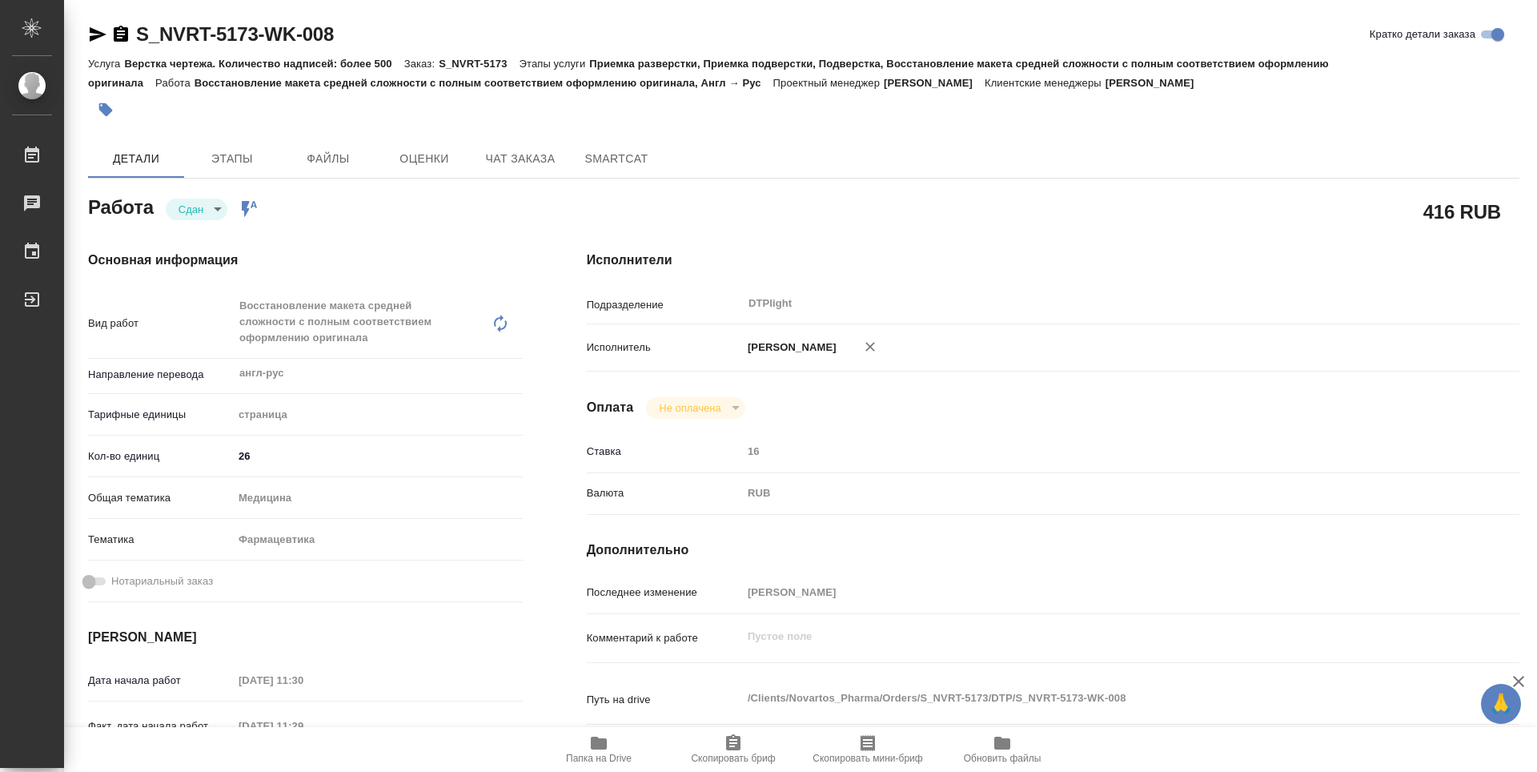
type textarea "x"
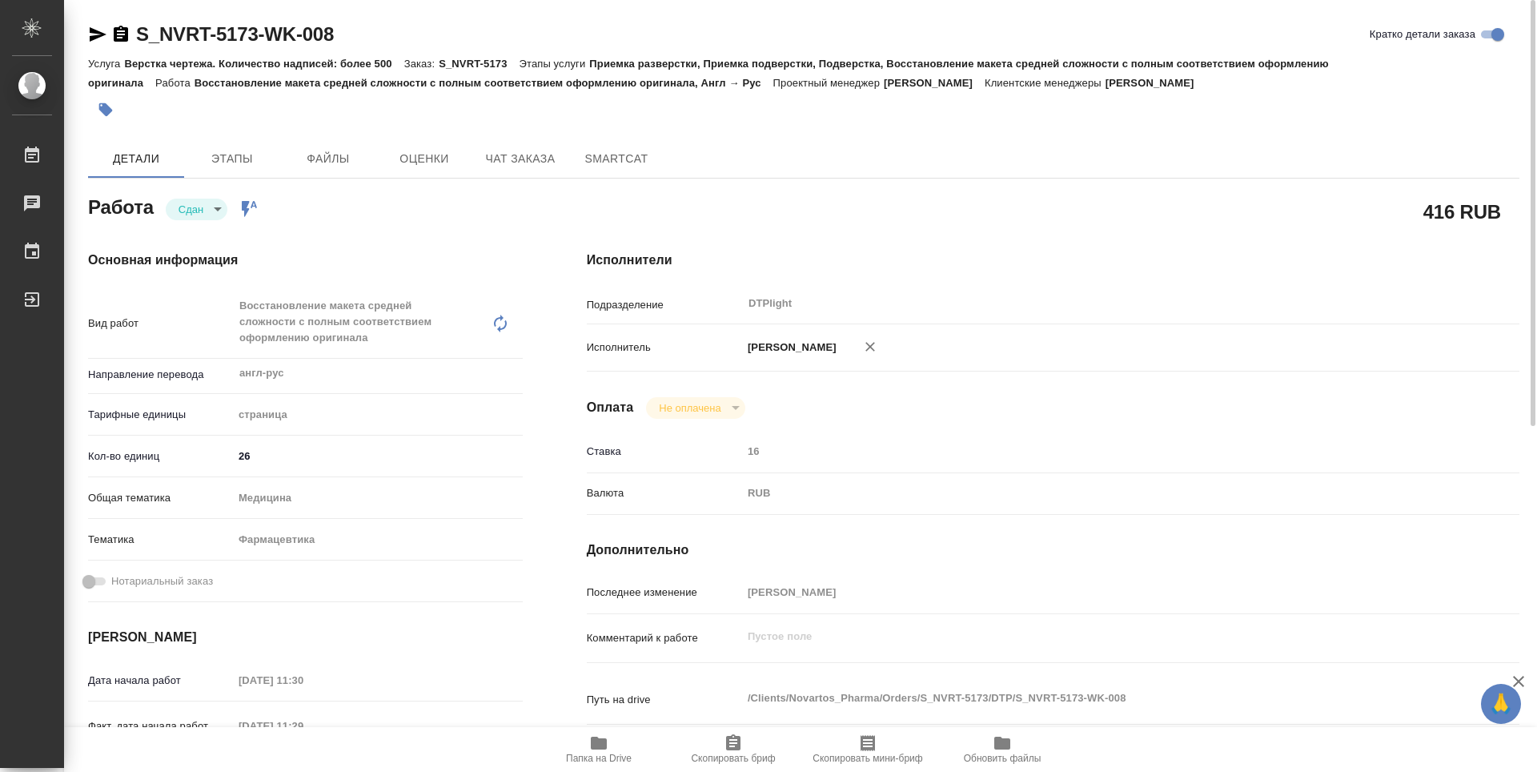
type textarea "x"
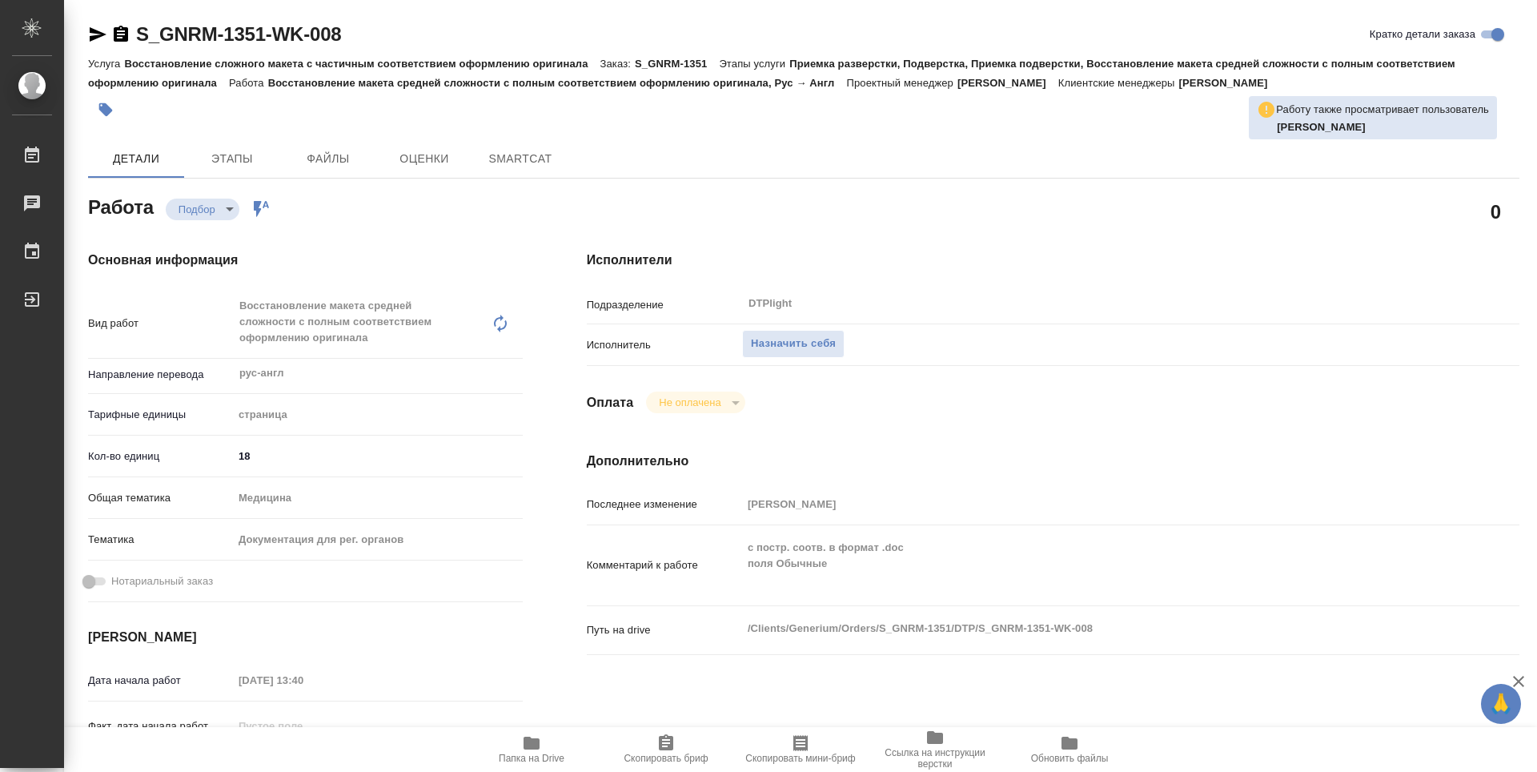
type textarea "x"
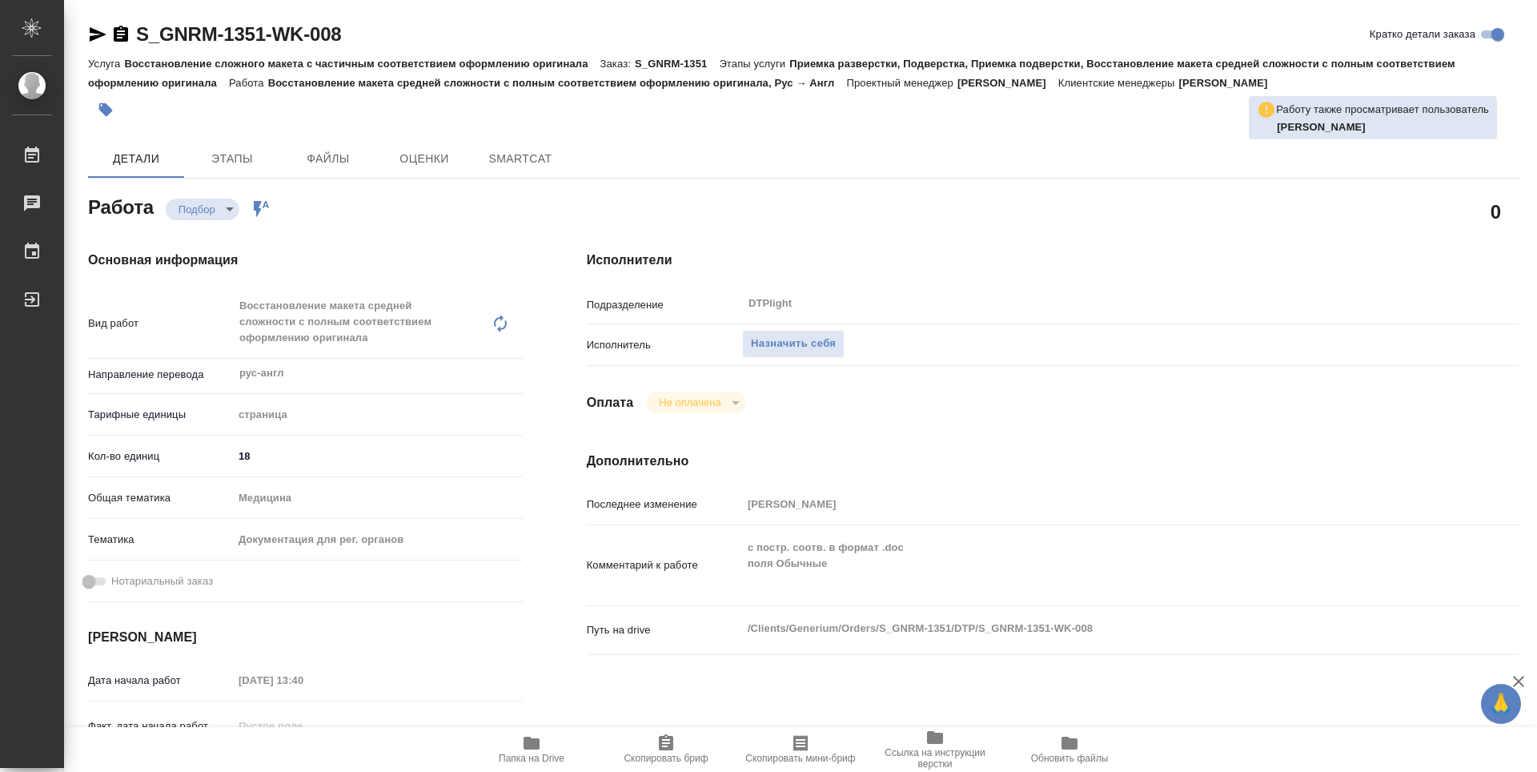
type textarea "x"
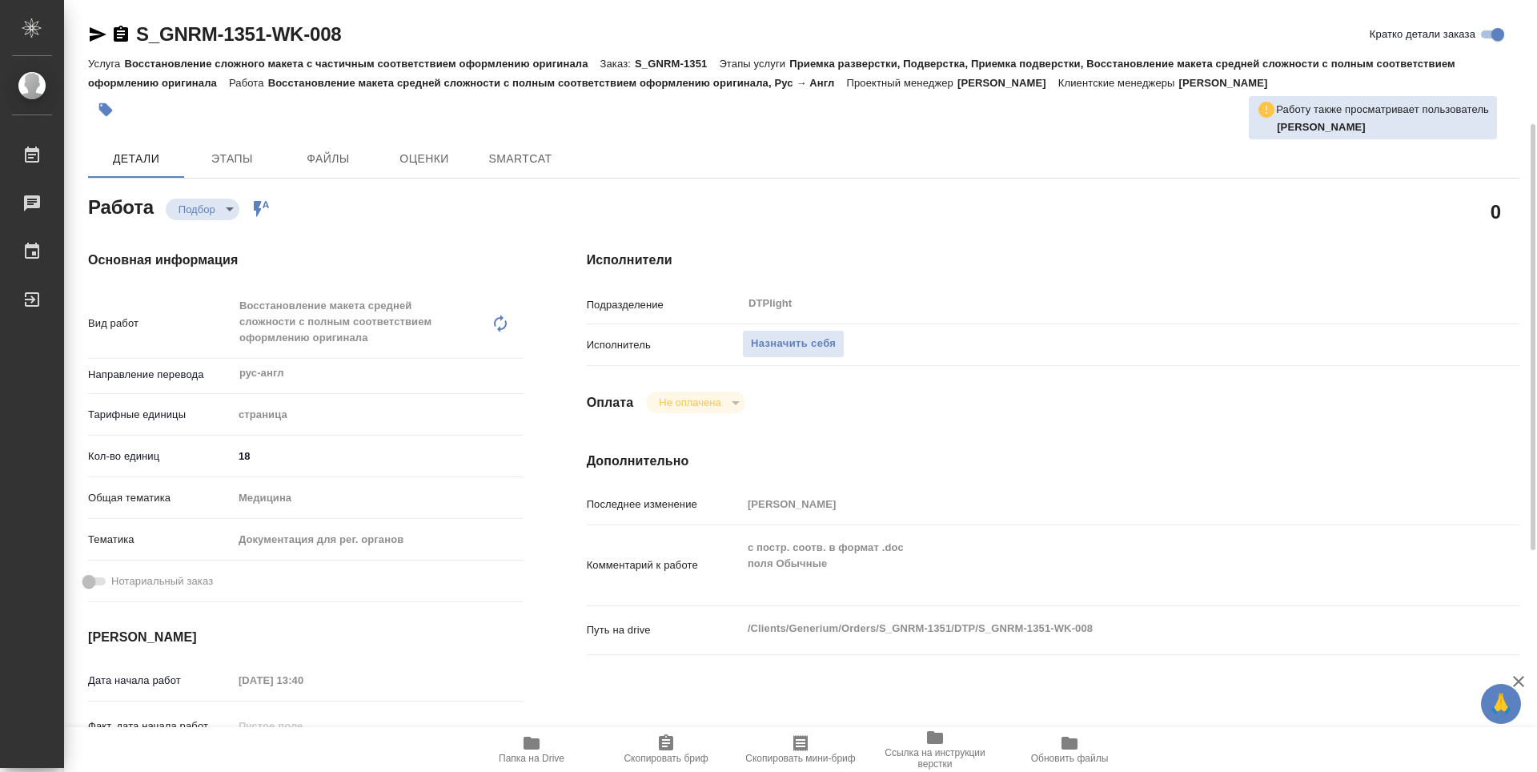
scroll to position [80, 0]
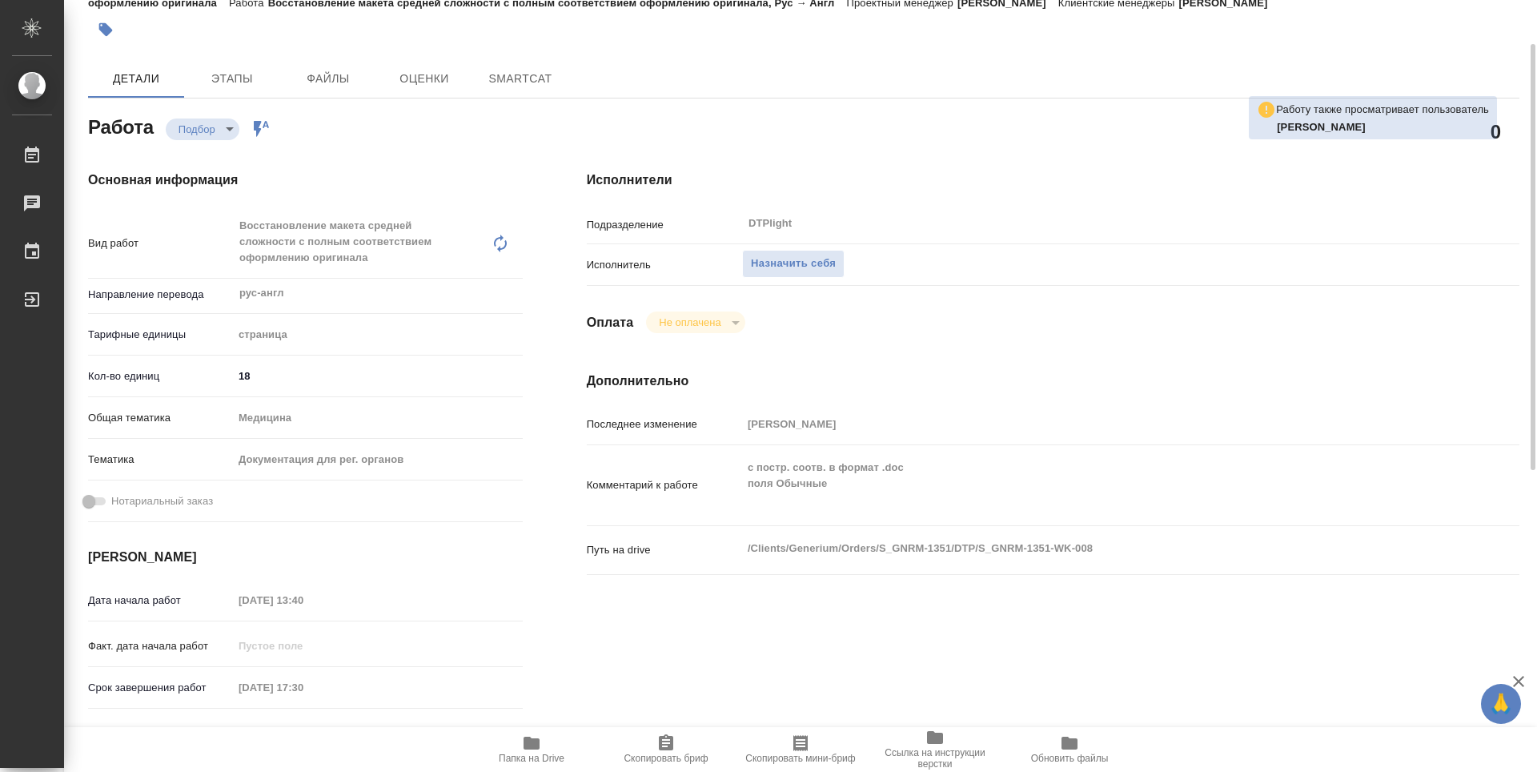
type textarea "x"
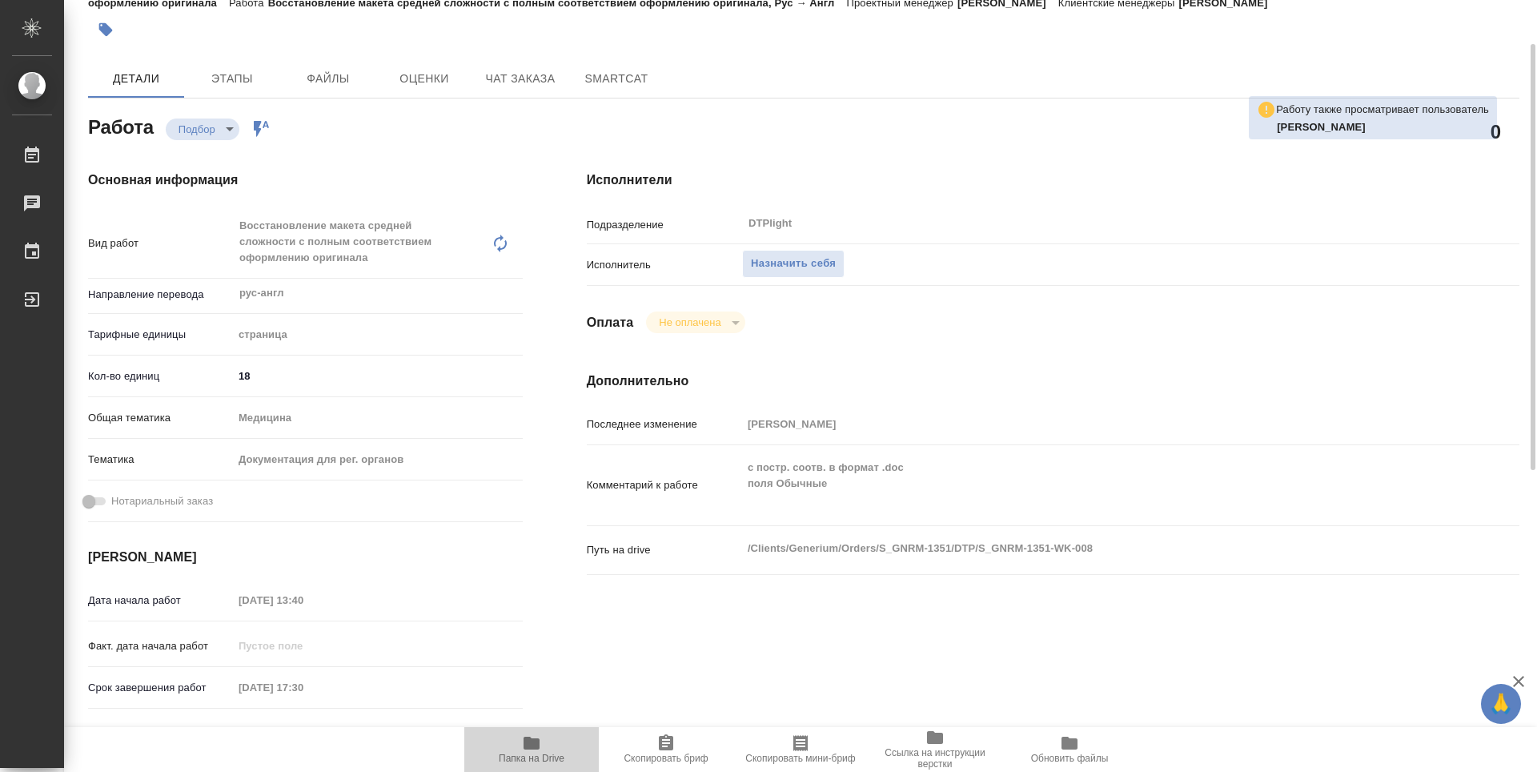
click at [565, 729] on button "Папка на Drive" at bounding box center [531, 749] width 135 height 45
type textarea "x"
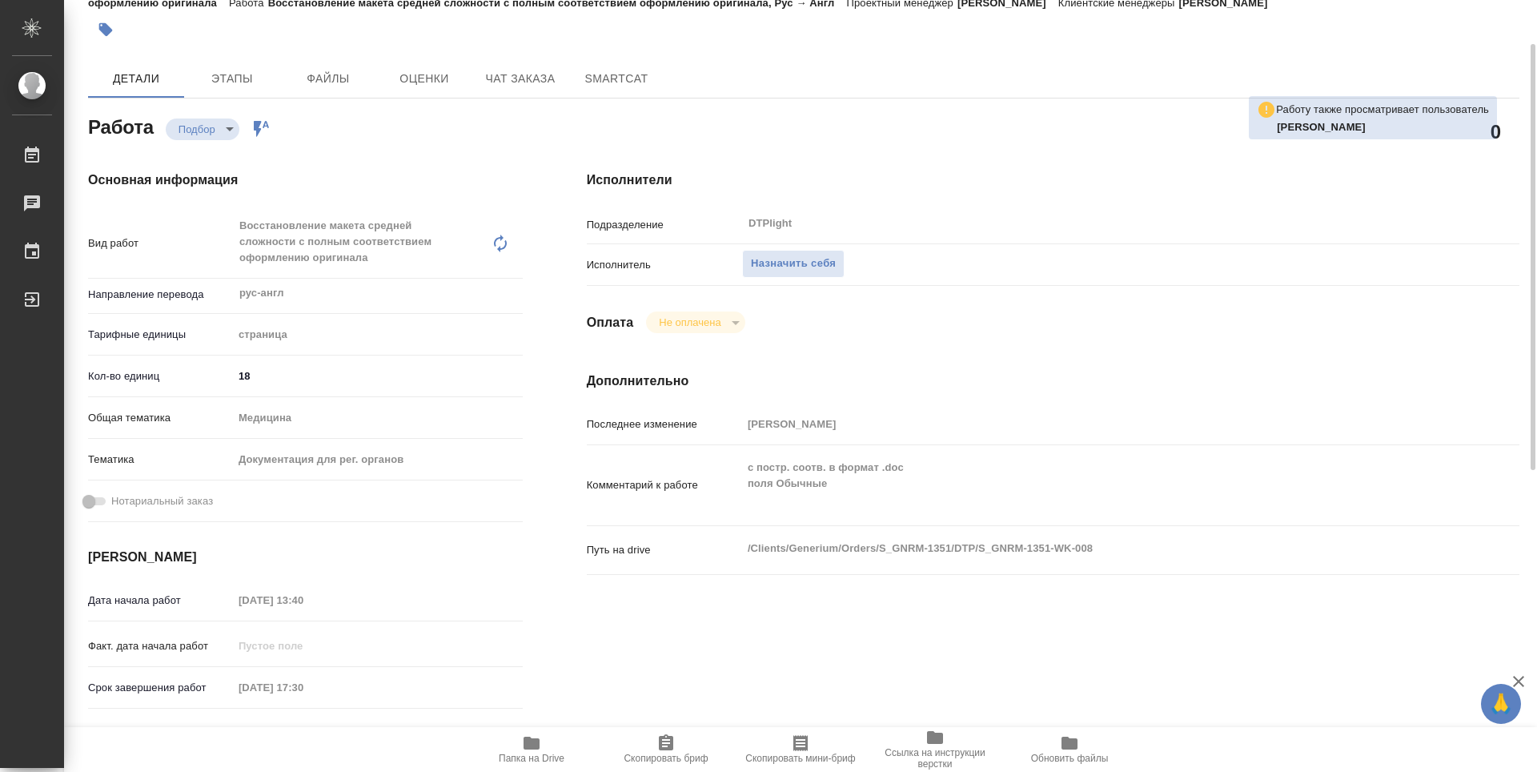
type textarea "x"
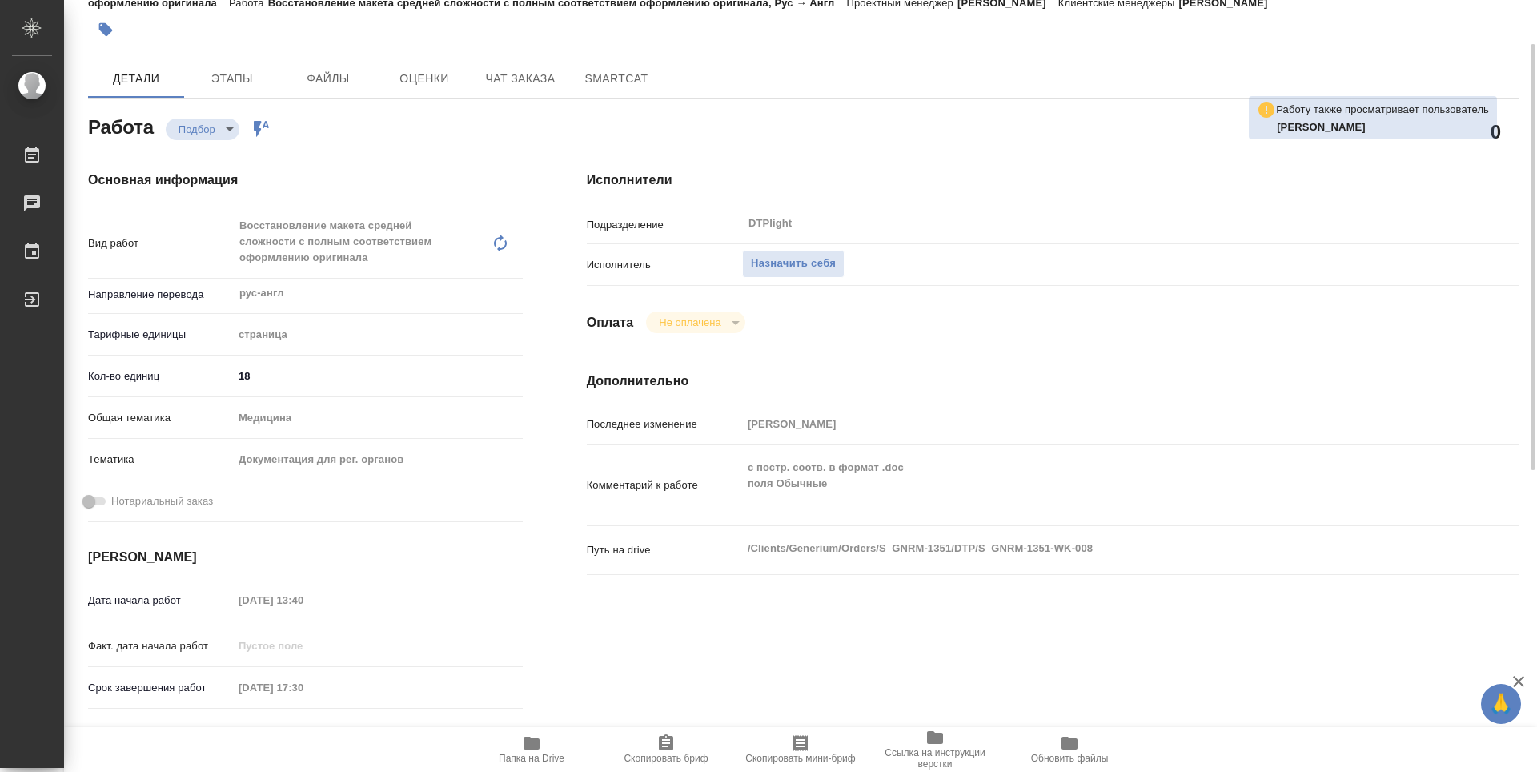
type textarea "x"
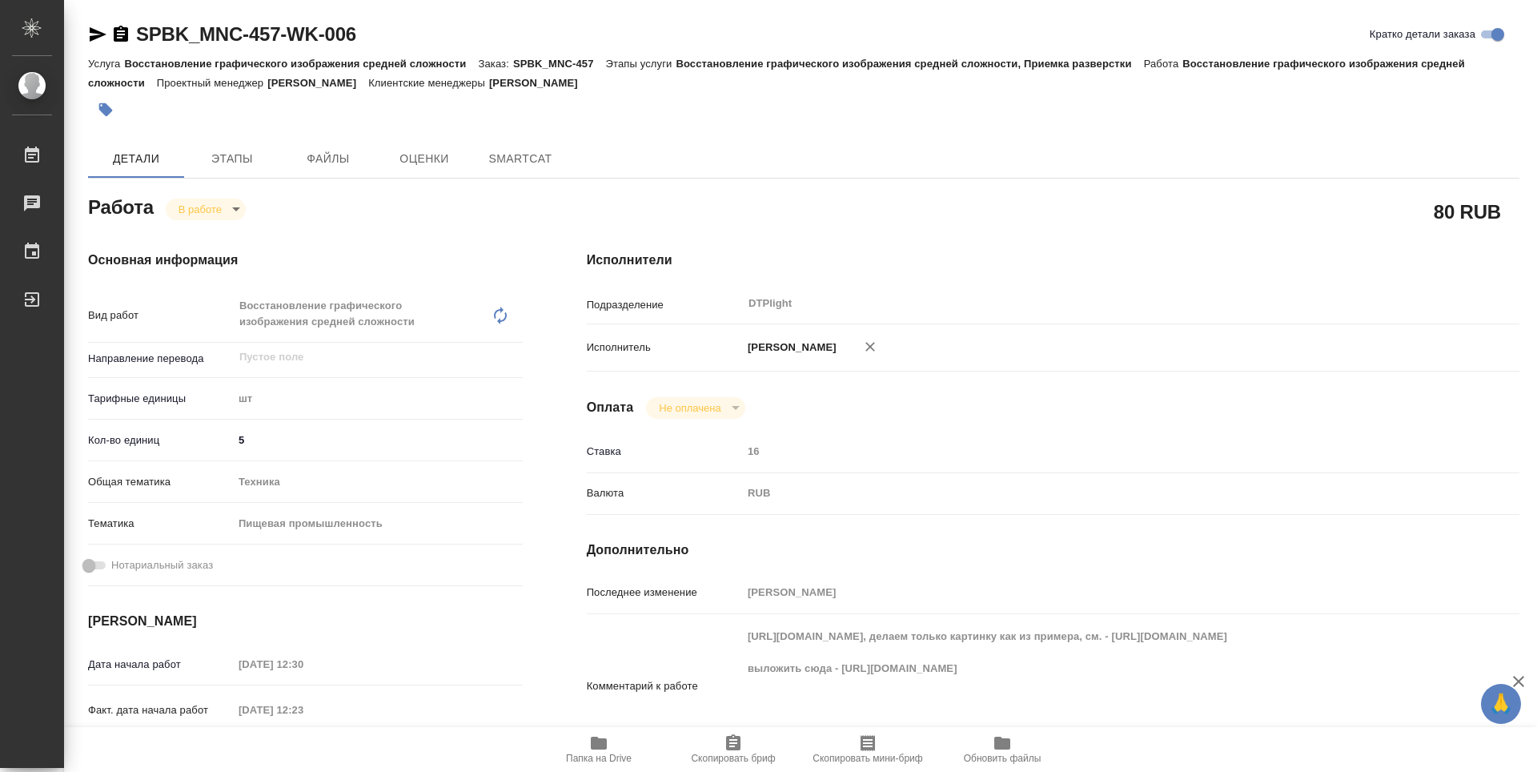
type textarea "x"
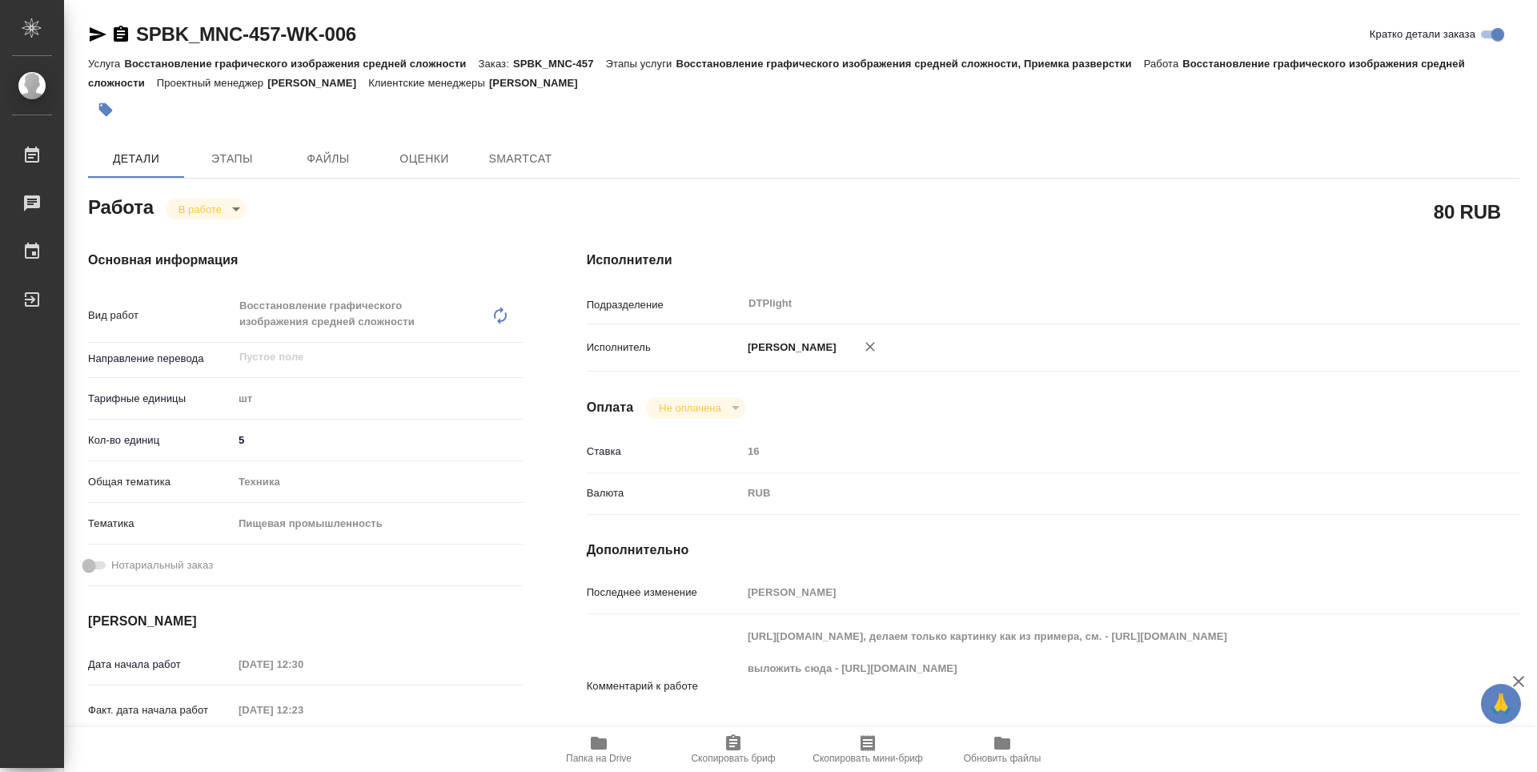
type textarea "x"
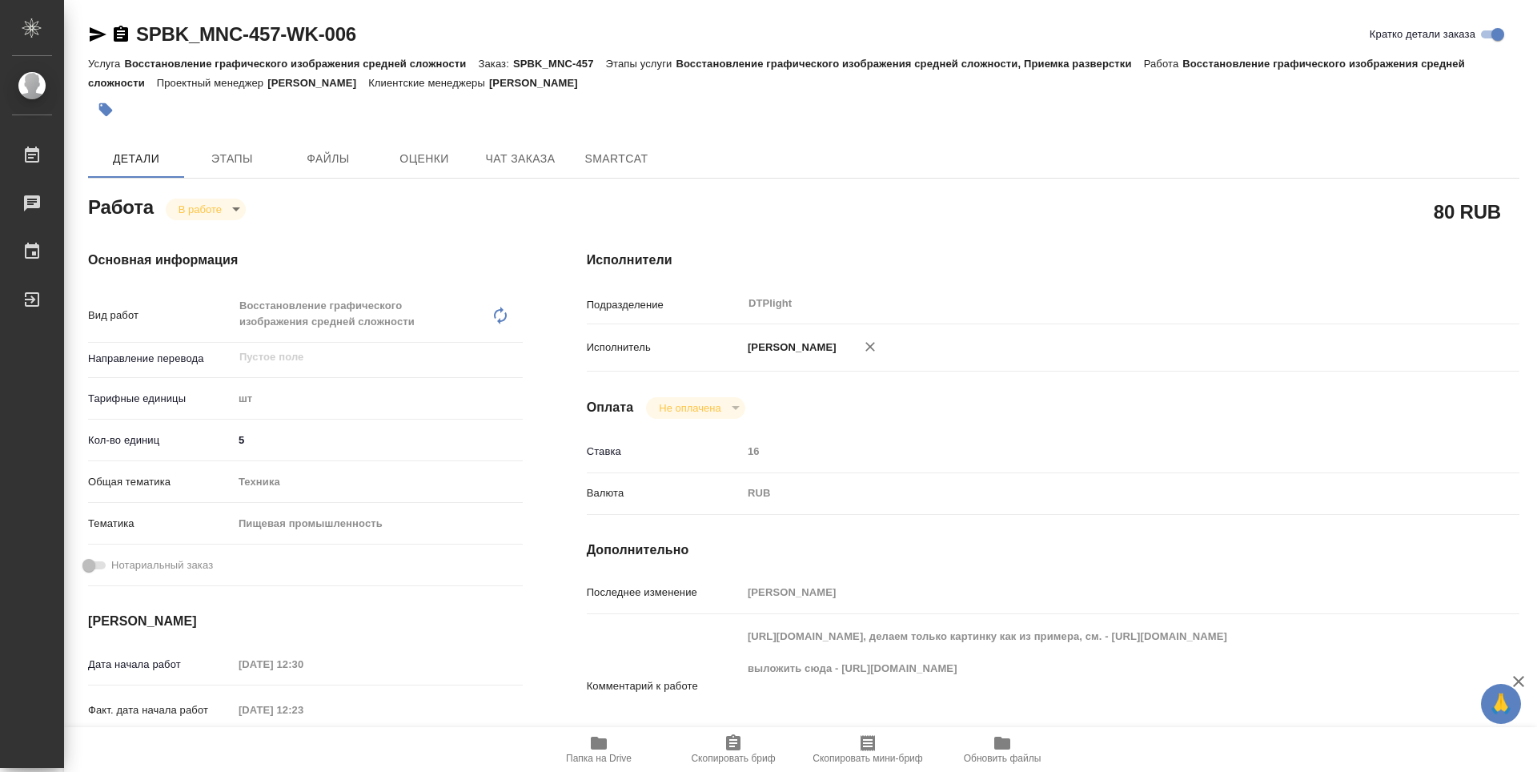
type textarea "x"
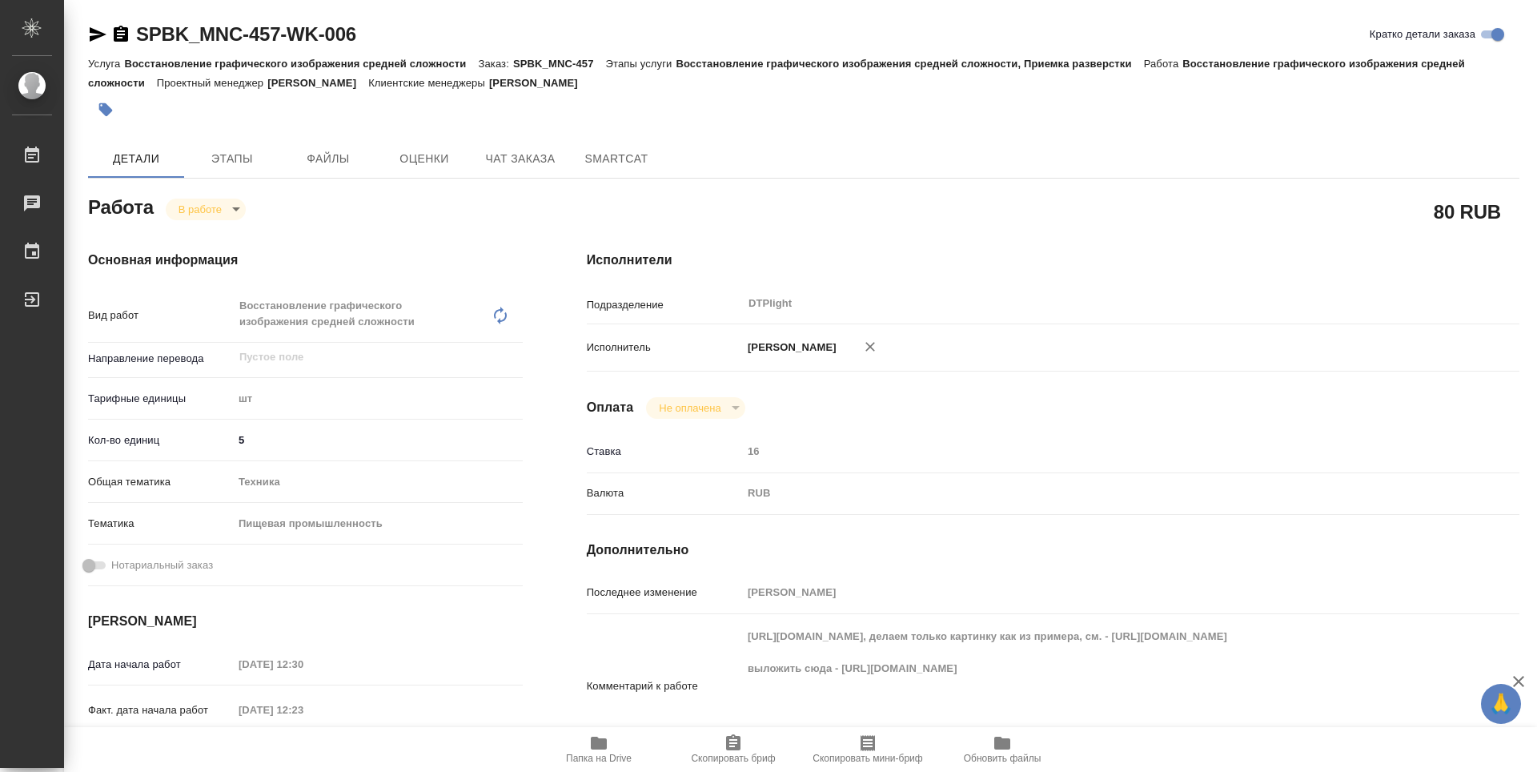
type textarea "x"
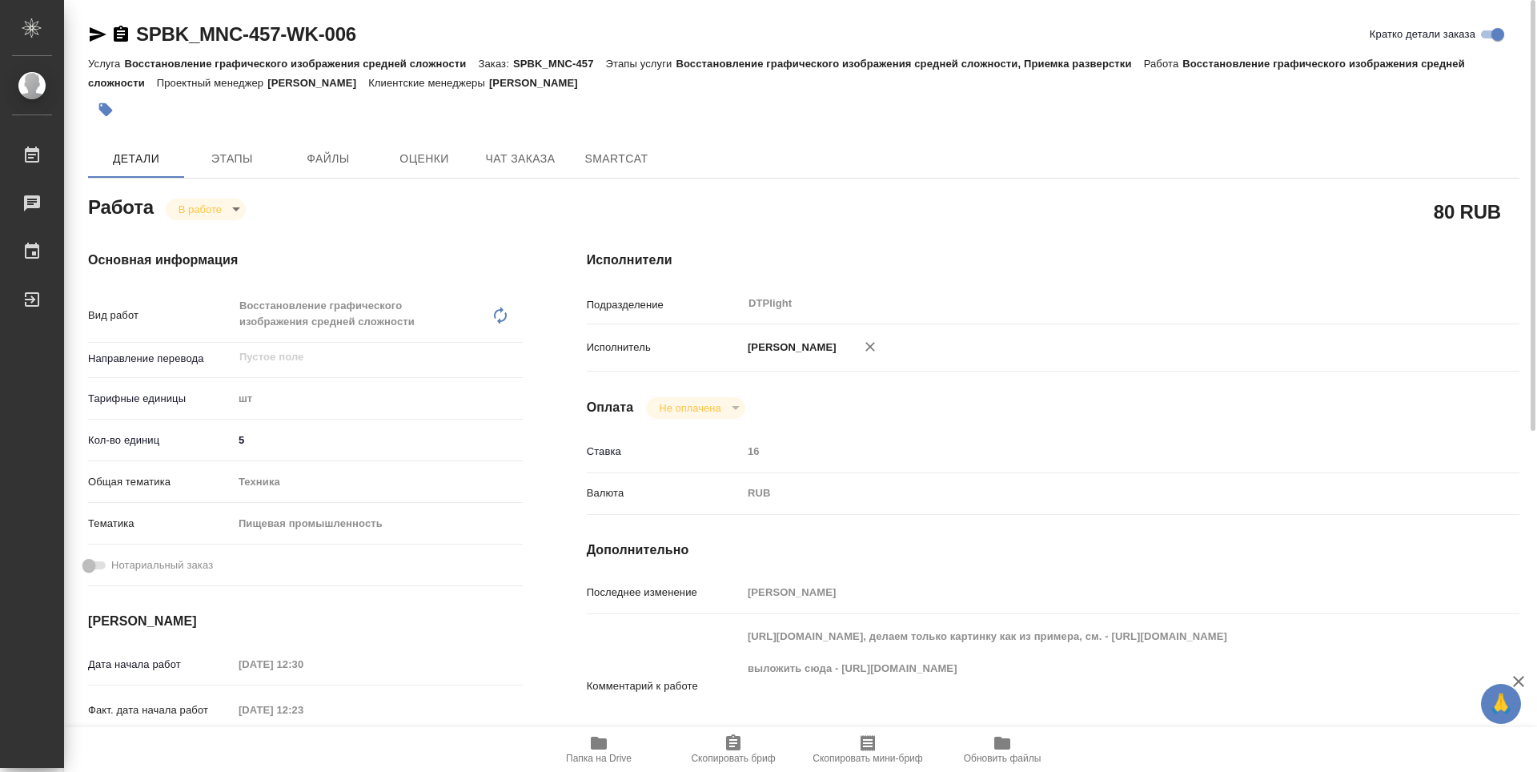
click at [356, 207] on div "Работа В работе inProgress" at bounding box center [305, 205] width 435 height 29
click at [236, 214] on body "🙏 .cls-1 fill:#fff; AWATERA Guselnikov Roman Работы 0 Чаты График Выйти SPBK_MN…" at bounding box center [768, 386] width 1537 height 772
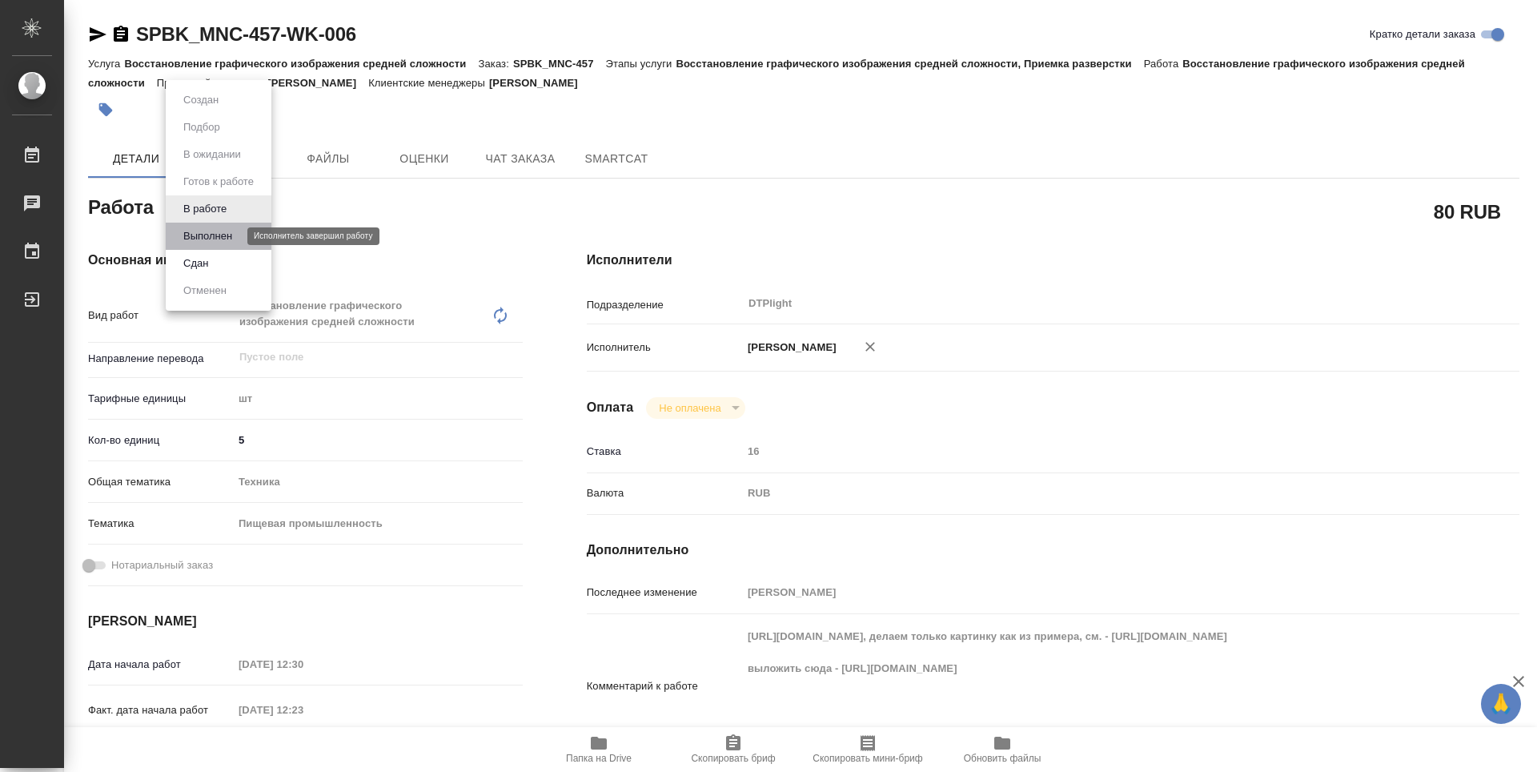
click at [219, 233] on button "Выполнен" at bounding box center [208, 236] width 58 height 18
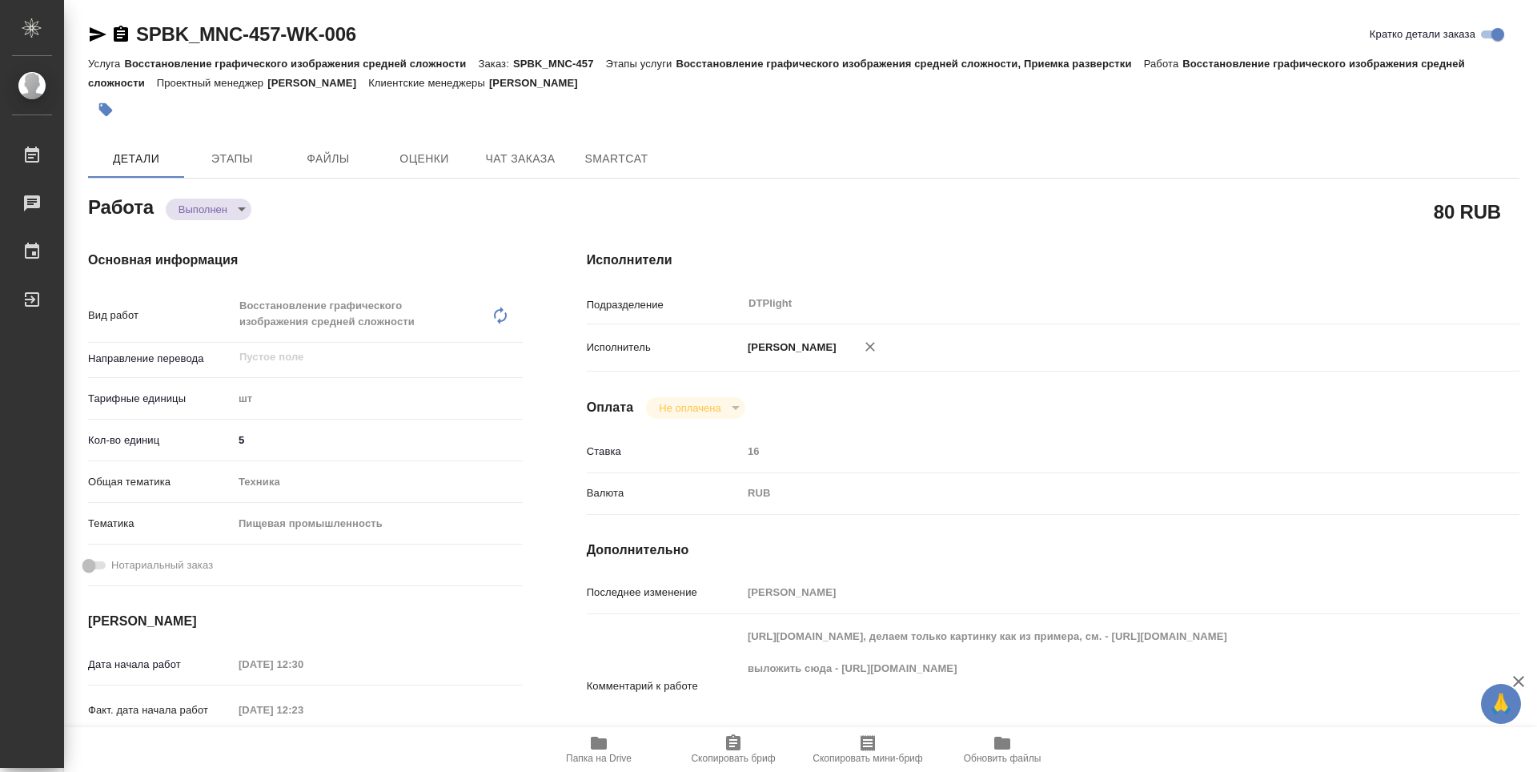
type textarea "x"
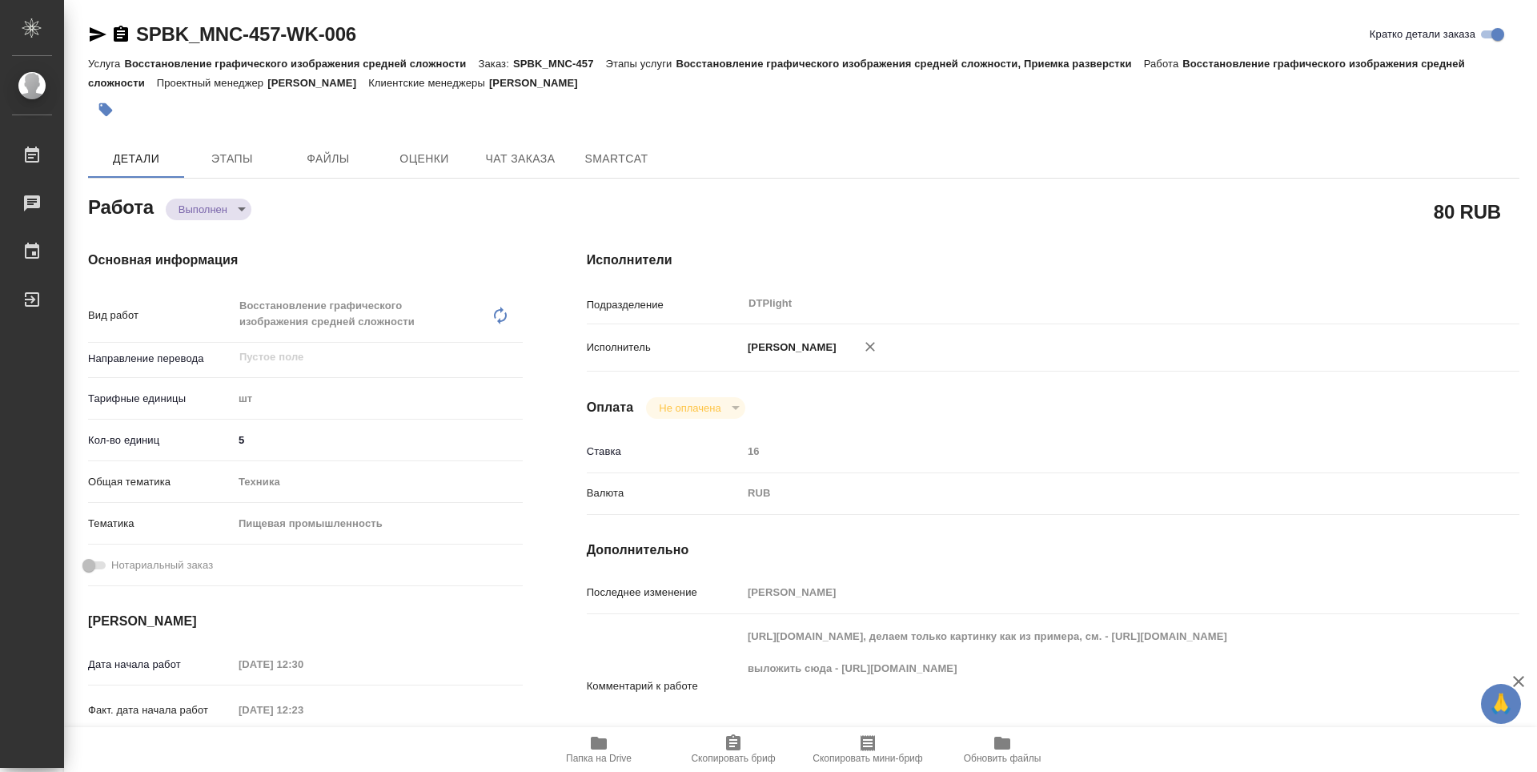
type textarea "x"
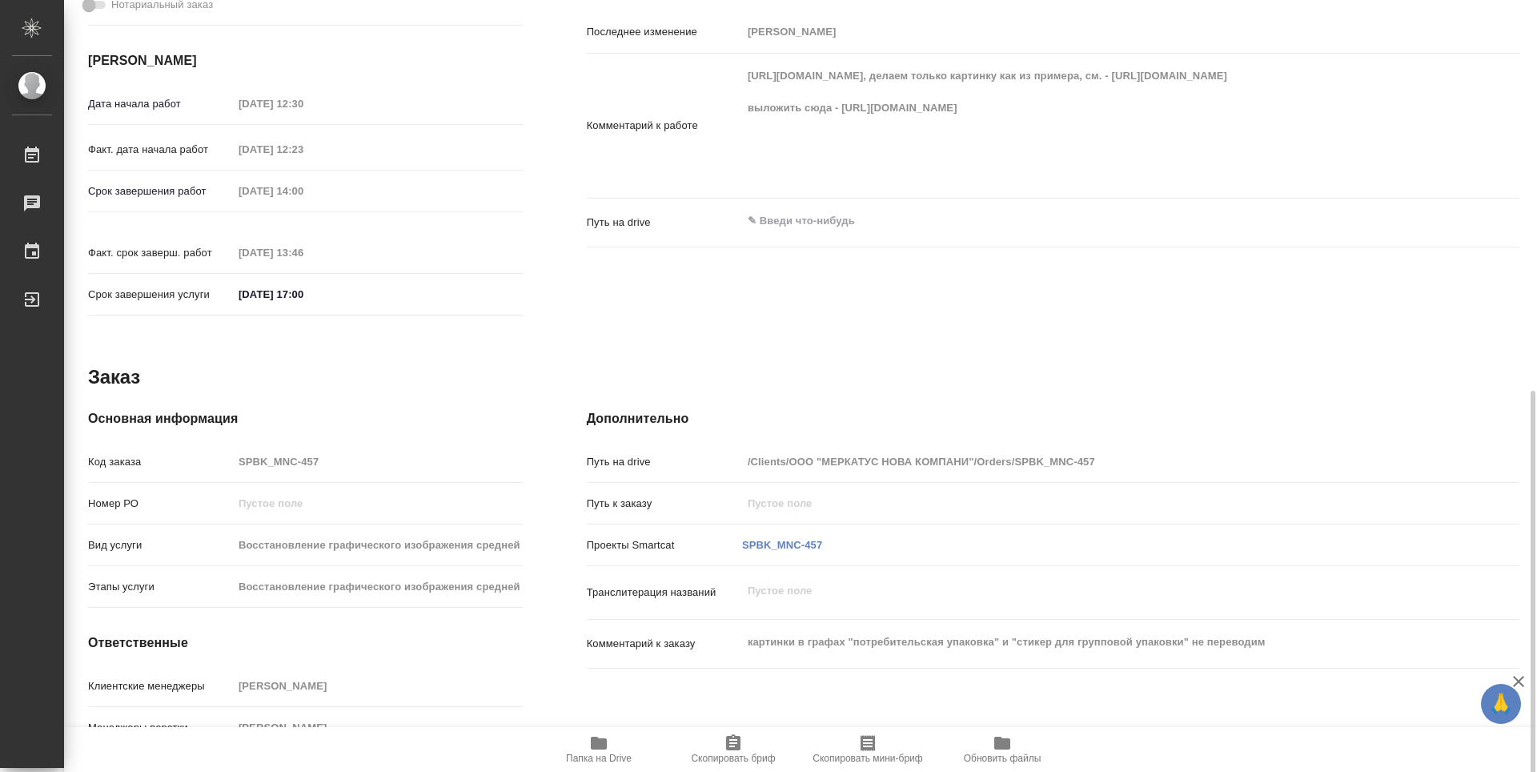
scroll to position [610, 0]
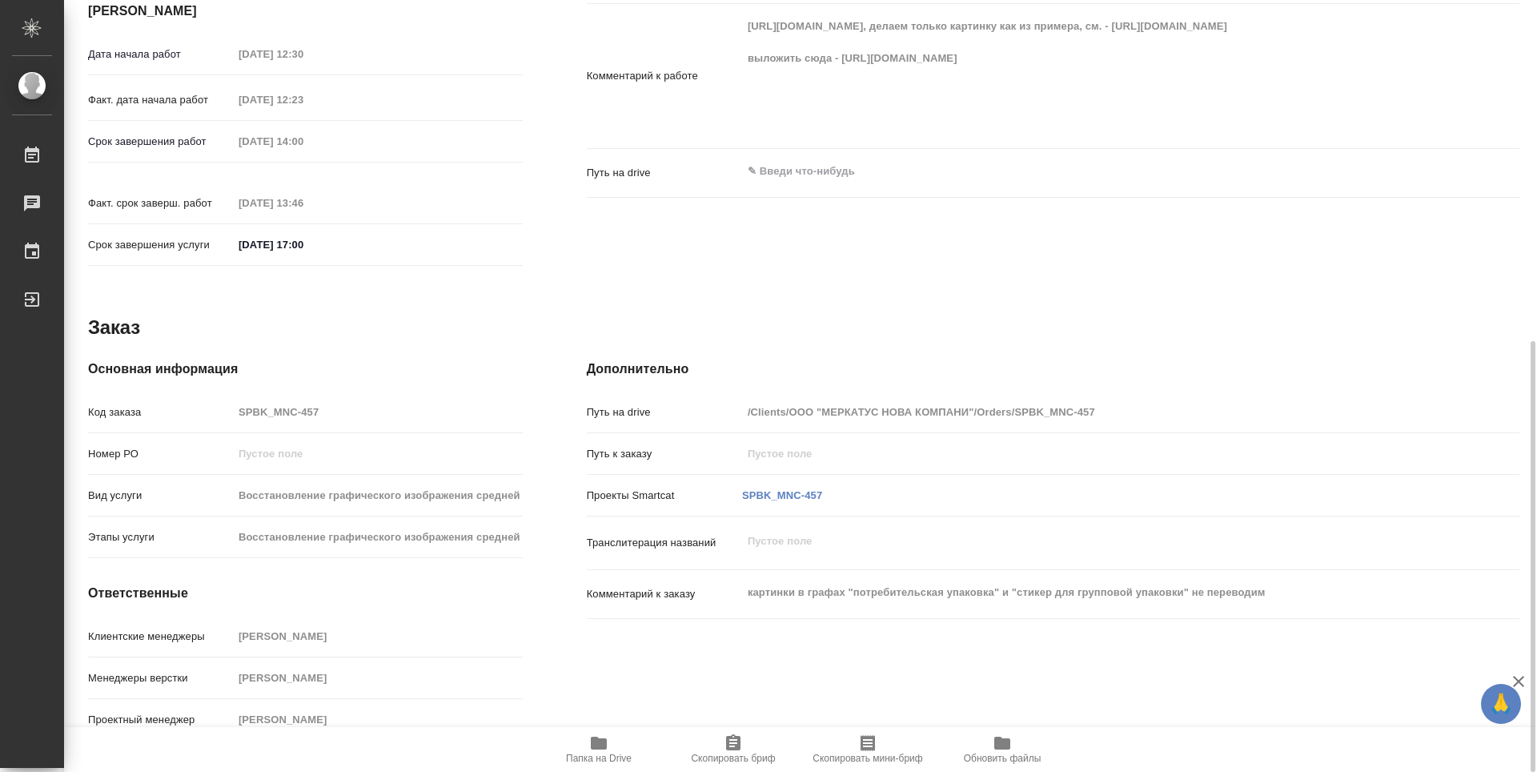
type textarea "x"
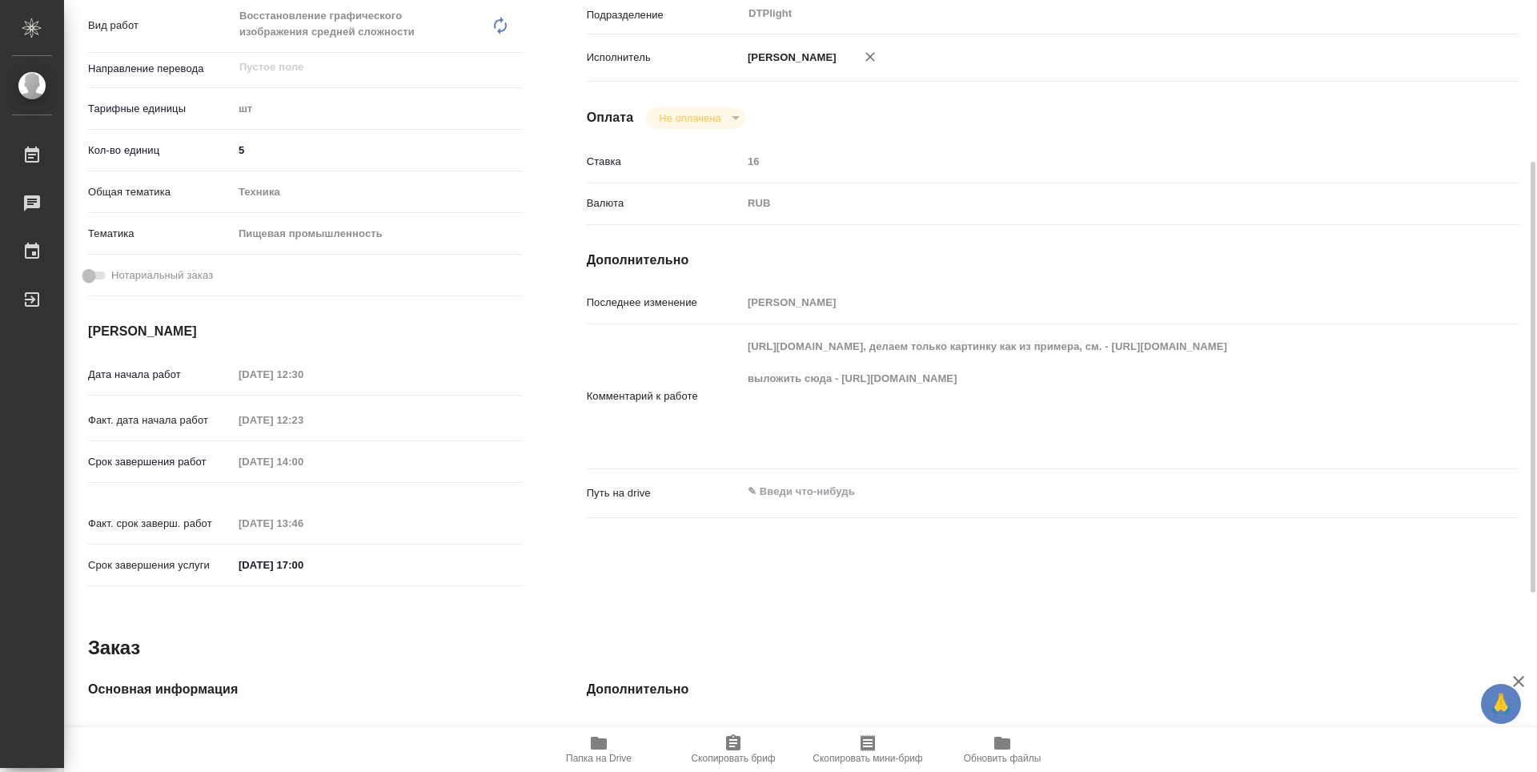
scroll to position [0, 0]
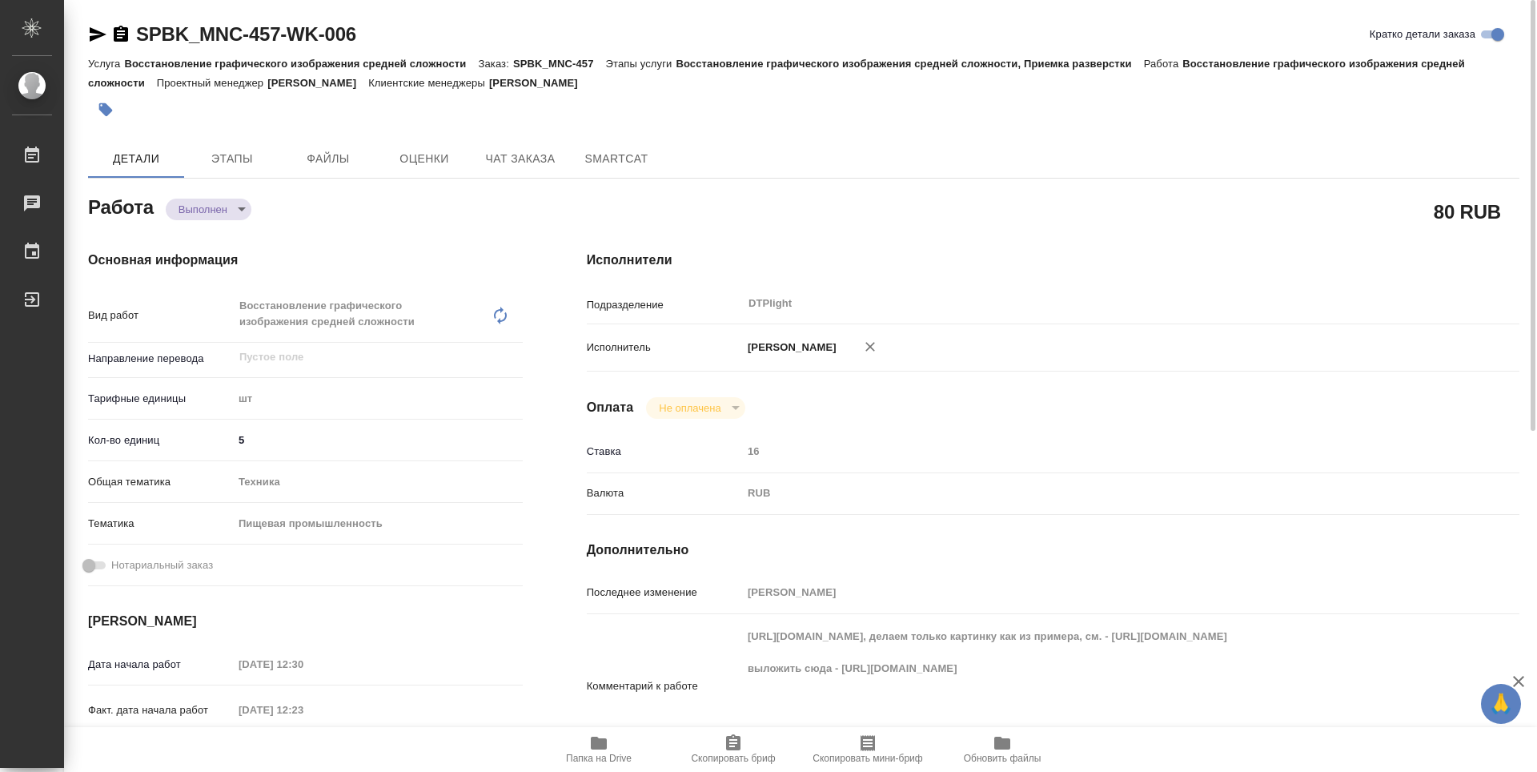
click at [123, 34] on icon "button" at bounding box center [121, 34] width 14 height 16
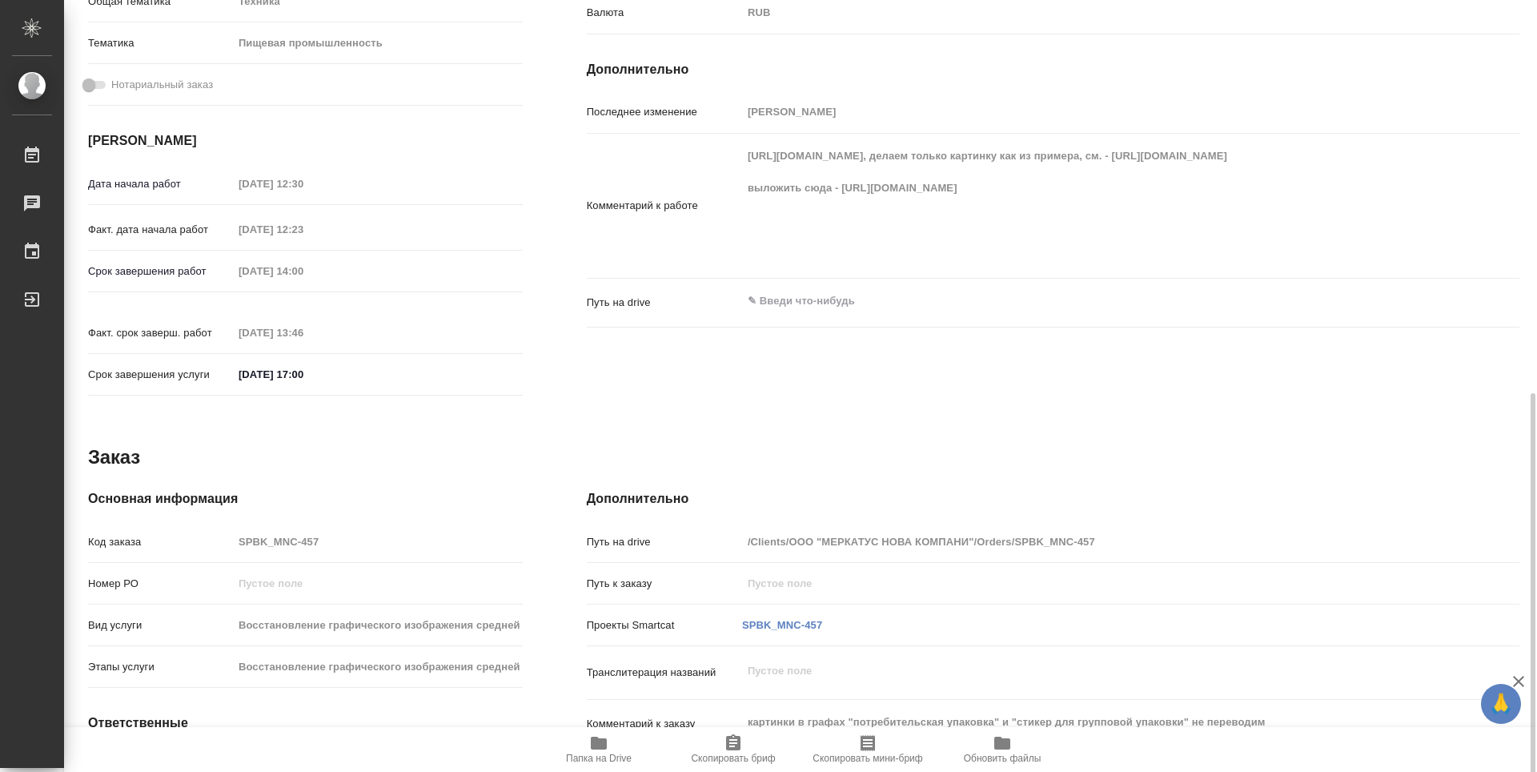
scroll to position [610, 0]
